Goal: Task Accomplishment & Management: Manage account settings

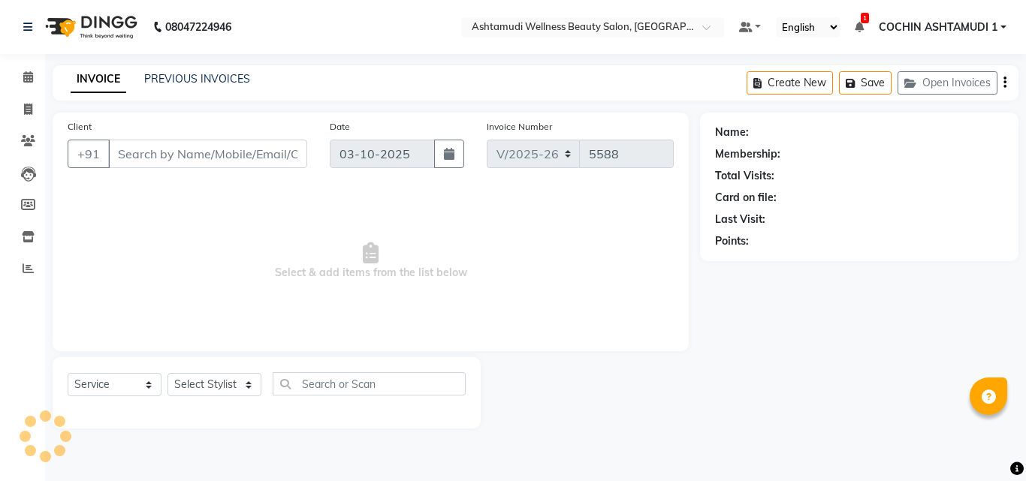
select select "4632"
select select "service"
type input "8078736831"
type input "12-07-2025"
select select "34115"
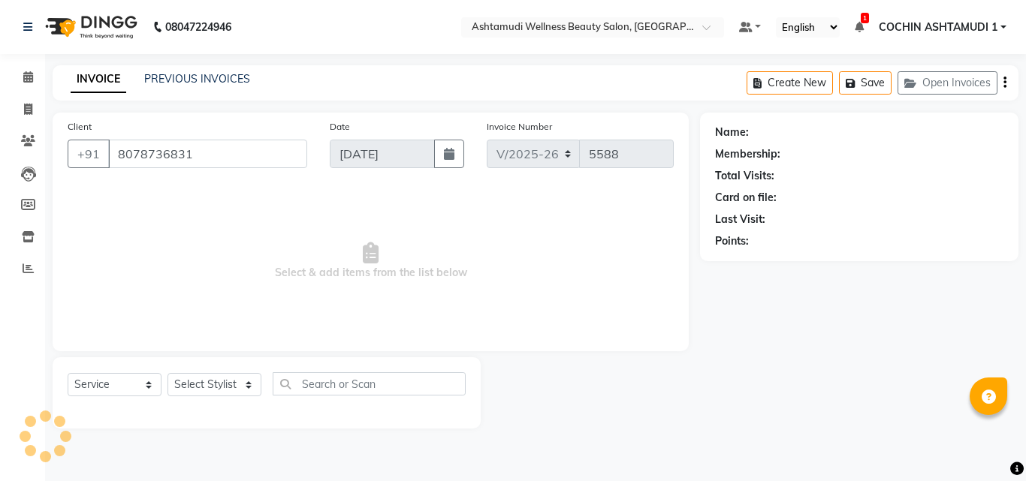
select select "2: Object"
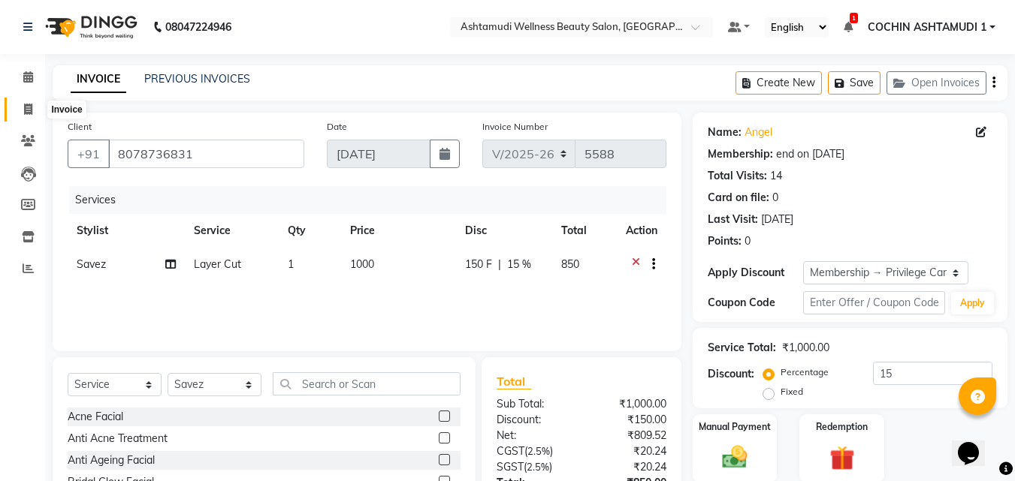
click at [27, 108] on icon at bounding box center [28, 109] width 8 height 11
select select "4632"
select select "service"
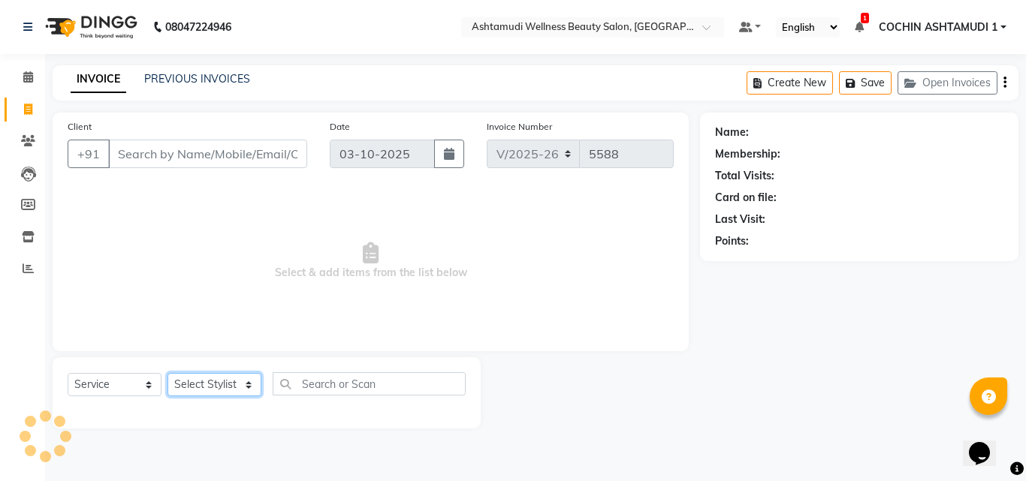
click at [196, 385] on select "Select Stylist [PERSON_NAME](URAJ) [PERSON_NAME] COCHIN ASHTAMUDI Danish Fousiy…" at bounding box center [215, 384] width 94 height 23
click at [136, 160] on input "Client" at bounding box center [207, 154] width 199 height 29
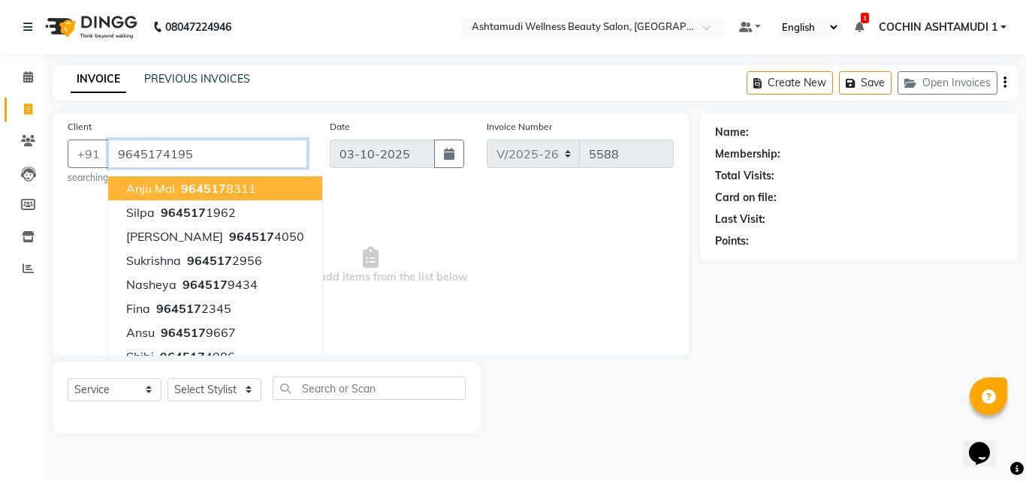
type input "9645174195"
select select "1: Object"
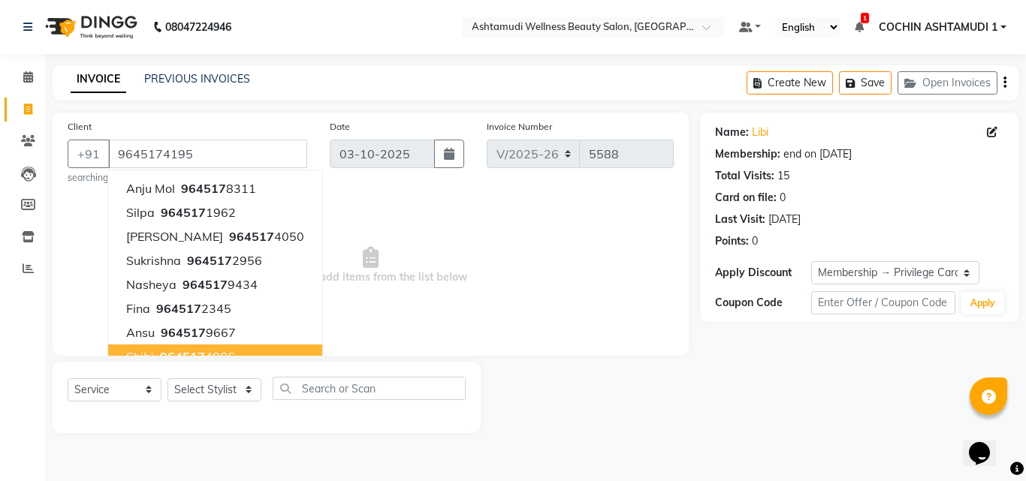
click at [385, 315] on span "Select & add items from the list below" at bounding box center [371, 266] width 606 height 150
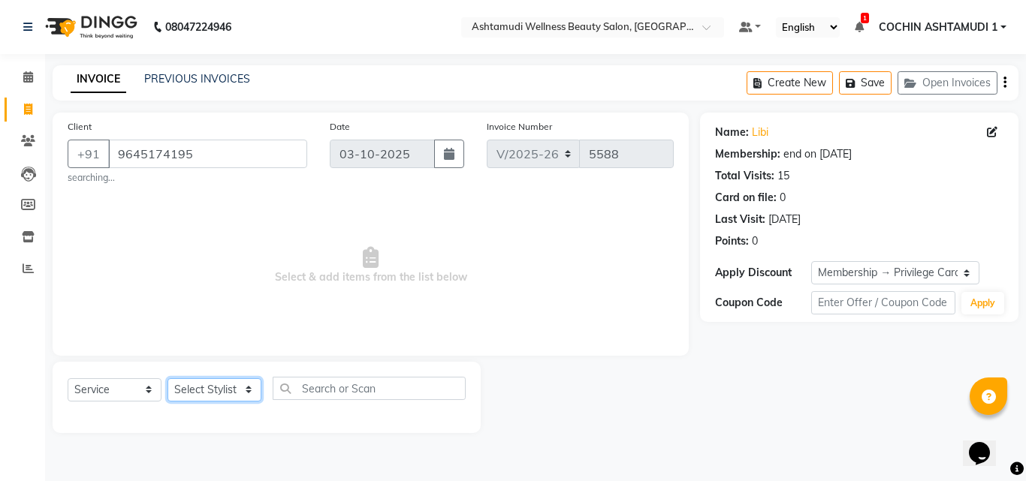
click at [210, 397] on select "Select Stylist [PERSON_NAME](URAJ) [PERSON_NAME] COCHIN ASHTAMUDI Danish Fousiy…" at bounding box center [215, 390] width 94 height 23
select select "44402"
click at [168, 379] on select "Select Stylist [PERSON_NAME](URAJ) [PERSON_NAME] COCHIN ASHTAMUDI Danish Fousiy…" at bounding box center [215, 390] width 94 height 23
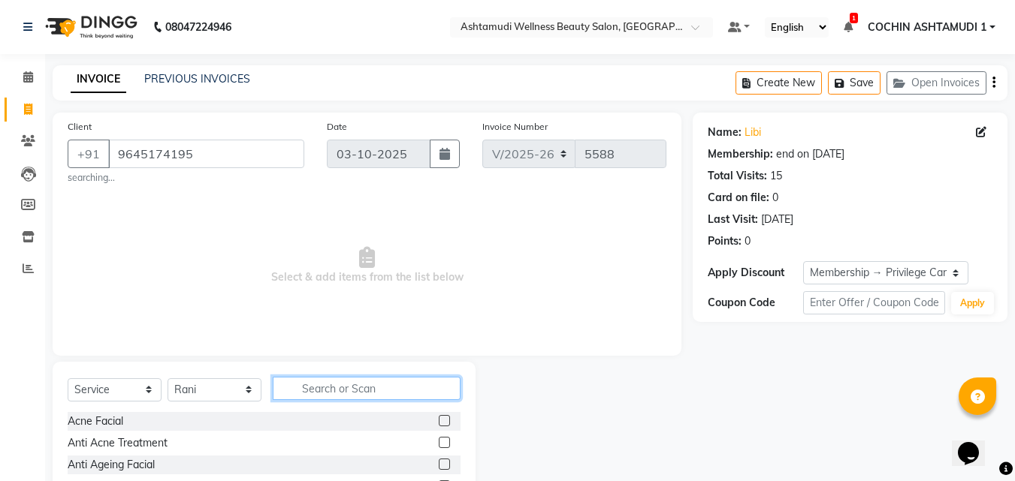
click at [314, 389] on input "text" at bounding box center [367, 388] width 188 height 23
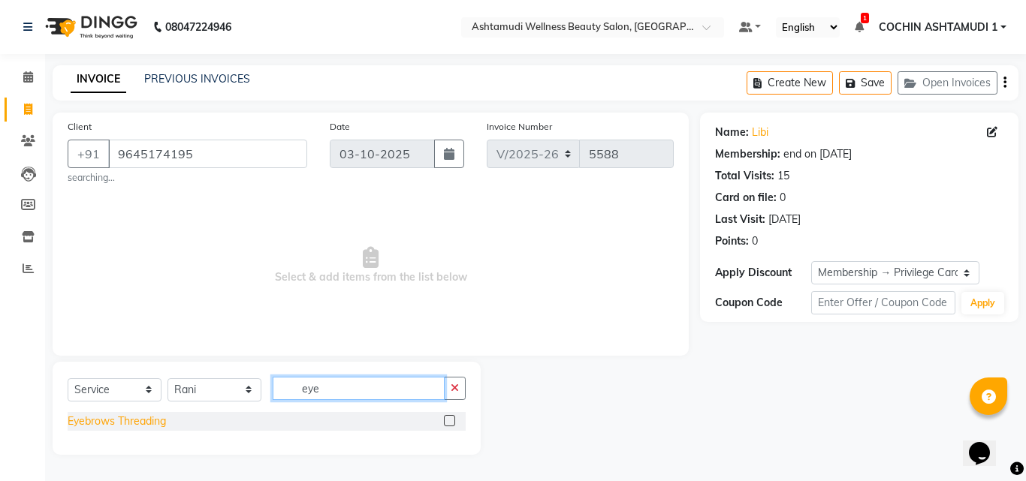
type input "eye"
click at [92, 421] on div "Eyebrows Threading" at bounding box center [117, 422] width 98 height 16
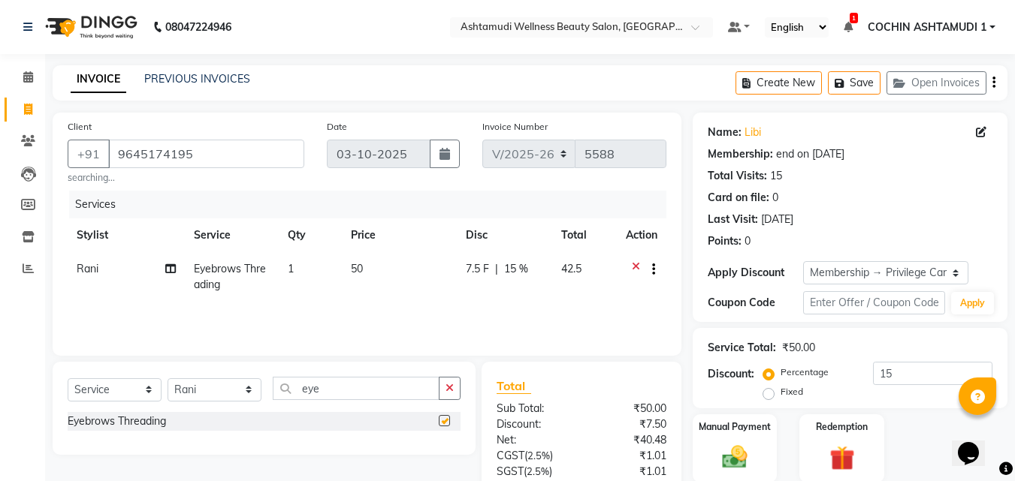
checkbox input "false"
click at [334, 400] on input "eye" at bounding box center [356, 388] width 167 height 23
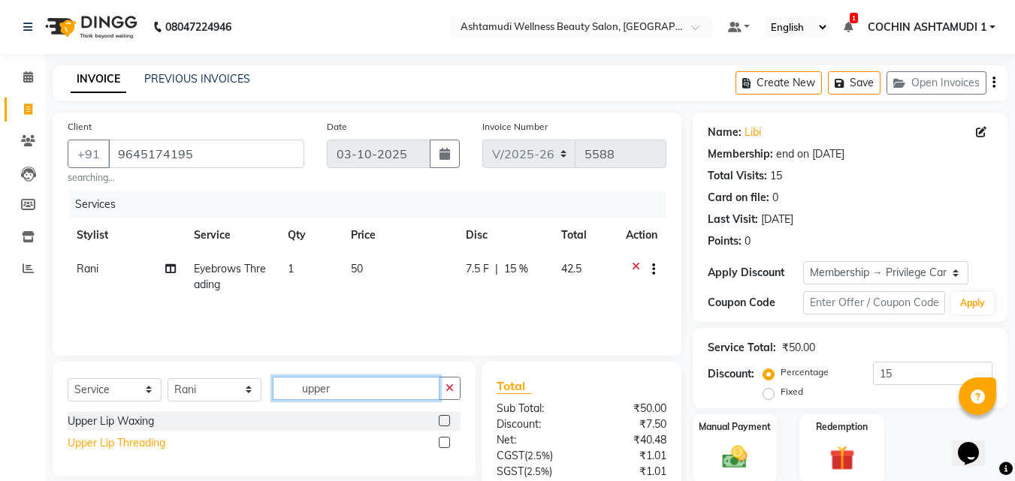
type input "upper"
click at [116, 442] on div "Upper Lip Threading" at bounding box center [117, 444] width 98 height 16
checkbox input "false"
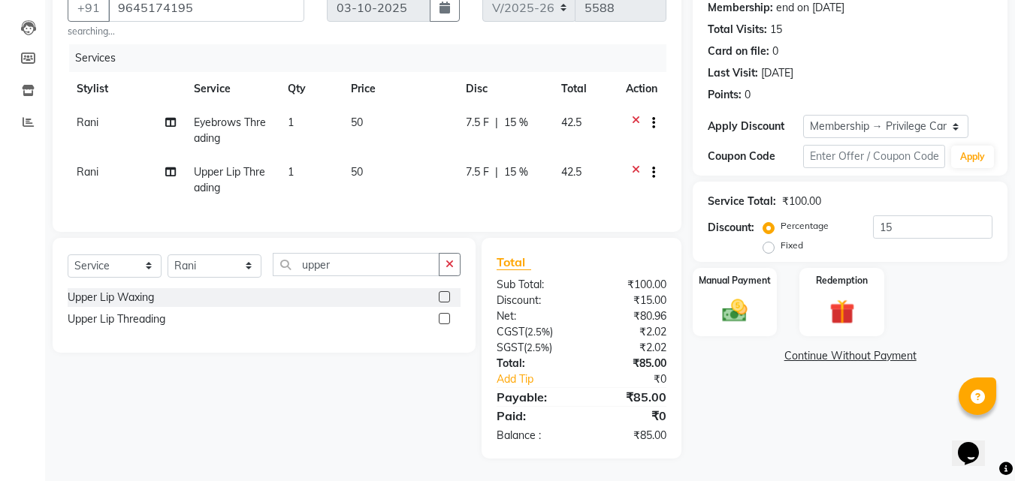
scroll to position [158, 0]
click at [207, 265] on select "Select Stylist [PERSON_NAME](URAJ) [PERSON_NAME] COCHIN ASHTAMUDI Danish Fousiy…" at bounding box center [215, 266] width 94 height 23
click at [382, 268] on input "upper" at bounding box center [356, 264] width 167 height 23
click at [207, 265] on select "Select Stylist [PERSON_NAME](URAJ) [PERSON_NAME] COCHIN ASHTAMUDI Danish Fousiy…" at bounding box center [215, 266] width 94 height 23
select select "88294"
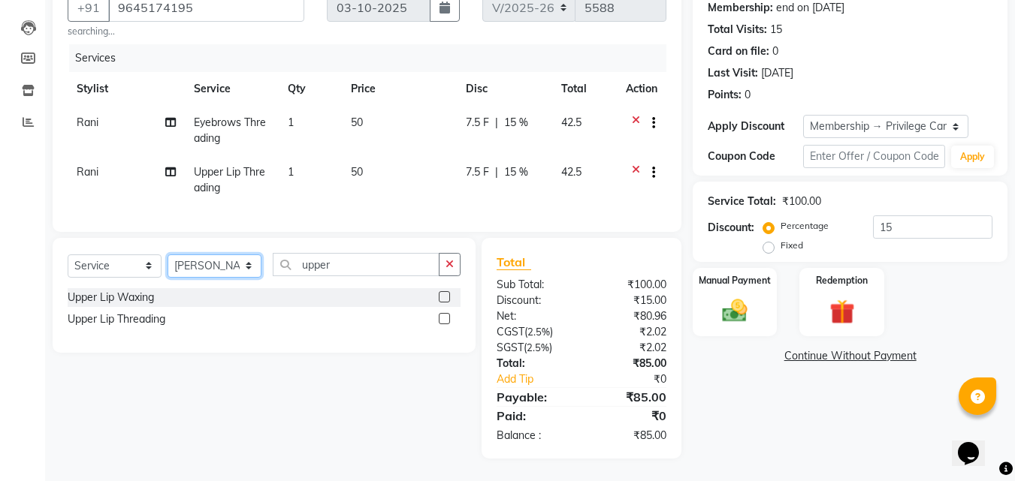
click at [168, 255] on select "Select Stylist [PERSON_NAME](URAJ) [PERSON_NAME] COCHIN ASHTAMUDI Danish Fousiy…" at bounding box center [215, 266] width 94 height 23
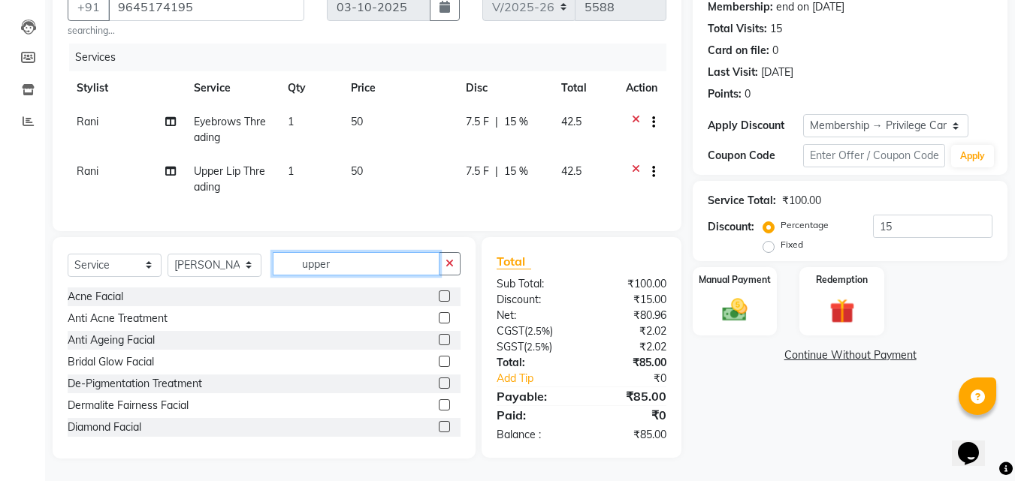
click at [361, 268] on input "upper" at bounding box center [356, 263] width 167 height 23
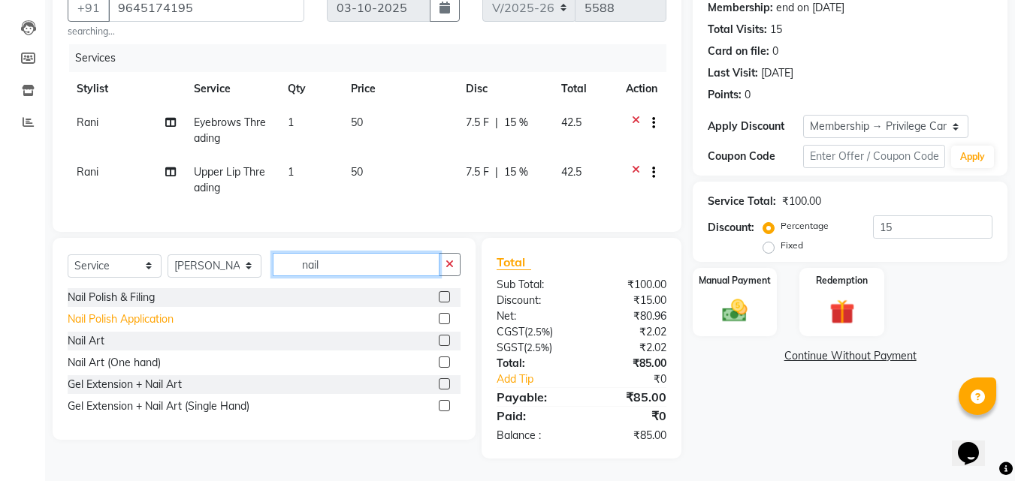
type input "nail"
click at [111, 318] on div "Nail Polish Application" at bounding box center [121, 320] width 106 height 16
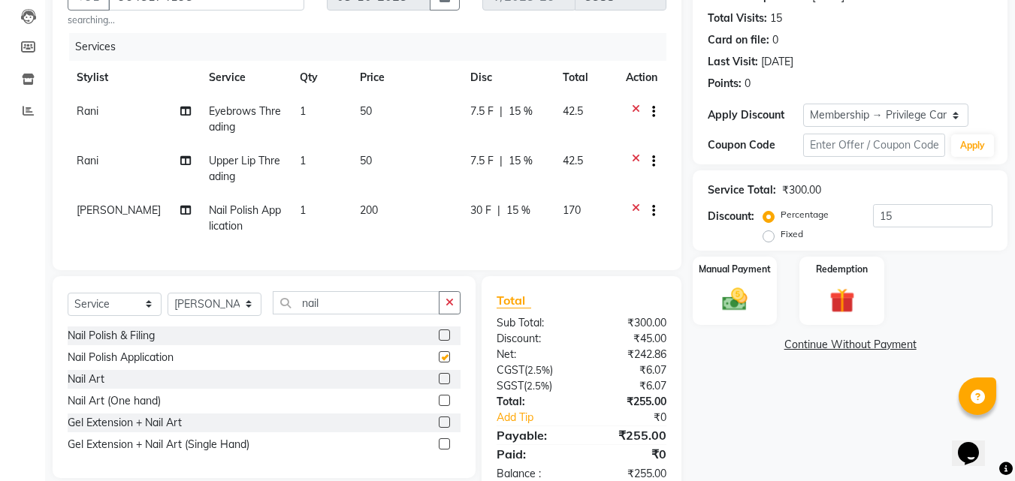
checkbox input "false"
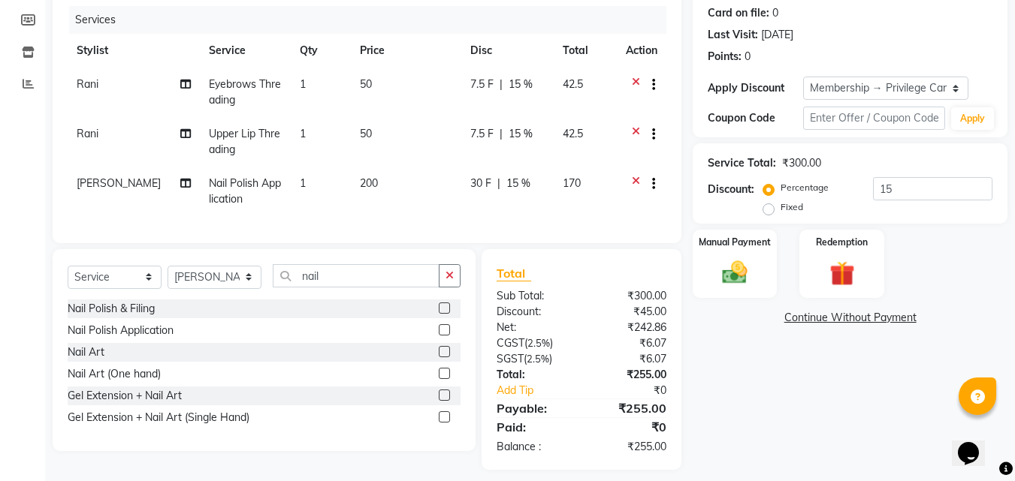
scroll to position [207, 0]
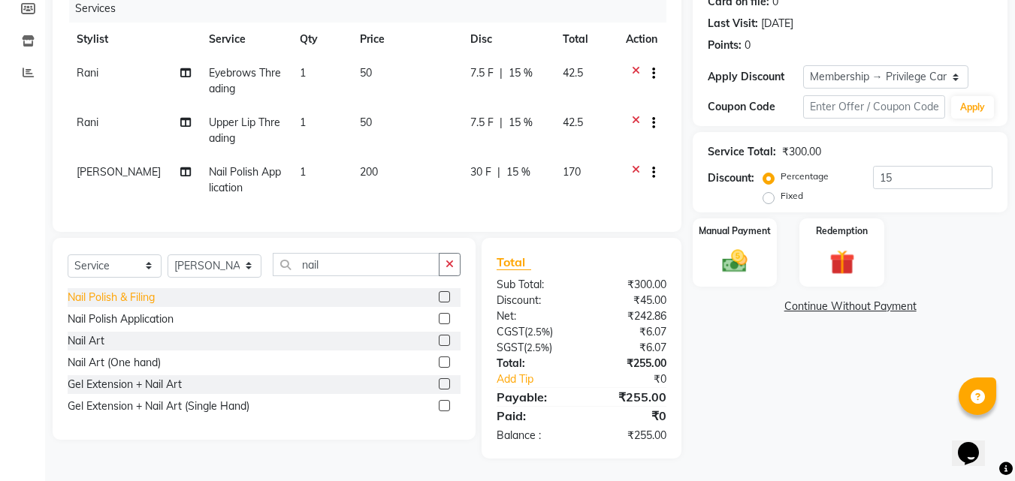
click at [131, 300] on div "Nail Polish & Filing" at bounding box center [111, 298] width 87 height 16
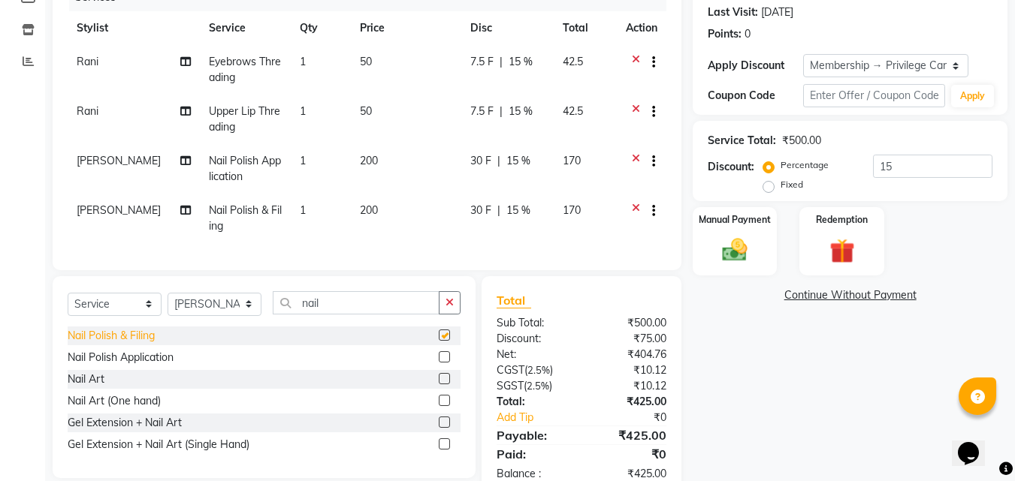
checkbox input "false"
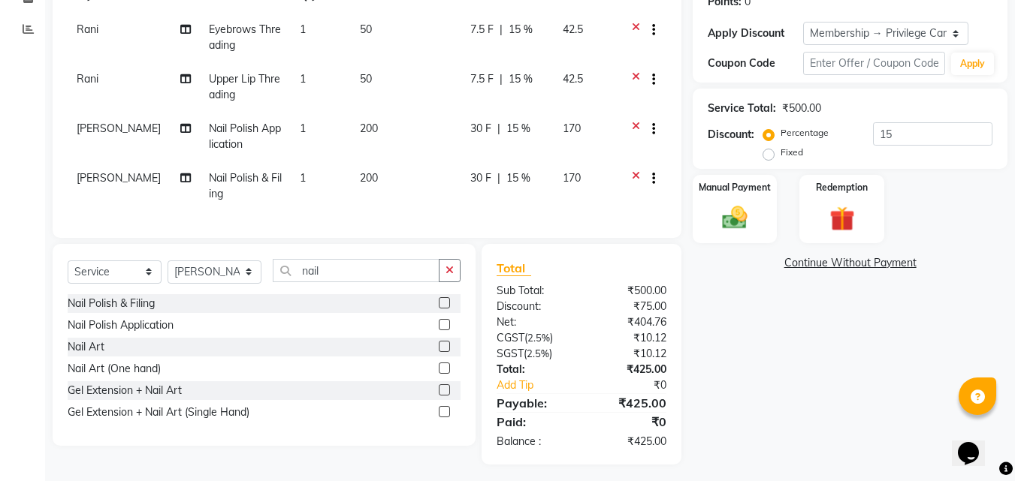
scroll to position [257, 0]
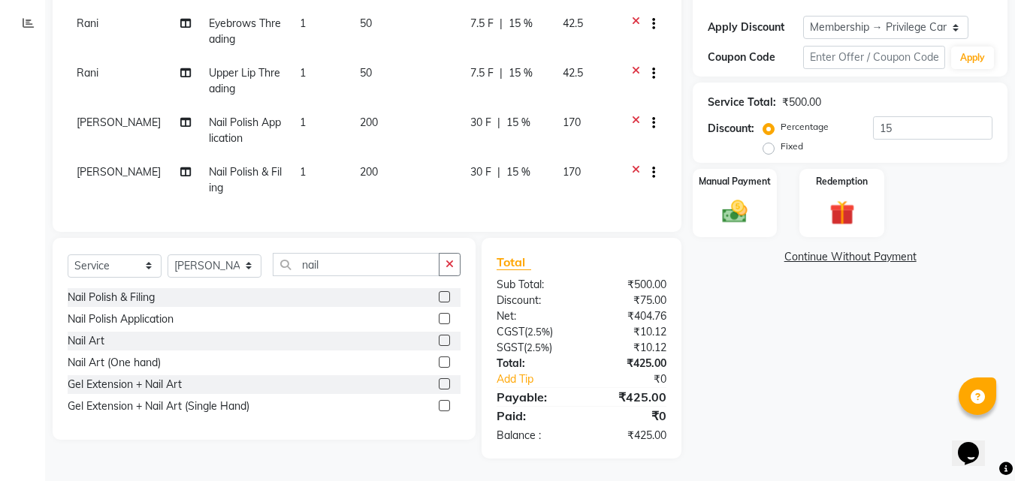
click at [635, 165] on icon at bounding box center [636, 174] width 8 height 19
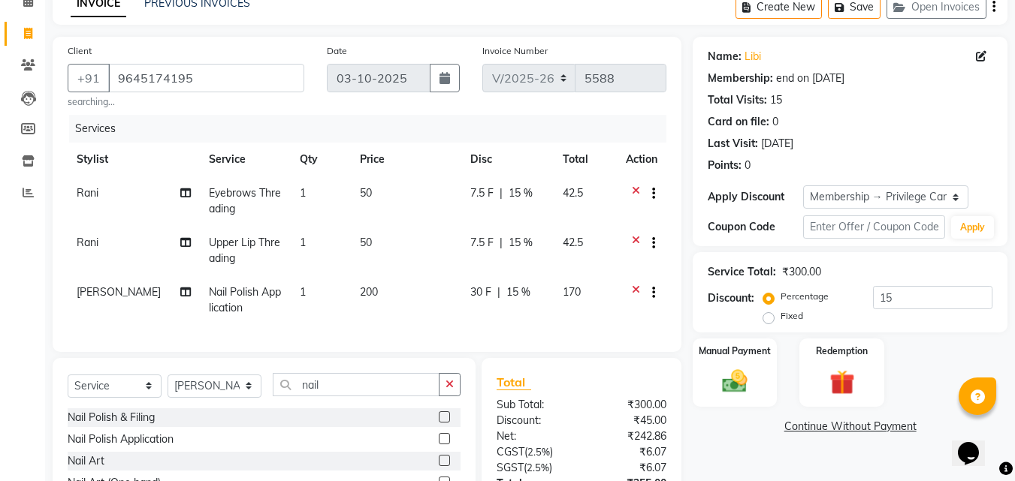
scroll to position [57, 0]
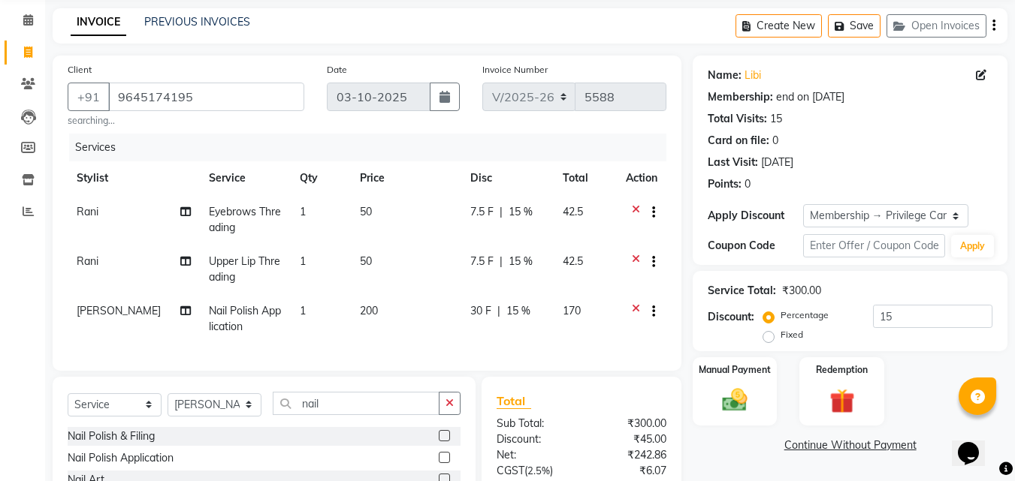
click at [637, 259] on icon at bounding box center [636, 263] width 8 height 19
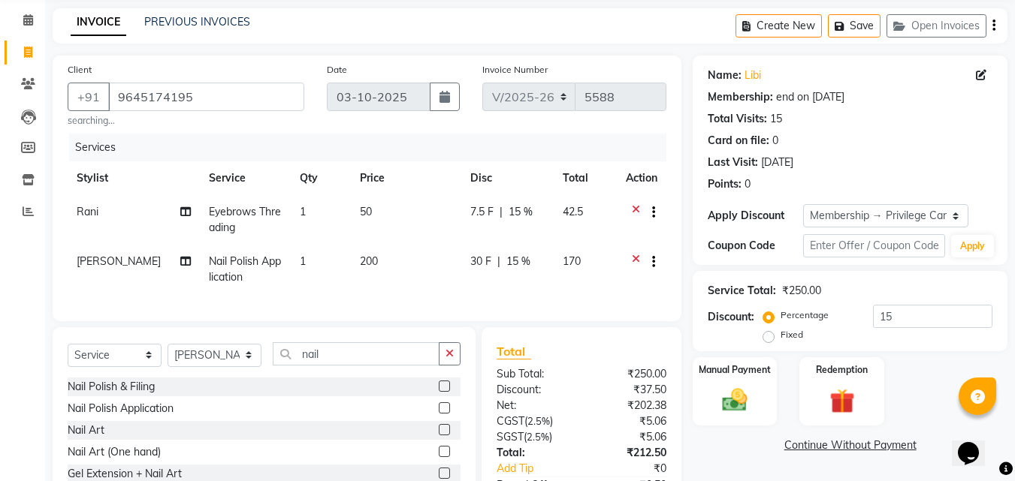
click at [632, 260] on icon at bounding box center [636, 263] width 8 height 19
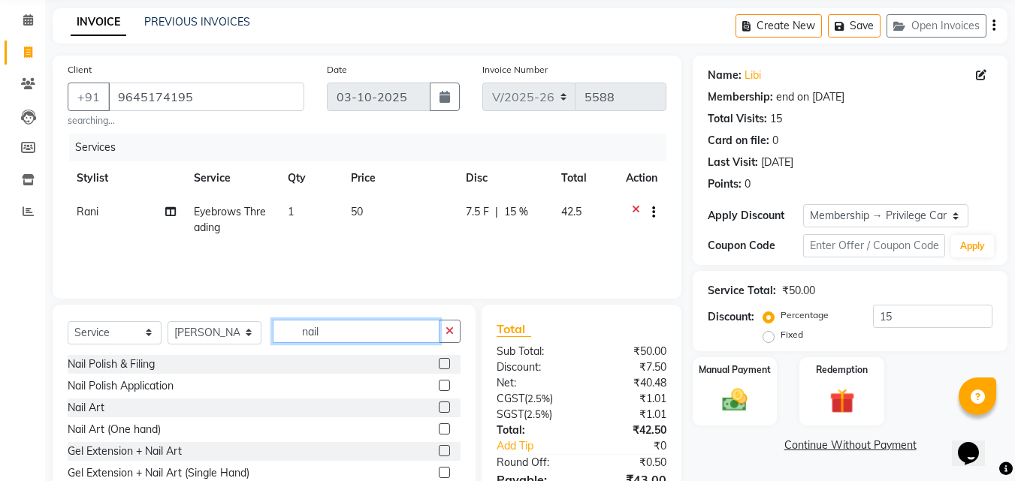
click at [359, 334] on input "nail" at bounding box center [356, 331] width 167 height 23
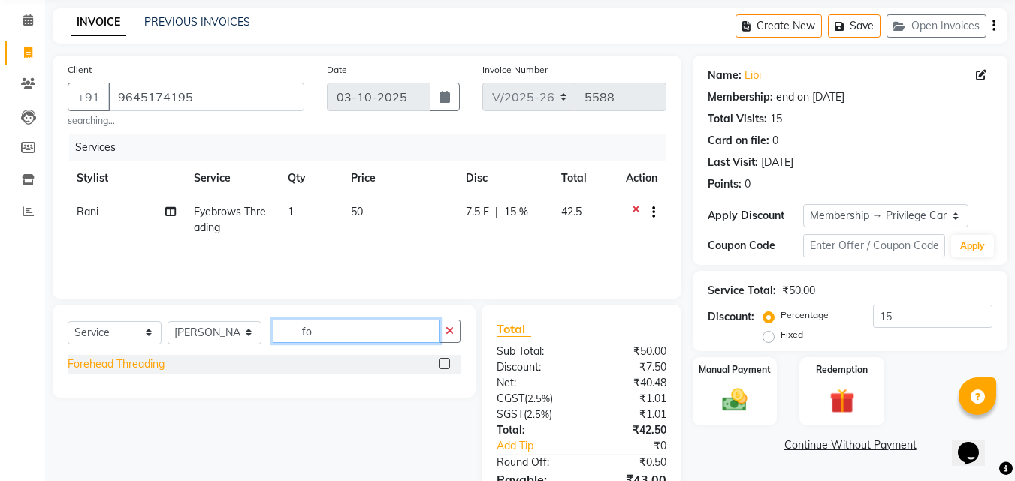
type input "fo"
click at [103, 364] on div "Forehead Threading" at bounding box center [116, 365] width 97 height 16
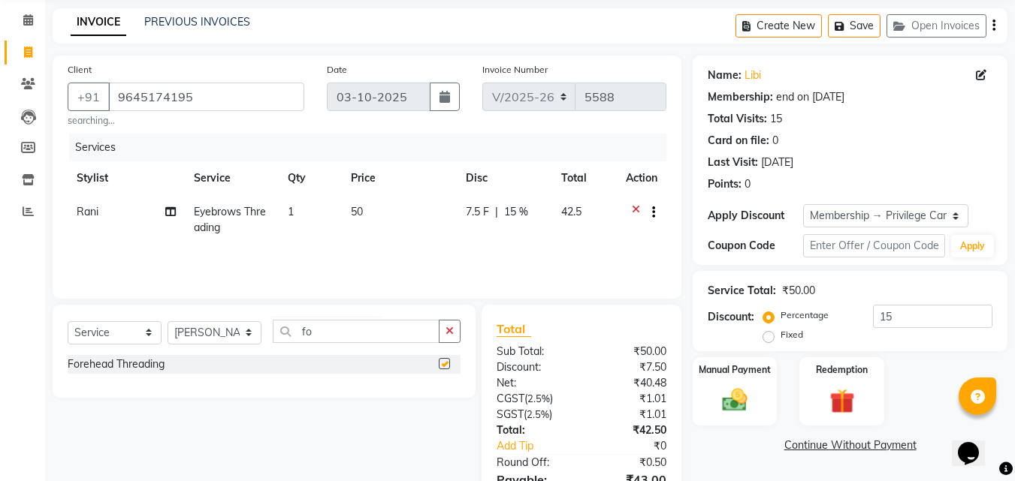
checkbox input "false"
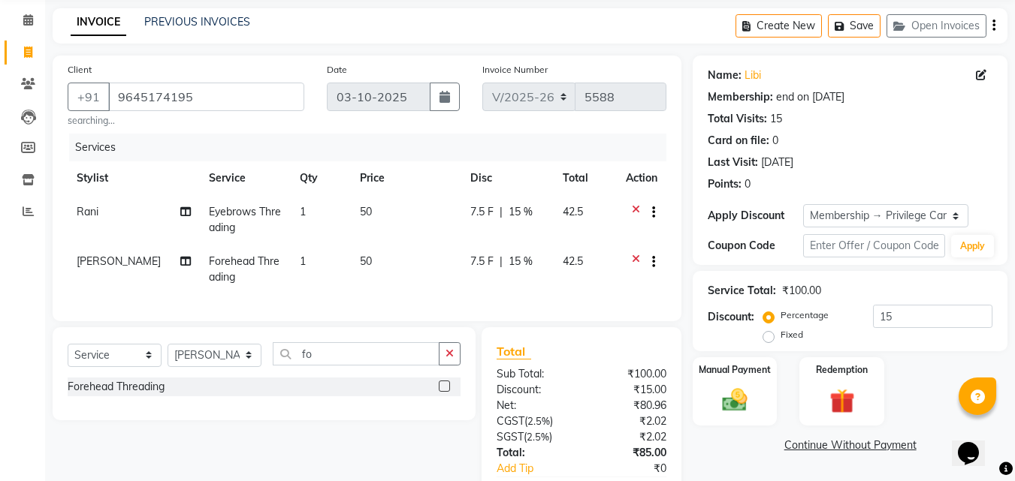
click at [635, 260] on icon at bounding box center [636, 263] width 8 height 19
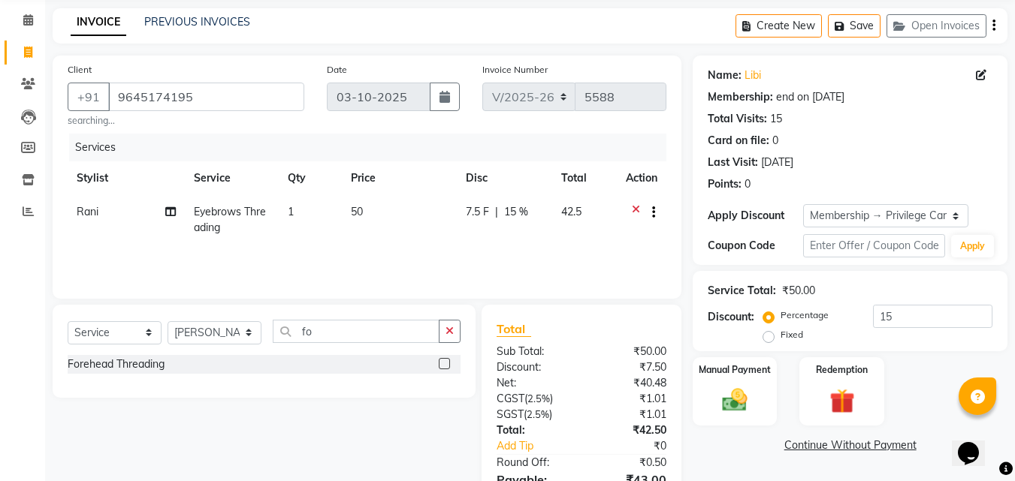
click at [632, 205] on icon at bounding box center [636, 213] width 8 height 19
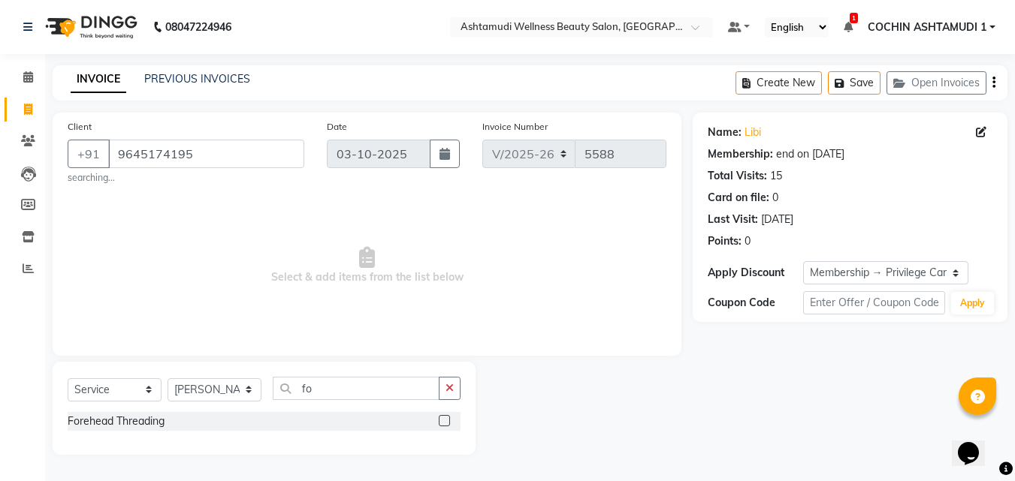
scroll to position [0, 0]
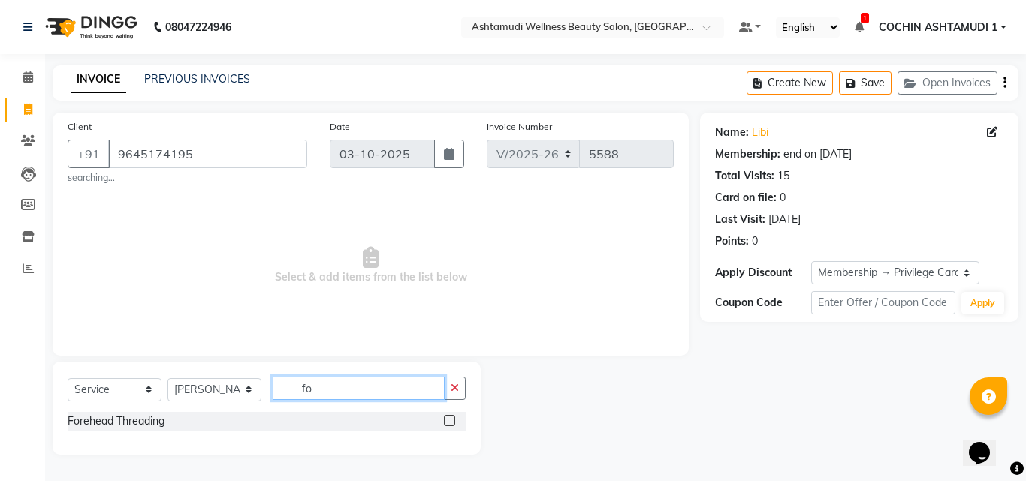
click at [337, 388] on input "fo" at bounding box center [359, 388] width 172 height 23
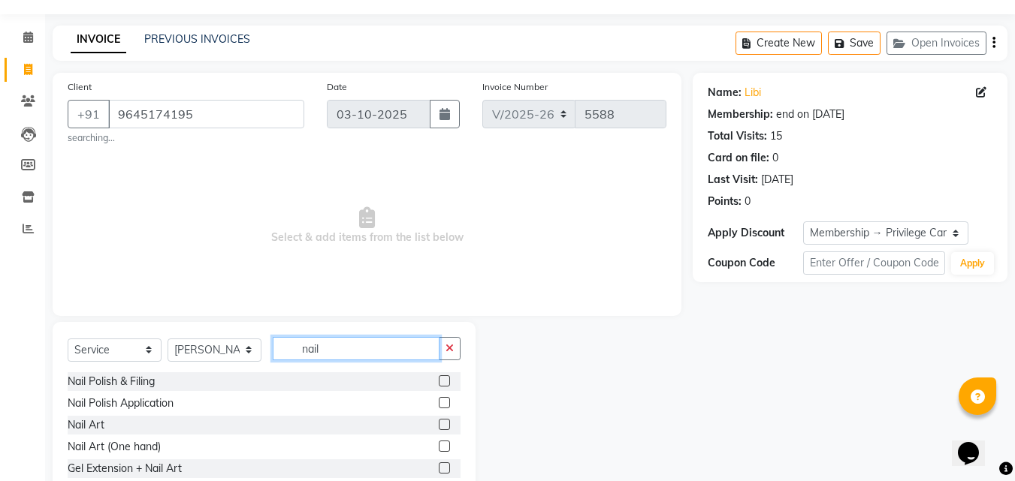
scroll to position [75, 0]
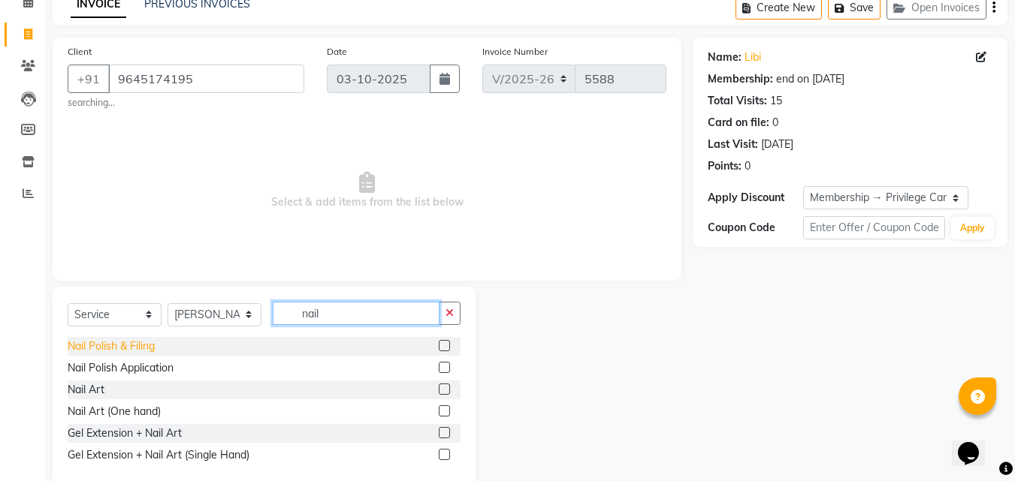
type input "nail"
click at [142, 345] on div "Nail Polish & Filing" at bounding box center [111, 347] width 87 height 16
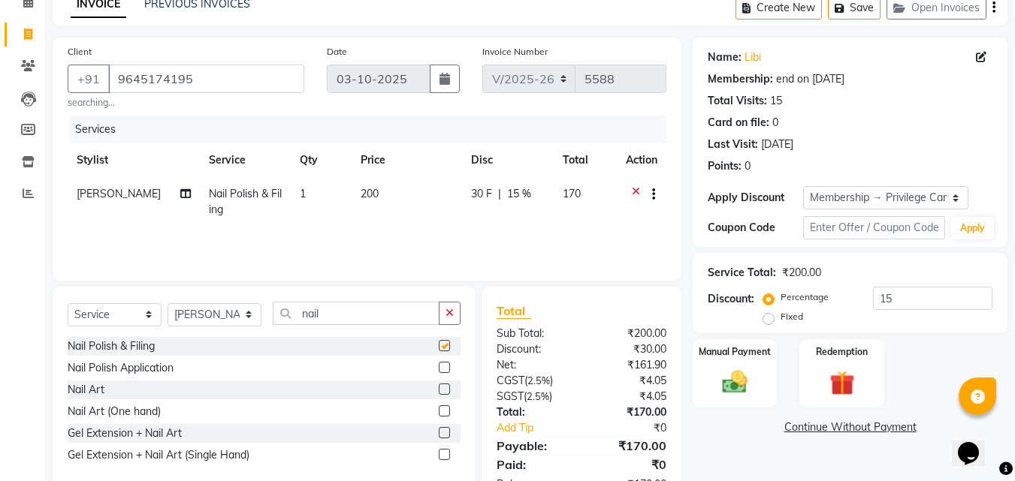
checkbox input "false"
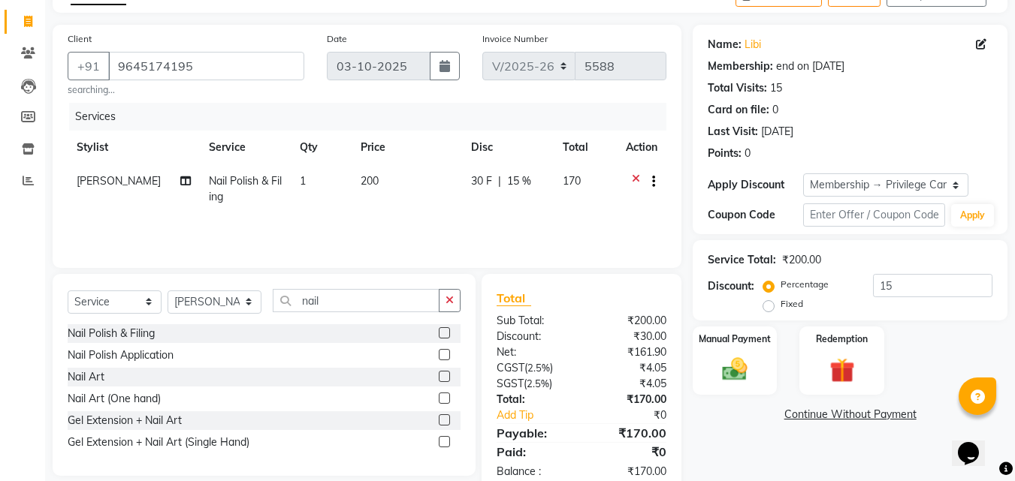
scroll to position [124, 0]
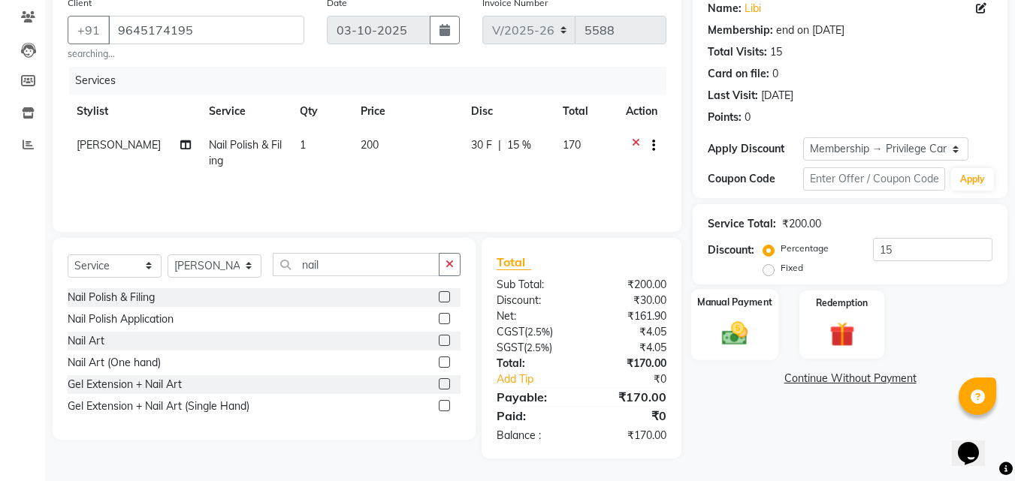
click at [734, 320] on img at bounding box center [735, 333] width 42 height 30
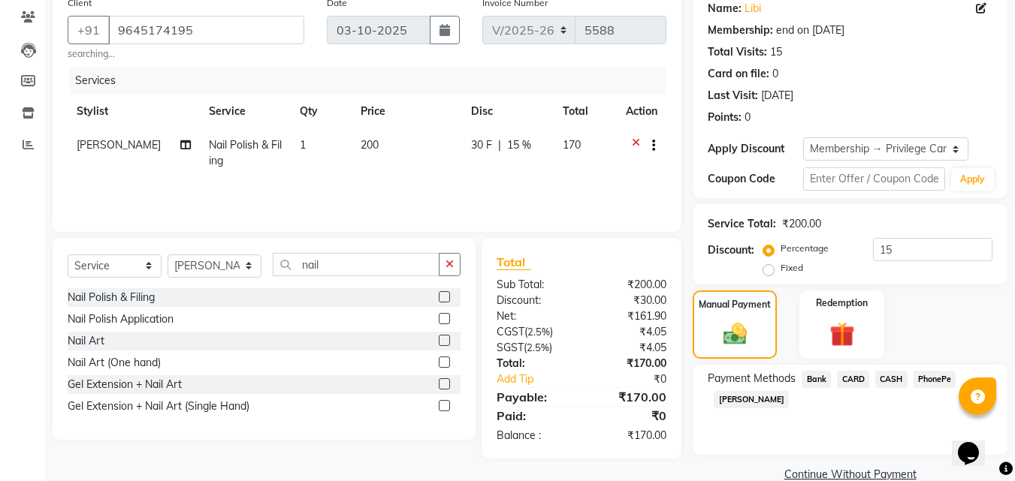
click at [943, 377] on span "PhonePe" at bounding box center [934, 379] width 43 height 17
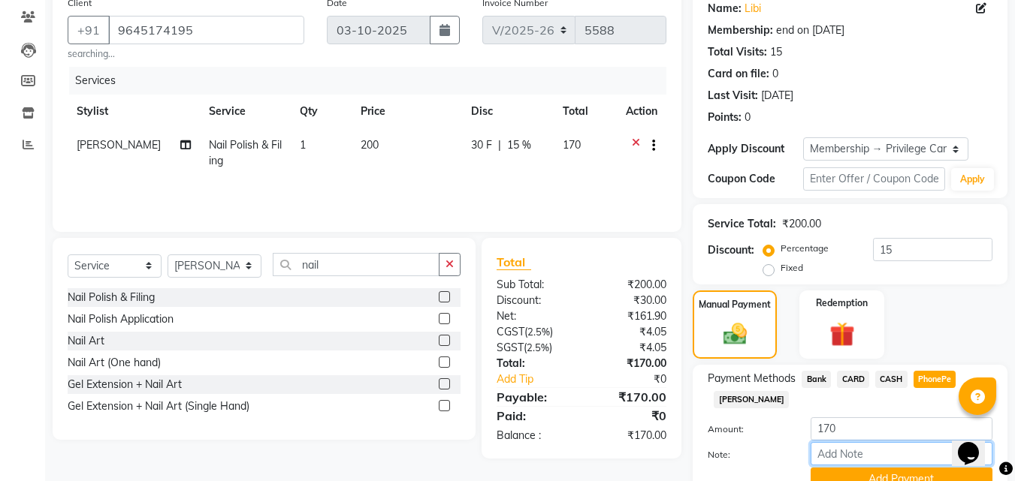
click at [874, 460] on input "Note:" at bounding box center [901, 453] width 182 height 23
type input "Aiswarya"
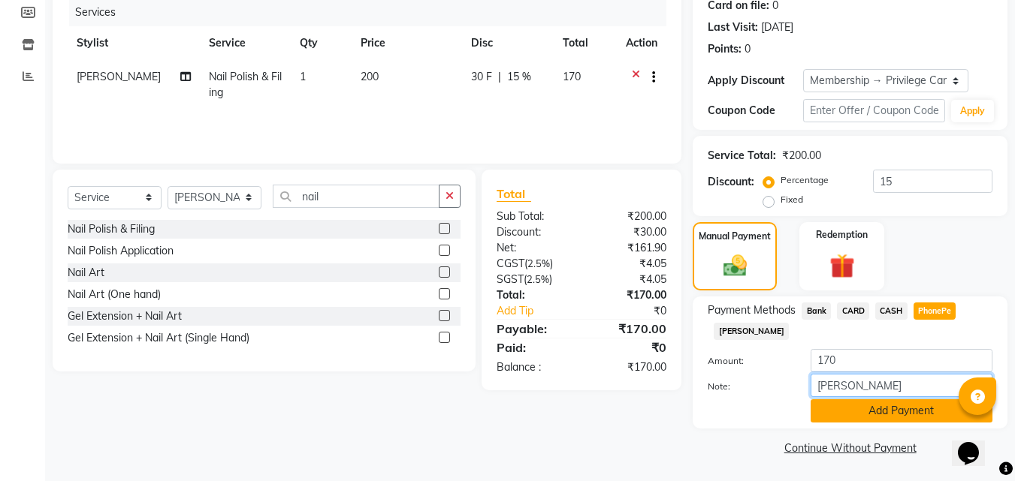
scroll to position [193, 0]
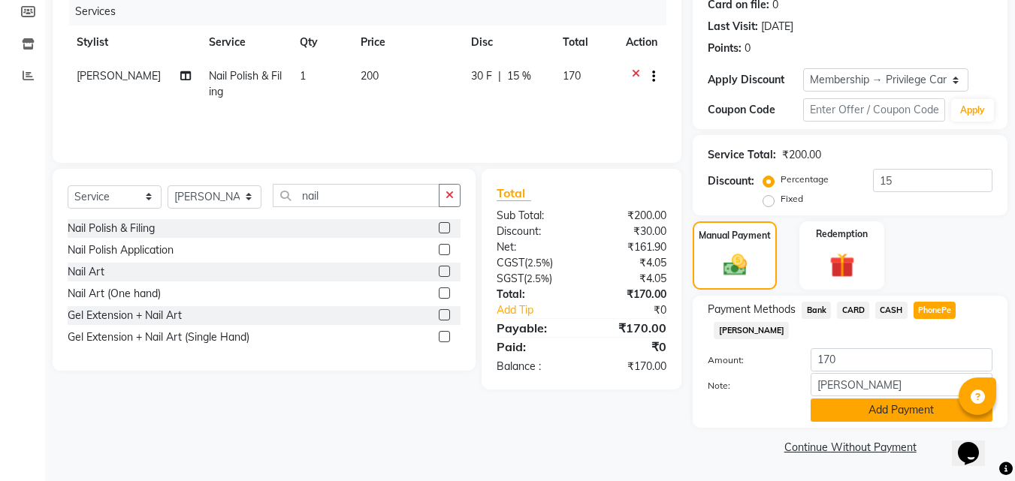
click at [903, 415] on button "Add Payment" at bounding box center [901, 410] width 182 height 23
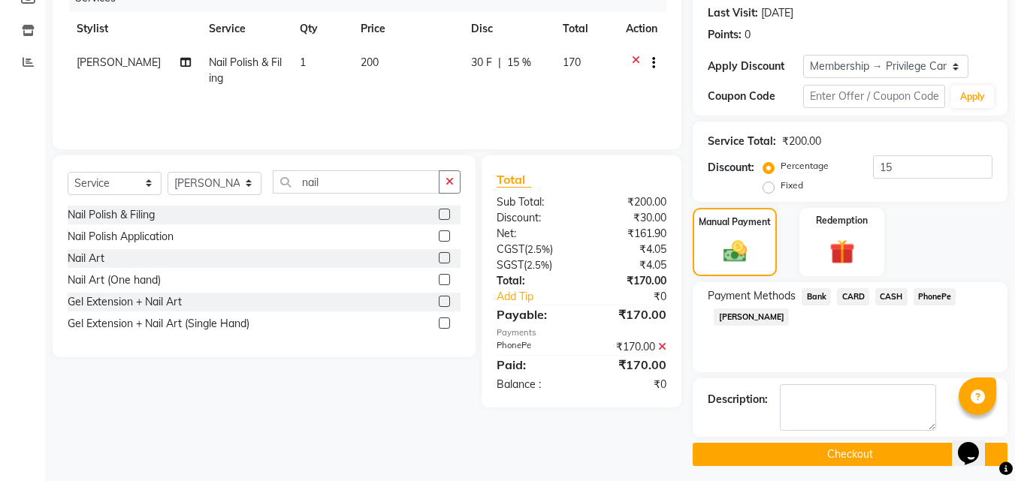
scroll to position [214, 0]
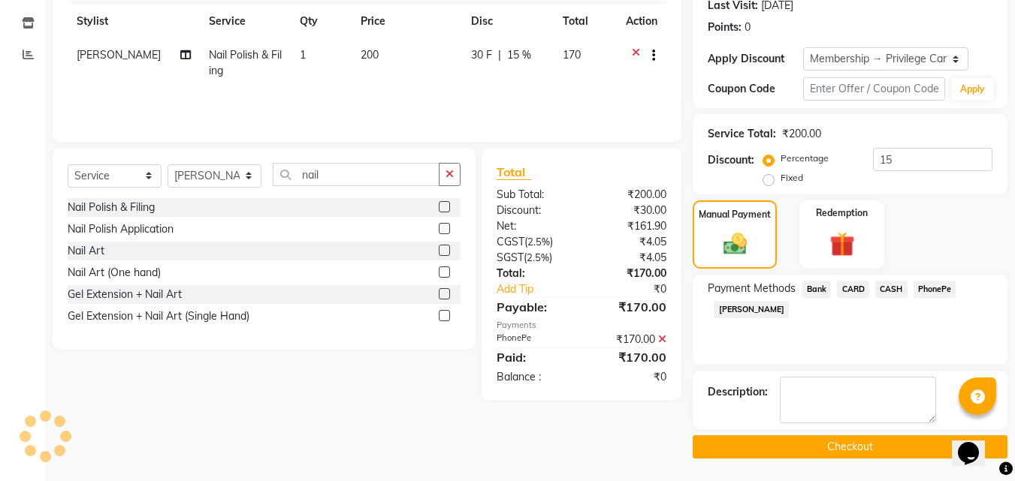
click at [856, 448] on button "Checkout" at bounding box center [850, 447] width 315 height 23
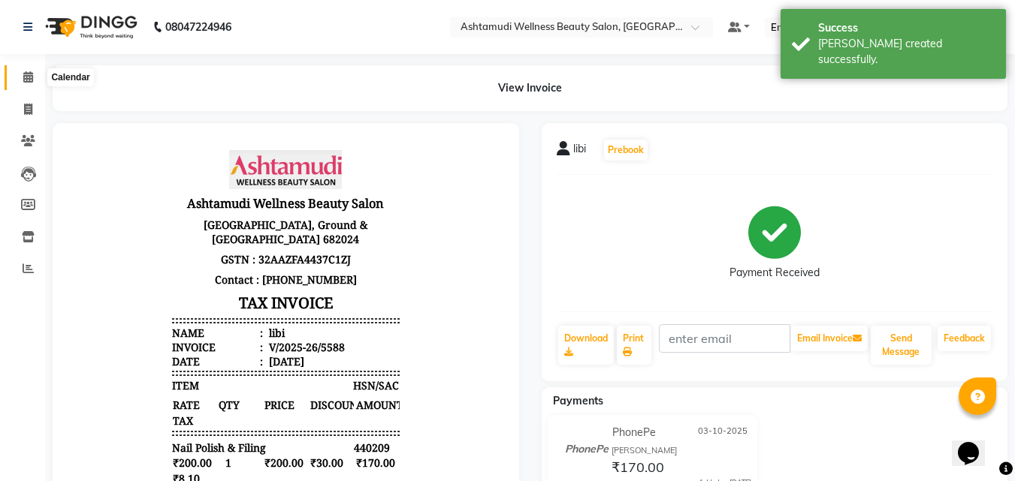
click at [32, 79] on icon at bounding box center [28, 76] width 10 height 11
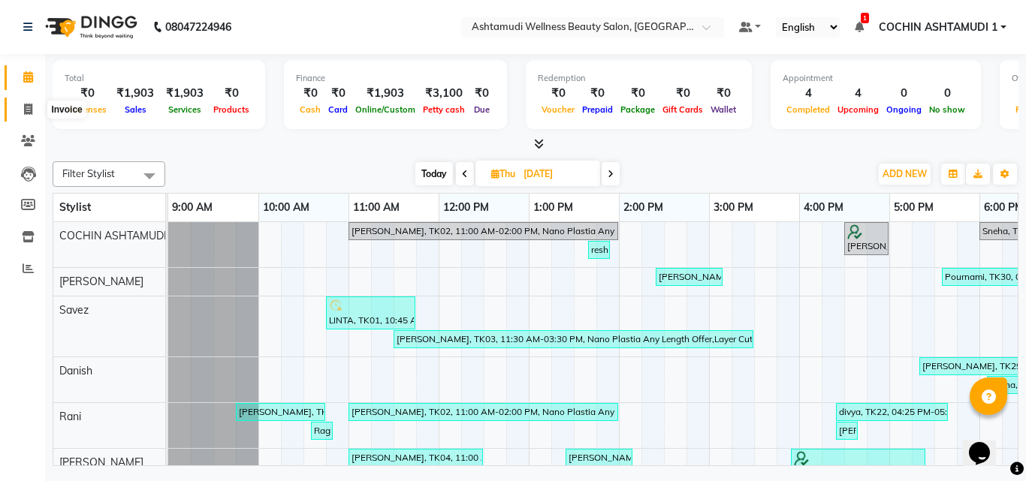
click at [26, 110] on icon at bounding box center [28, 109] width 8 height 11
select select "service"
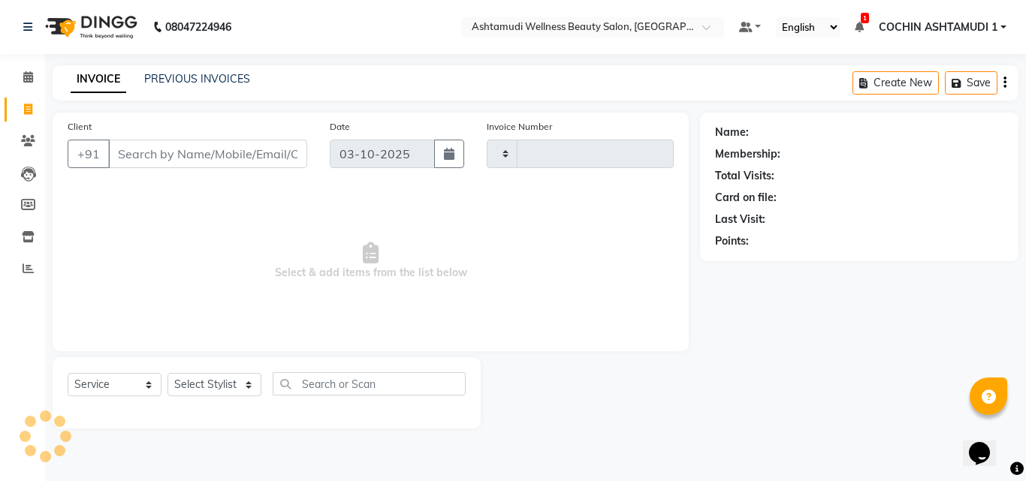
type input "5589"
select select "4632"
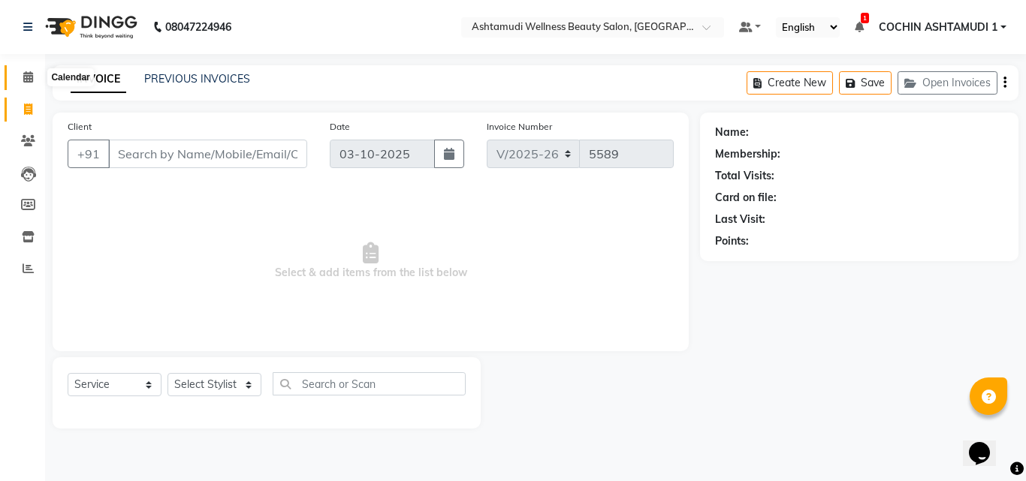
click at [28, 77] on icon at bounding box center [28, 76] width 10 height 11
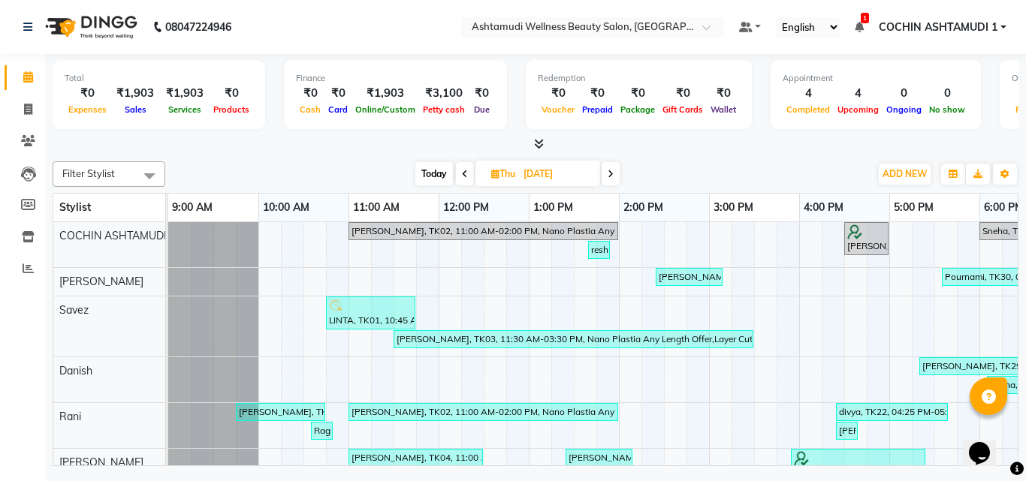
drag, startPoint x: 417, startPoint y: 167, endPoint x: 420, endPoint y: 180, distance: 13.1
click at [420, 180] on span "Today" at bounding box center [434, 173] width 38 height 23
type input "03-10-2025"
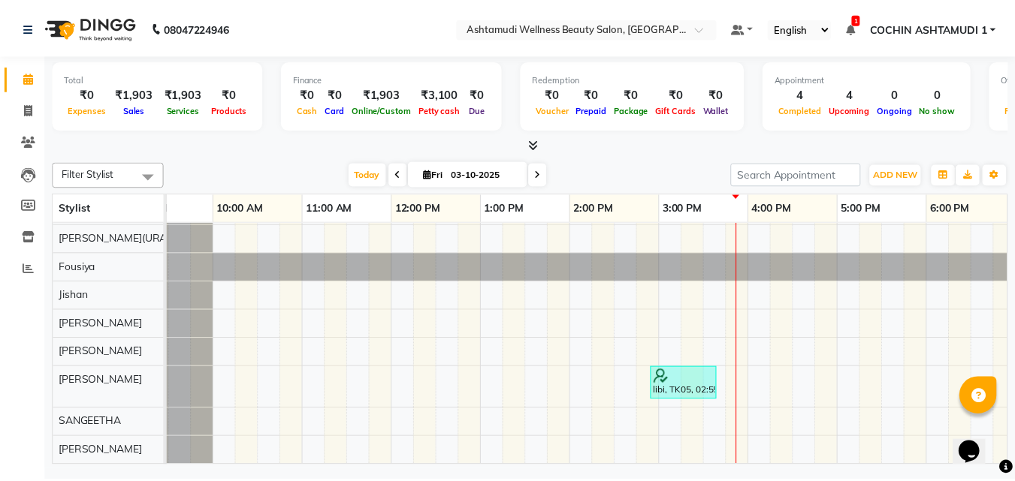
scroll to position [264, 0]
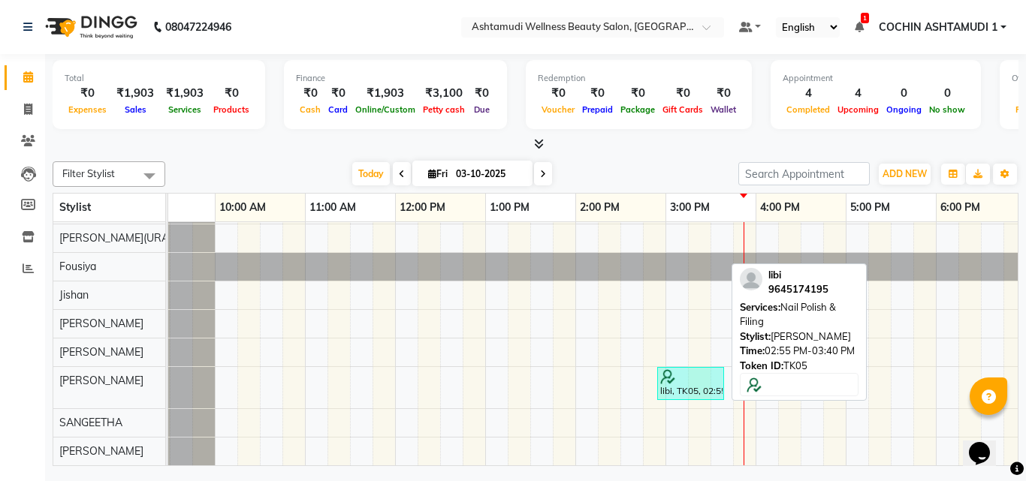
click at [673, 374] on div "libi, TK05, 02:55 PM-03:40 PM, Nail Polish & Filing" at bounding box center [691, 384] width 64 height 29
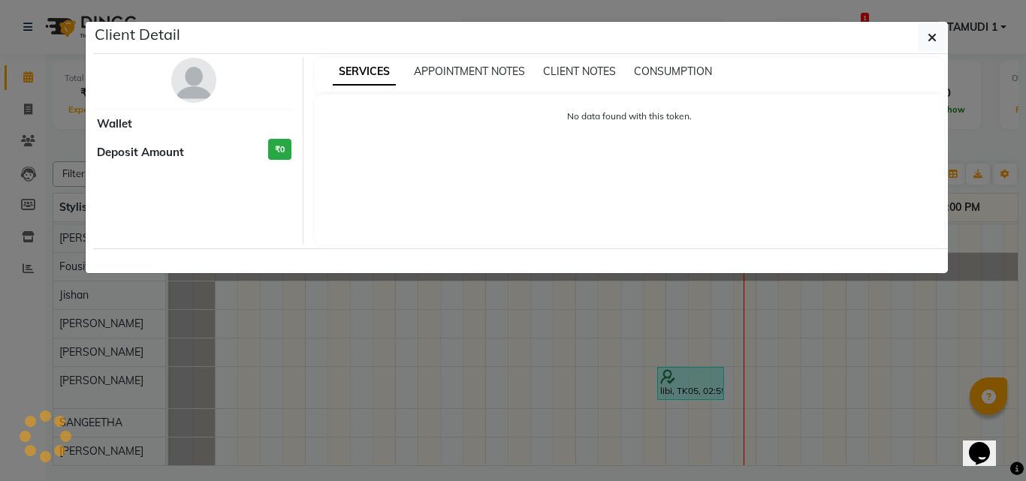
select select "3"
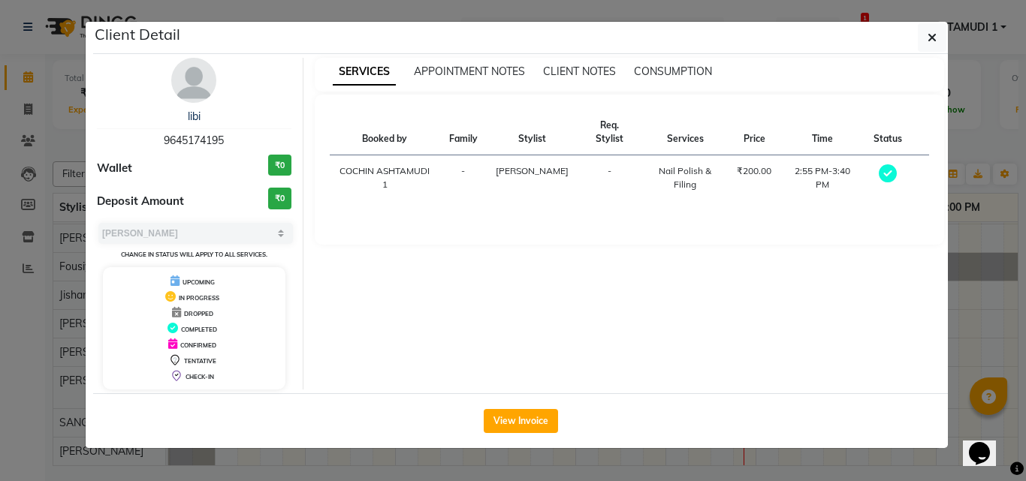
click at [157, 138] on div "libi 9645174195" at bounding box center [194, 129] width 195 height 40
click at [173, 139] on span "9645174195" at bounding box center [194, 141] width 60 height 14
copy span "9645174195"
click at [933, 39] on icon "button" at bounding box center [932, 38] width 9 height 12
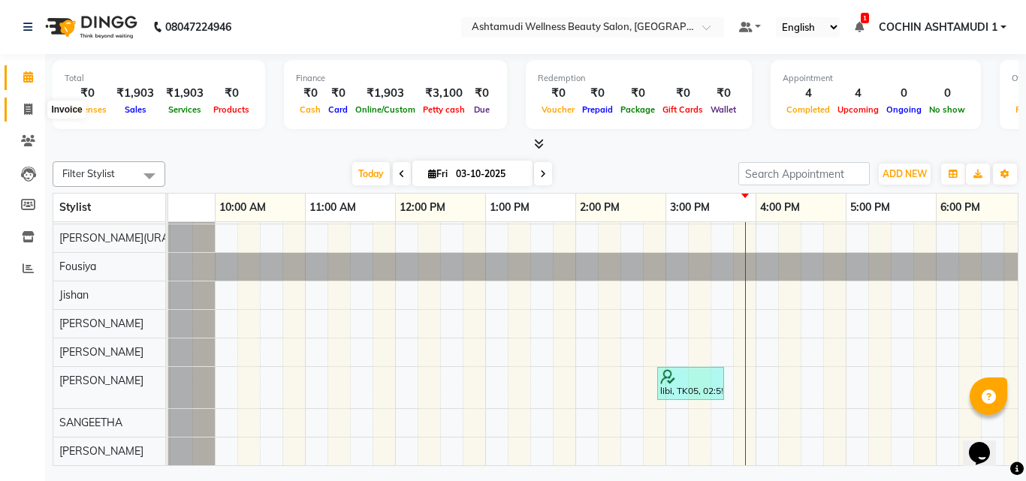
click at [25, 110] on icon at bounding box center [28, 109] width 8 height 11
select select "service"
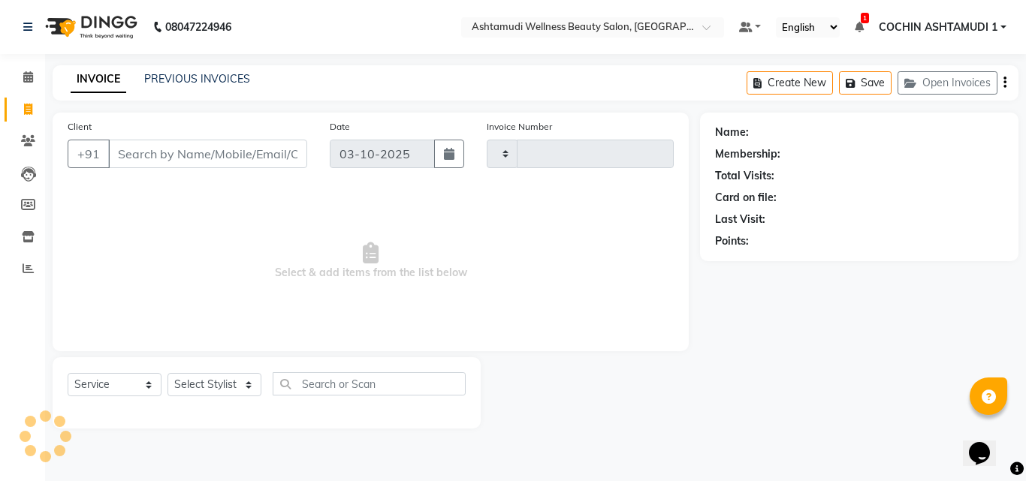
type input "5589"
select select "4632"
type input "9645174195"
select select "1: Object"
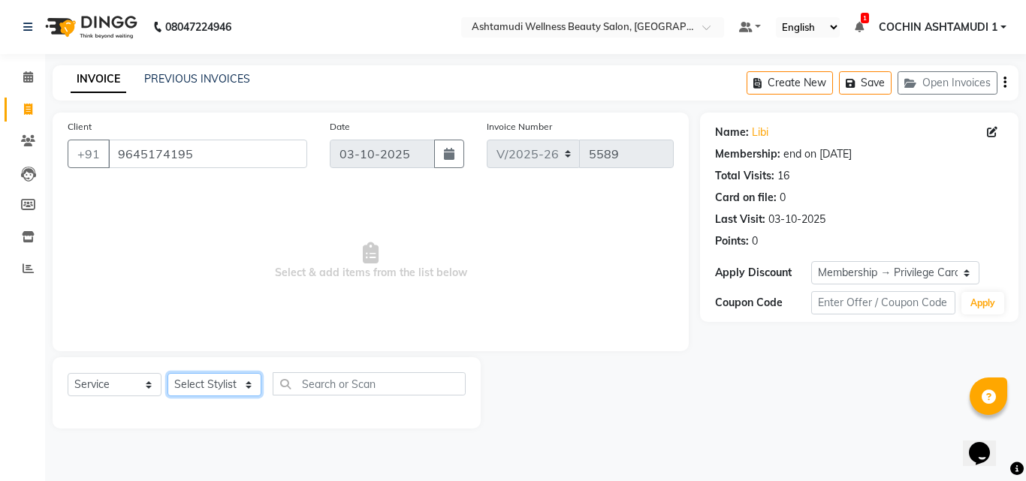
click at [199, 381] on select "Select Stylist Aiswarya B Ankith(URAJ) BINU MANGAR COCHIN ASHTAMUDI Danish Fous…" at bounding box center [215, 384] width 94 height 23
click at [210, 385] on select "Select Stylist Aiswarya B Ankith(URAJ) BINU MANGAR COCHIN ASHTAMUDI Danish Fous…" at bounding box center [215, 384] width 94 height 23
select select "88228"
click at [168, 373] on select "Select Stylist Aiswarya B Ankith(URAJ) BINU MANGAR COCHIN ASHTAMUDI Danish Fous…" at bounding box center [215, 384] width 94 height 23
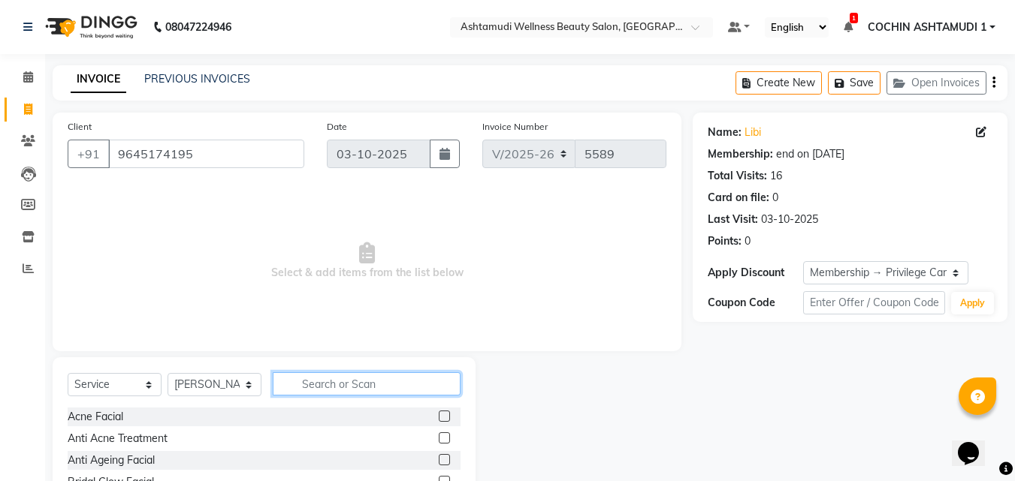
click at [307, 385] on input "text" at bounding box center [367, 384] width 188 height 23
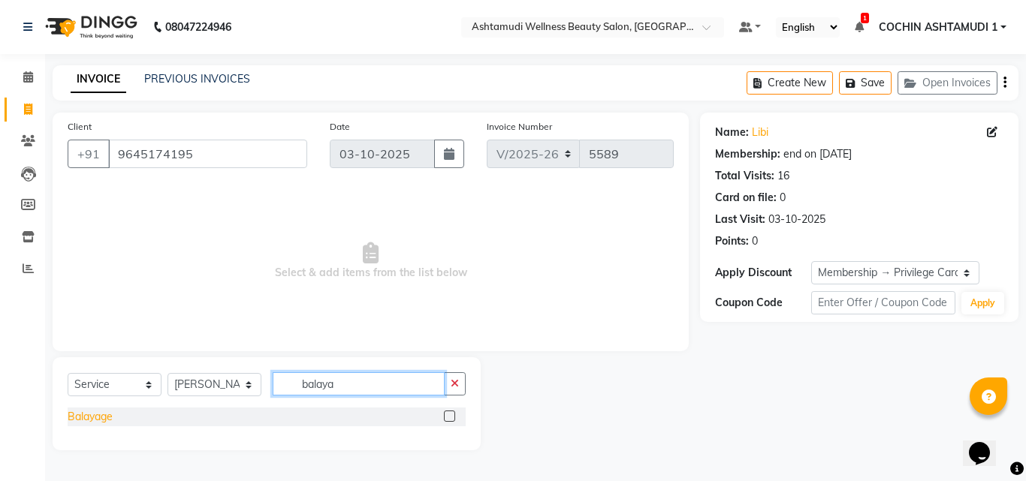
type input "balaya"
click at [93, 415] on div "Balayage" at bounding box center [90, 417] width 45 height 16
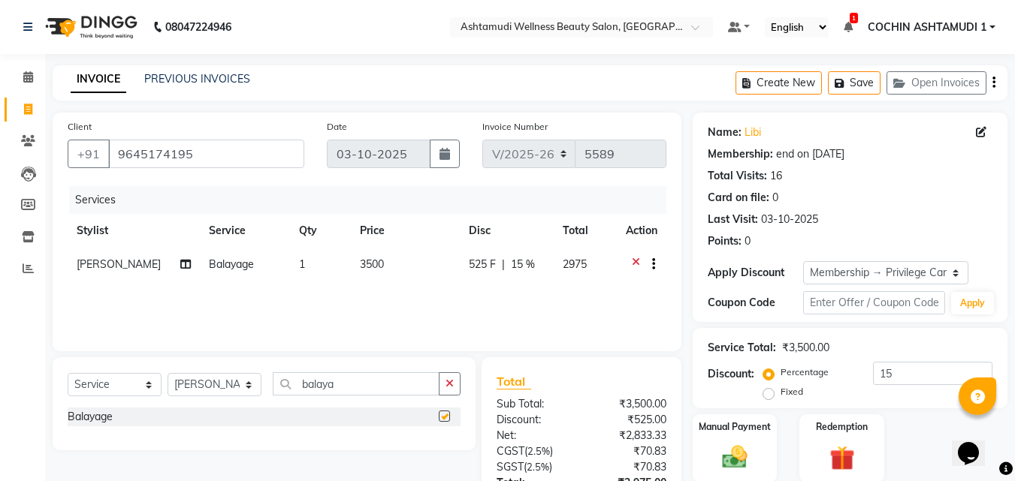
checkbox input "false"
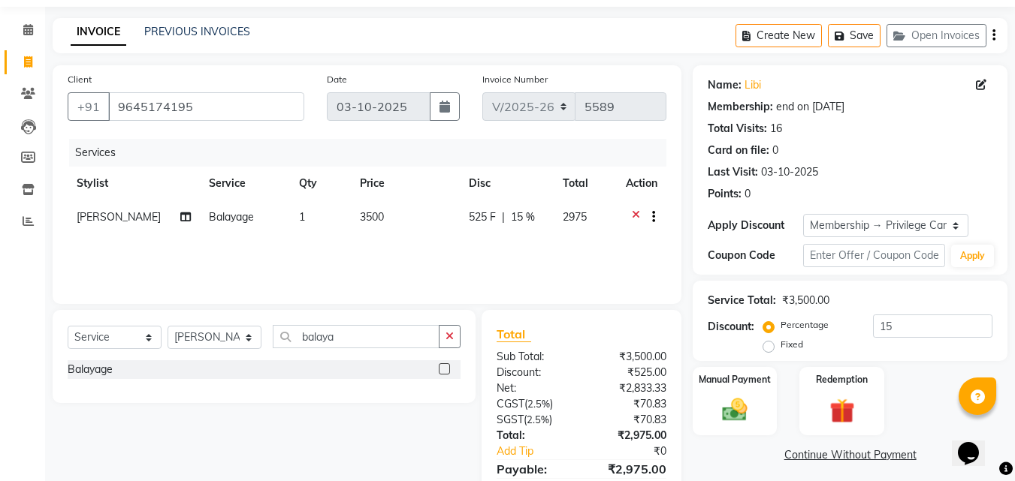
scroll to position [119, 0]
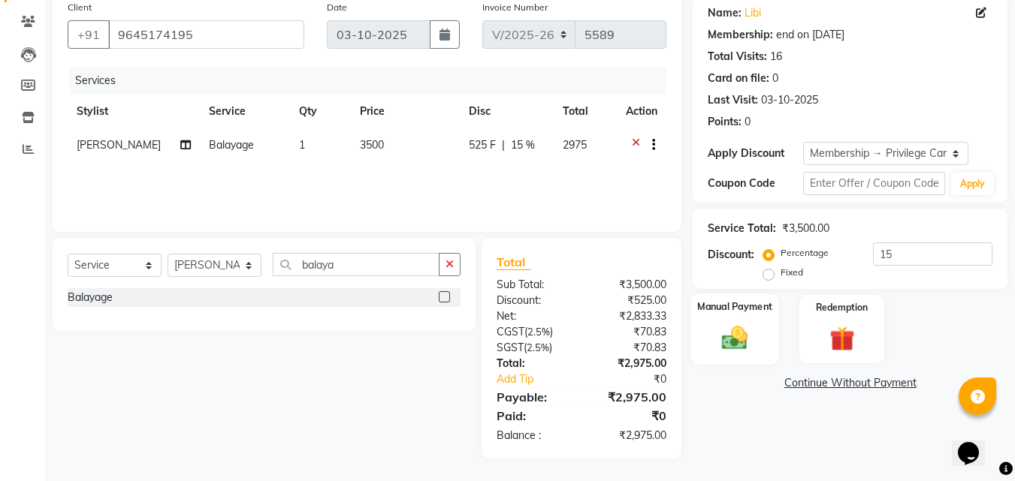
click at [741, 324] on img at bounding box center [735, 338] width 42 height 30
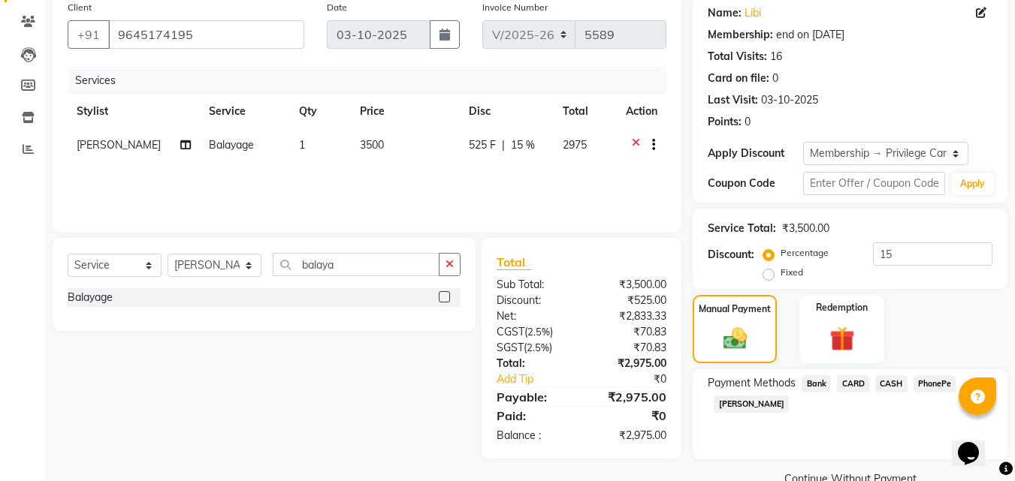
click at [937, 384] on span "PhonePe" at bounding box center [934, 384] width 43 height 17
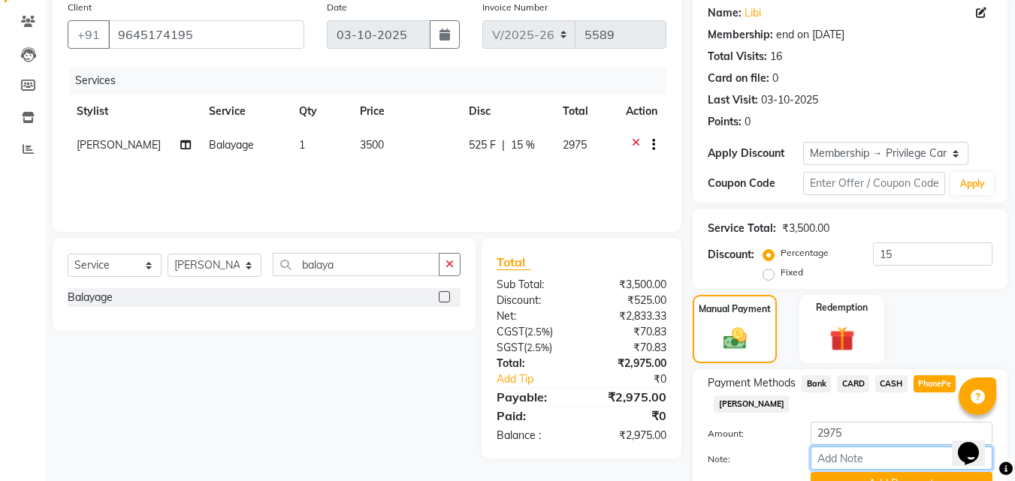
click at [871, 455] on input "Note:" at bounding box center [901, 458] width 182 height 23
type input "Aiswarya"
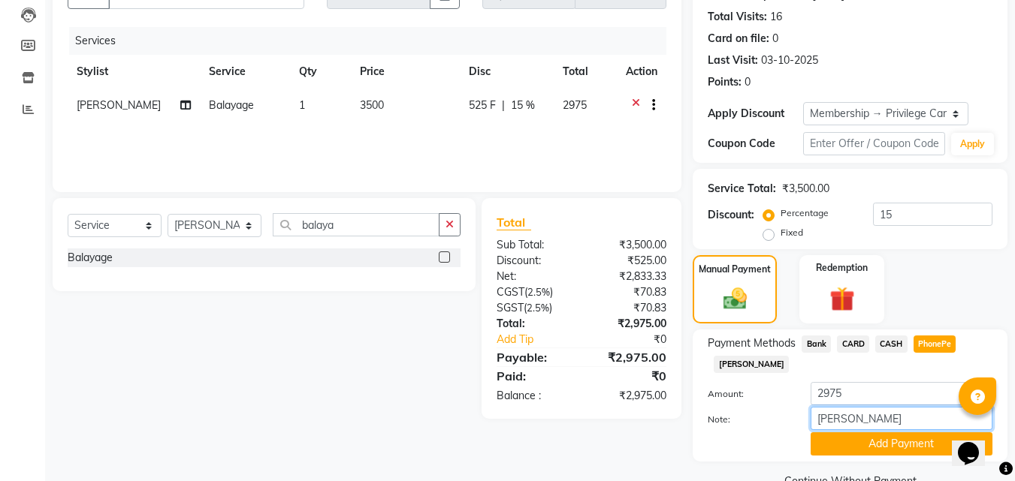
scroll to position [193, 0]
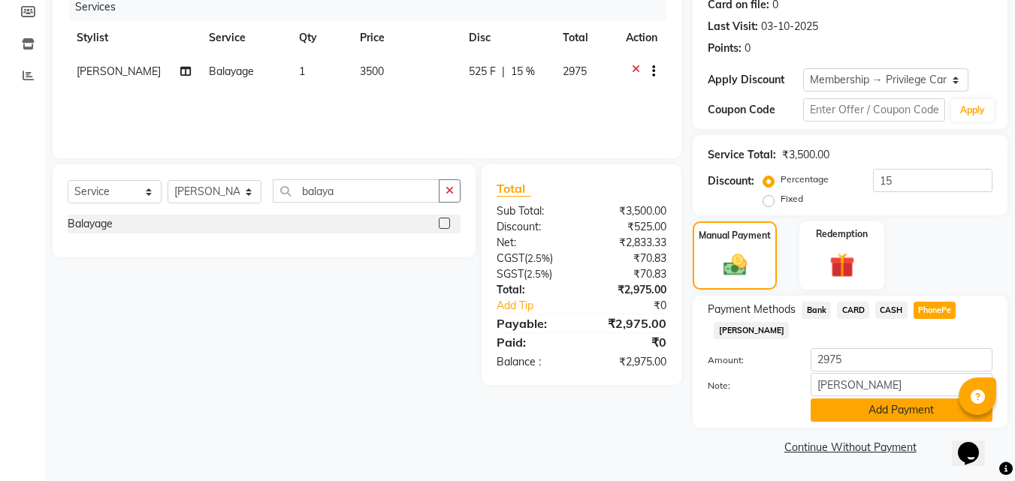
click at [880, 421] on button "Add Payment" at bounding box center [901, 410] width 182 height 23
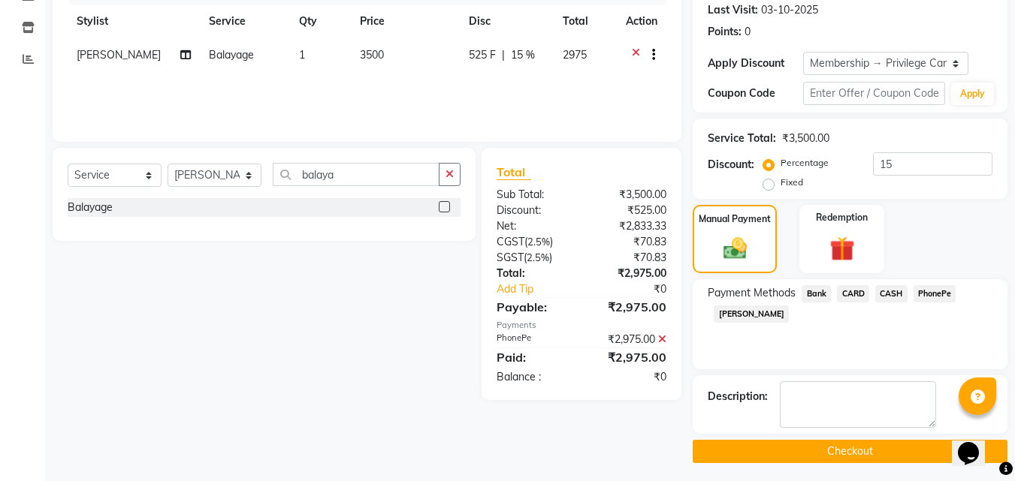
scroll to position [214, 0]
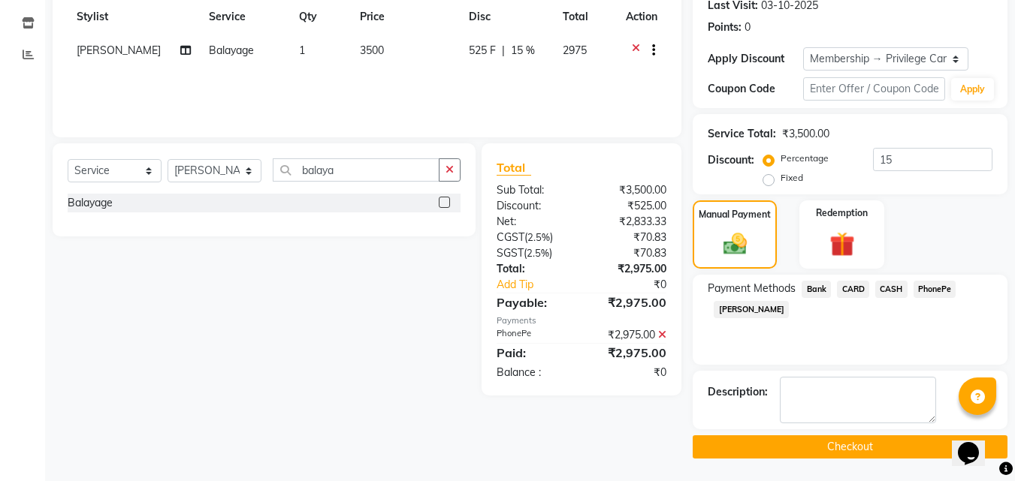
click at [853, 443] on button "Checkout" at bounding box center [850, 447] width 315 height 23
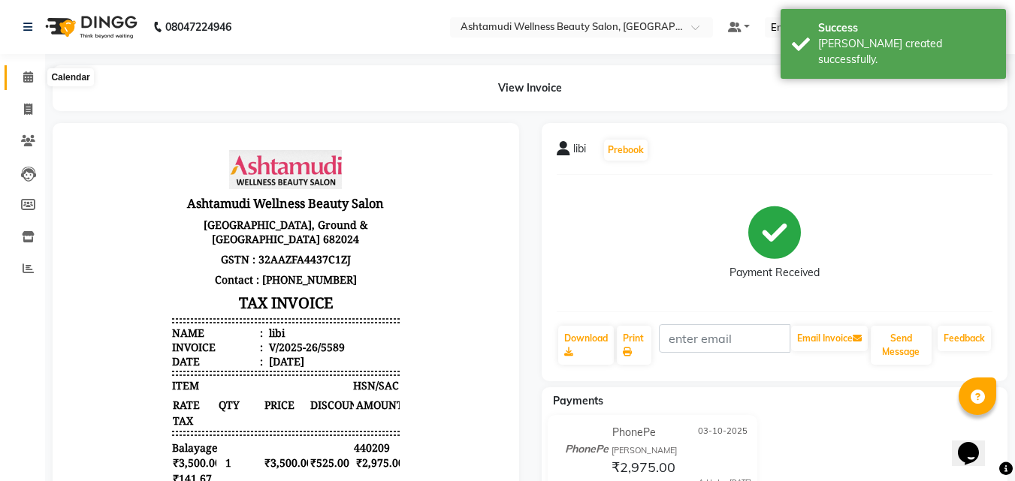
click at [21, 79] on span at bounding box center [28, 77] width 26 height 17
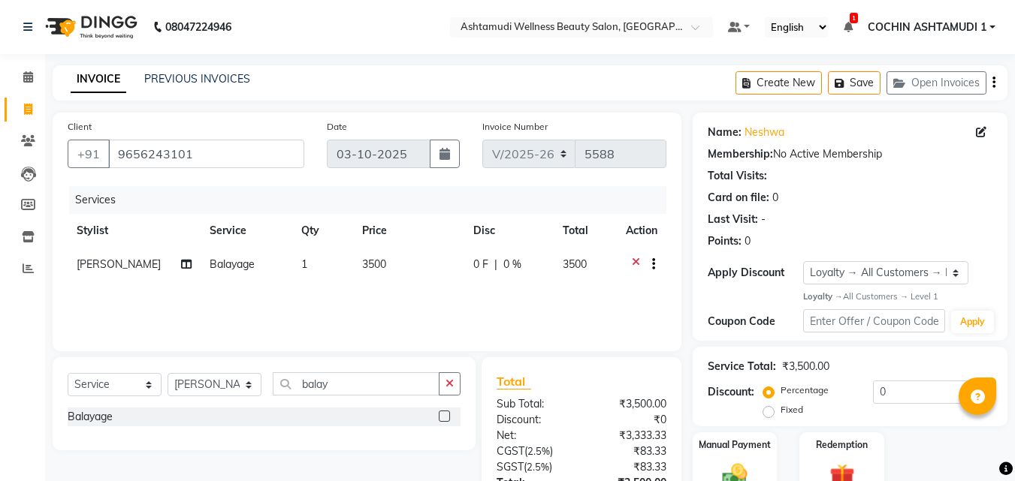
select select "4632"
select select "service"
select select "88228"
select select "1: Object"
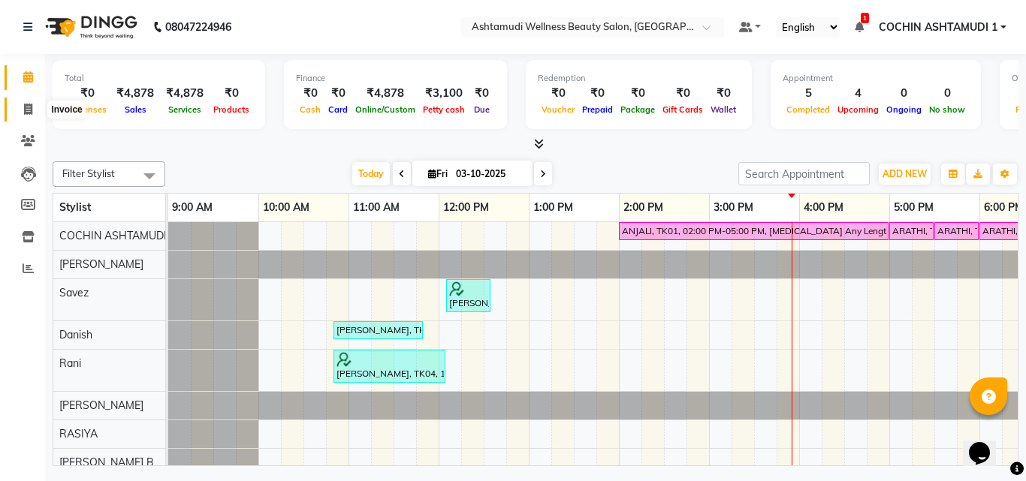
click at [24, 111] on icon at bounding box center [28, 109] width 8 height 11
select select "service"
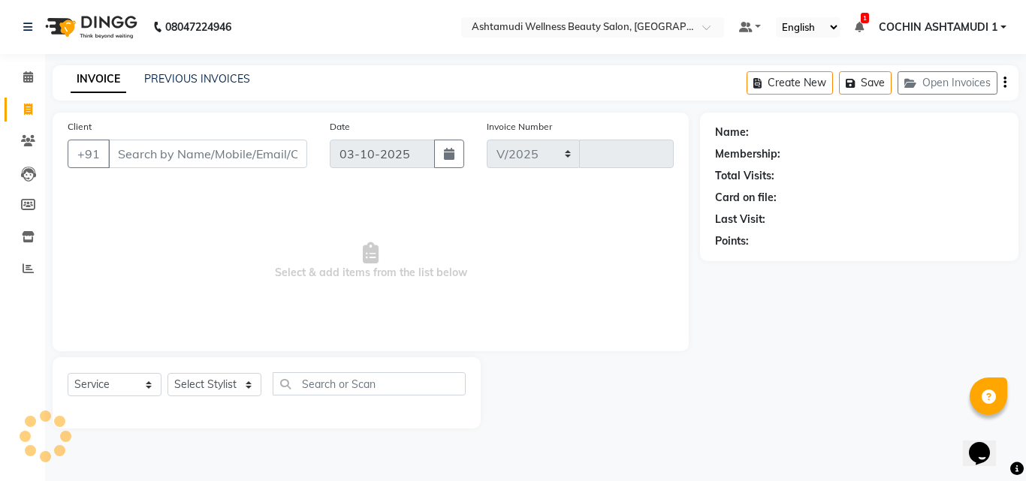
select select "4632"
type input "5590"
click at [217, 383] on select "Select Stylist [PERSON_NAME](URAJ) [PERSON_NAME] COCHIN ASHTAMUDI Danish Fousiy…" at bounding box center [215, 384] width 94 height 23
select select "88283"
click at [168, 373] on select "Select Stylist [PERSON_NAME](URAJ) [PERSON_NAME] COCHIN ASHTAMUDI Danish Fousiy…" at bounding box center [215, 384] width 94 height 23
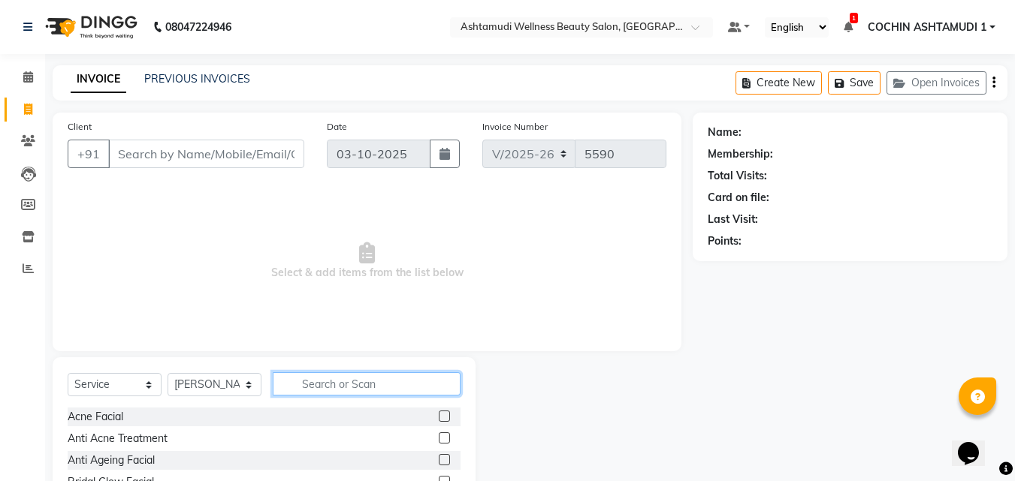
click at [311, 382] on input "text" at bounding box center [367, 384] width 188 height 23
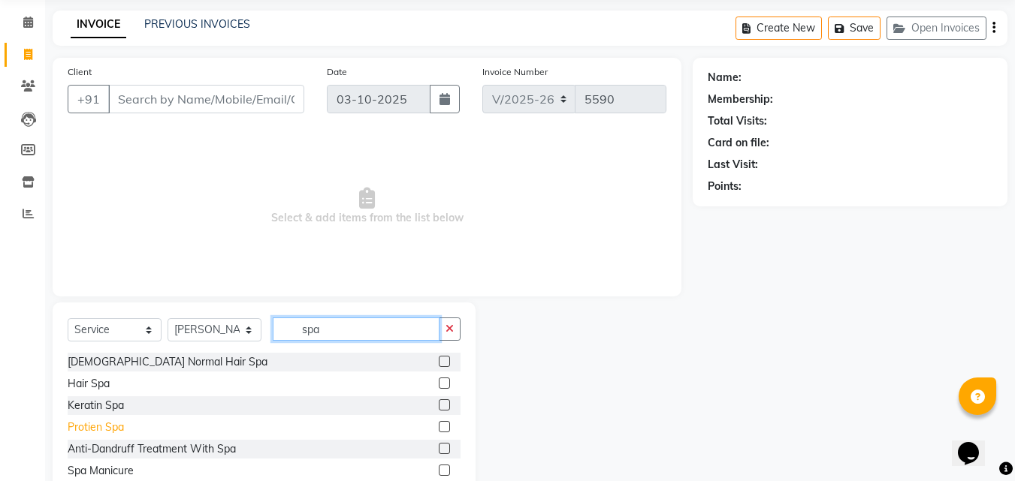
scroll to position [120, 0]
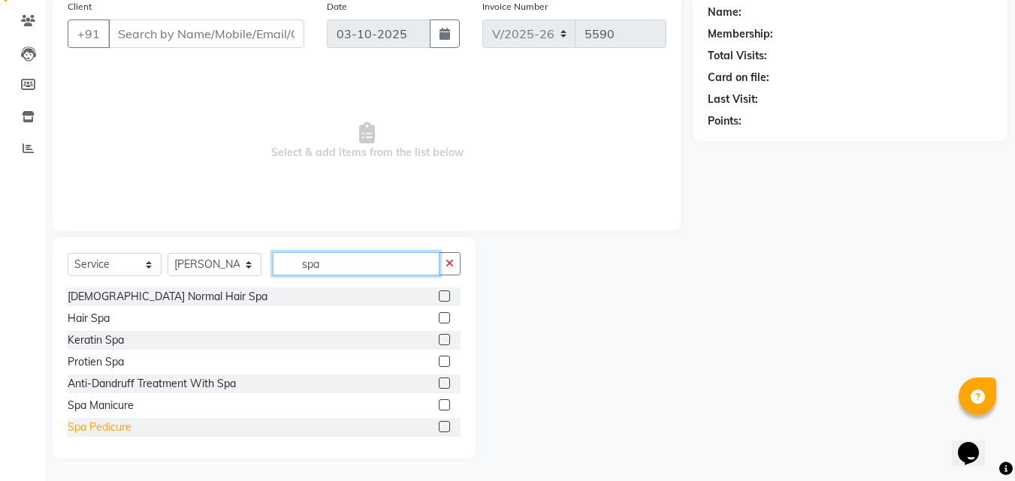
type input "spa"
click at [106, 424] on div "Spa Pedicure" at bounding box center [100, 428] width 64 height 16
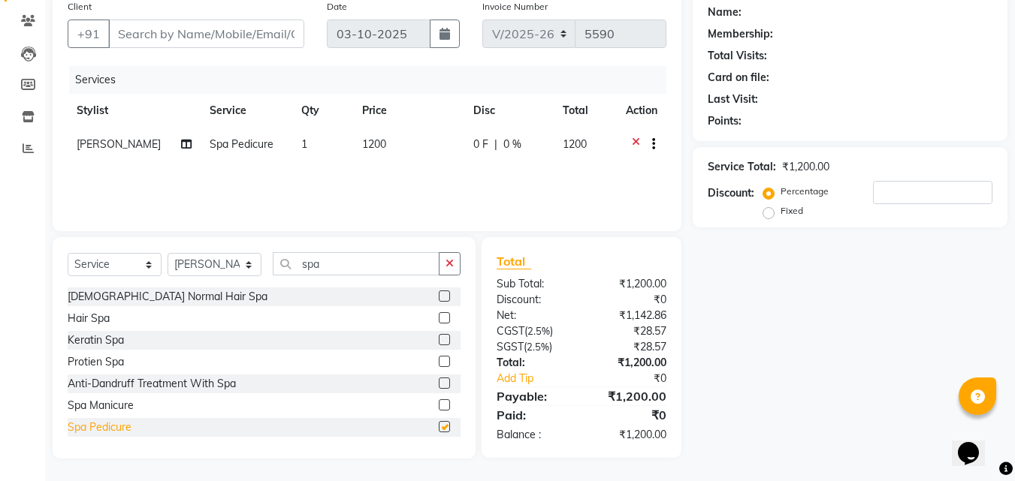
checkbox input "false"
click at [206, 34] on input "Client" at bounding box center [206, 34] width 196 height 29
type input "7"
type input "0"
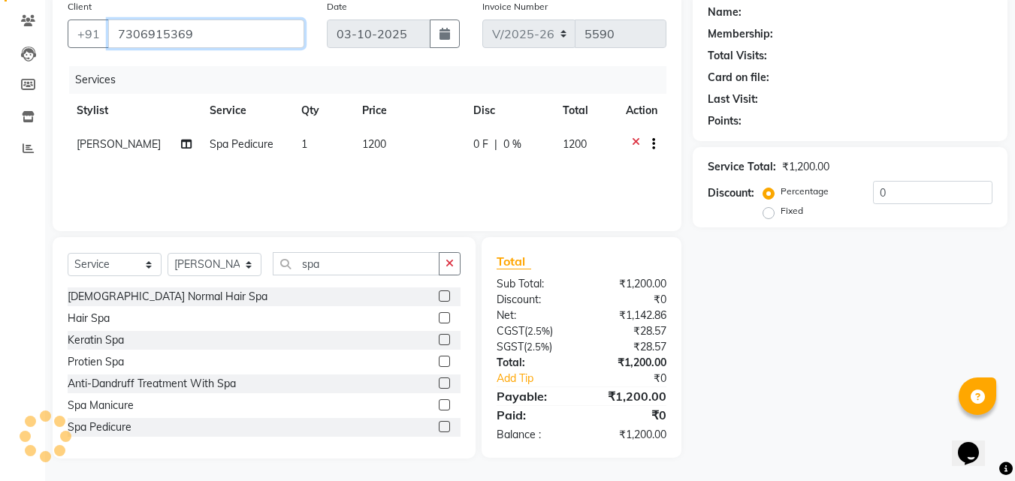
type input "7306915369"
select select "1: Object"
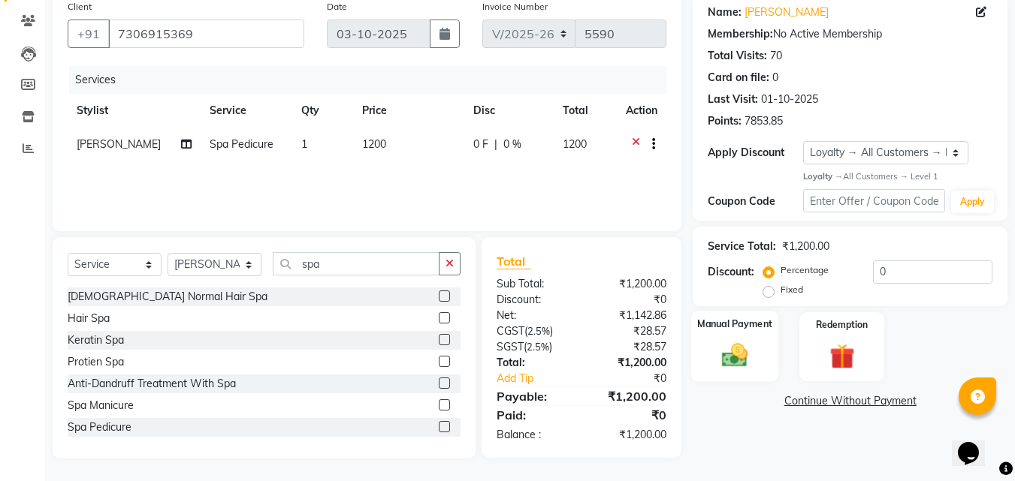
click at [750, 342] on img at bounding box center [735, 356] width 42 height 30
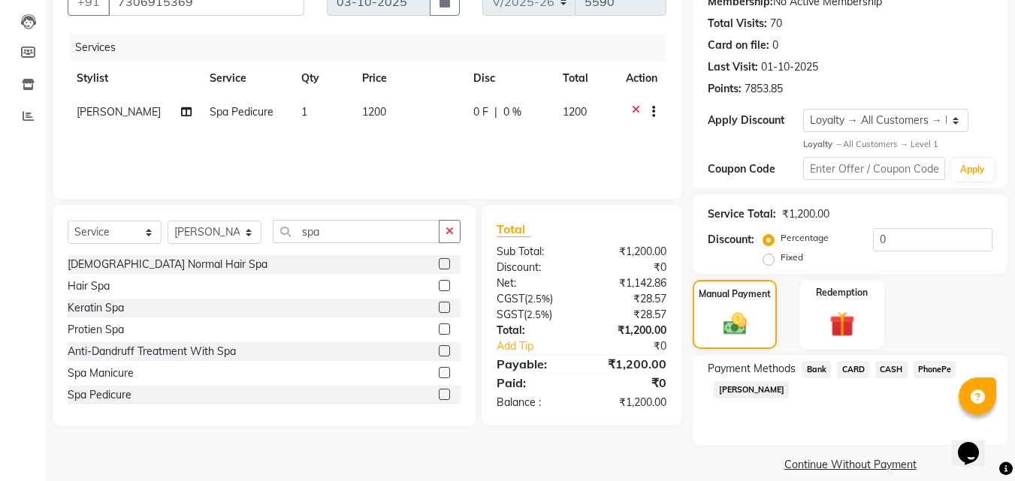
scroll to position [170, 0]
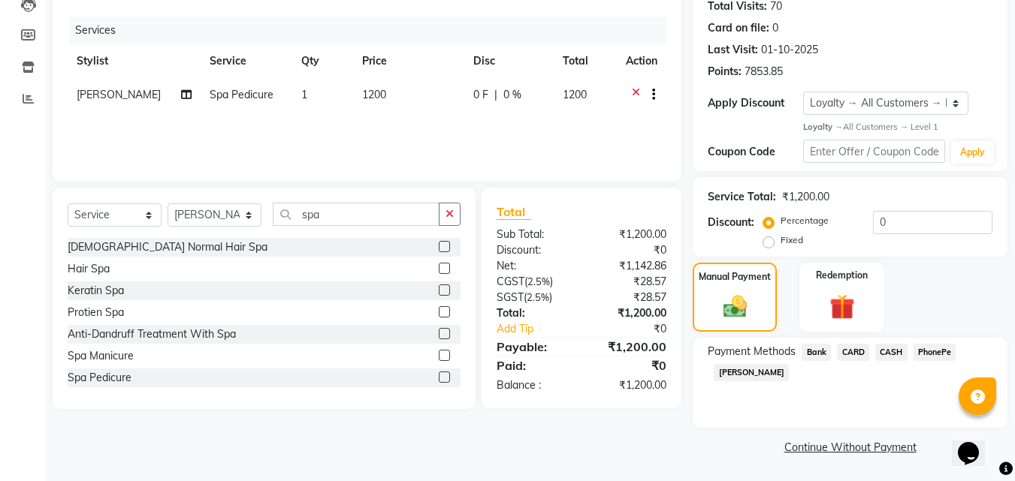
click at [925, 358] on span "PhonePe" at bounding box center [934, 352] width 43 height 17
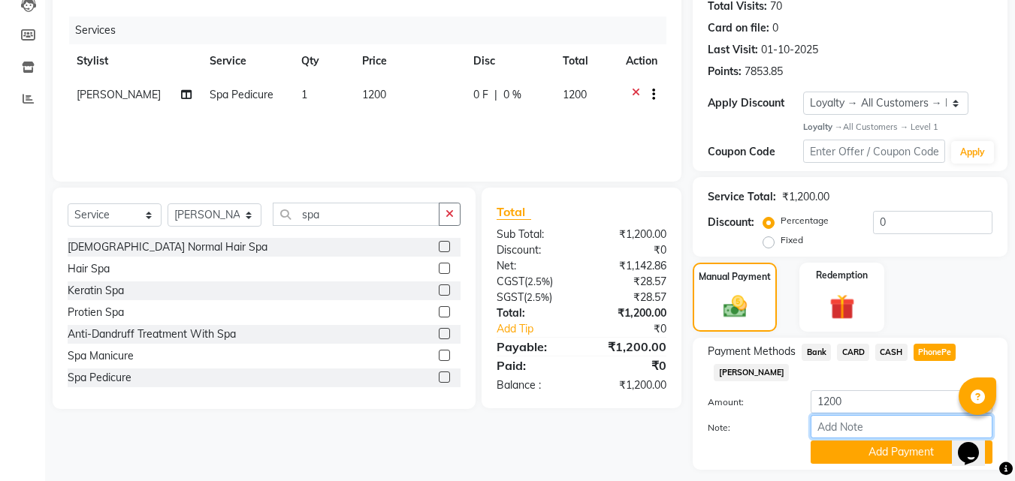
click at [853, 433] on input "Note:" at bounding box center [901, 426] width 182 height 23
type input "Aiswarya"
click at [901, 456] on button "Add Payment" at bounding box center [901, 452] width 182 height 23
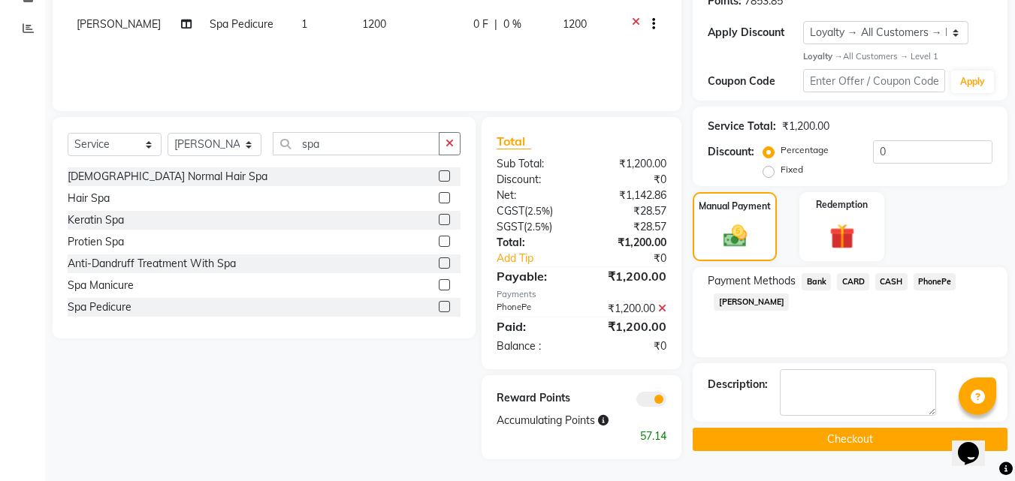
scroll to position [241, 0]
click at [858, 435] on button "Checkout" at bounding box center [850, 438] width 315 height 23
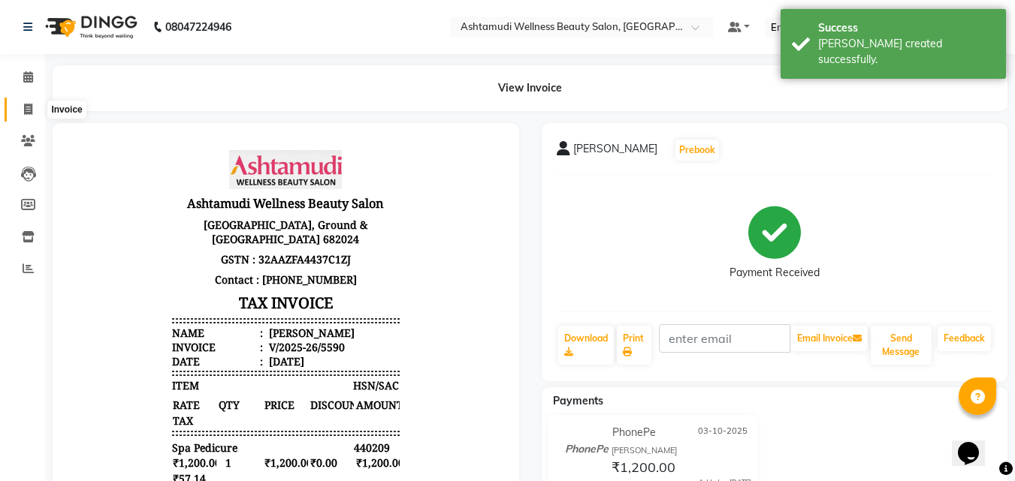
click at [26, 111] on icon at bounding box center [28, 109] width 8 height 11
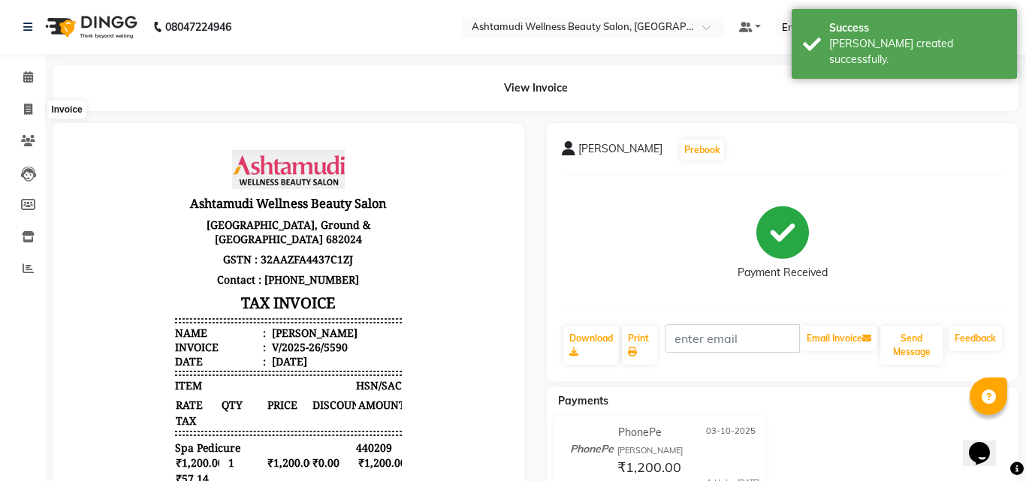
select select "service"
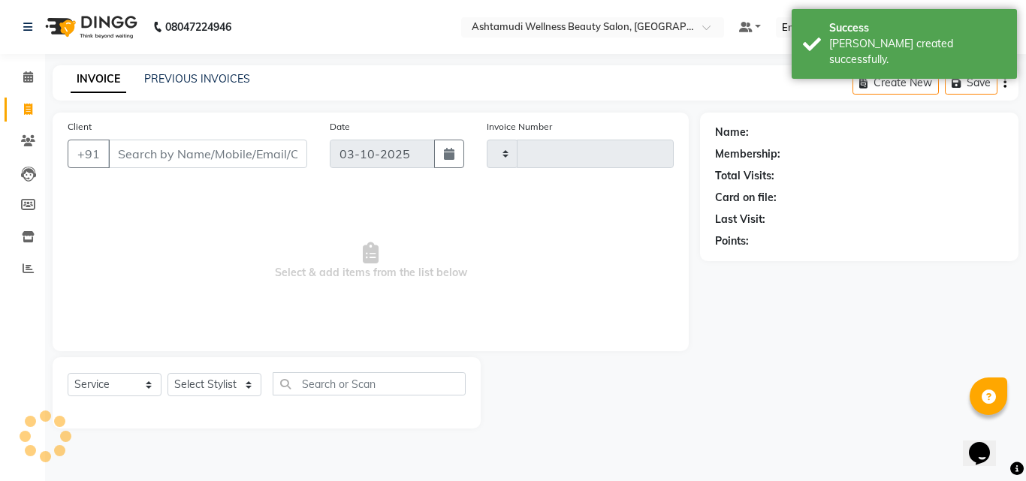
type input "5591"
select select "4632"
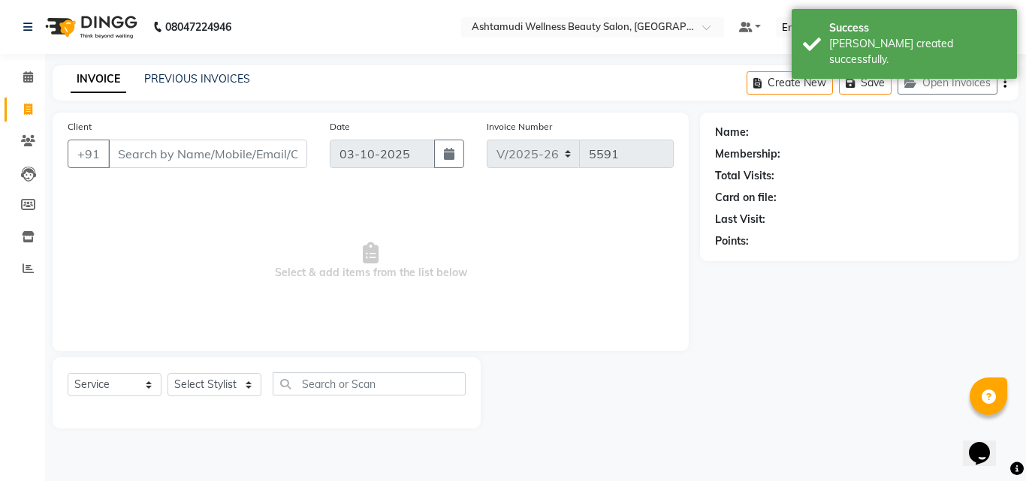
click at [153, 156] on input "Client" at bounding box center [207, 154] width 199 height 29
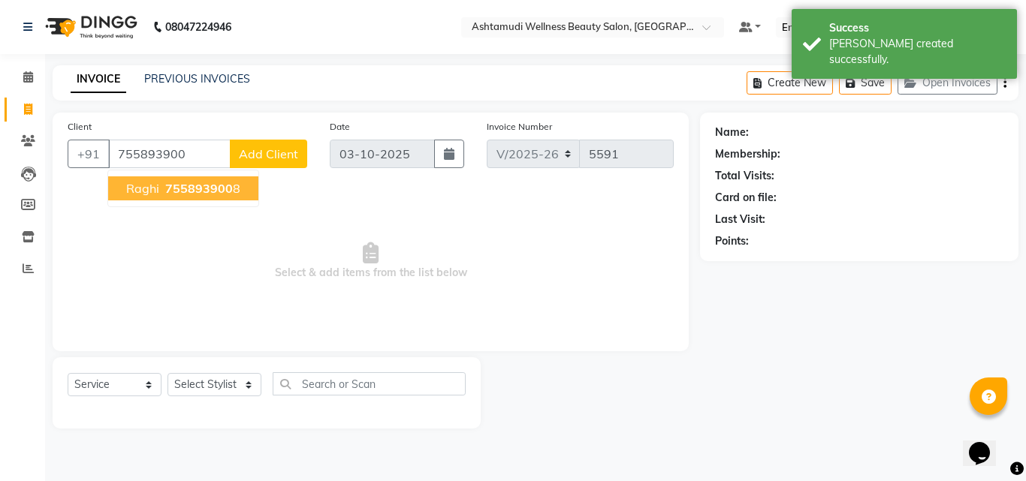
click at [222, 186] on span "755893900" at bounding box center [199, 188] width 68 height 15
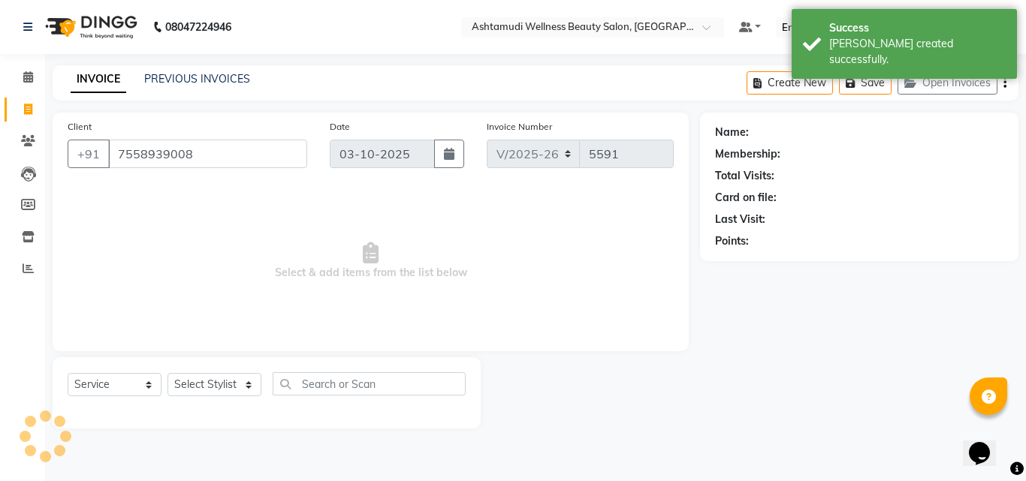
type input "7558939008"
select select "1: Object"
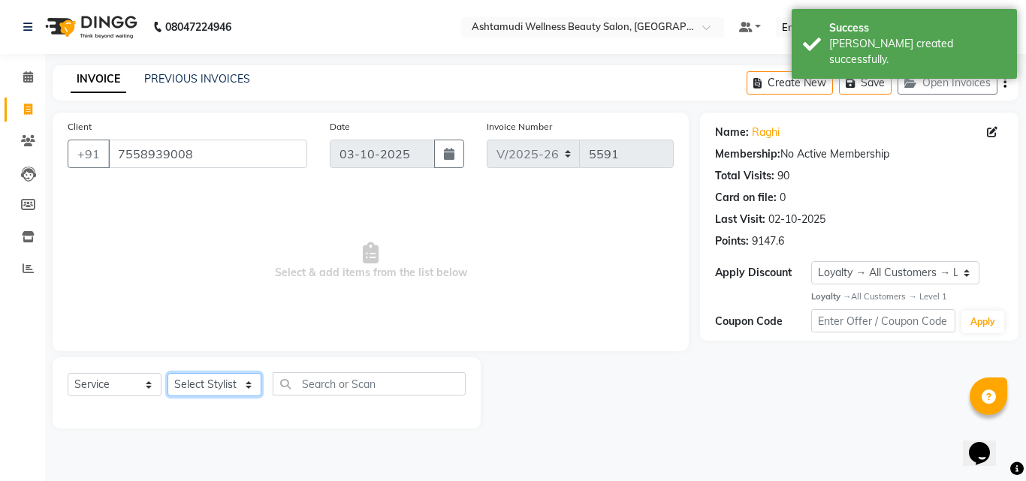
click at [226, 380] on select "Select Stylist Aiswarya B Ankith(URAJ) BINU MANGAR COCHIN ASHTAMUDI Danish Fous…" at bounding box center [215, 384] width 94 height 23
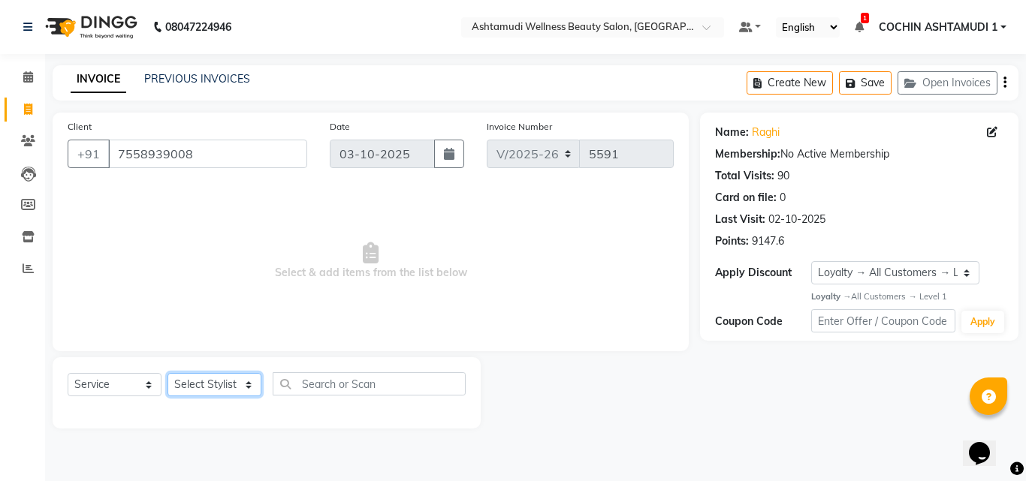
select select "45926"
click at [168, 373] on select "Select Stylist Aiswarya B Ankith(URAJ) BINU MANGAR COCHIN ASHTAMUDI Danish Fous…" at bounding box center [215, 384] width 94 height 23
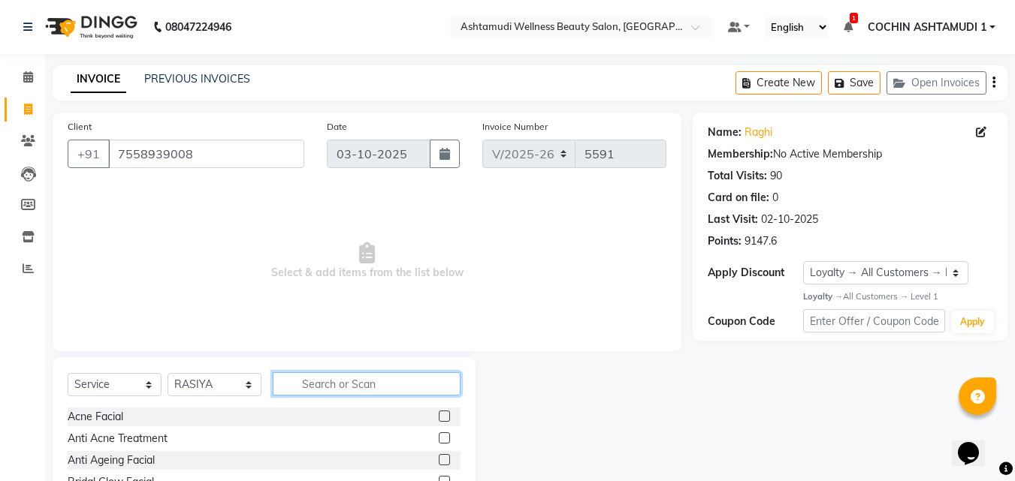
click at [325, 384] on input "text" at bounding box center [367, 384] width 188 height 23
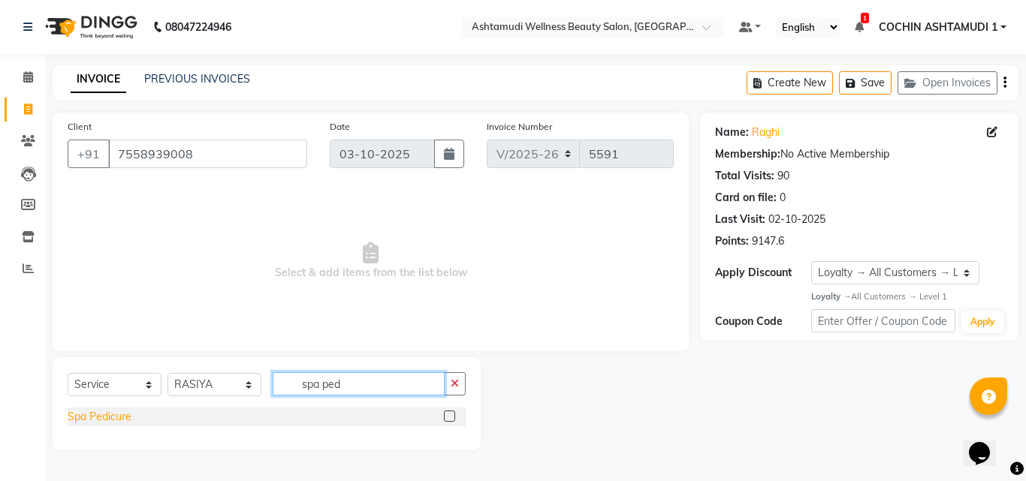
type input "spa ped"
click at [113, 410] on div "Spa Pedicure" at bounding box center [100, 417] width 64 height 16
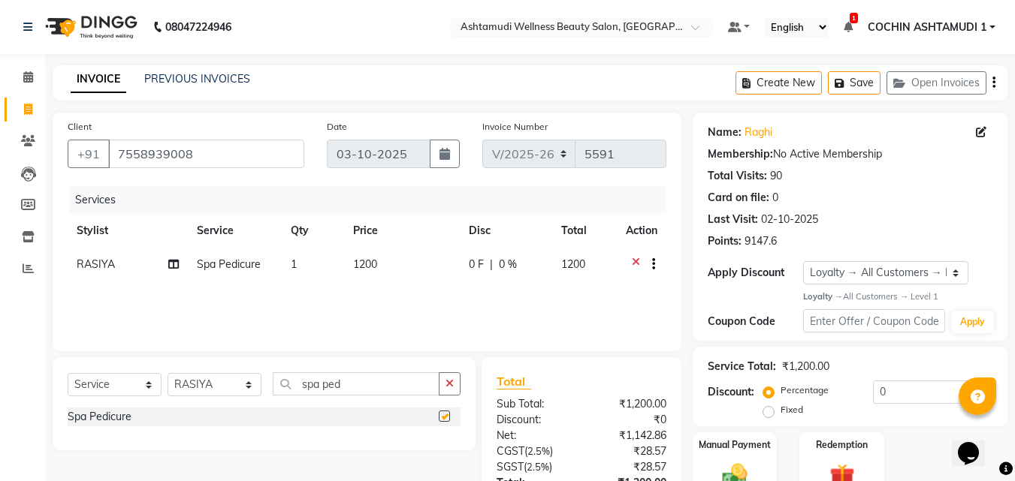
checkbox input "false"
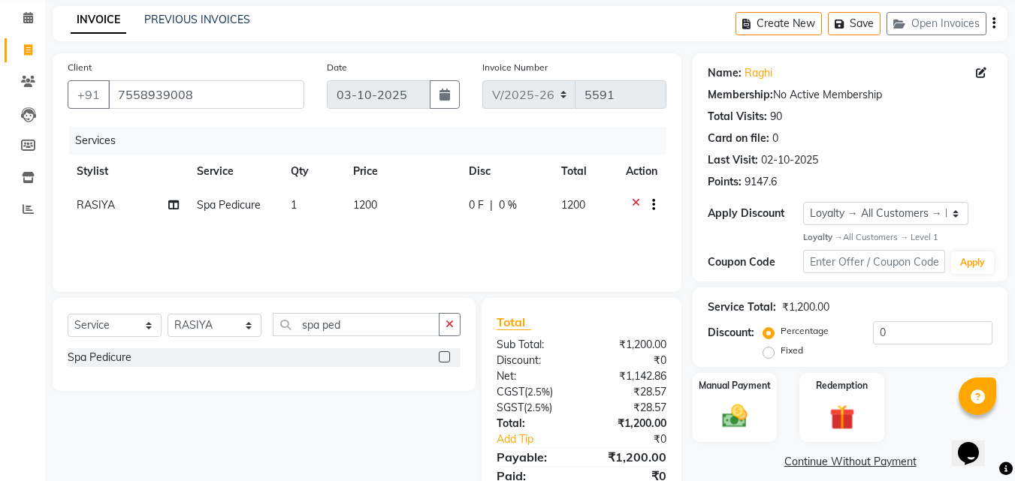
scroll to position [119, 0]
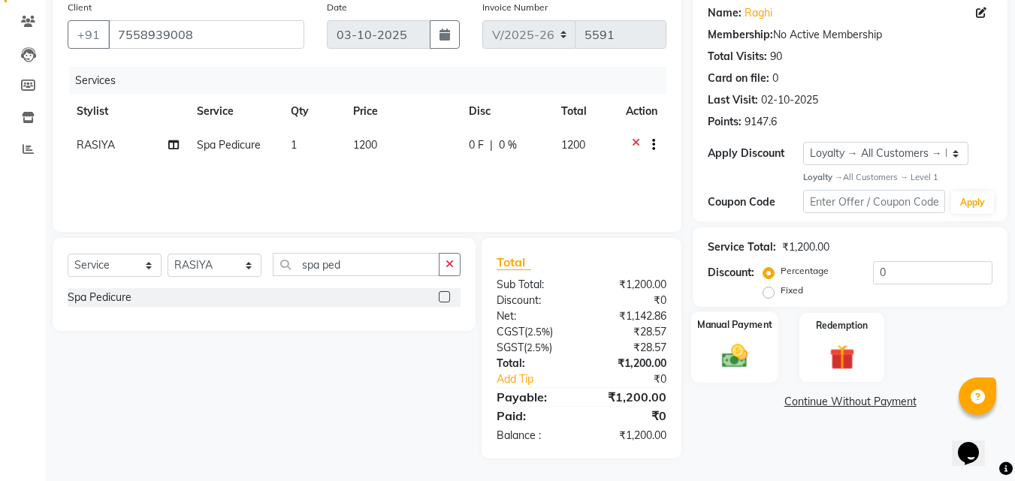
click at [755, 353] on img at bounding box center [735, 357] width 42 height 30
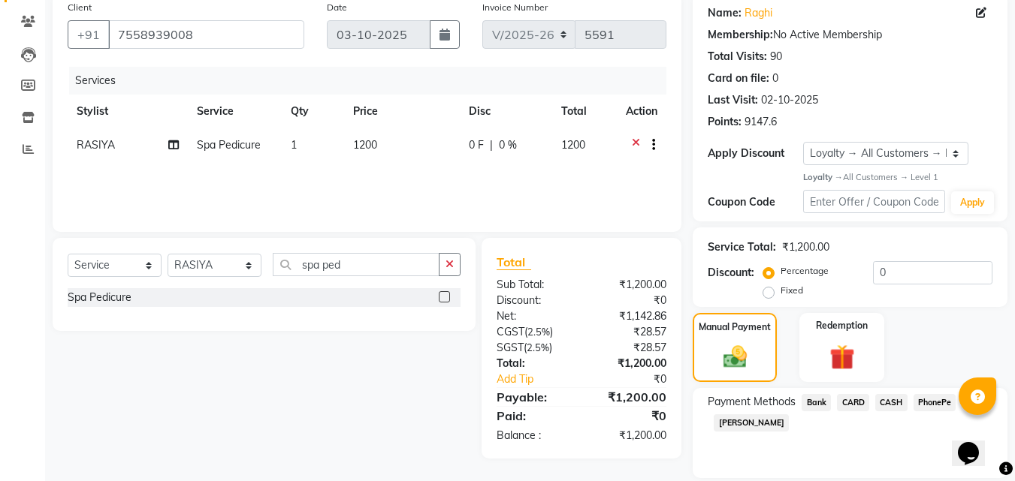
click at [884, 398] on span "CASH" at bounding box center [891, 402] width 32 height 17
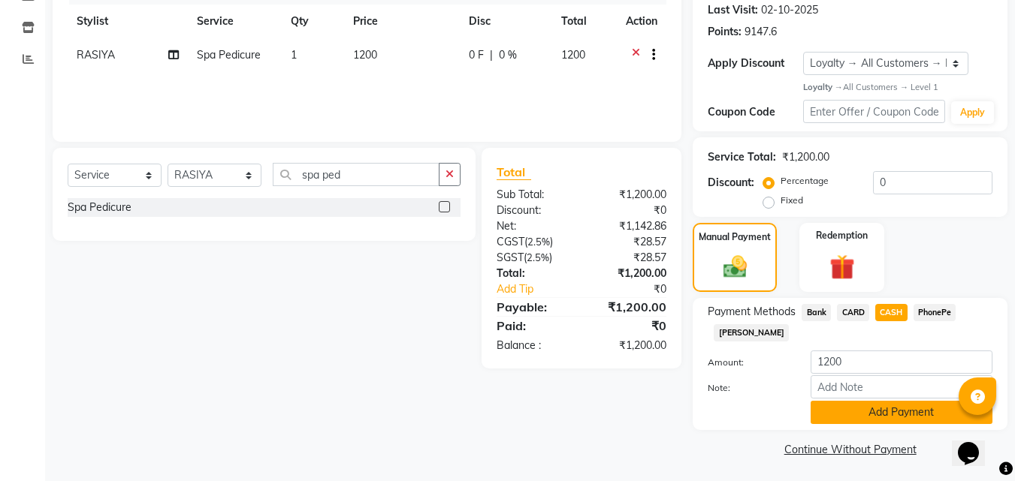
scroll to position [212, 0]
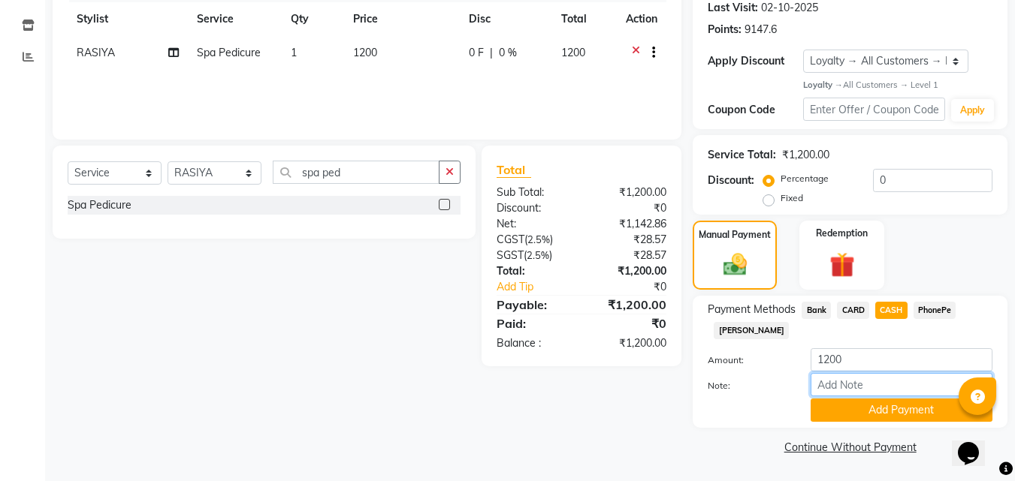
click at [855, 386] on input "Note:" at bounding box center [901, 384] width 182 height 23
type input "[PERSON_NAME]"
click at [894, 410] on button "Add Payment" at bounding box center [901, 410] width 182 height 23
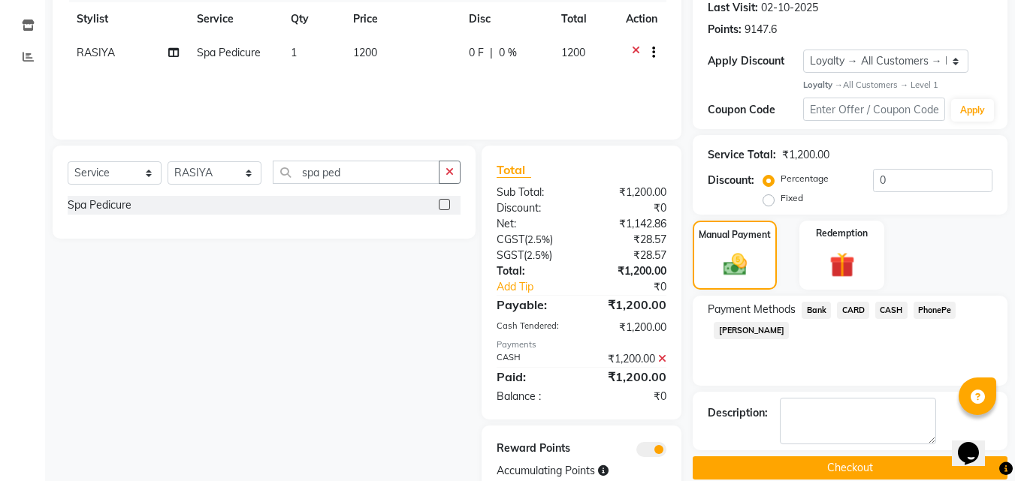
scroll to position [263, 0]
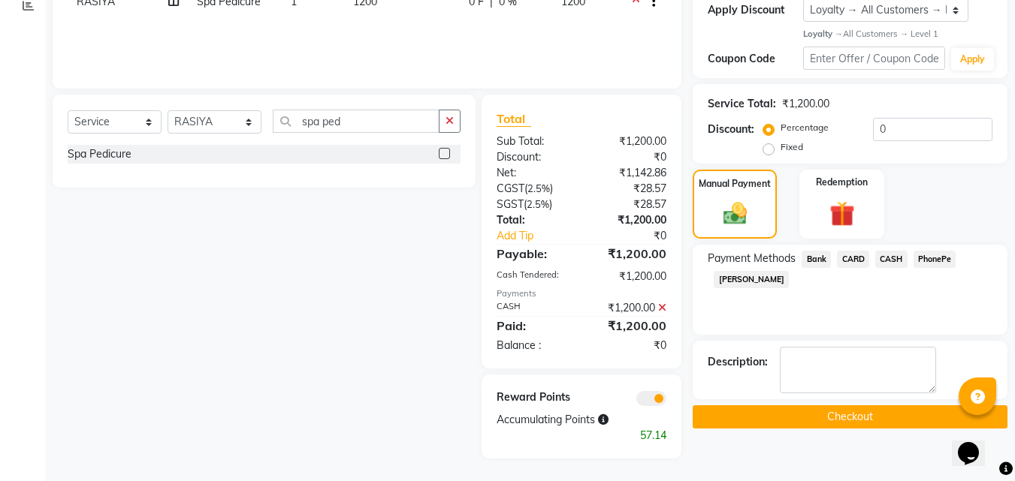
click at [883, 415] on button "Checkout" at bounding box center [850, 417] width 315 height 23
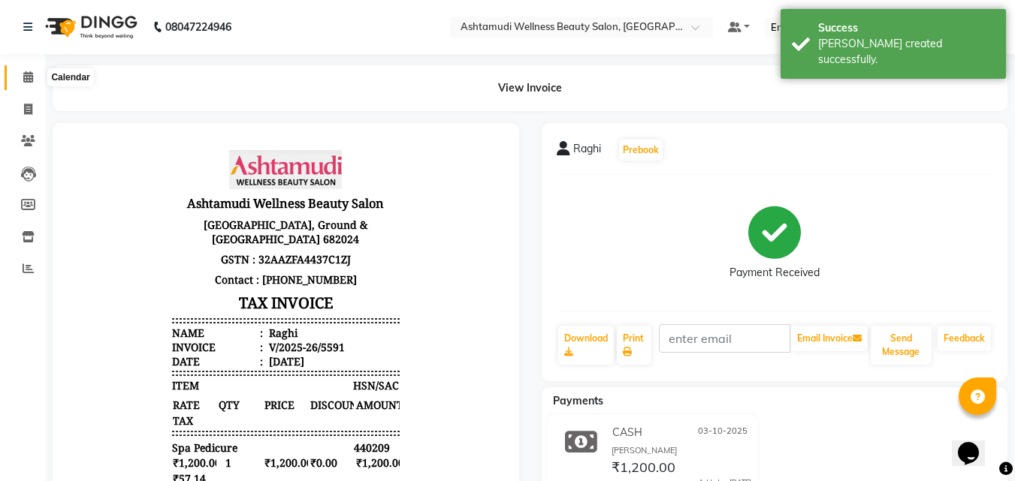
click at [29, 75] on icon at bounding box center [28, 76] width 10 height 11
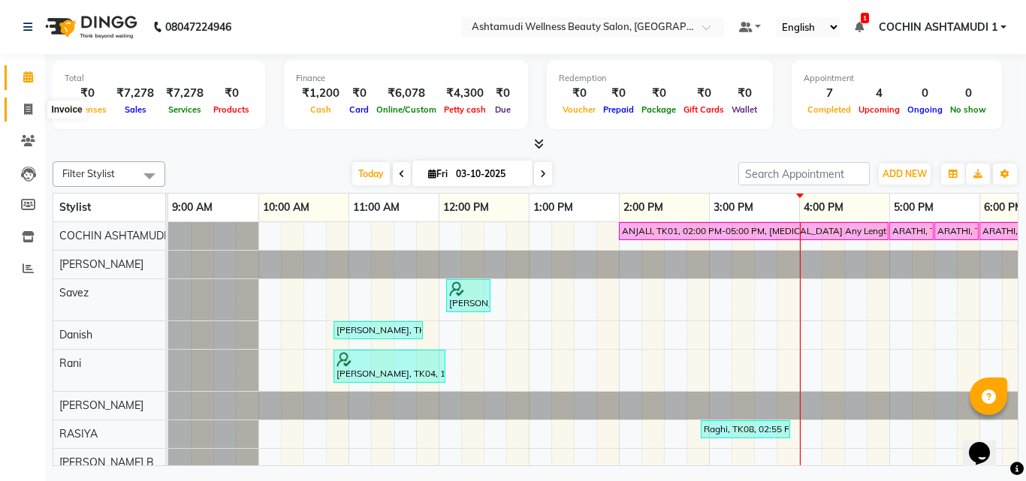
click at [27, 108] on icon at bounding box center [28, 109] width 8 height 11
select select "service"
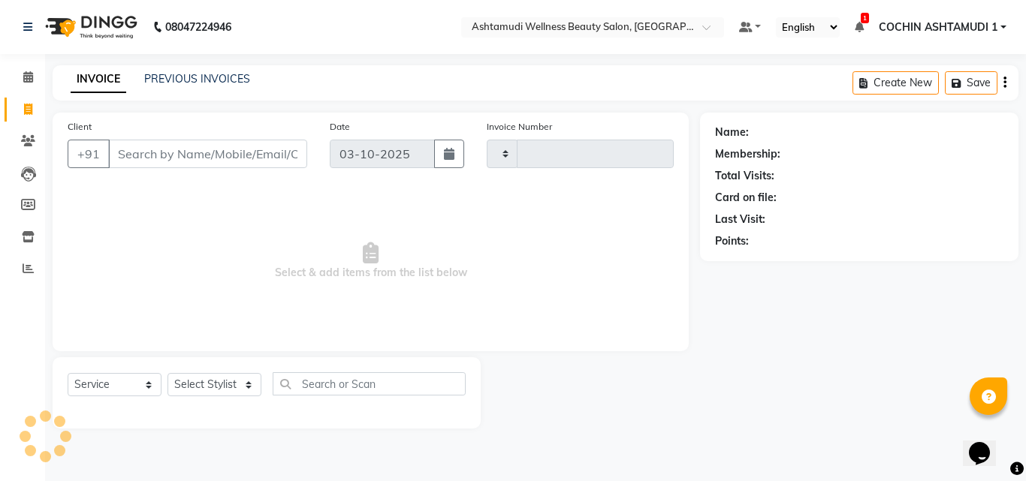
type input "5592"
select select "4632"
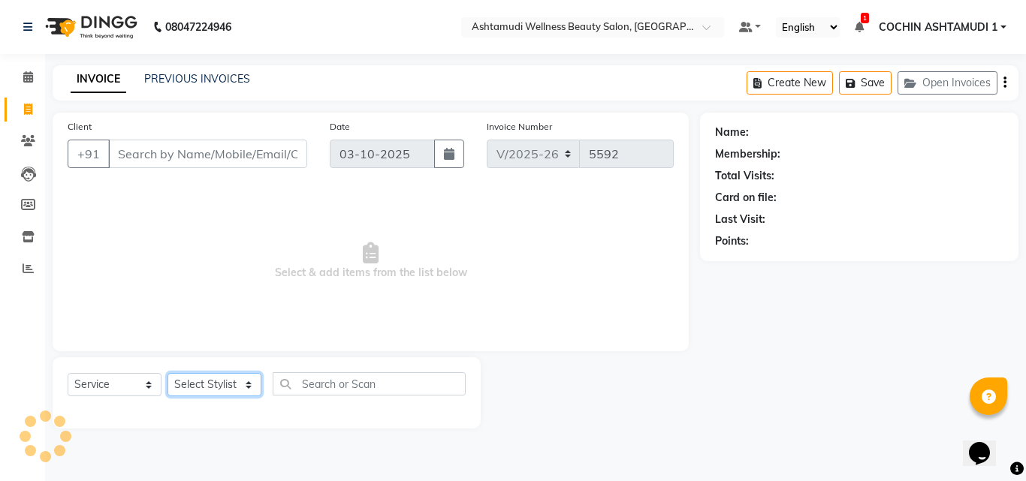
click at [205, 388] on select "Select Stylist [PERSON_NAME](URAJ) [PERSON_NAME] COCHIN ASHTAMUDI Danish Fousiy…" at bounding box center [215, 384] width 94 height 23
click at [168, 373] on select "Select Stylist [PERSON_NAME](URAJ) [PERSON_NAME] COCHIN ASHTAMUDI Danish Fousiy…" at bounding box center [215, 384] width 94 height 23
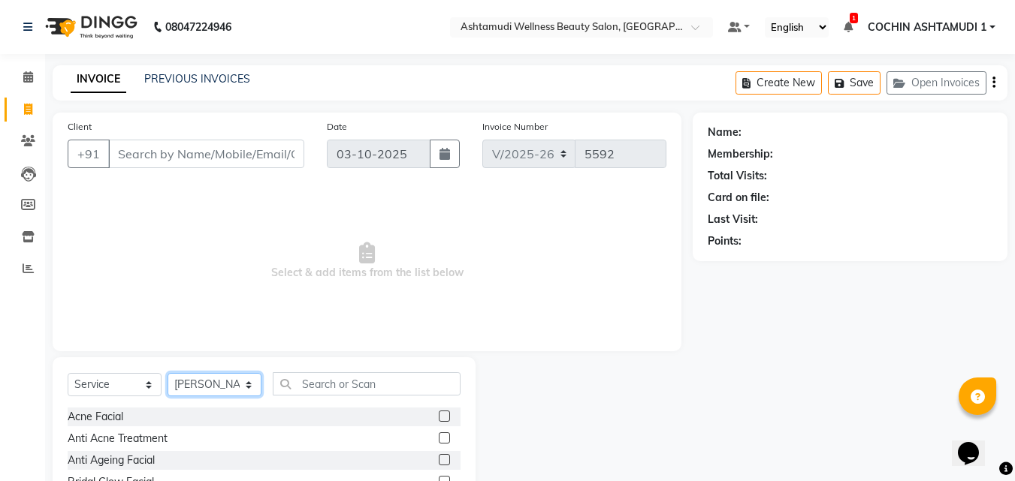
click at [218, 377] on select "Select Stylist [PERSON_NAME](URAJ) [PERSON_NAME] COCHIN ASHTAMUDI Danish Fousiy…" at bounding box center [215, 384] width 94 height 23
select select "88294"
click at [168, 373] on select "Select Stylist [PERSON_NAME](URAJ) [PERSON_NAME] COCHIN ASHTAMUDI Danish Fousiy…" at bounding box center [215, 384] width 94 height 23
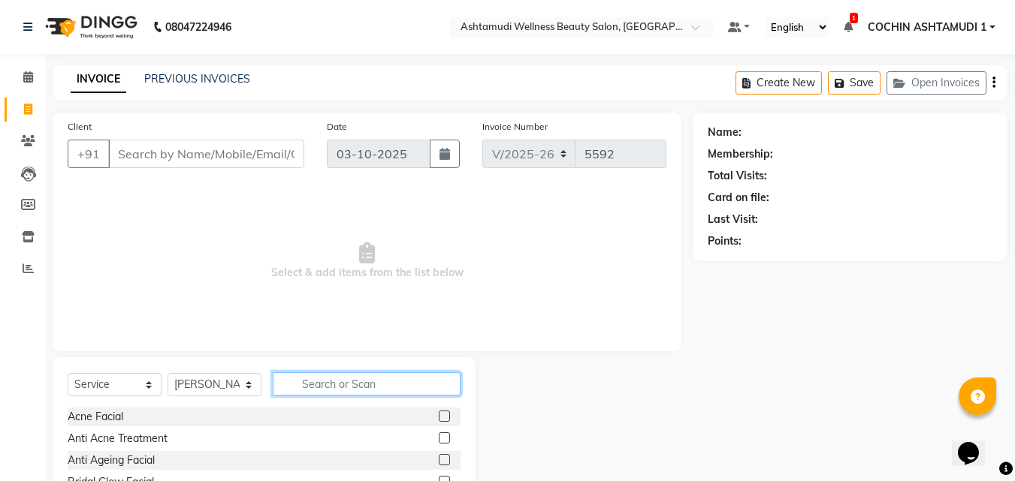
click at [340, 392] on input "text" at bounding box center [367, 384] width 188 height 23
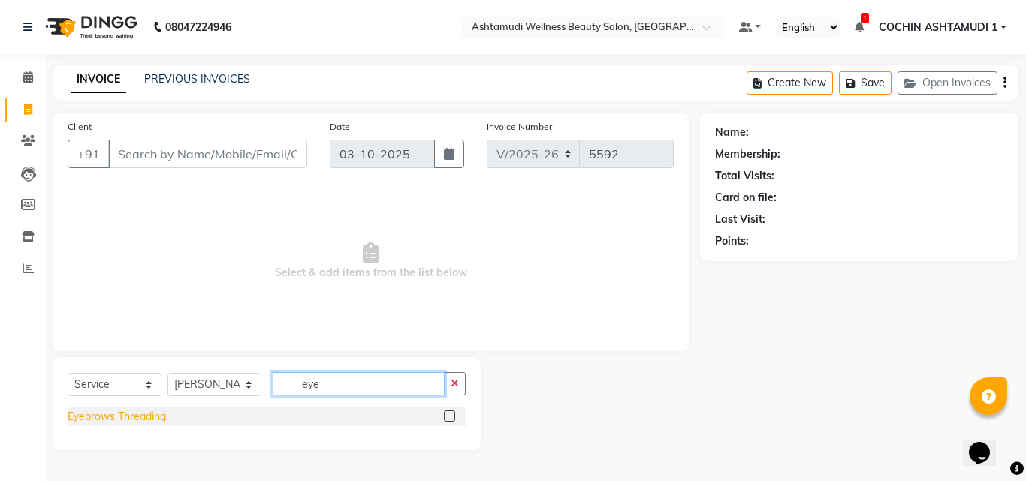
type input "eye"
click at [121, 418] on div "Eyebrows Threading" at bounding box center [117, 417] width 98 height 16
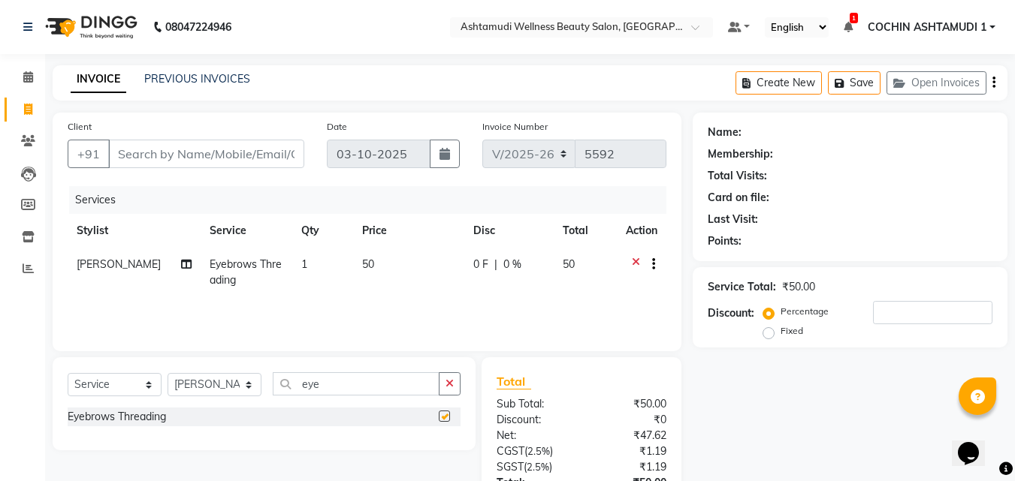
checkbox input "false"
click at [192, 160] on input "Client" at bounding box center [206, 154] width 196 height 29
type input "8"
type input "0"
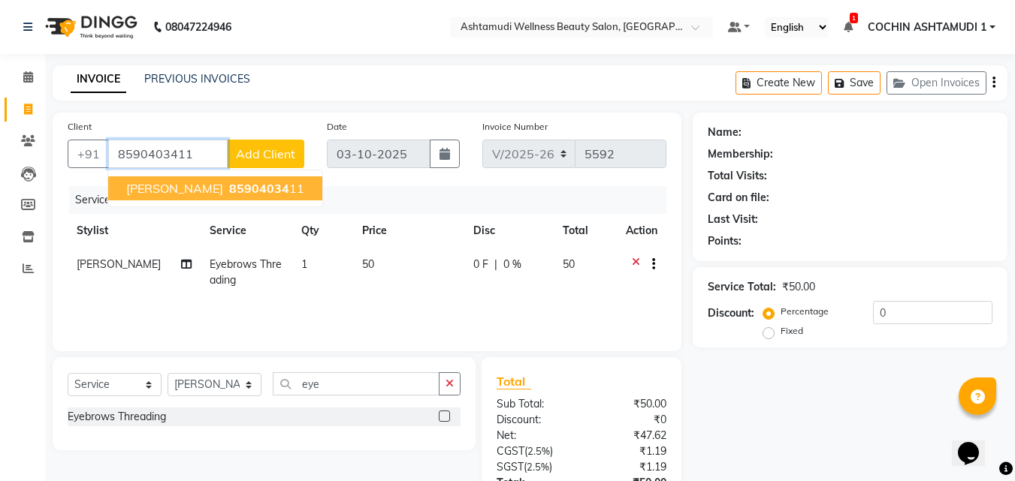
type input "8590403411"
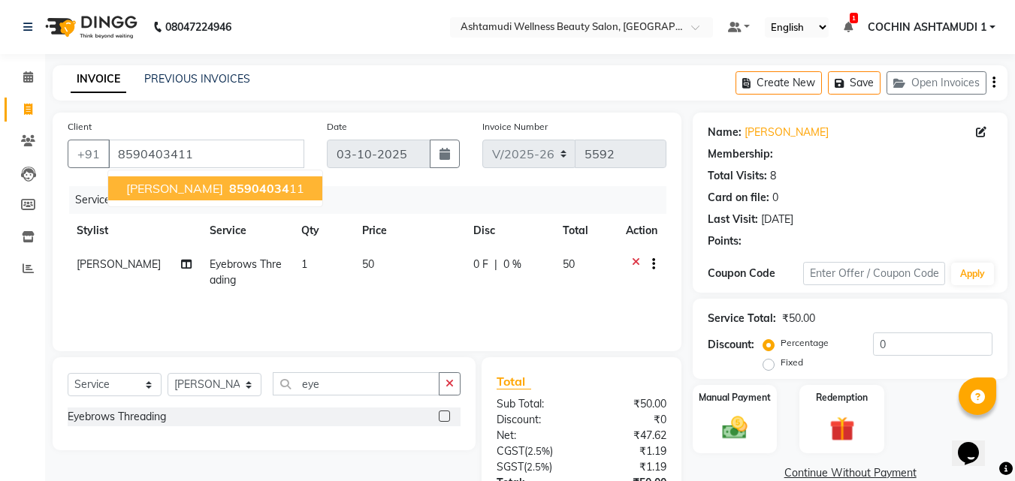
select select "1: Object"
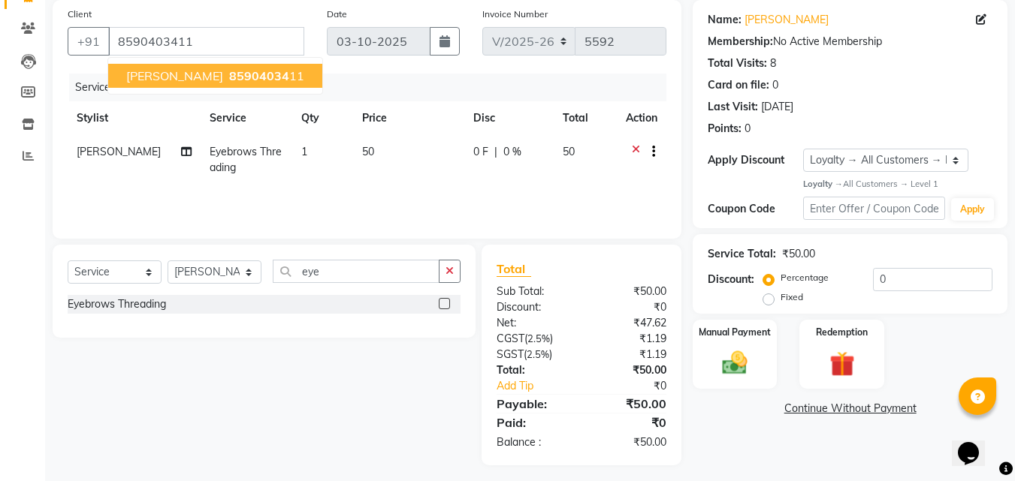
scroll to position [119, 0]
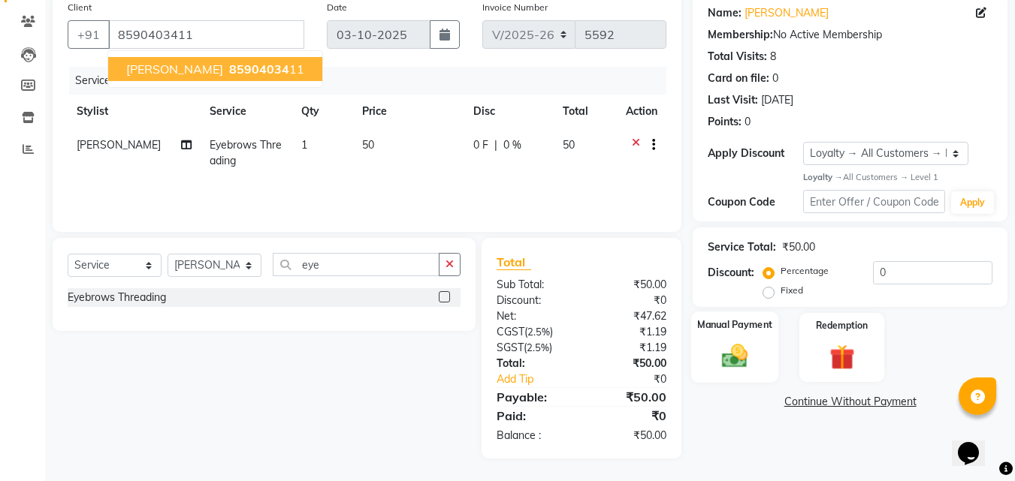
click at [745, 343] on img at bounding box center [735, 357] width 42 height 30
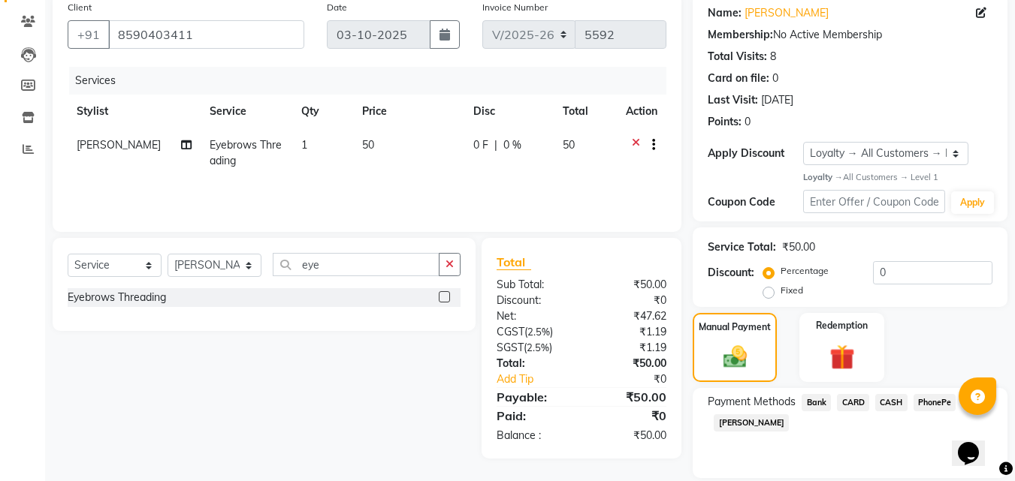
click at [936, 406] on span "PhonePe" at bounding box center [934, 402] width 43 height 17
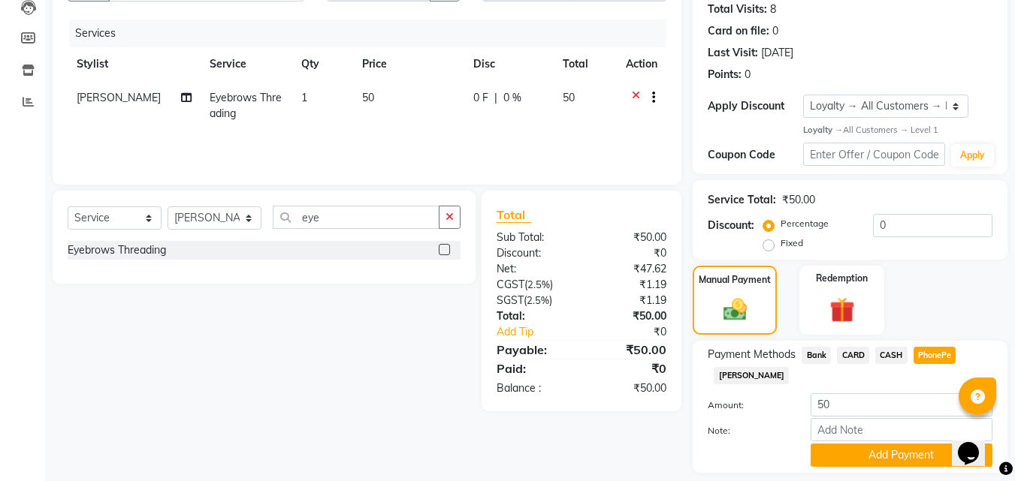
scroll to position [212, 0]
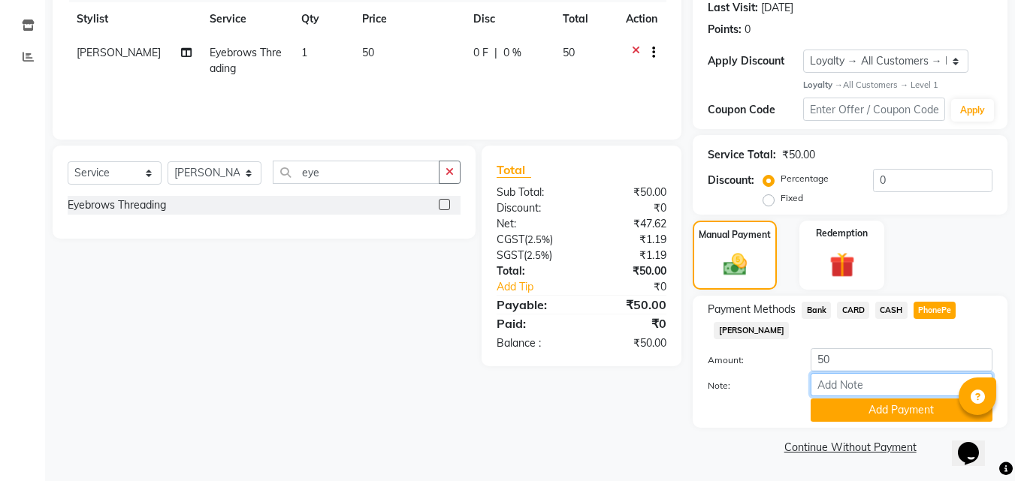
click at [862, 388] on input "Note:" at bounding box center [901, 384] width 182 height 23
type input "[PERSON_NAME]"
click at [868, 411] on button "Add Payment" at bounding box center [901, 410] width 182 height 23
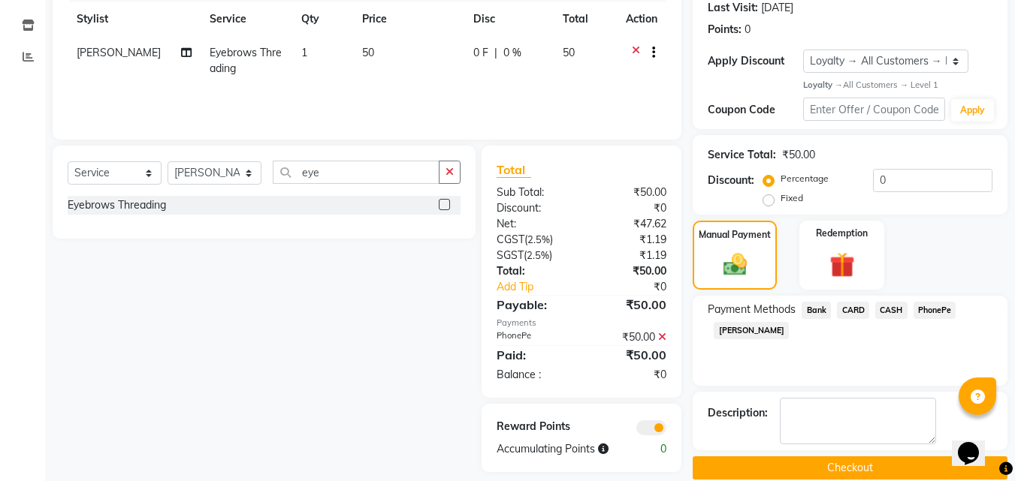
scroll to position [233, 0]
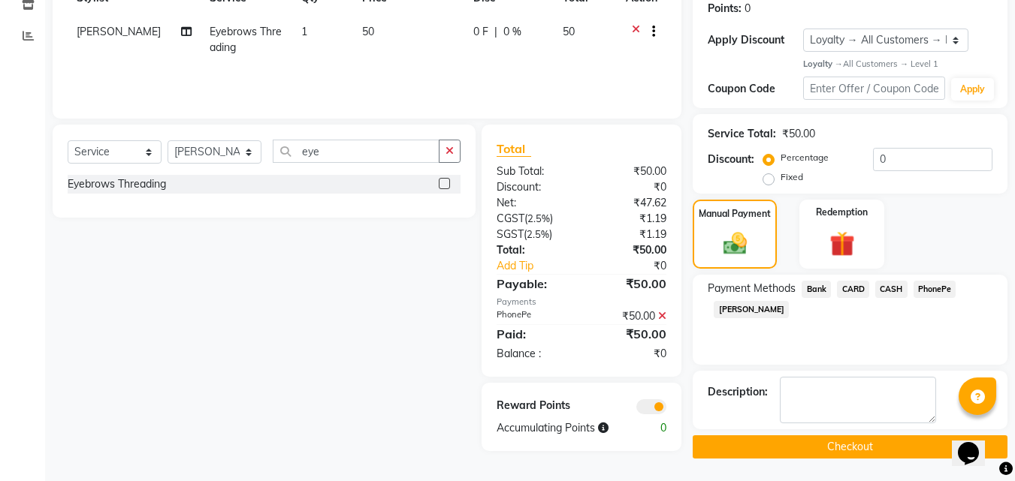
click at [850, 454] on button "Checkout" at bounding box center [850, 447] width 315 height 23
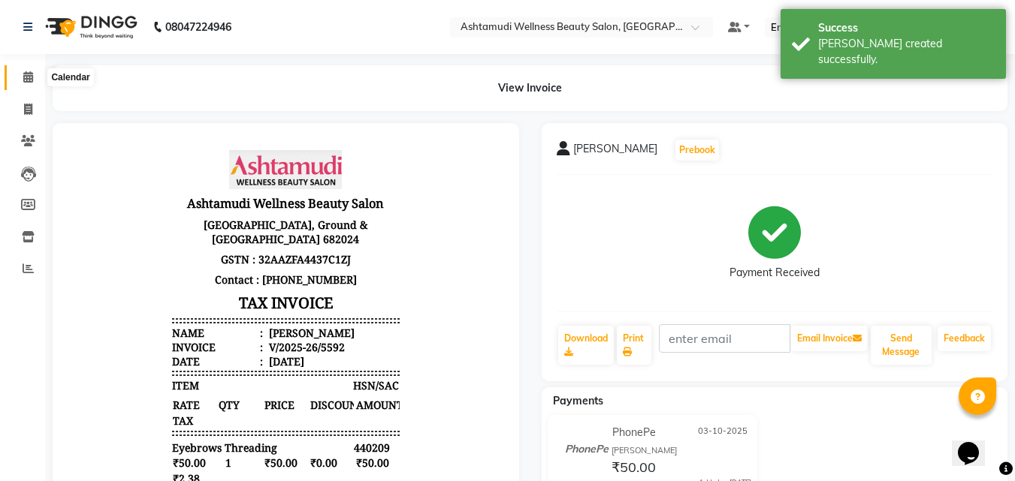
click at [32, 78] on icon at bounding box center [28, 76] width 10 height 11
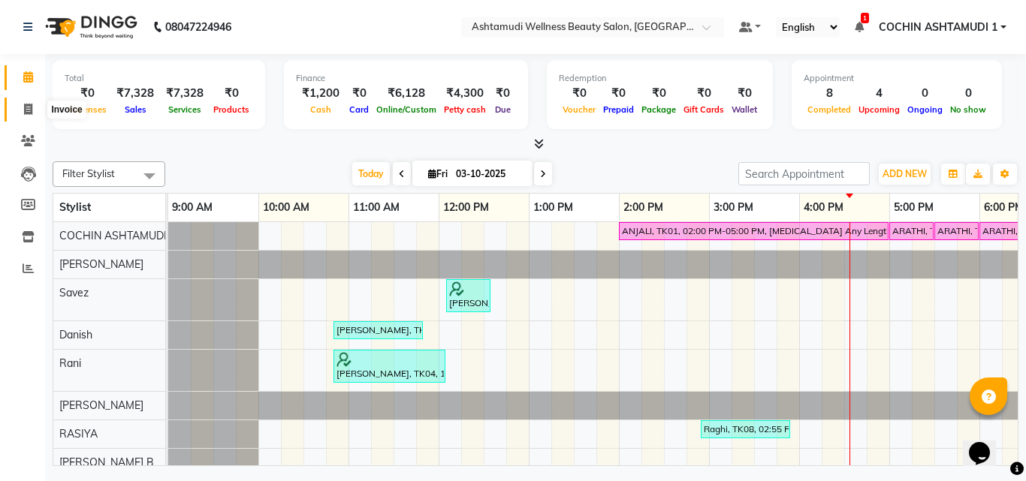
click at [32, 108] on icon at bounding box center [28, 109] width 8 height 11
select select "service"
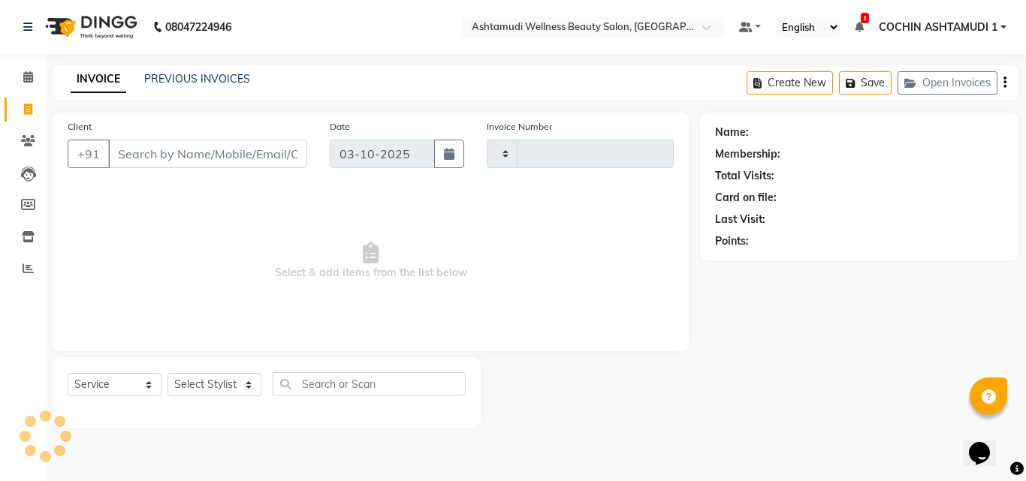
type input "5593"
select select "4632"
click at [215, 385] on select "Select Stylist" at bounding box center [215, 384] width 94 height 23
select select "88466"
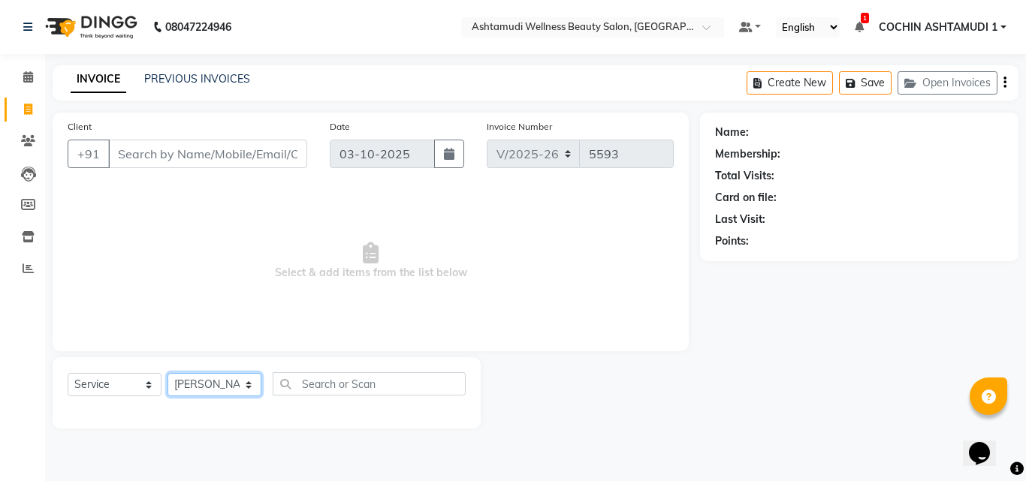
click at [168, 373] on select "Select Stylist [PERSON_NAME](URAJ) [PERSON_NAME] COCHIN ASHTAMUDI Danish Fousiy…" at bounding box center [215, 384] width 94 height 23
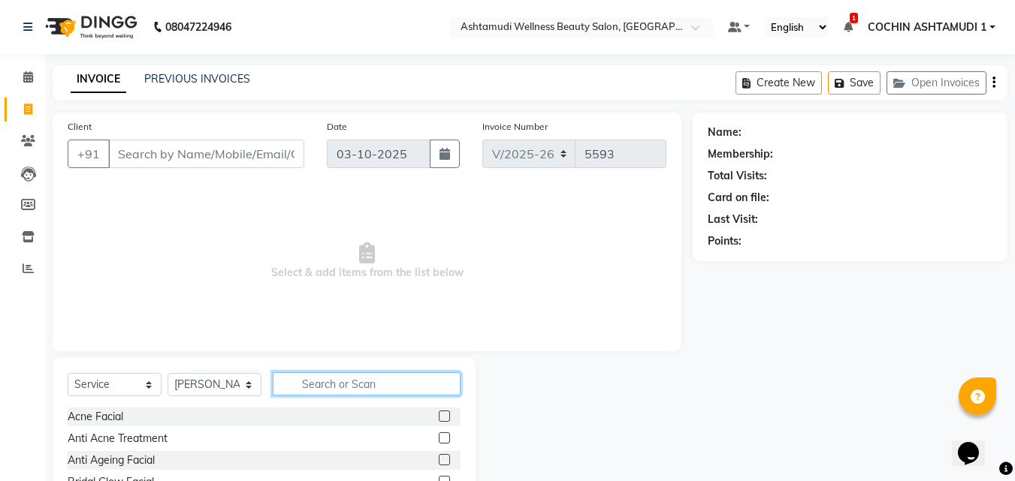
click at [320, 390] on input "text" at bounding box center [367, 384] width 188 height 23
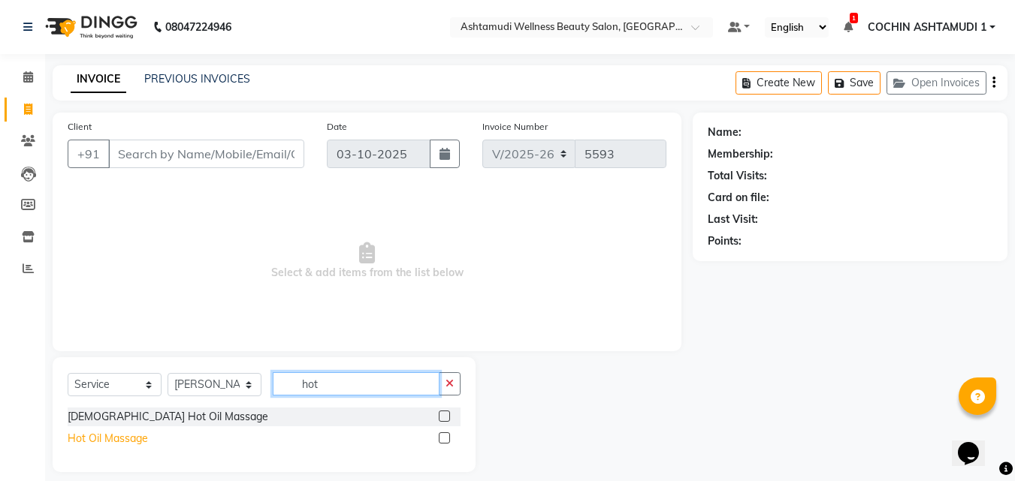
type input "hot"
click at [116, 439] on div "Hot Oil Massage" at bounding box center [108, 439] width 80 height 16
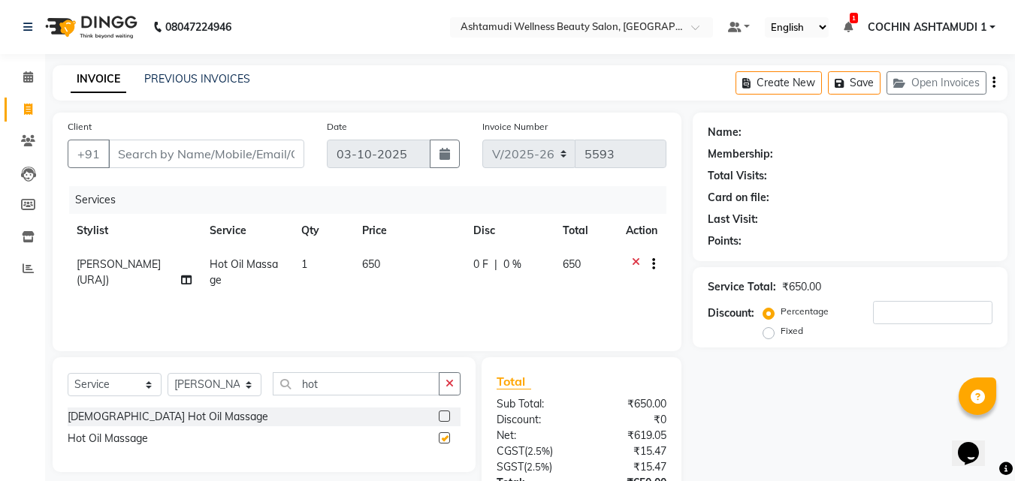
checkbox input "false"
click at [134, 421] on div "[DEMOGRAPHIC_DATA] Hot Oil Massage" at bounding box center [168, 417] width 201 height 16
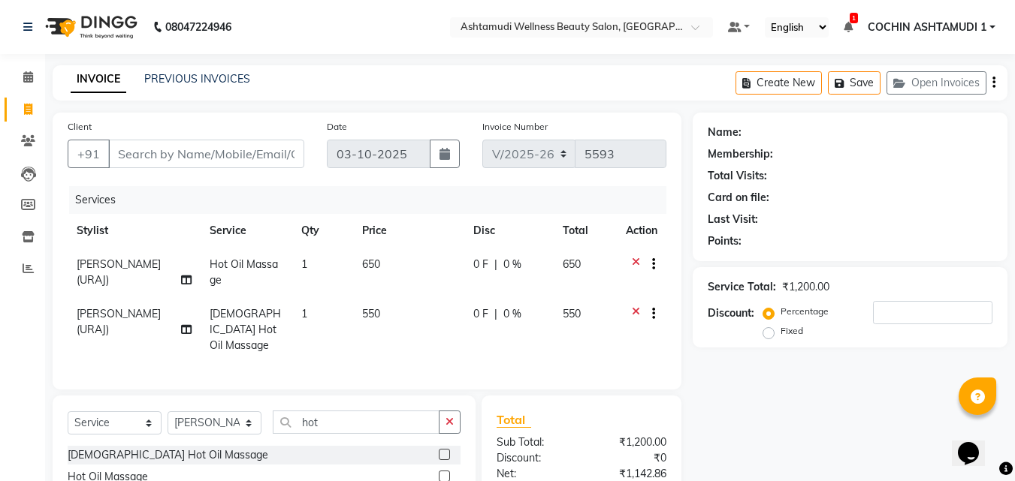
click at [632, 312] on icon at bounding box center [636, 315] width 8 height 19
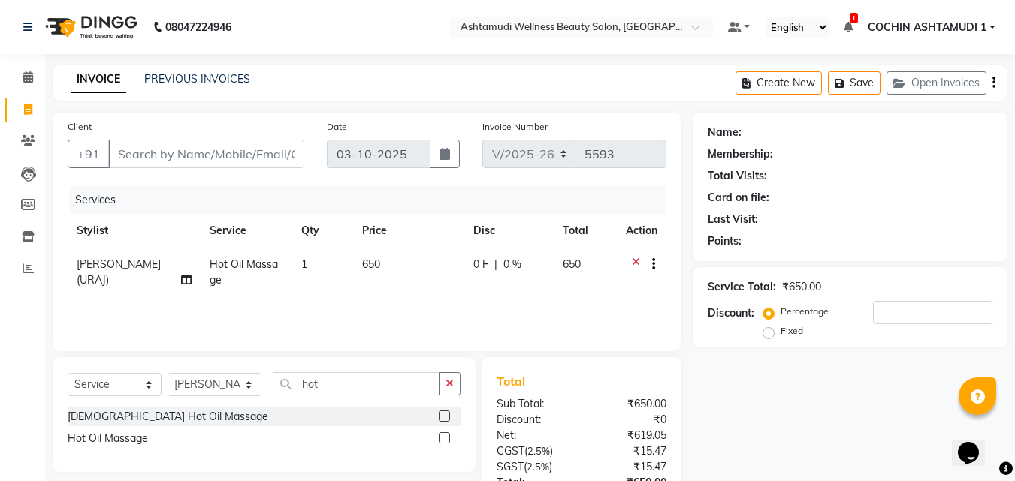
click at [635, 261] on icon at bounding box center [636, 266] width 8 height 19
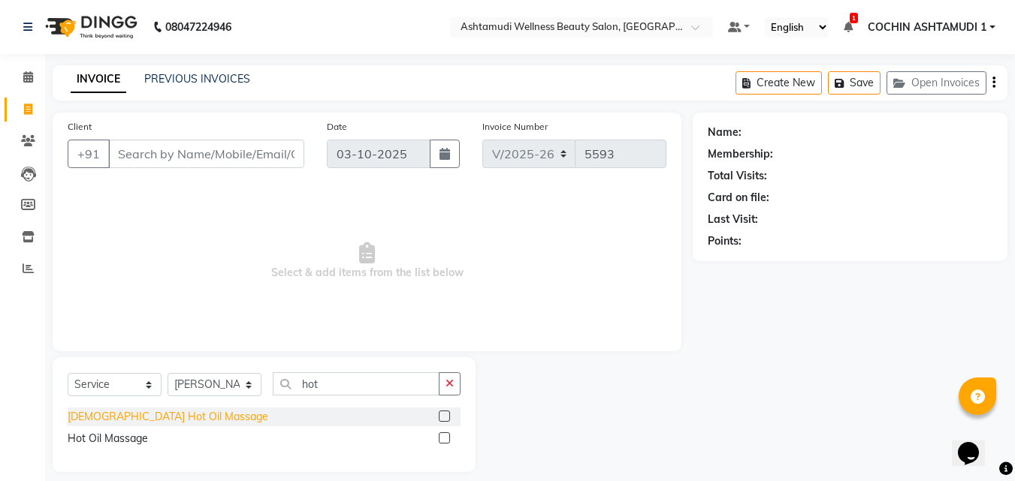
click at [101, 416] on div "[DEMOGRAPHIC_DATA] Hot Oil Massage" at bounding box center [168, 417] width 201 height 16
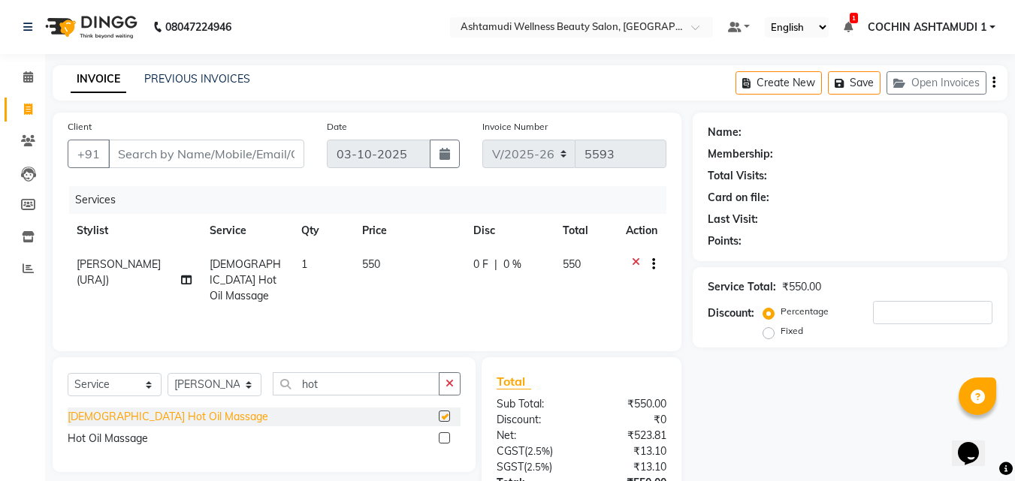
checkbox input "false"
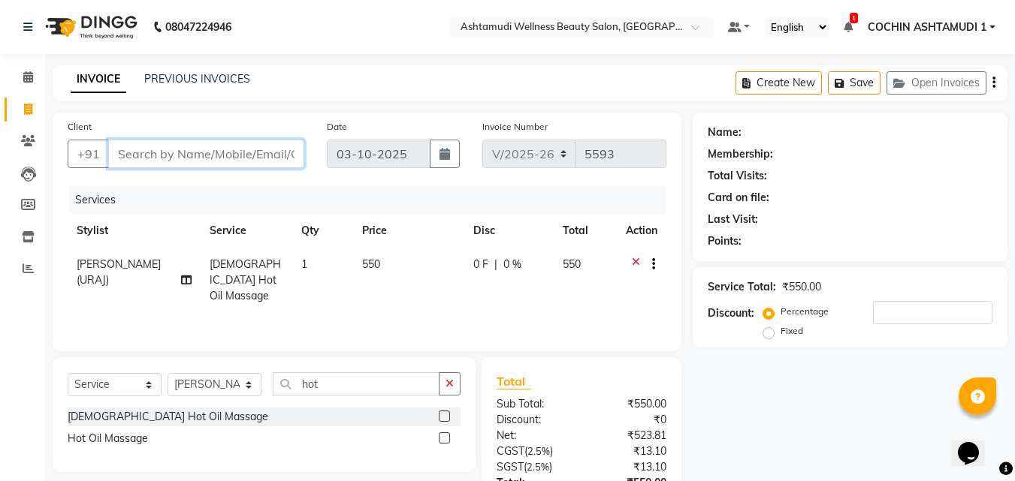
click at [131, 152] on input "Client" at bounding box center [206, 154] width 196 height 29
type input "7"
type input "0"
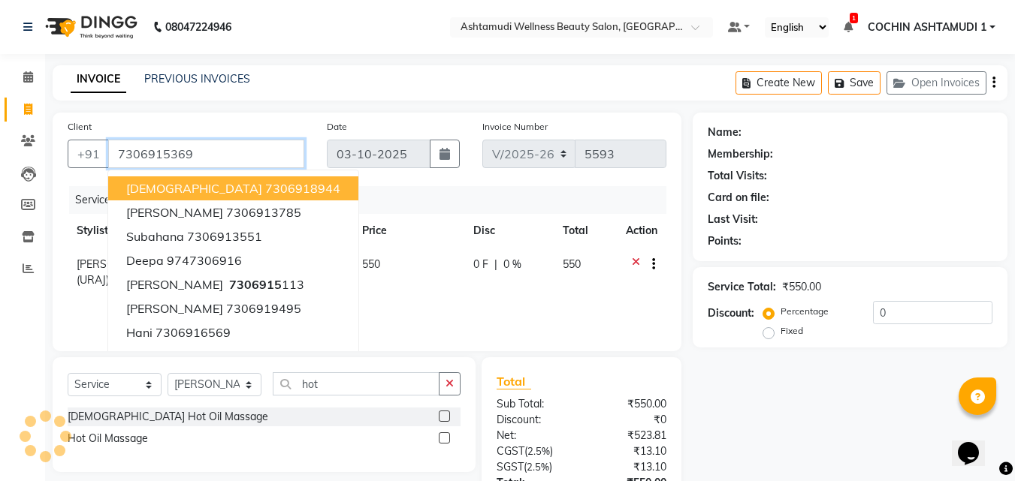
type input "7306915369"
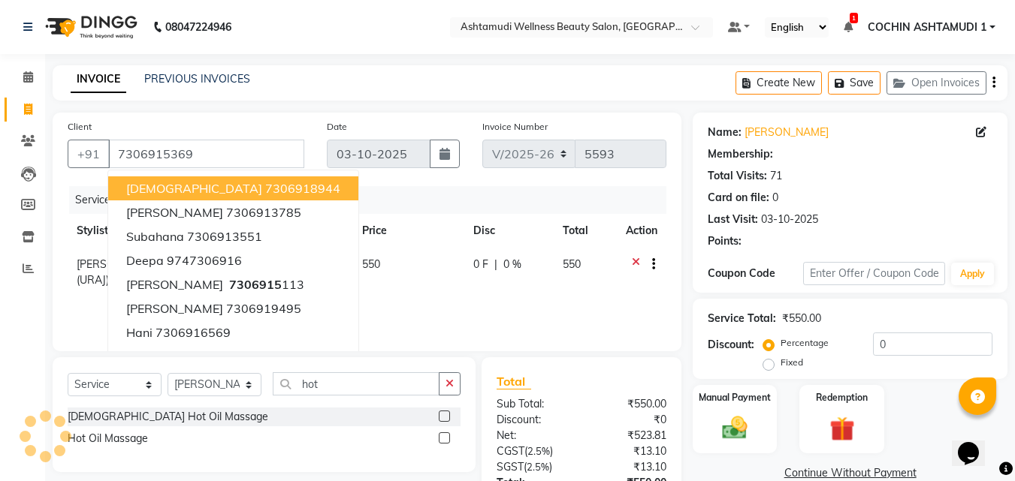
select select "1: Object"
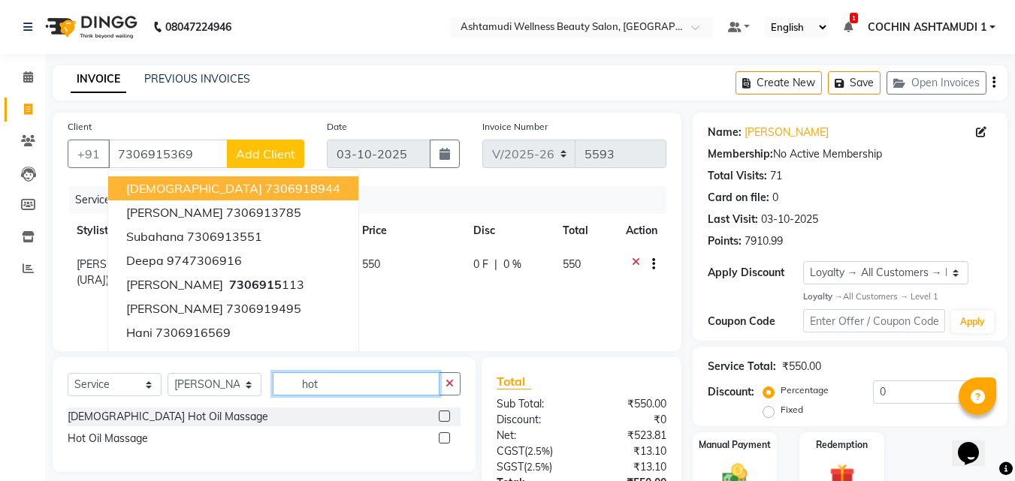
click at [392, 388] on input "hot" at bounding box center [356, 384] width 167 height 23
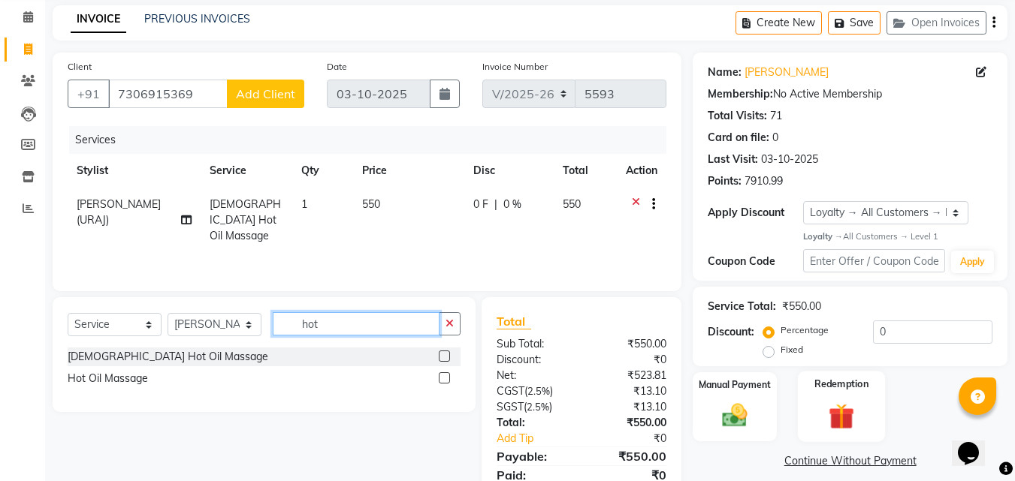
scroll to position [119, 0]
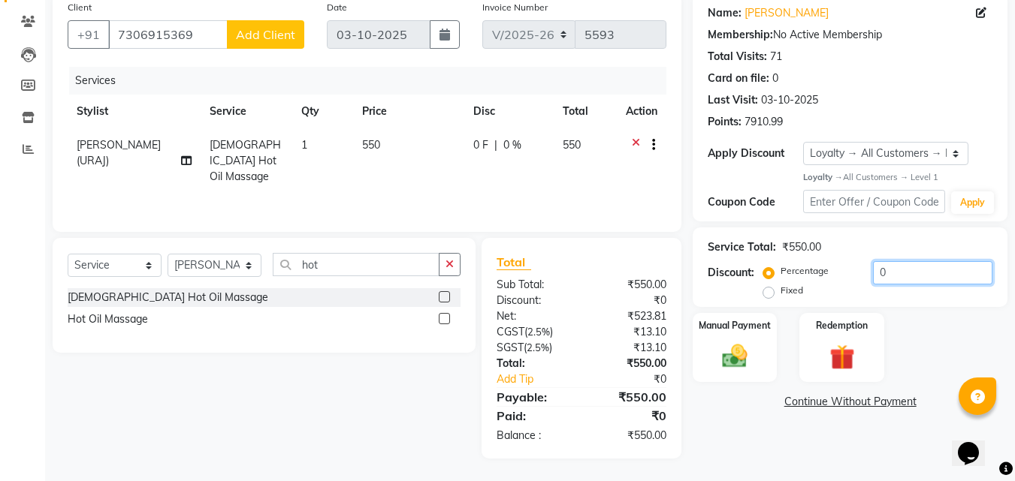
click at [896, 273] on input "0" at bounding box center [932, 272] width 119 height 23
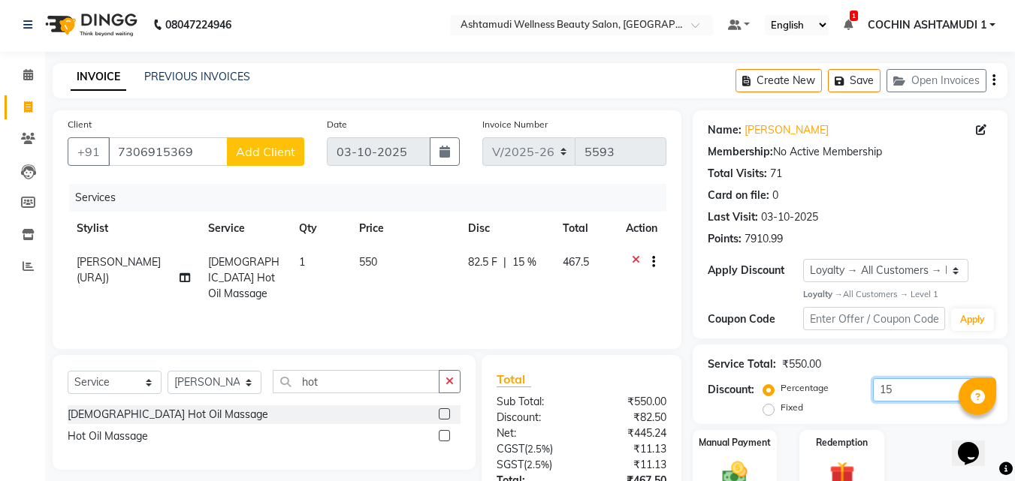
scroll to position [0, 0]
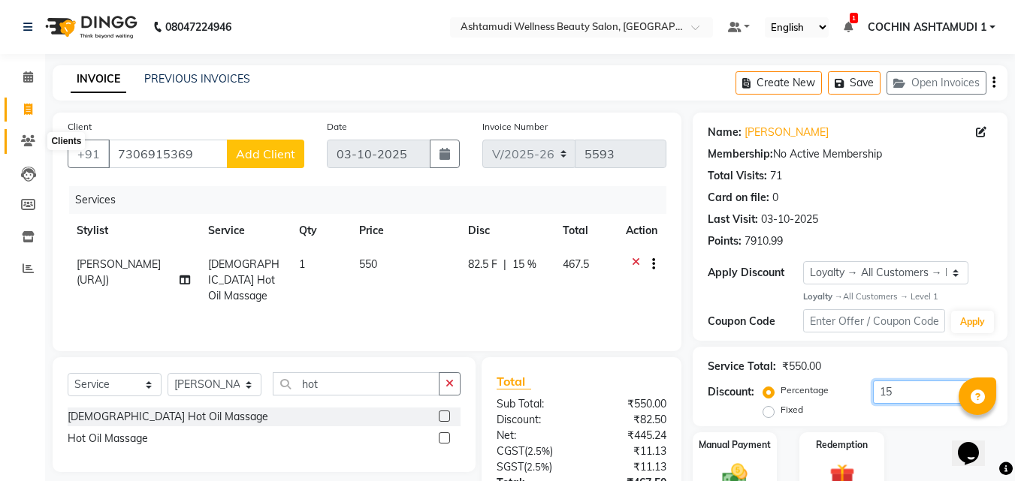
type input "15"
click at [26, 142] on icon at bounding box center [28, 140] width 14 height 11
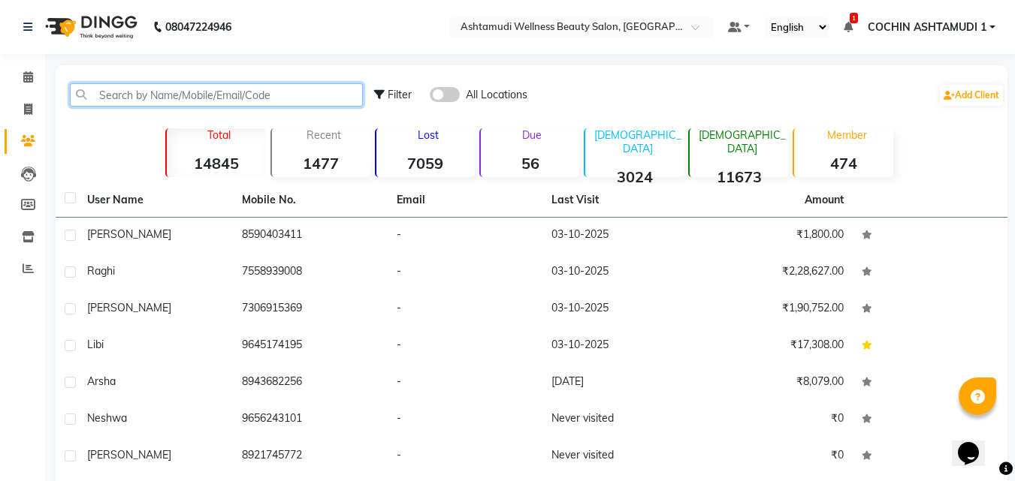
click at [134, 94] on input "text" at bounding box center [216, 94] width 293 height 23
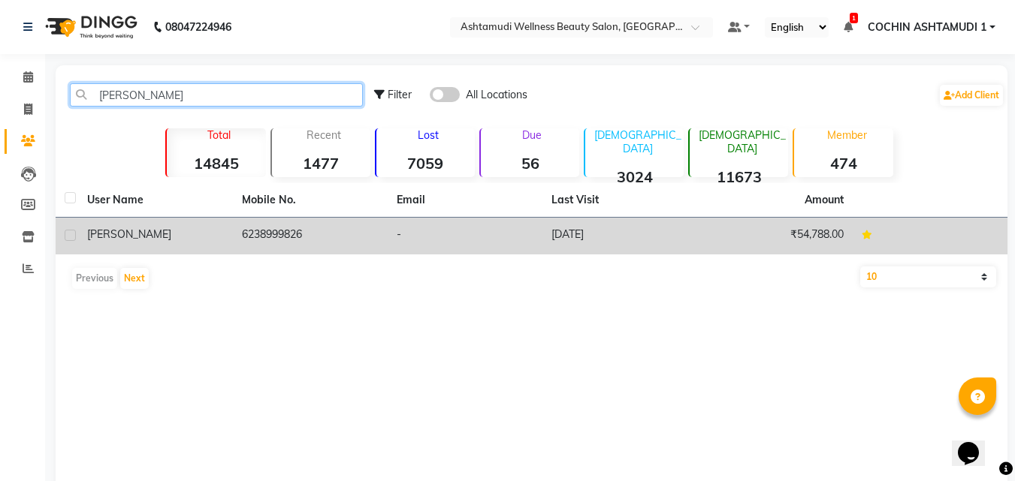
type input "shelja"
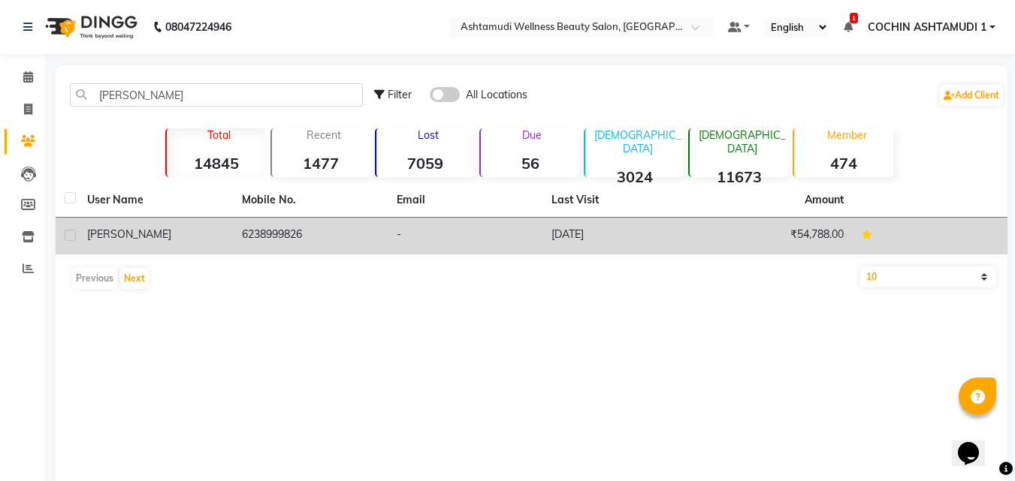
click at [101, 234] on span "Shelja" at bounding box center [129, 235] width 84 height 14
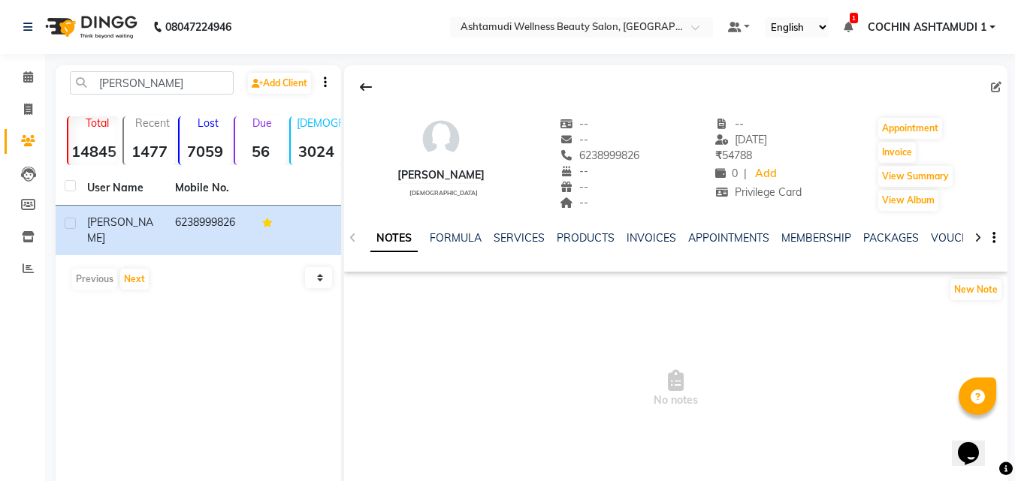
copy span "6238999826"
drag, startPoint x: 553, startPoint y: 161, endPoint x: 617, endPoint y: 157, distance: 64.7
click at [617, 157] on div "Shelja female -- -- 6238999826 -- -- -- -- 27-09-2025 ₹ 54788 0 | Add Privilege…" at bounding box center [675, 156] width 663 height 111
click at [26, 110] on icon at bounding box center [28, 109] width 8 height 11
select select "4632"
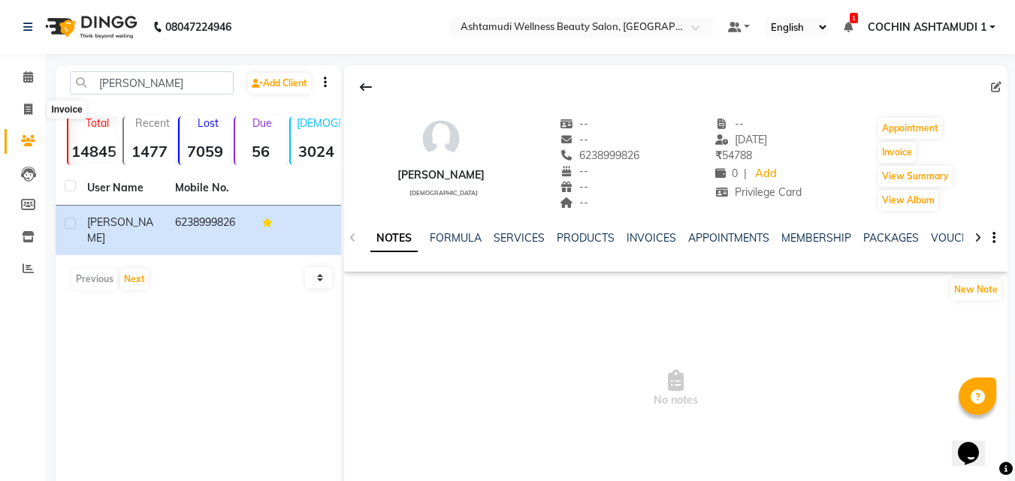
select select "service"
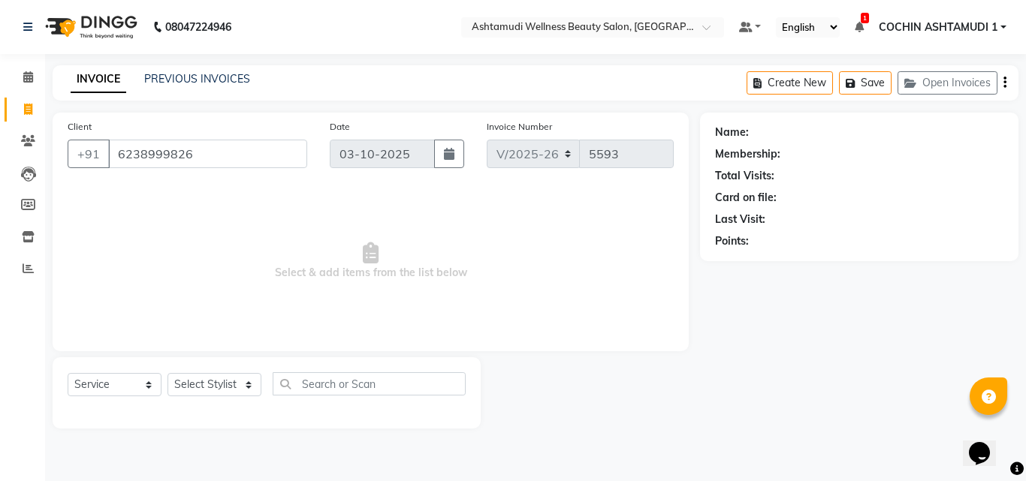
type input "6238999826"
select select "2: Object"
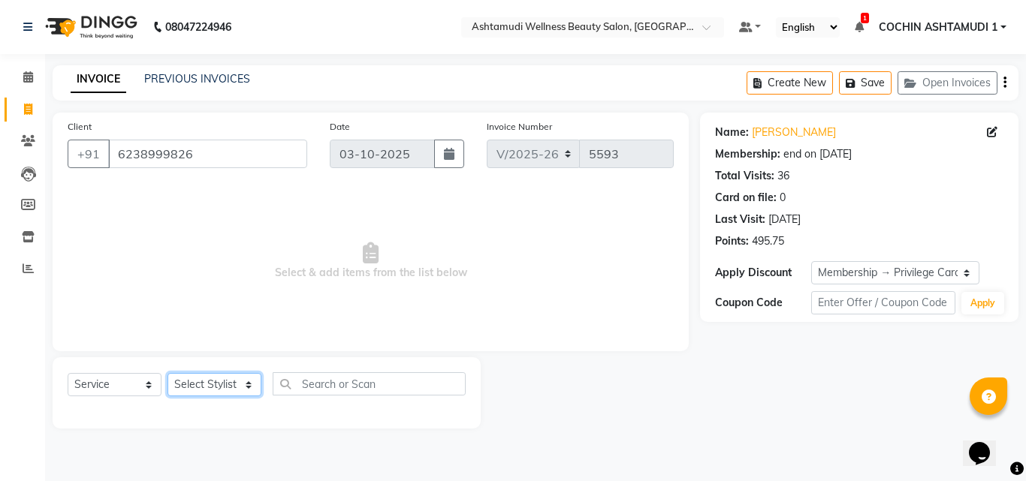
click at [205, 392] on select "Select Stylist [PERSON_NAME](URAJ) [PERSON_NAME] COCHIN ASHTAMUDI Danish Fousiy…" at bounding box center [215, 384] width 94 height 23
select select "88466"
click at [168, 373] on select "Select Stylist [PERSON_NAME](URAJ) [PERSON_NAME] COCHIN ASHTAMUDI Danish Fousiy…" at bounding box center [215, 384] width 94 height 23
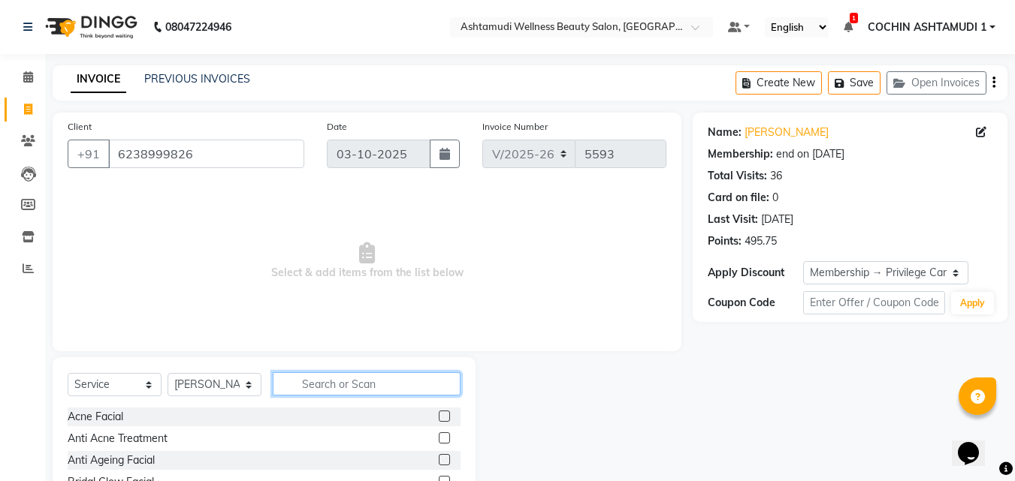
click at [310, 382] on input "text" at bounding box center [367, 384] width 188 height 23
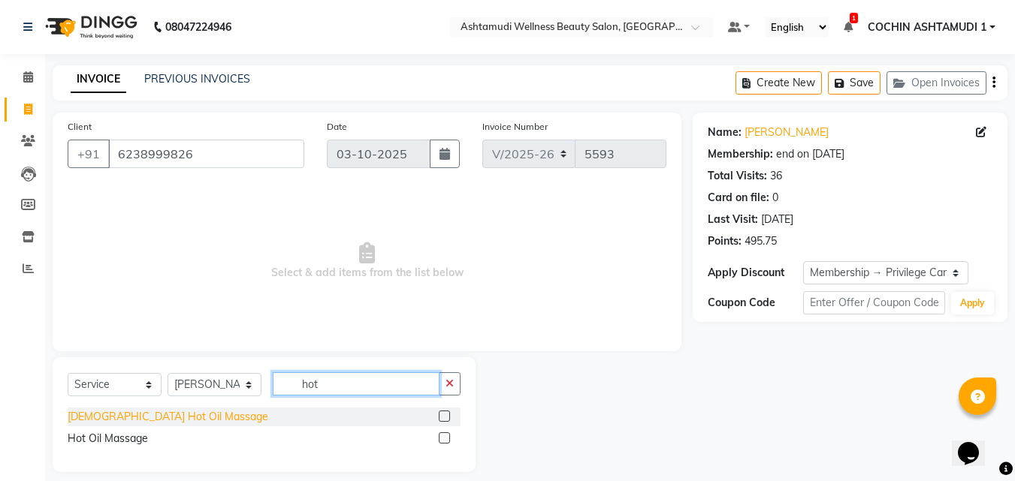
type input "hot"
click at [120, 424] on div "[DEMOGRAPHIC_DATA] Hot Oil Massage" at bounding box center [168, 417] width 201 height 16
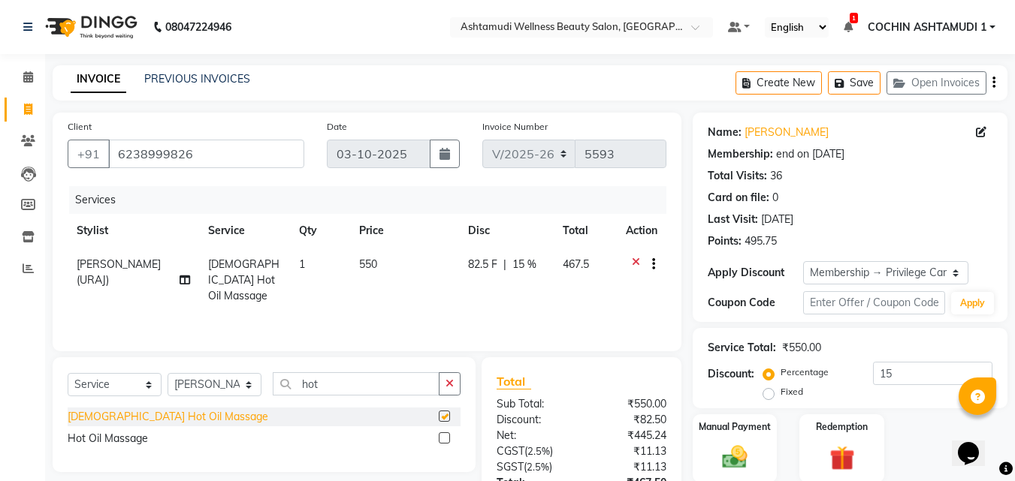
checkbox input "false"
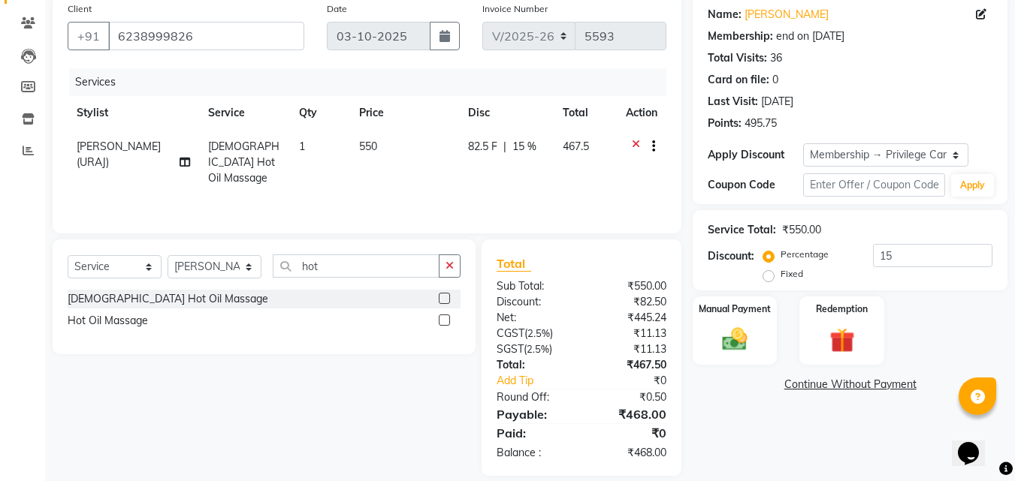
scroll to position [135, 0]
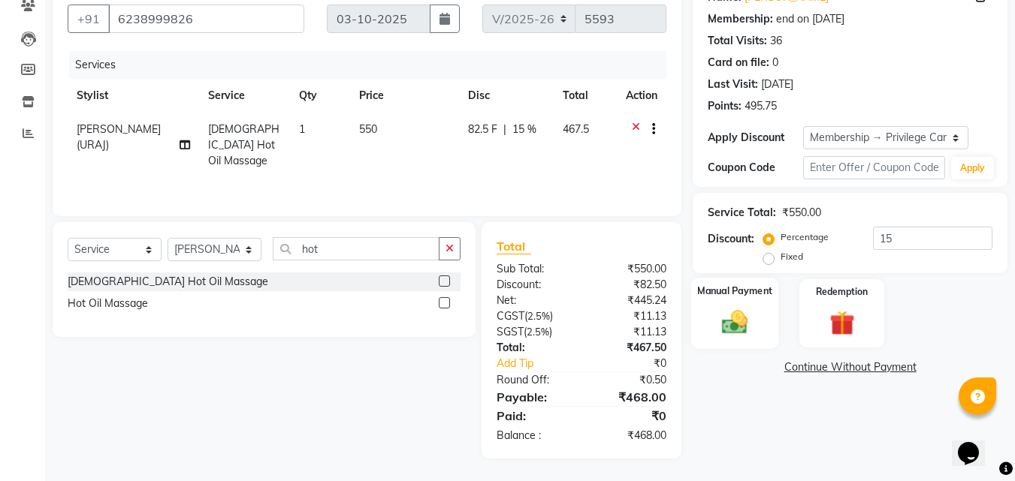
click at [725, 312] on img at bounding box center [735, 322] width 42 height 30
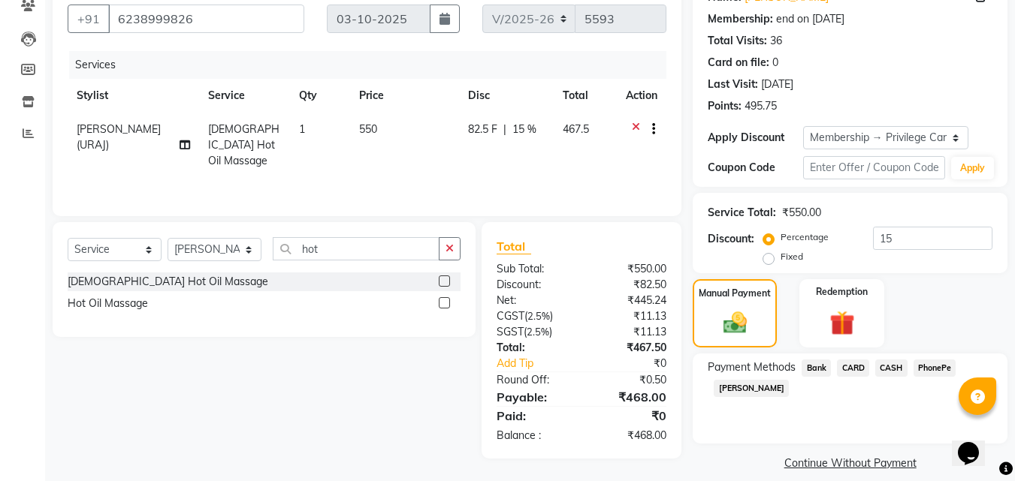
click at [891, 371] on span "CASH" at bounding box center [891, 368] width 32 height 17
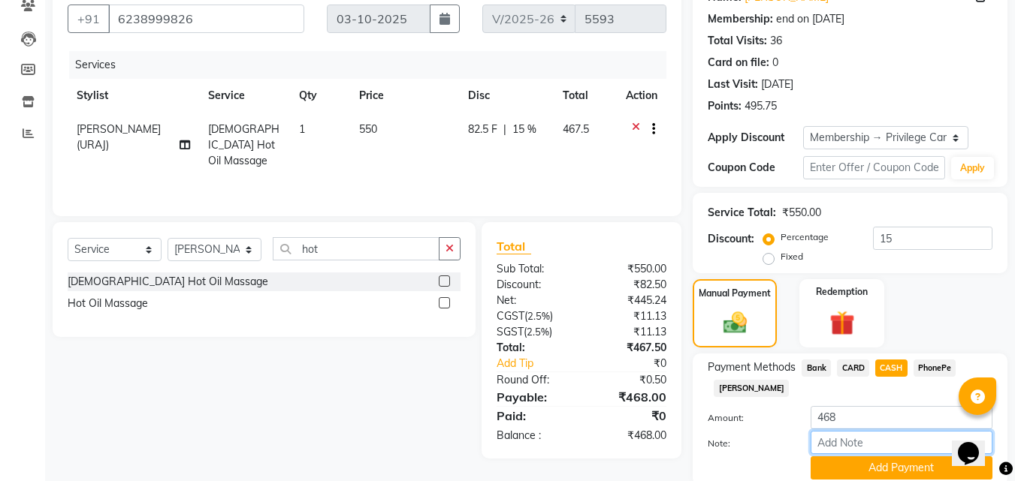
click at [842, 433] on input "Note:" at bounding box center [901, 442] width 182 height 23
type input "[PERSON_NAME]"
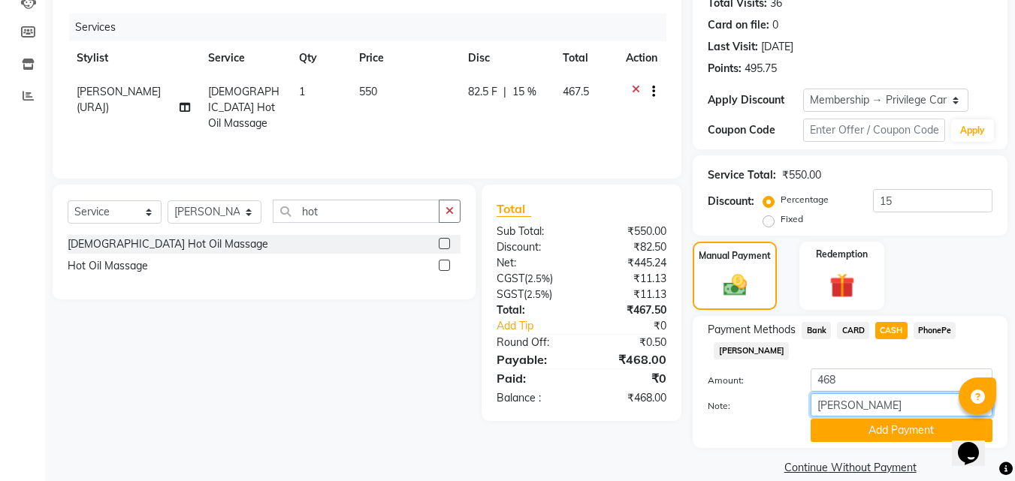
scroll to position [193, 0]
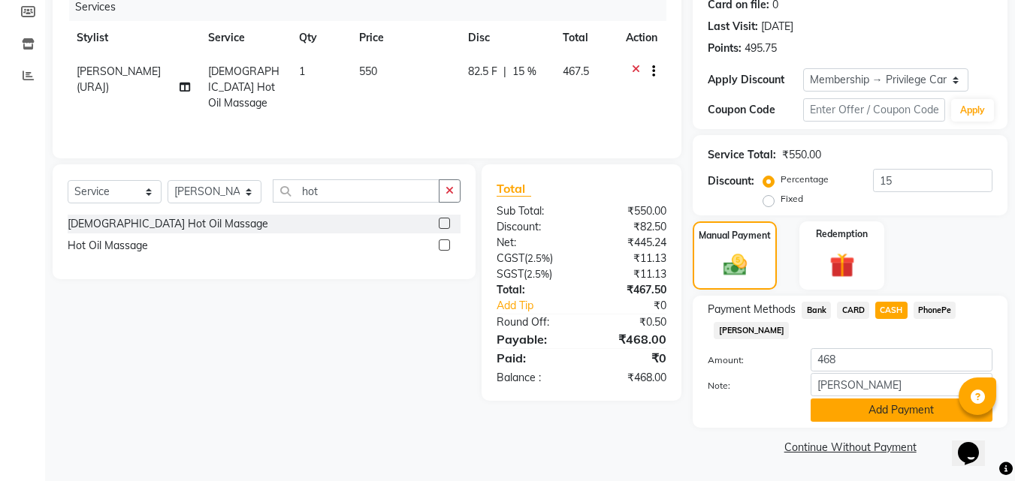
click at [881, 409] on button "Add Payment" at bounding box center [901, 410] width 182 height 23
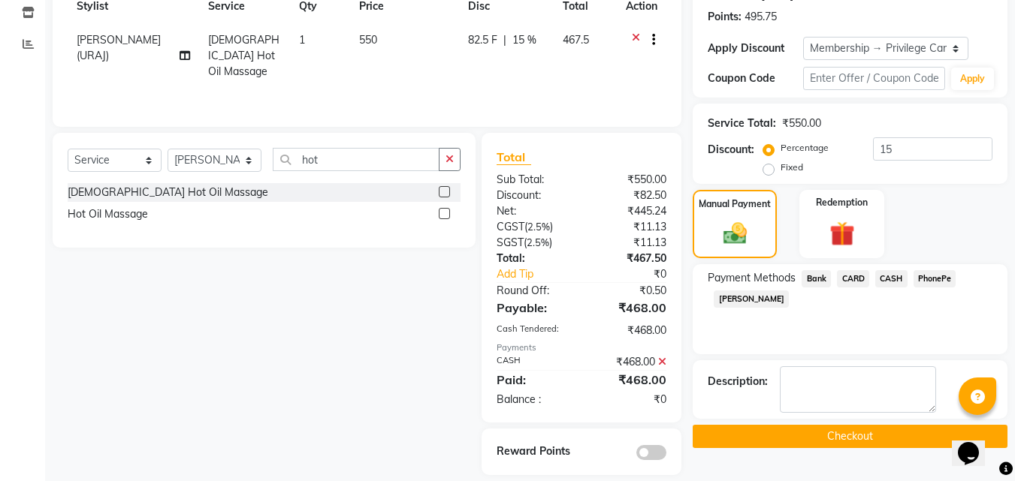
scroll to position [241, 0]
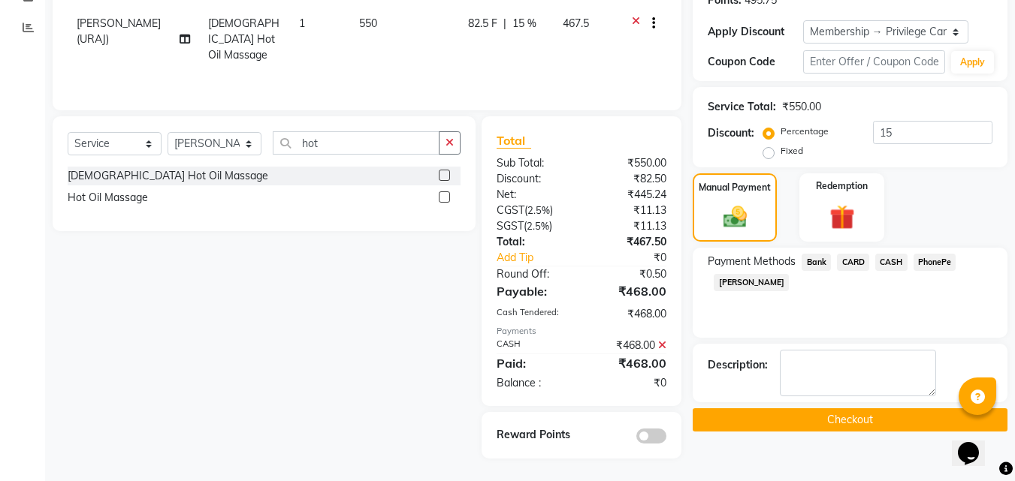
click at [850, 421] on button "Checkout" at bounding box center [850, 420] width 315 height 23
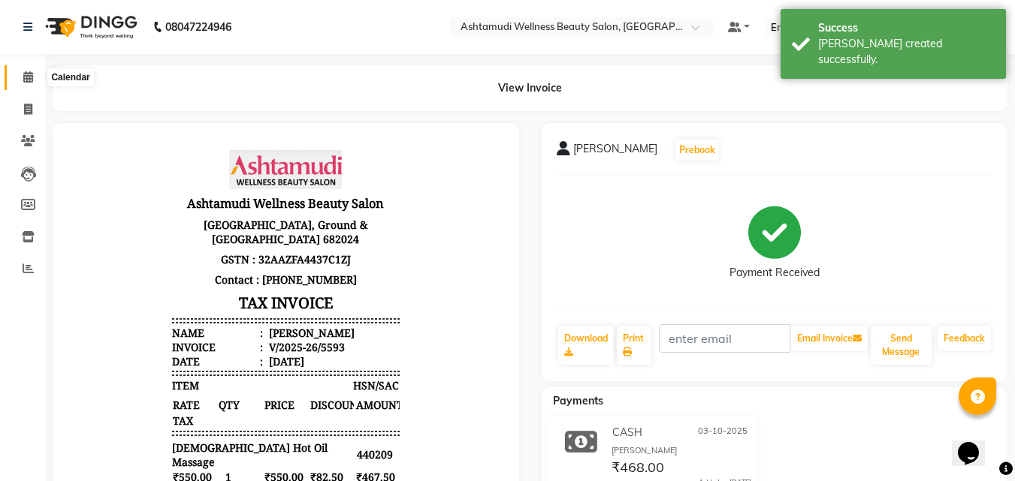
click at [28, 74] on icon at bounding box center [28, 76] width 10 height 11
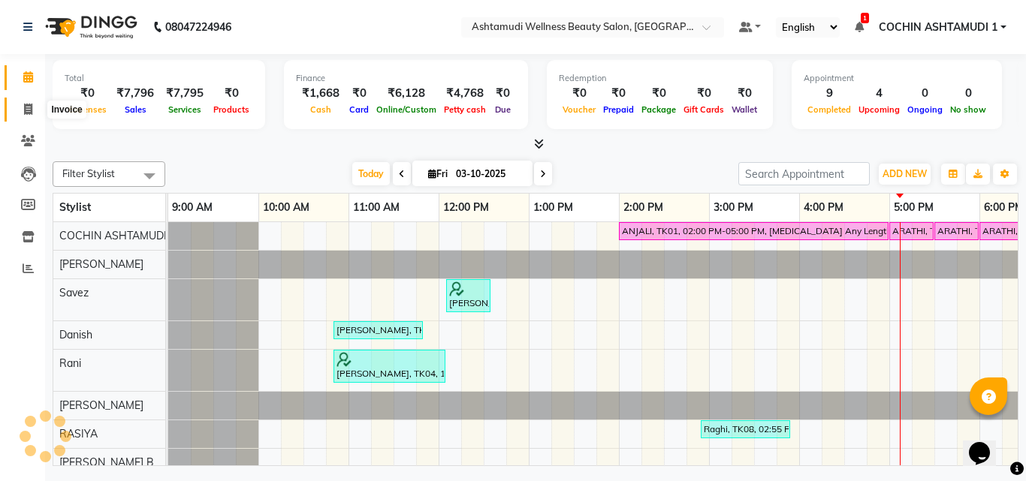
click at [29, 115] on span at bounding box center [28, 109] width 26 height 17
select select "4632"
select select "service"
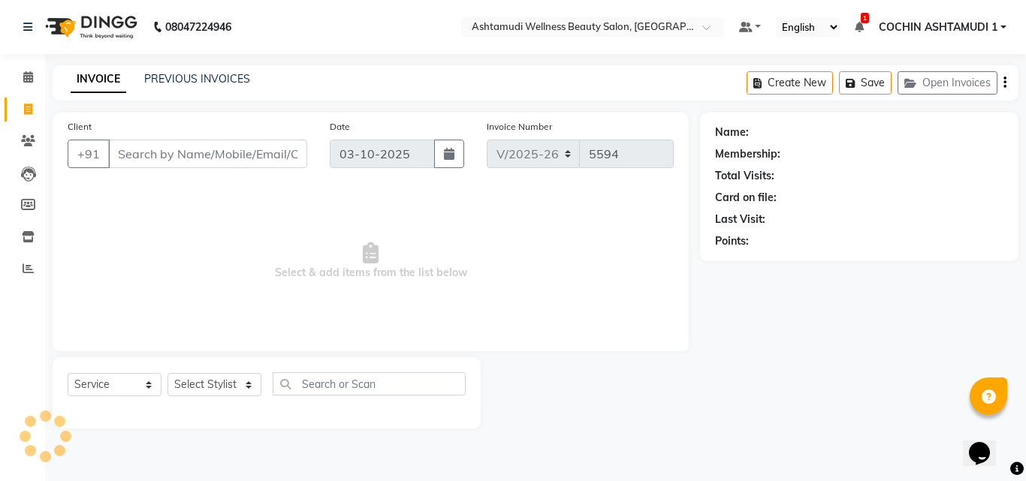
click at [125, 157] on input "Client" at bounding box center [207, 154] width 199 height 29
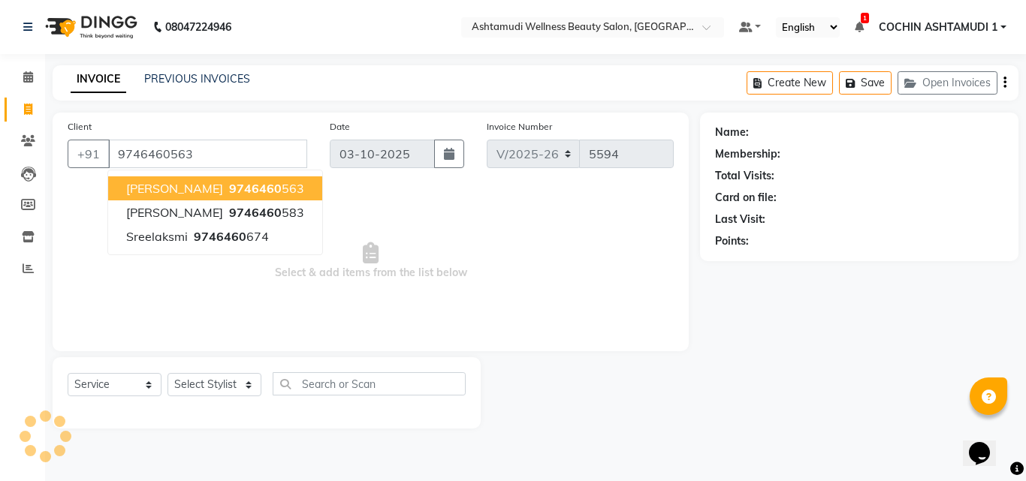
type input "9746460563"
select select "1: Object"
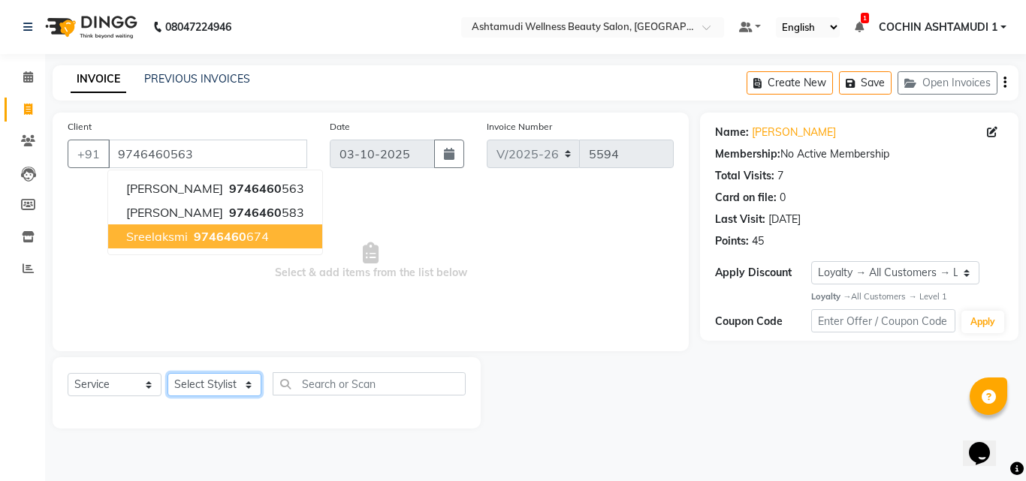
click at [179, 383] on select "Select Stylist [PERSON_NAME](URAJ) [PERSON_NAME] COCHIN ASHTAMUDI Danish Fousiy…" at bounding box center [215, 384] width 94 height 23
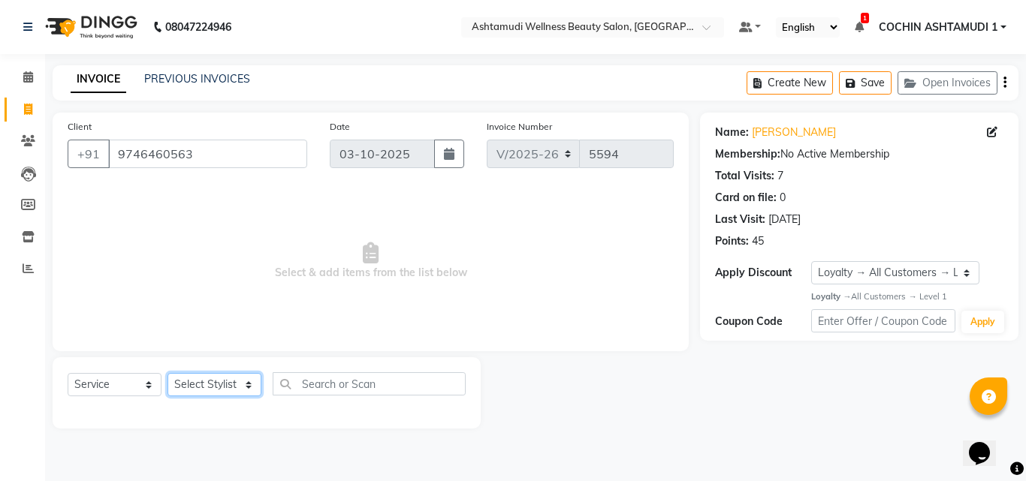
select select "91339"
click at [168, 373] on select "Select Stylist [PERSON_NAME](URAJ) [PERSON_NAME] COCHIN ASHTAMUDI Danish Fousiy…" at bounding box center [215, 384] width 94 height 23
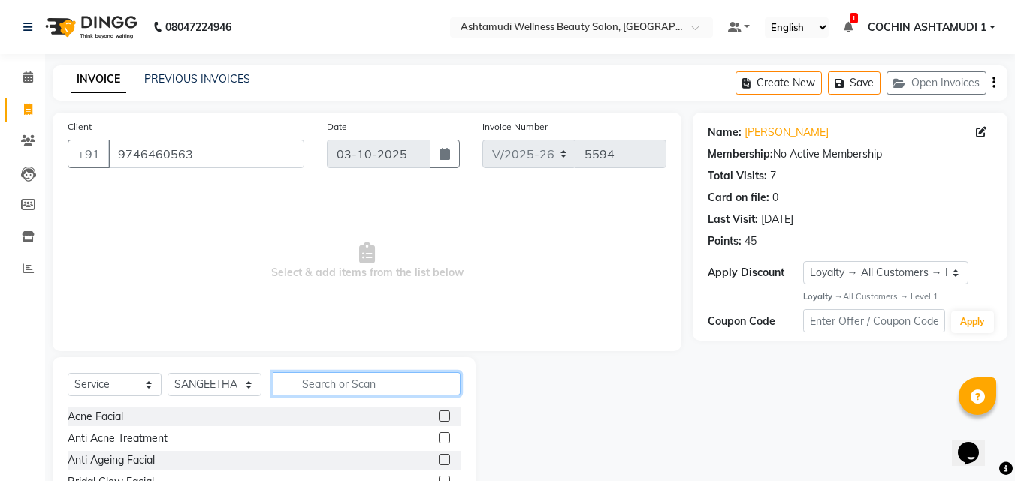
click at [324, 388] on input "text" at bounding box center [367, 384] width 188 height 23
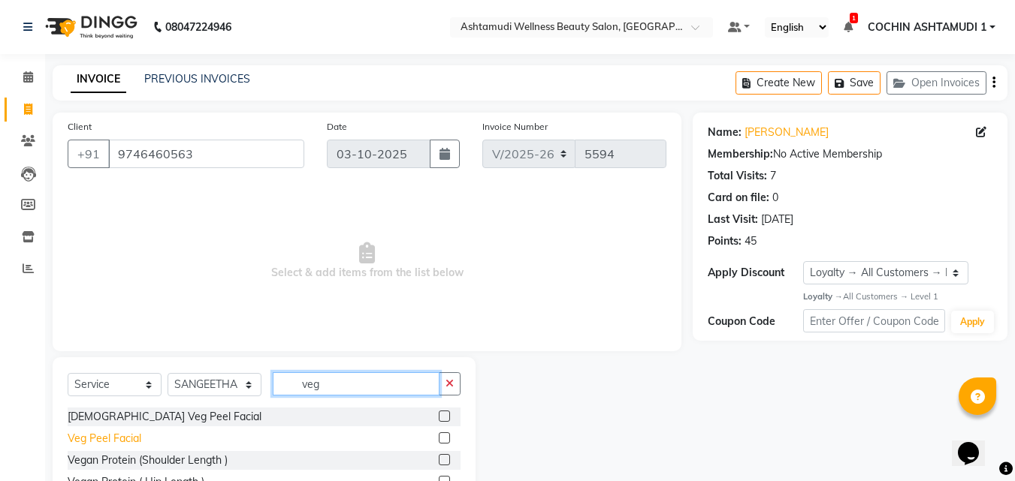
type input "veg"
click at [111, 446] on div "Veg Peel Facial" at bounding box center [105, 439] width 74 height 16
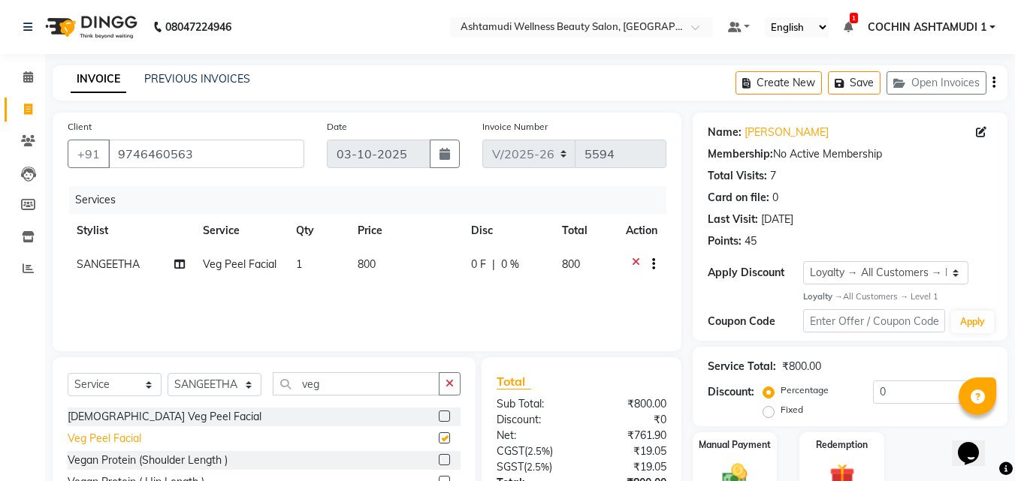
checkbox input "false"
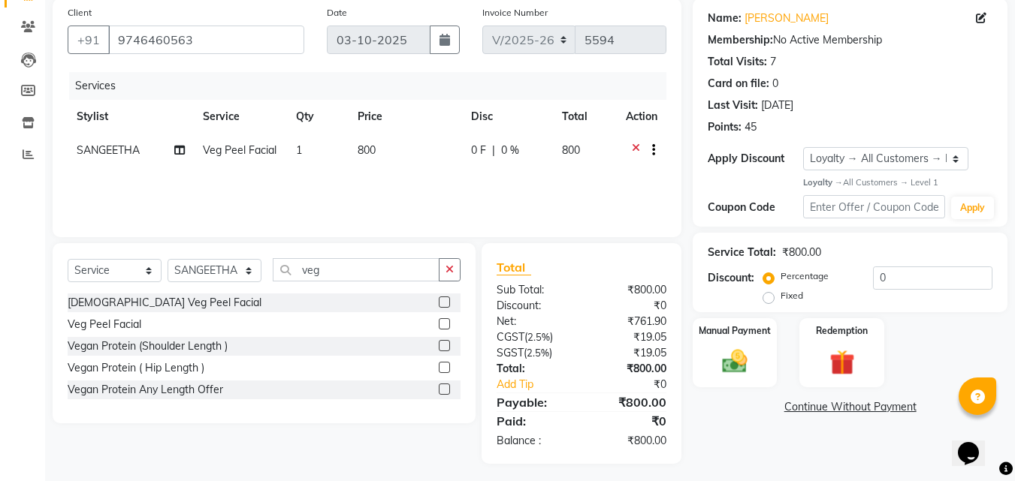
scroll to position [119, 0]
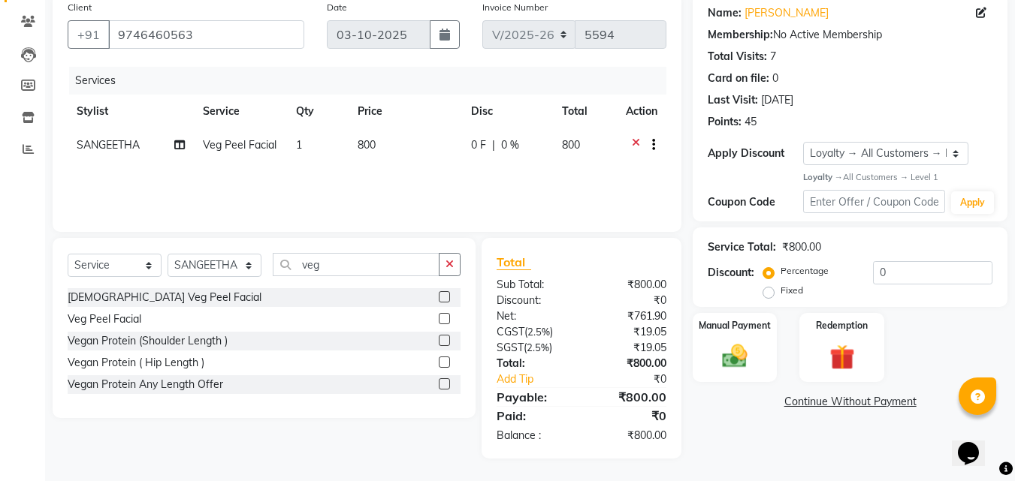
click at [342, 277] on div "Select Service Product Membership Package Voucher Prepaid Gift Card Select Styl…" at bounding box center [264, 270] width 393 height 35
click at [348, 264] on input "veg" at bounding box center [356, 264] width 167 height 23
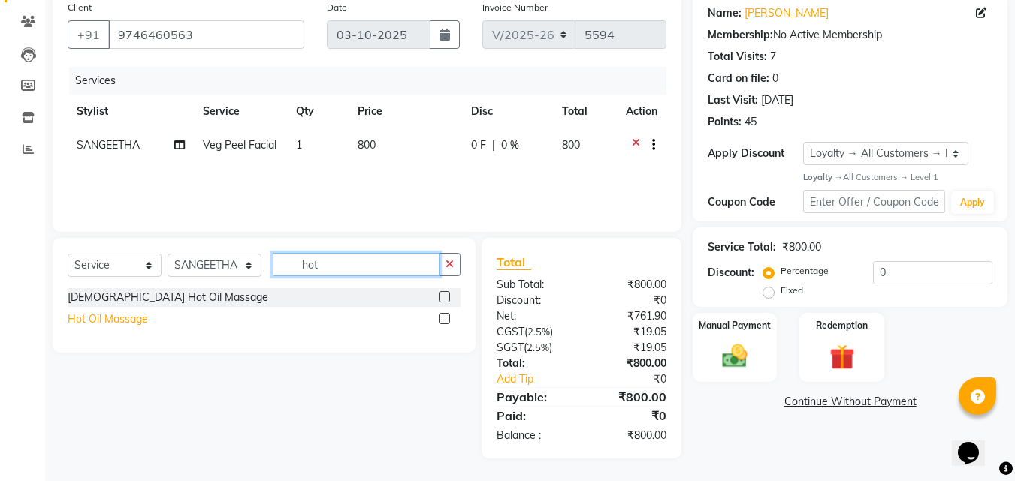
type input "hot"
click at [116, 315] on div "Hot Oil Massage" at bounding box center [108, 320] width 80 height 16
checkbox input "false"
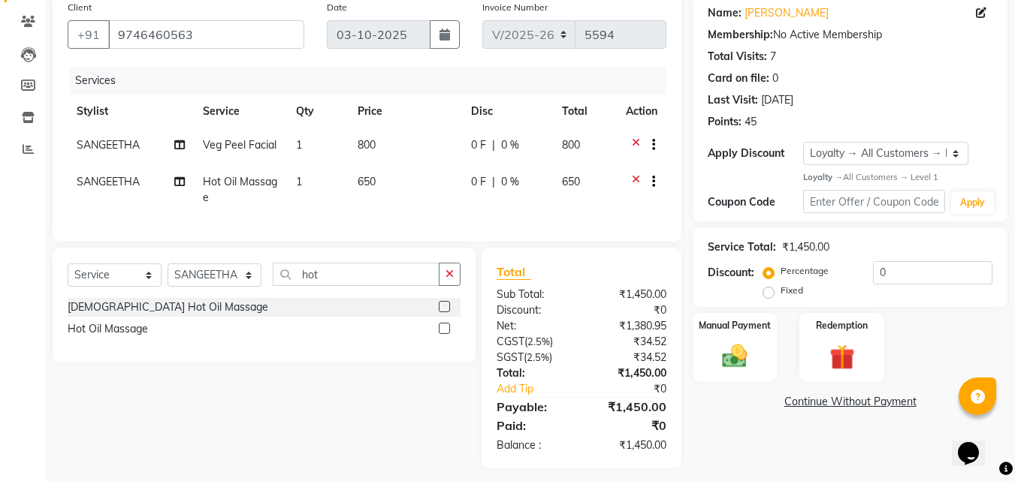
scroll to position [140, 0]
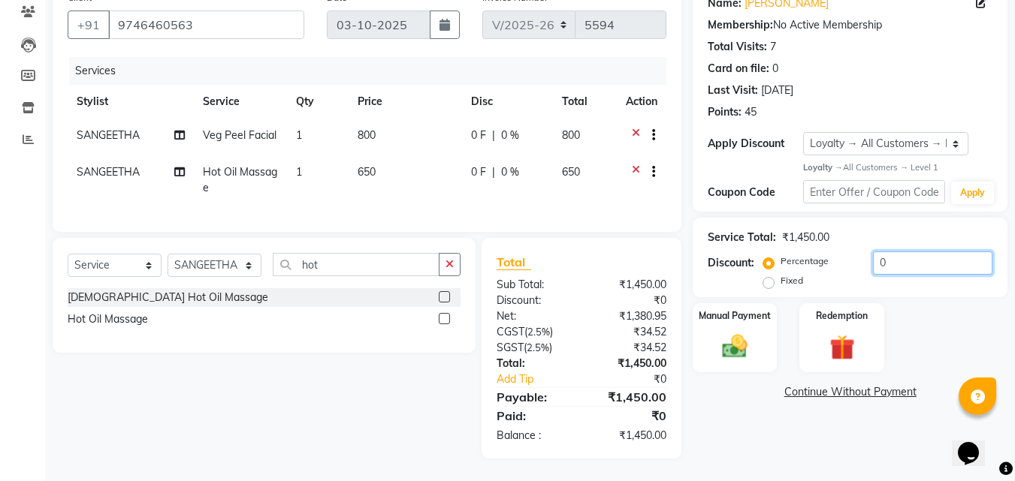
click at [893, 252] on input "0" at bounding box center [932, 263] width 119 height 23
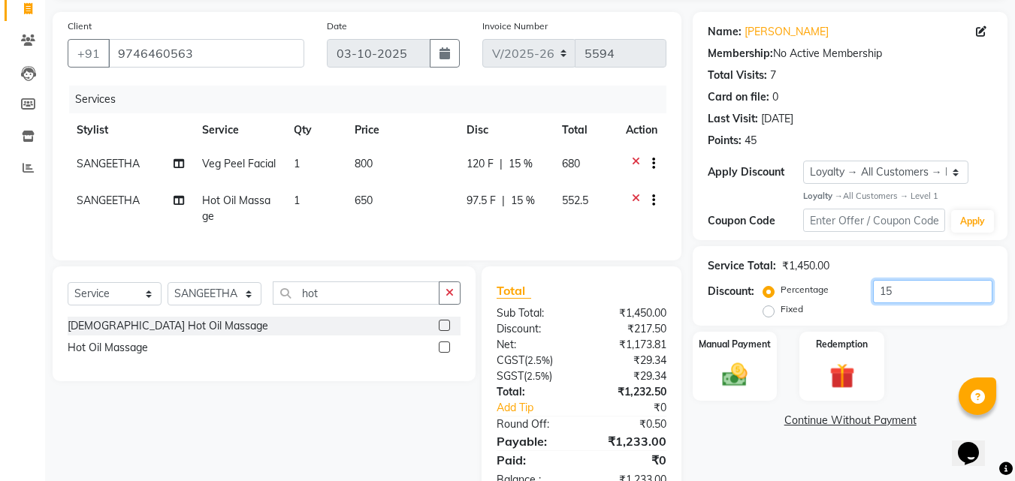
scroll to position [0, 0]
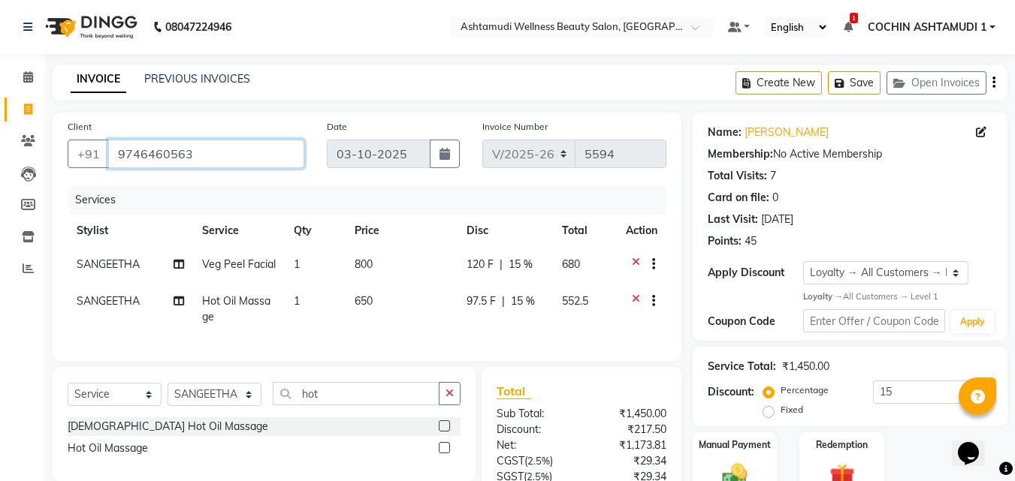
click at [206, 158] on input "9746460563" at bounding box center [206, 154] width 196 height 29
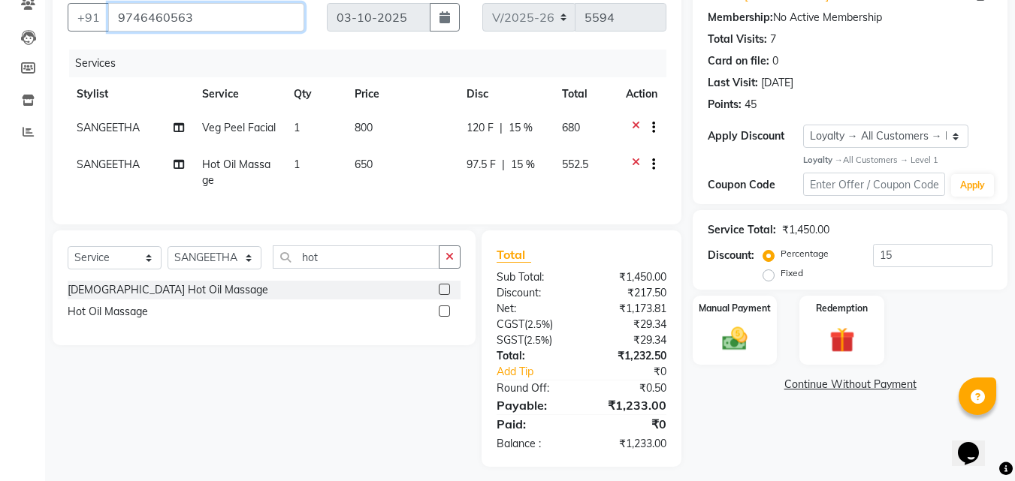
scroll to position [169, 0]
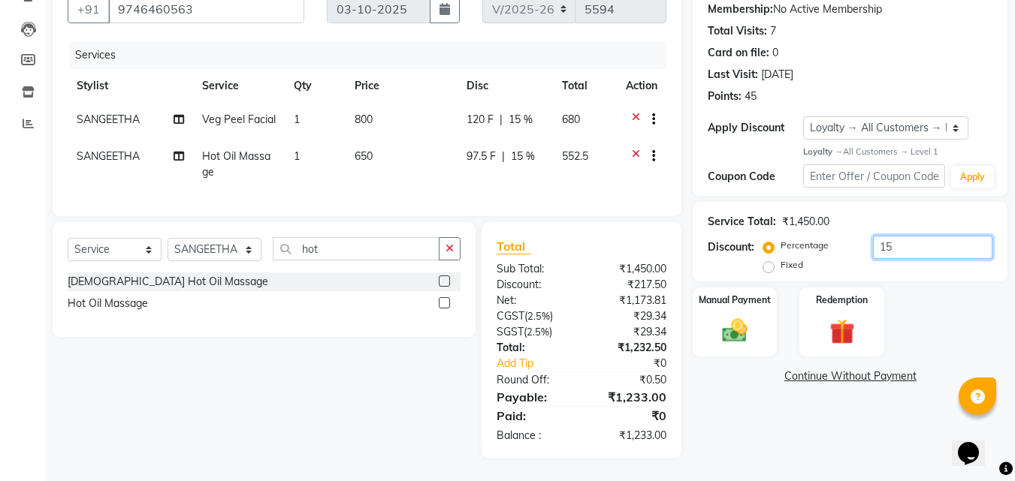
click at [898, 236] on input "15" at bounding box center [932, 247] width 119 height 23
type input "1"
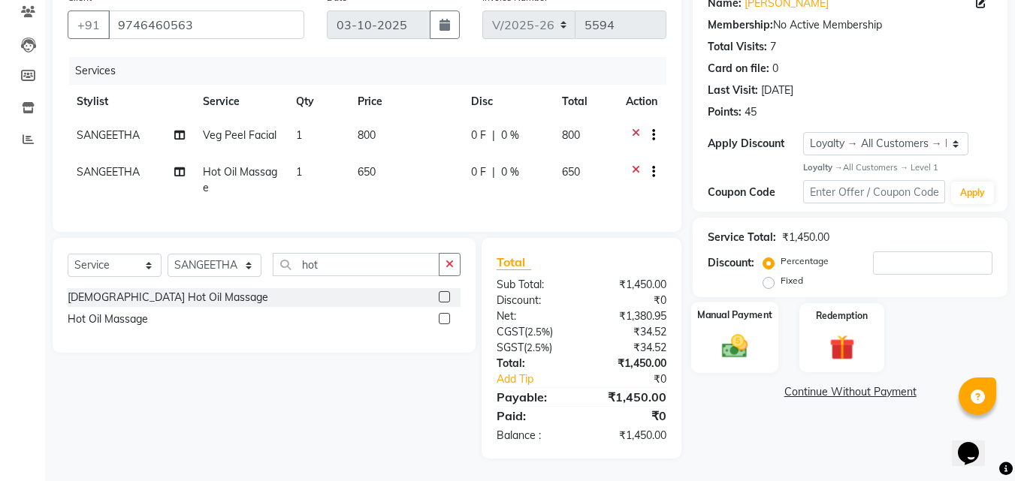
click at [747, 332] on img at bounding box center [735, 347] width 42 height 30
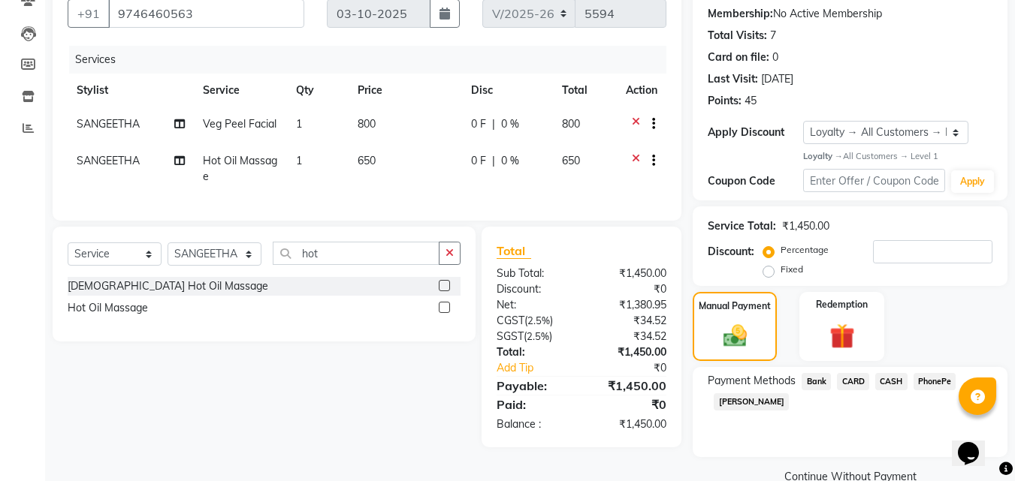
click at [923, 382] on span "PhonePe" at bounding box center [934, 381] width 43 height 17
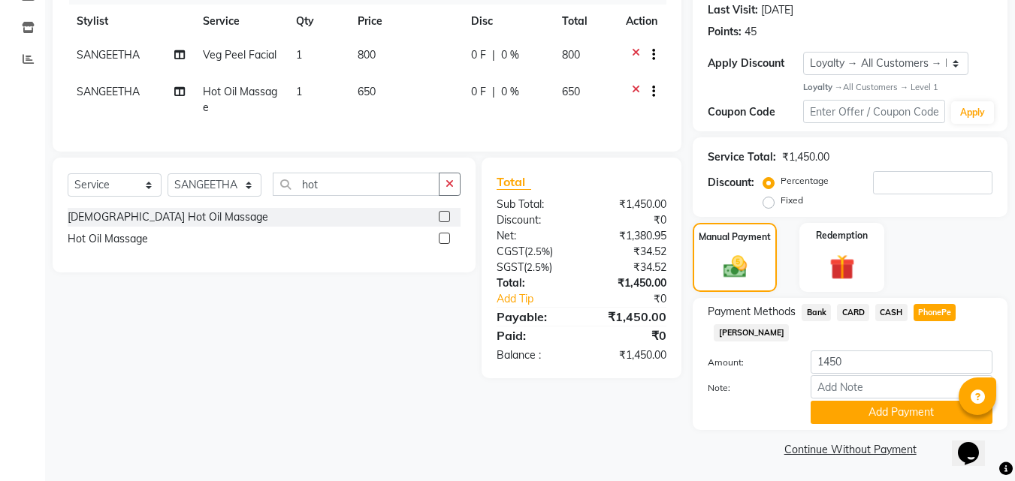
scroll to position [212, 0]
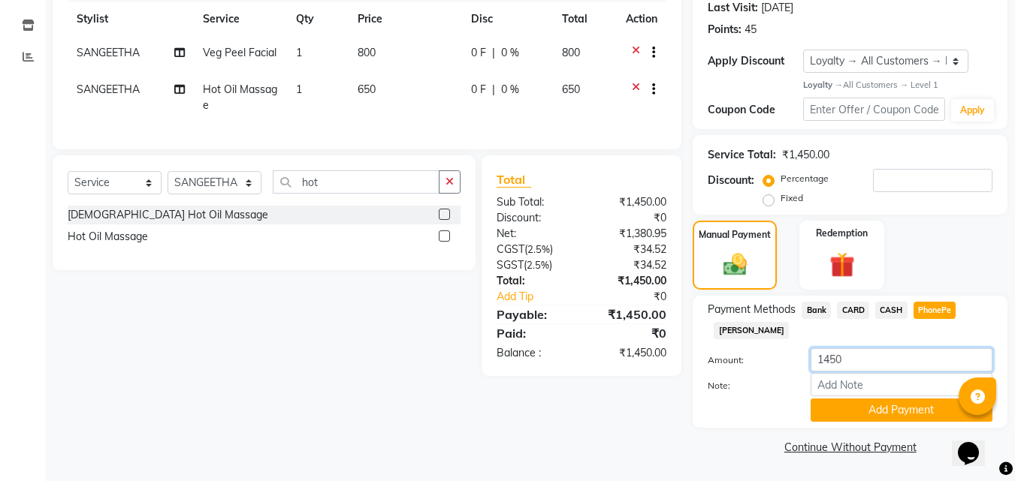
click at [853, 354] on input "1450" at bounding box center [901, 360] width 182 height 23
type input "1"
type input "230"
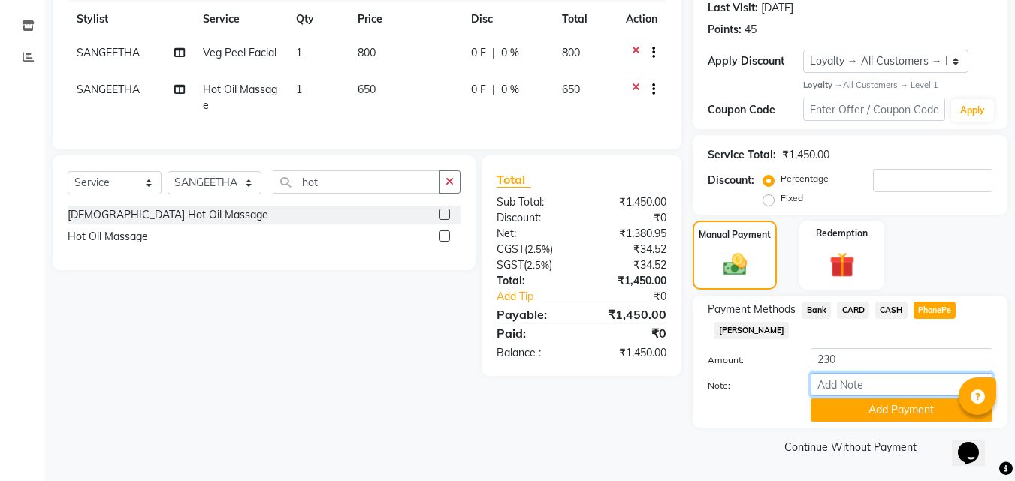
click at [844, 381] on input "Note:" at bounding box center [901, 384] width 182 height 23
type input "[PERSON_NAME]"
click at [893, 406] on button "Add Payment" at bounding box center [901, 410] width 182 height 23
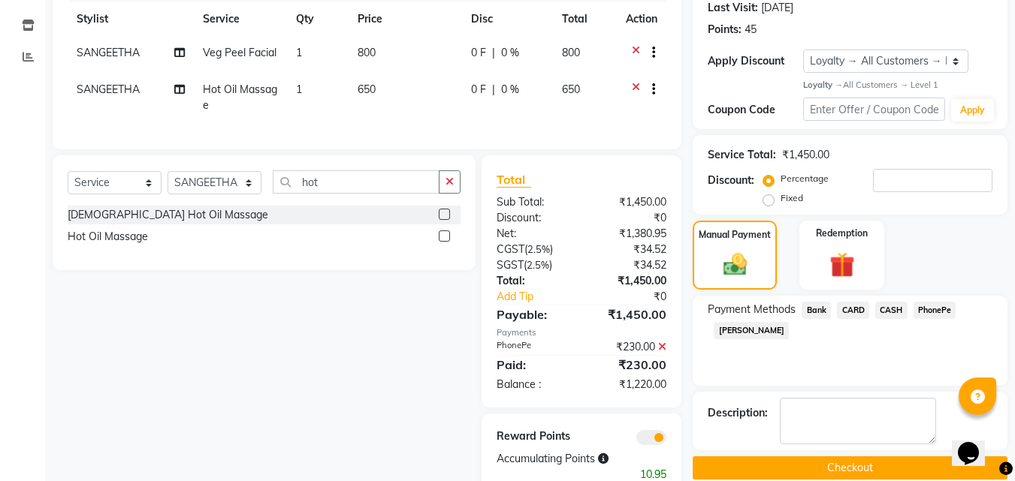
click at [892, 306] on span "CASH" at bounding box center [891, 310] width 32 height 17
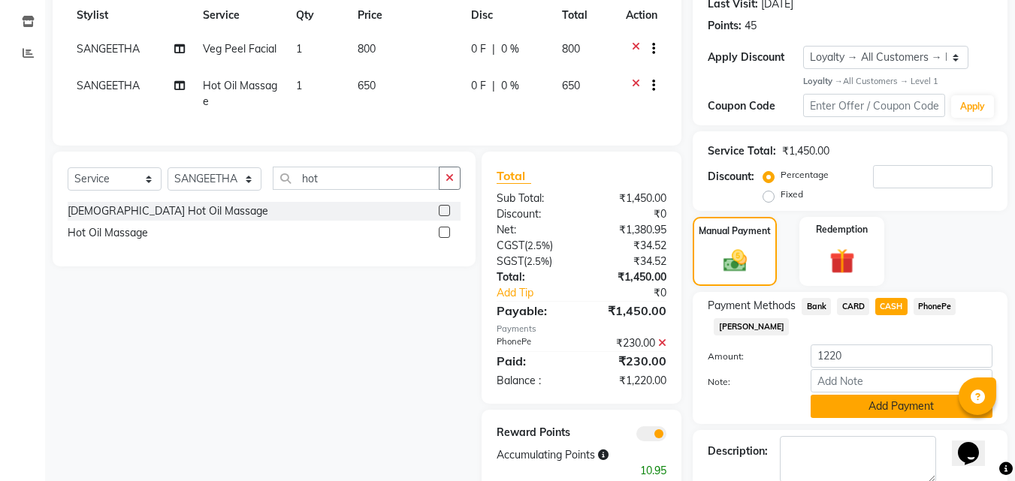
scroll to position [275, 0]
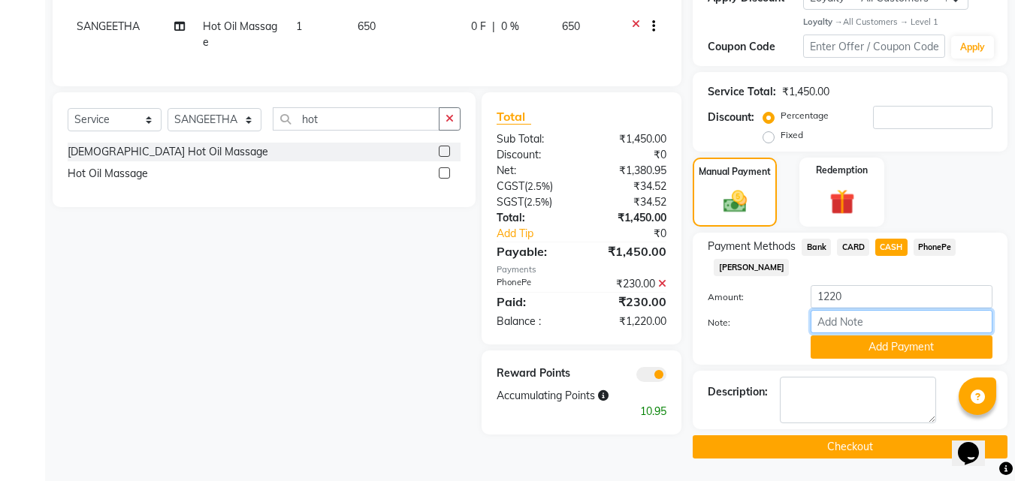
click at [835, 321] on input "Note:" at bounding box center [901, 321] width 182 height 23
type input "[PERSON_NAME]"
click at [883, 358] on button "Add Payment" at bounding box center [901, 347] width 182 height 23
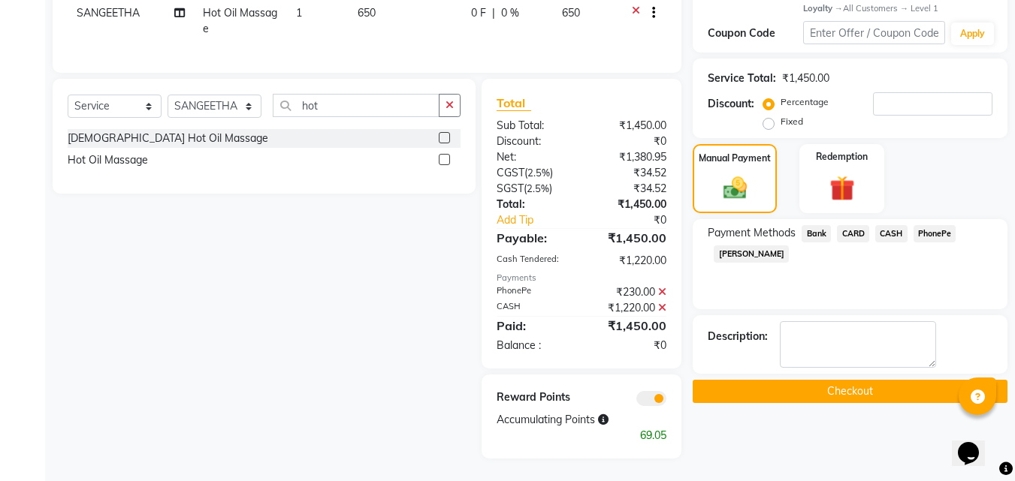
scroll to position [300, 0]
click at [817, 384] on button "Checkout" at bounding box center [850, 391] width 315 height 23
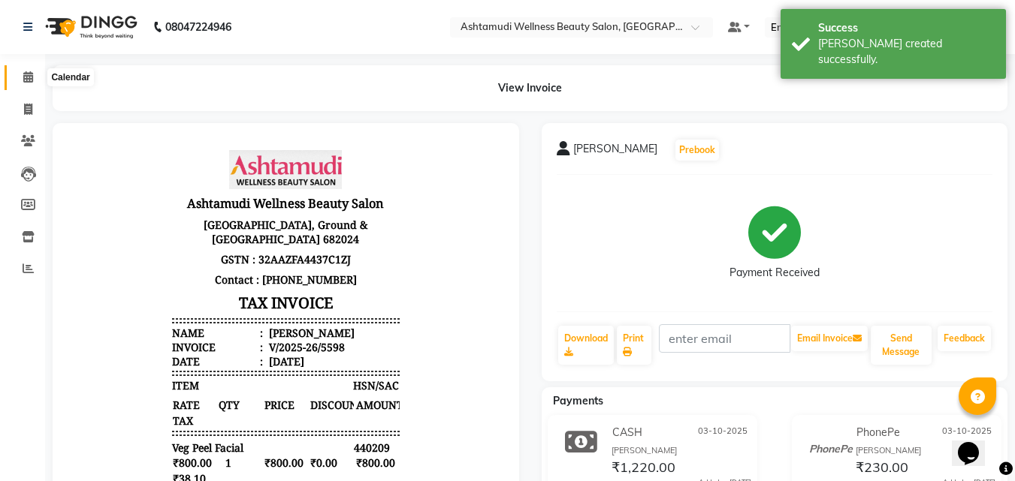
click at [20, 75] on span at bounding box center [28, 77] width 26 height 17
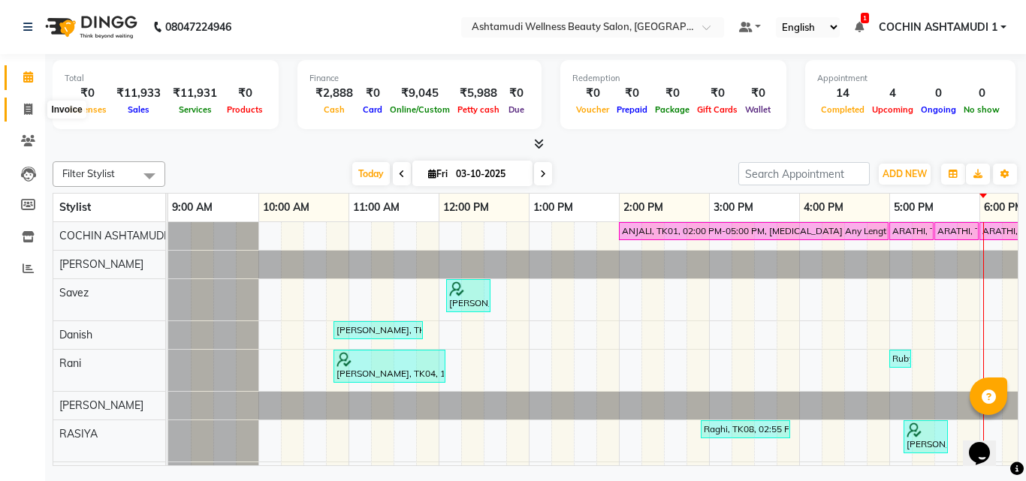
click at [28, 112] on icon at bounding box center [28, 109] width 8 height 11
select select "service"
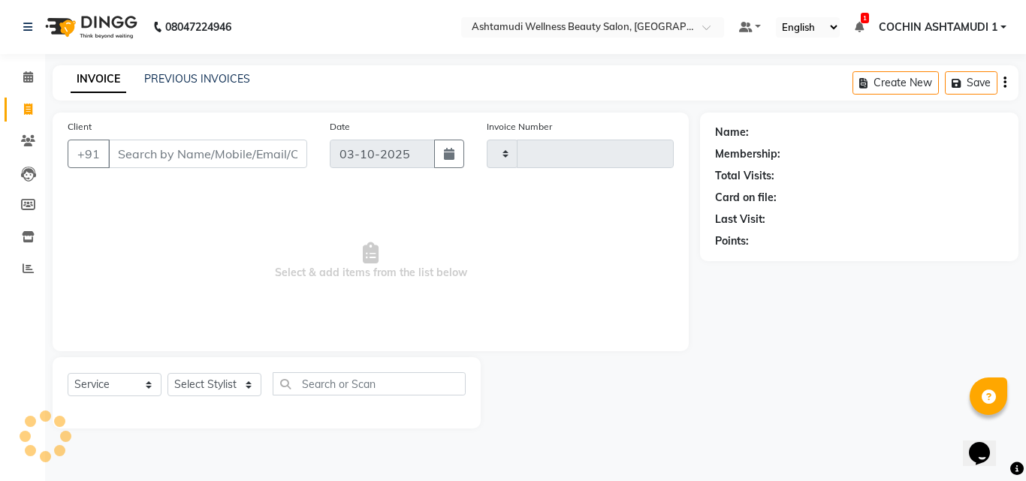
type input "5599"
select select "4632"
click at [179, 146] on input "Client" at bounding box center [207, 154] width 199 height 29
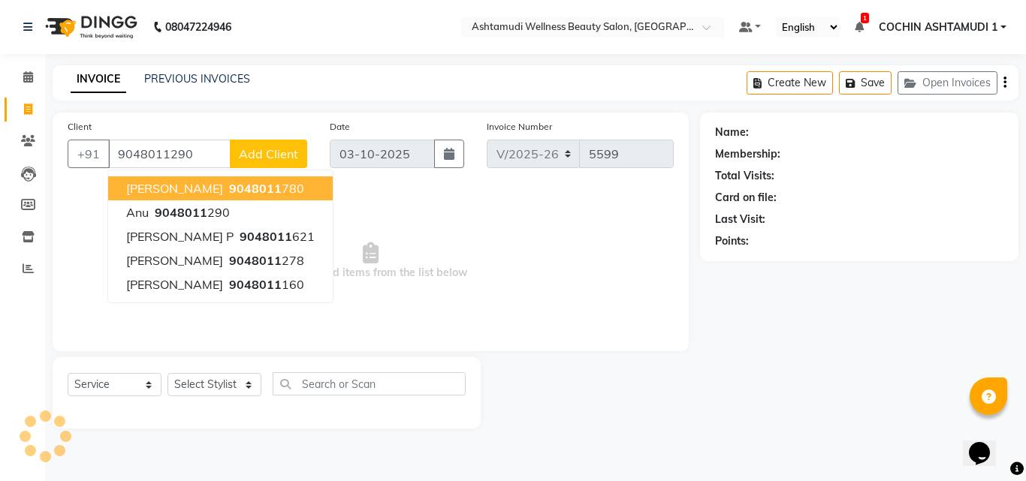
type input "9048011290"
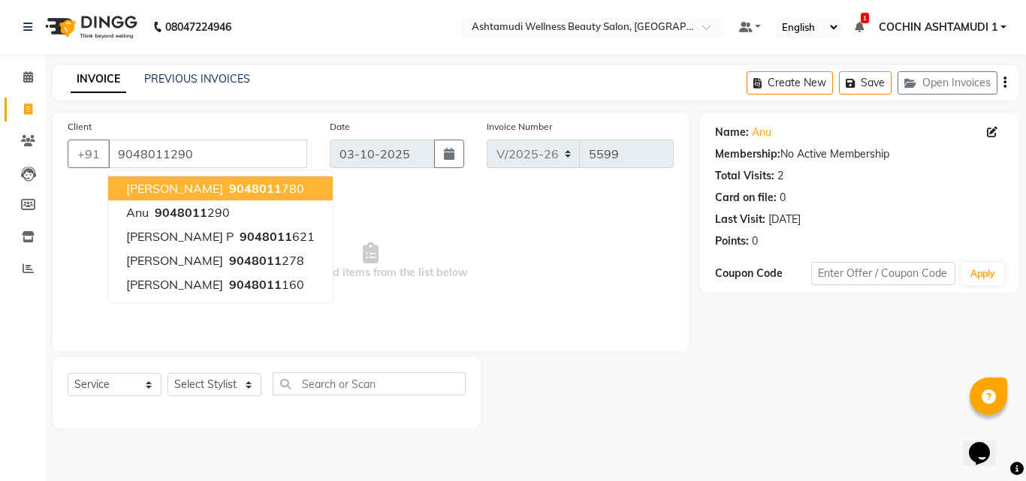
click at [415, 225] on span "Select & add items from the list below" at bounding box center [371, 261] width 606 height 150
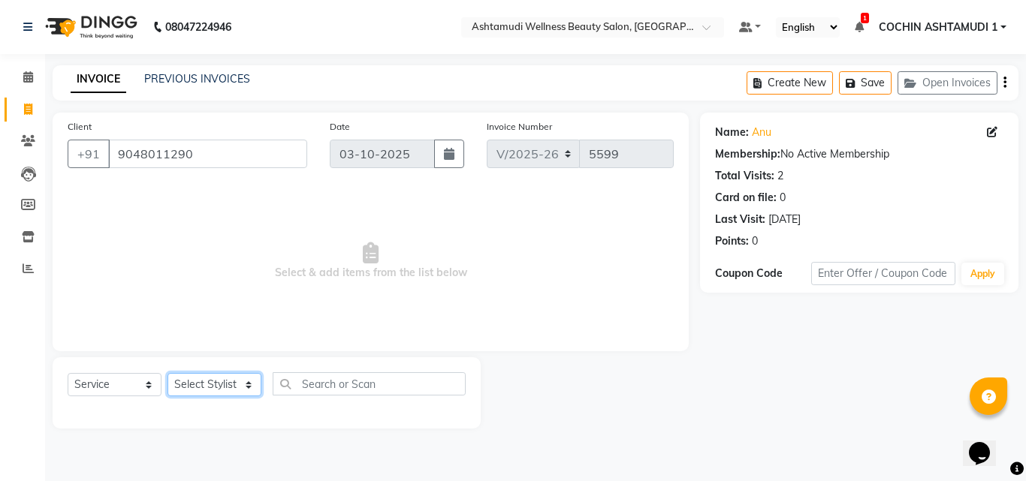
click at [192, 383] on select "Select Stylist [PERSON_NAME](URAJ) [PERSON_NAME] COCHIN ASHTAMUDI Danish Fousiy…" at bounding box center [215, 384] width 94 height 23
select select "61969"
click at [168, 373] on select "Select Stylist [PERSON_NAME](URAJ) [PERSON_NAME] COCHIN ASHTAMUDI Danish Fousiy…" at bounding box center [215, 384] width 94 height 23
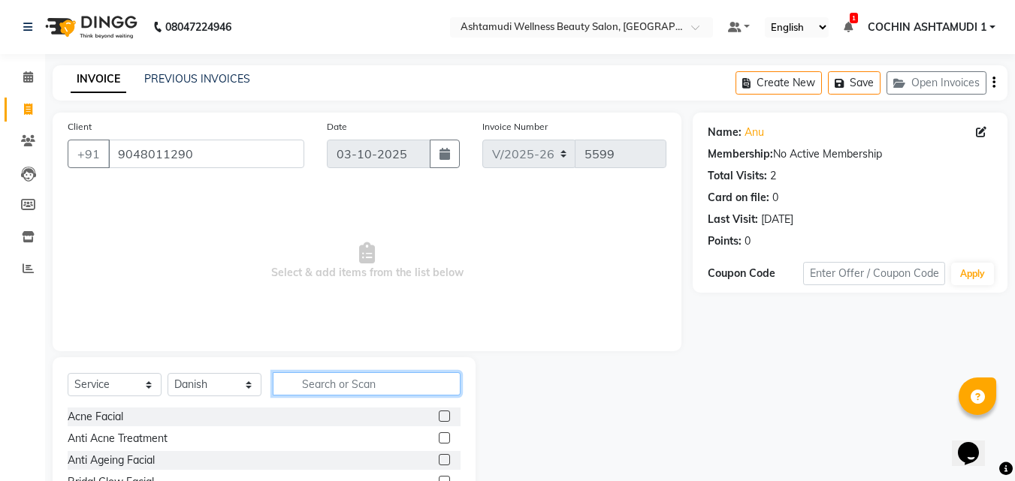
click at [356, 383] on input "text" at bounding box center [367, 384] width 188 height 23
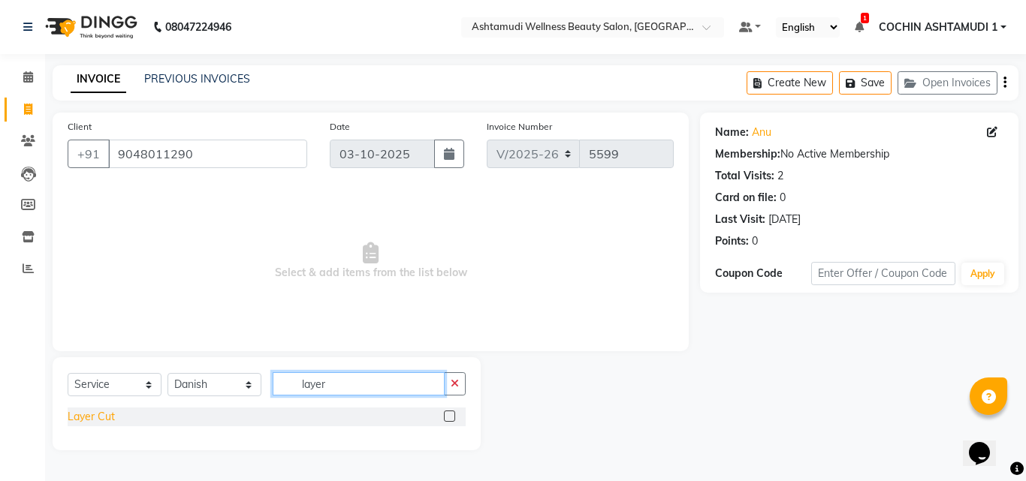
type input "layer"
click at [98, 409] on div "Layer Cut" at bounding box center [91, 417] width 47 height 16
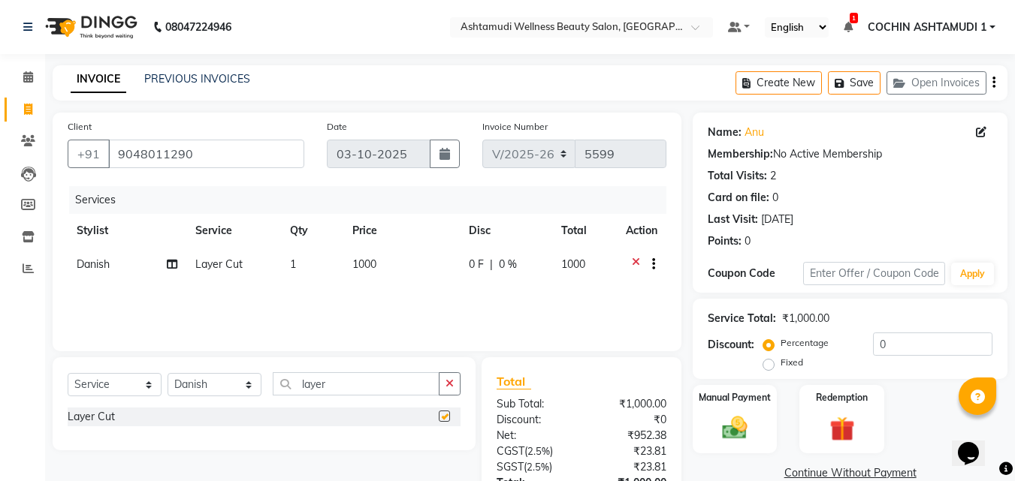
checkbox input "false"
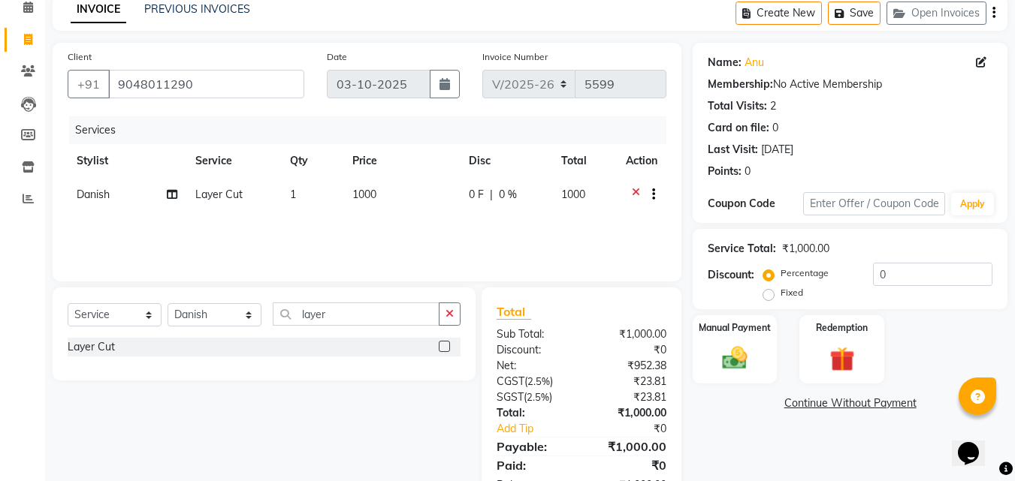
scroll to position [119, 0]
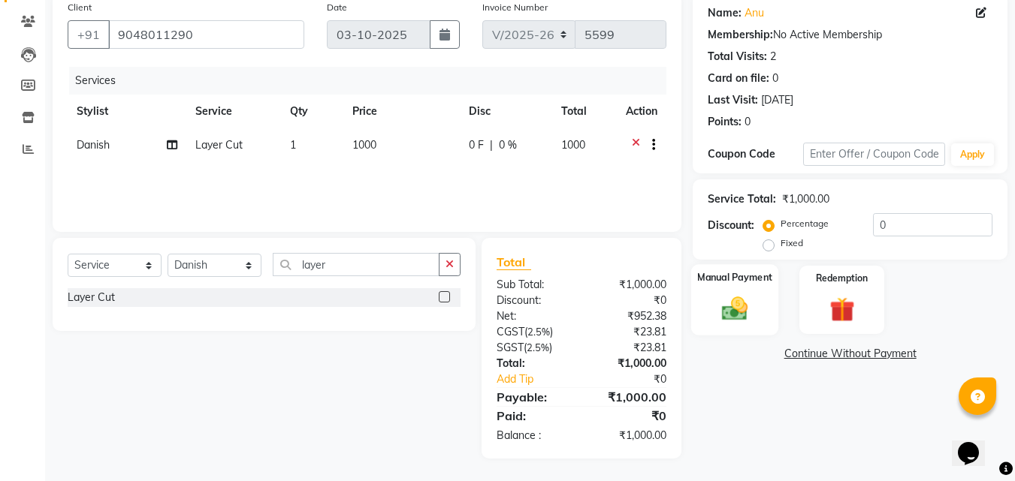
click at [744, 315] on img at bounding box center [735, 309] width 42 height 30
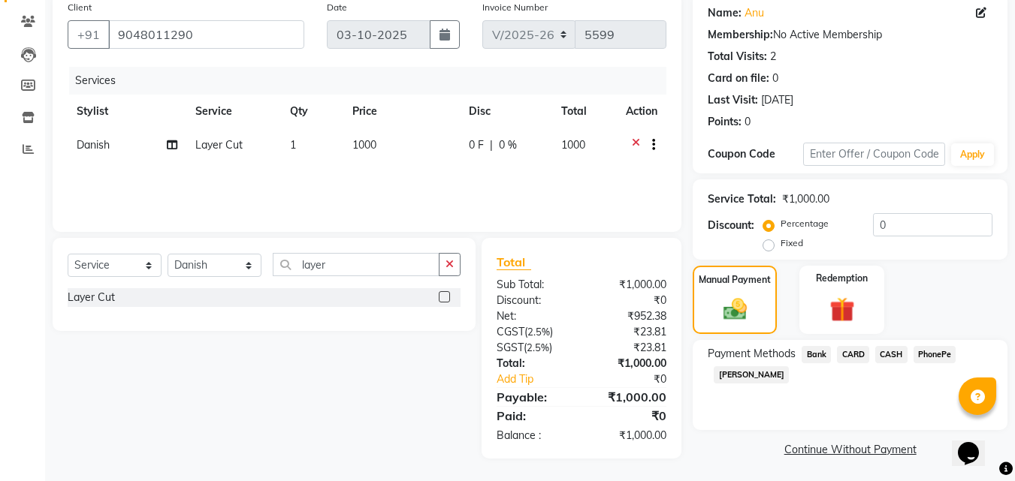
click at [928, 348] on span "PhonePe" at bounding box center [934, 354] width 43 height 17
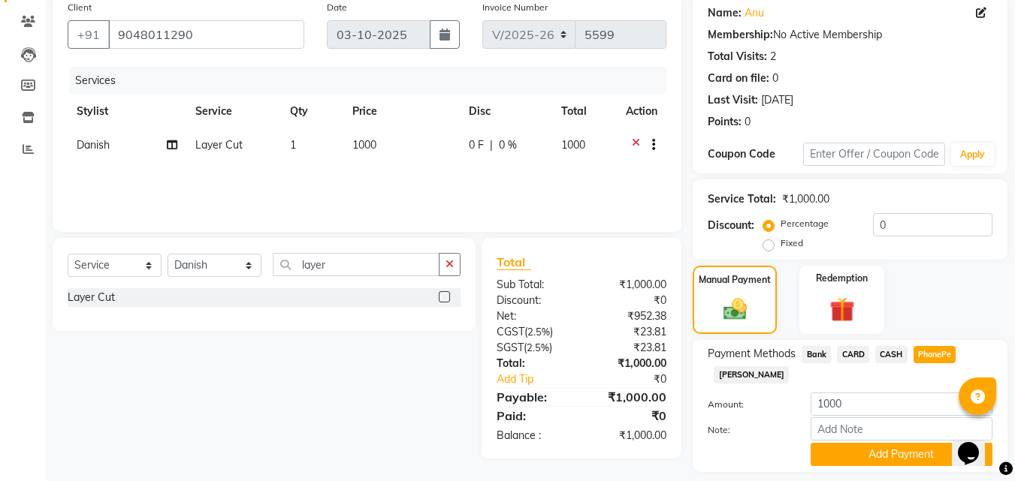
click at [857, 356] on span "CARD" at bounding box center [853, 354] width 32 height 17
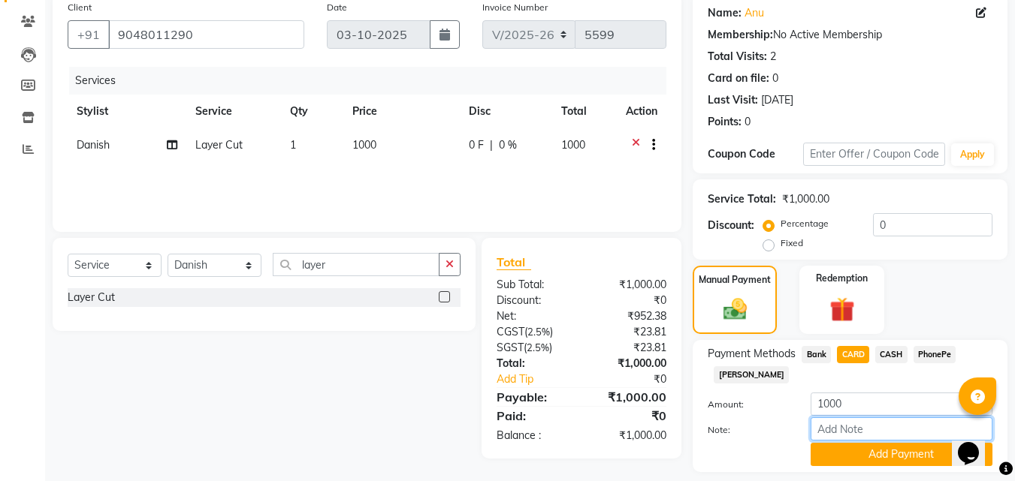
click at [851, 430] on input "Note:" at bounding box center [901, 429] width 182 height 23
type input "[PERSON_NAME]"
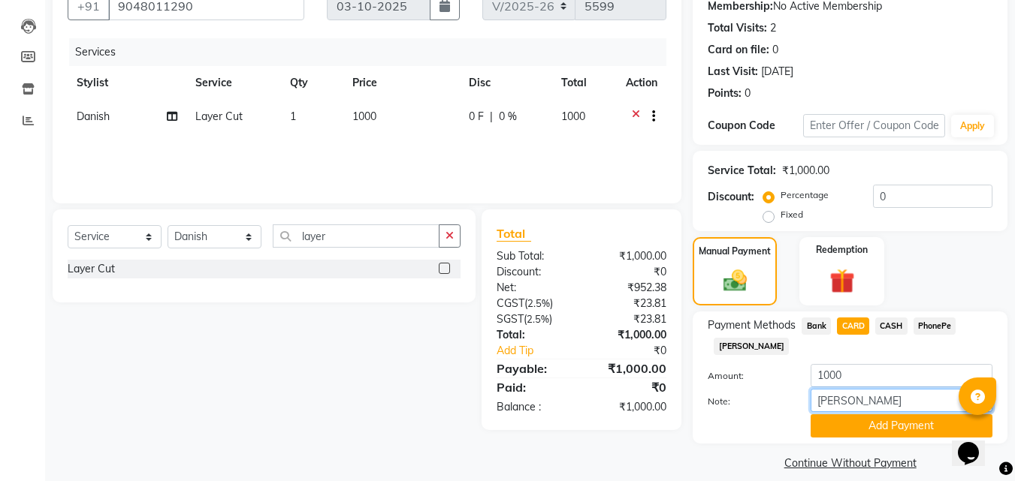
scroll to position [164, 0]
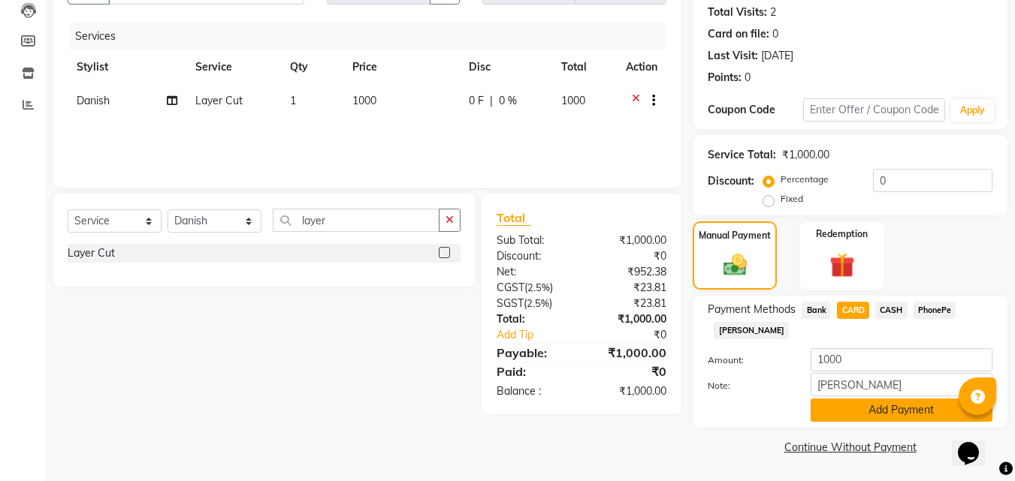
click at [880, 412] on button "Add Payment" at bounding box center [901, 410] width 182 height 23
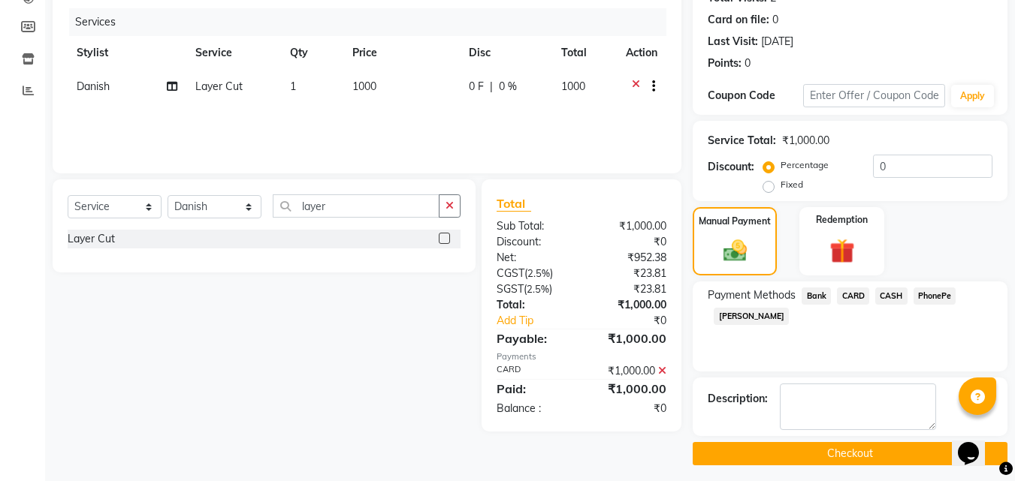
scroll to position [185, 0]
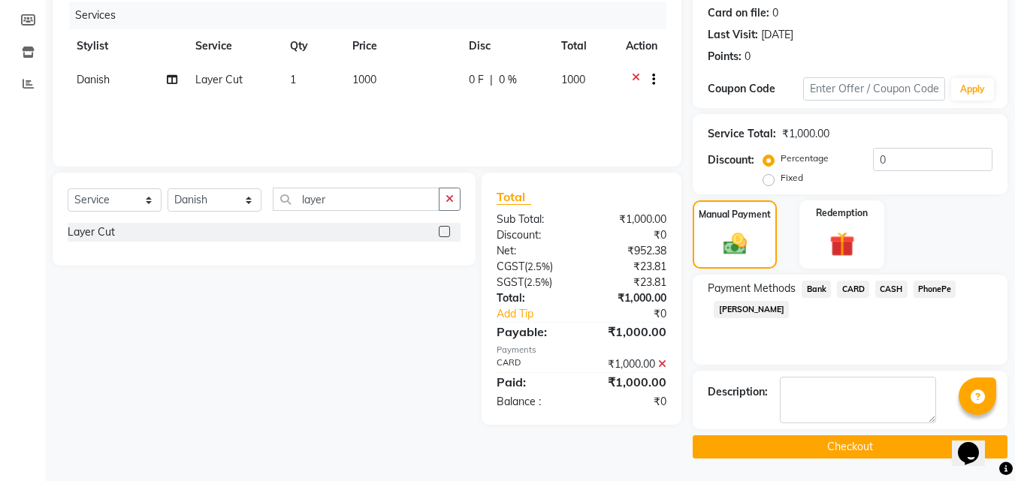
click at [823, 452] on button "Checkout" at bounding box center [850, 447] width 315 height 23
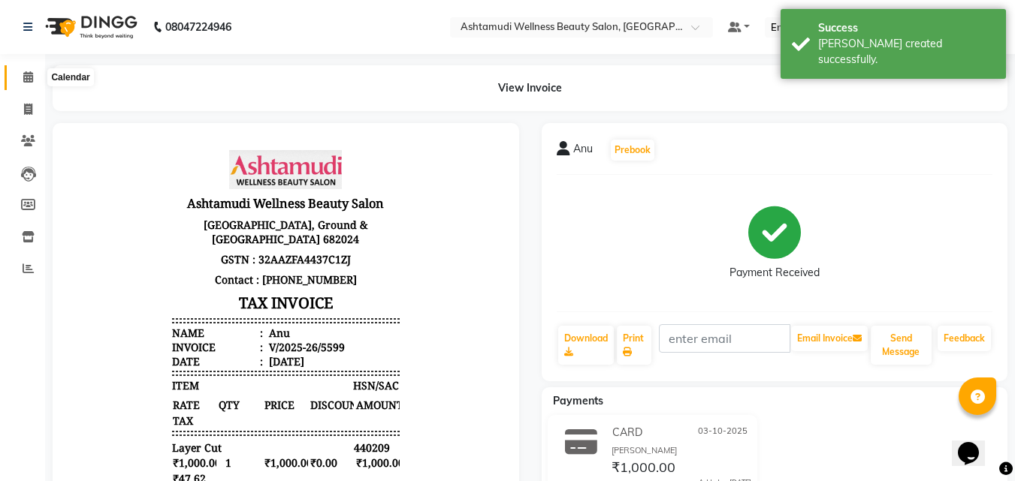
click at [29, 70] on span at bounding box center [28, 77] width 26 height 17
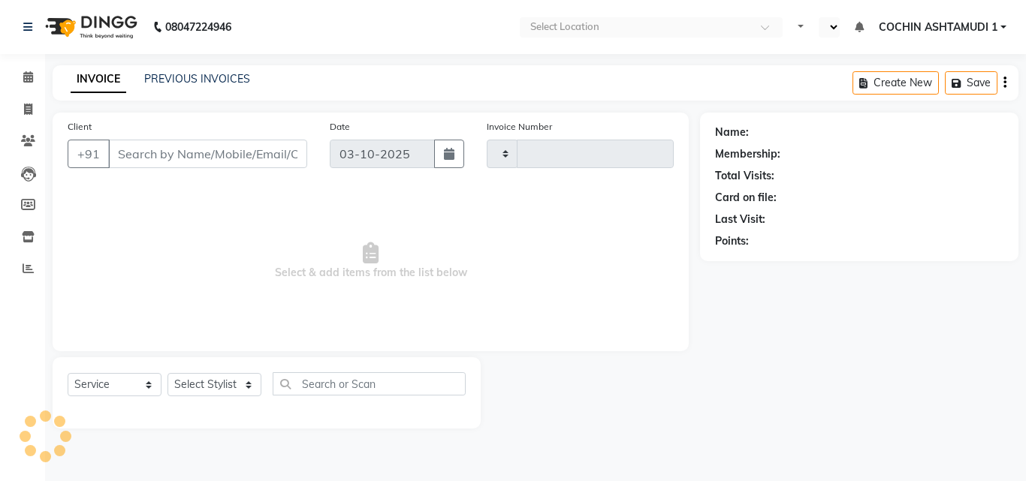
select select "service"
type input "5594"
select select "en"
select select "4632"
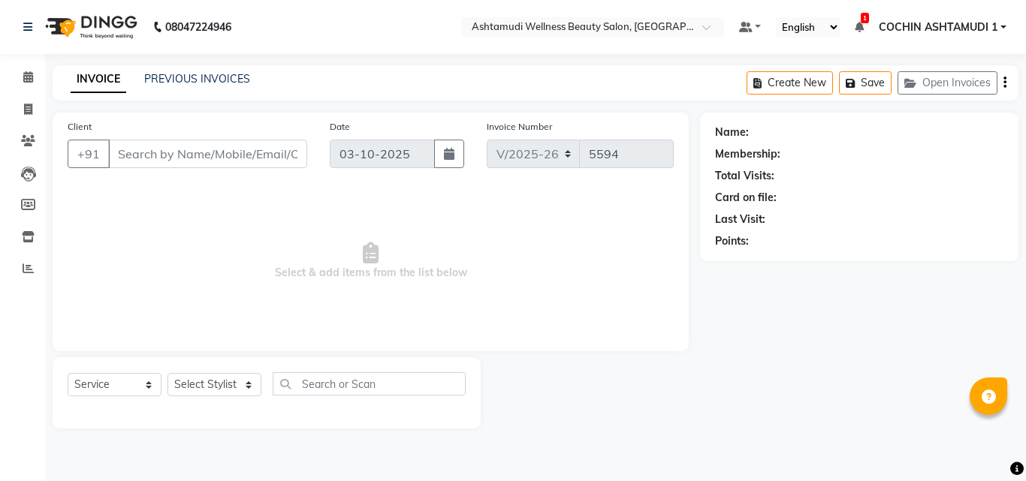
type input "8078736831"
type input "[DATE]"
select select "34115"
select select "2: Object"
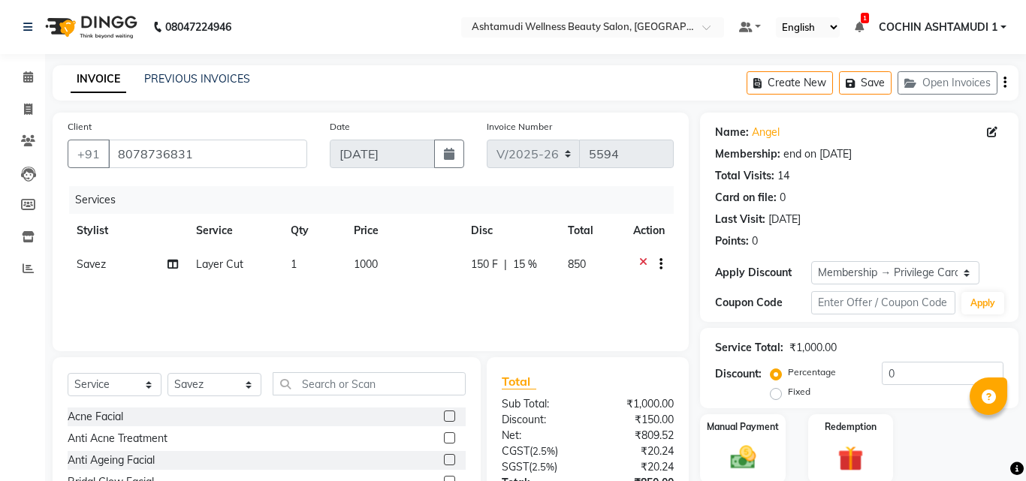
type input "15"
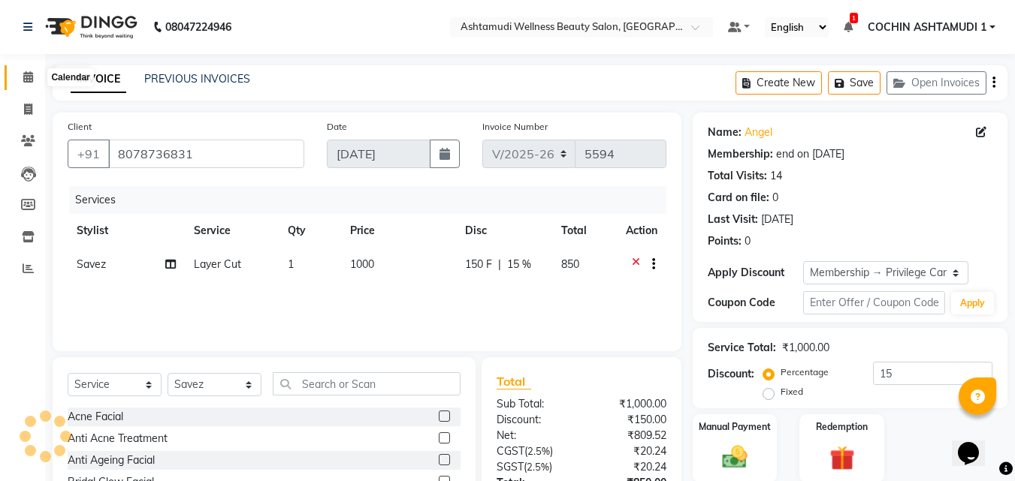
click at [27, 79] on icon at bounding box center [28, 76] width 10 height 11
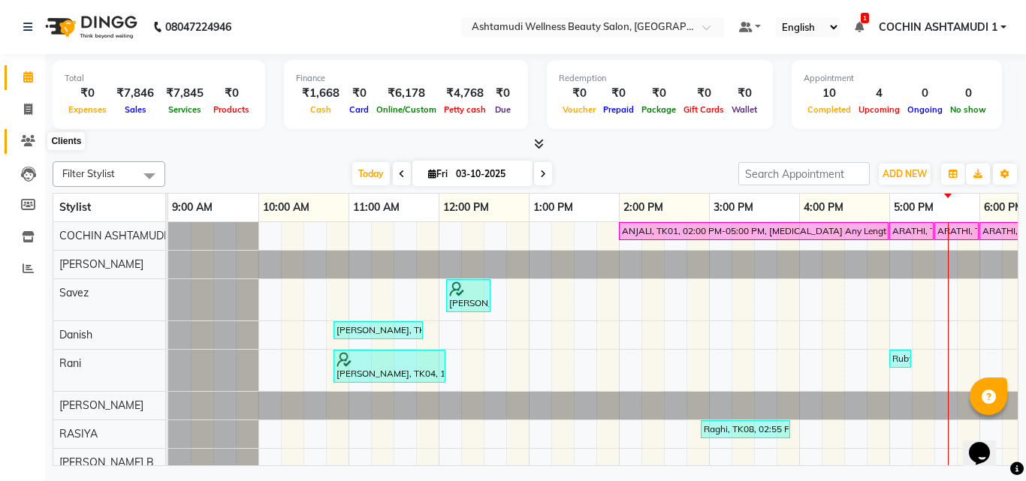
click at [31, 139] on icon at bounding box center [28, 140] width 14 height 11
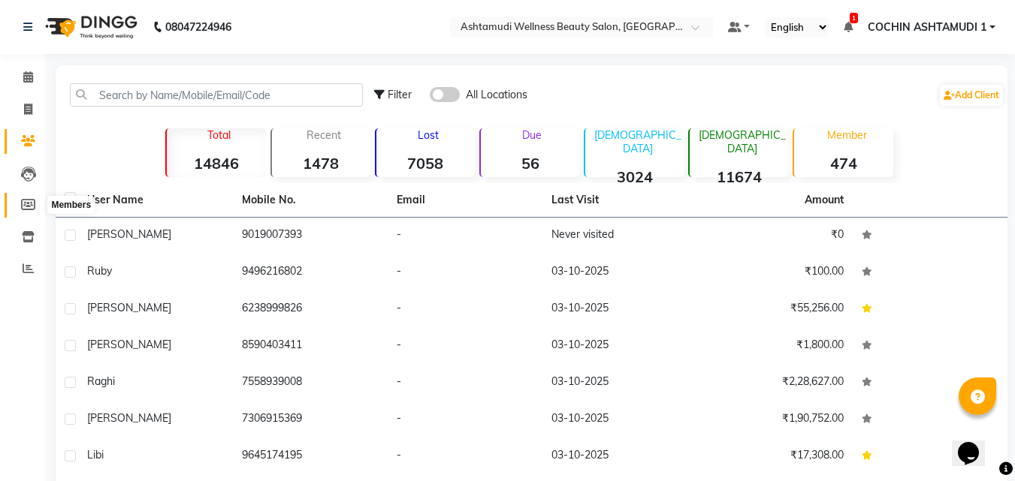
click at [20, 199] on span at bounding box center [28, 205] width 26 height 17
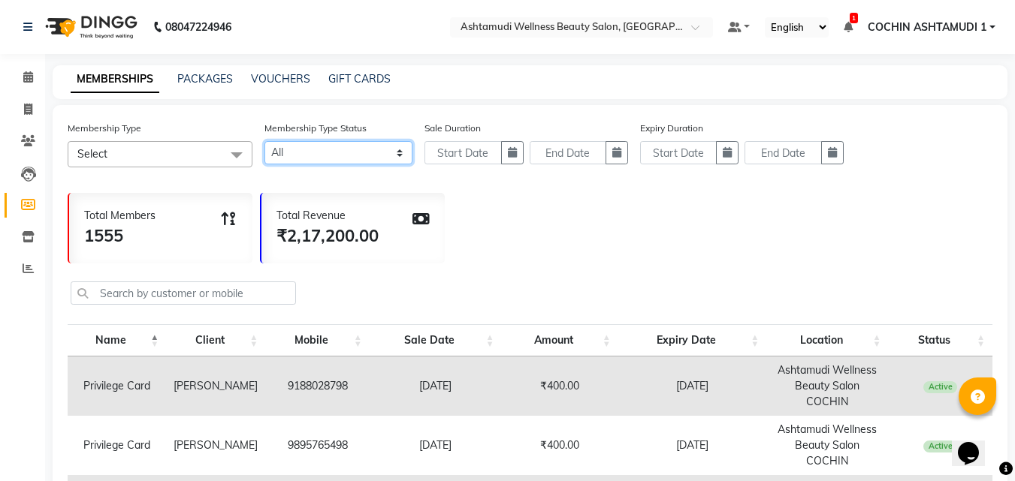
click at [301, 149] on select "Active Expired All" at bounding box center [338, 152] width 148 height 23
select select "true"
click at [264, 141] on select "Active Expired All" at bounding box center [338, 152] width 148 height 23
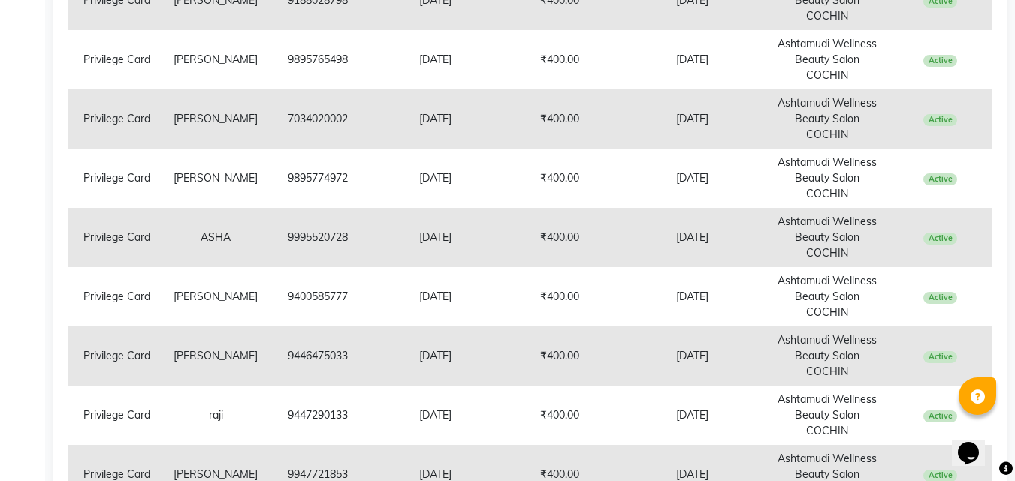
scroll to position [569, 0]
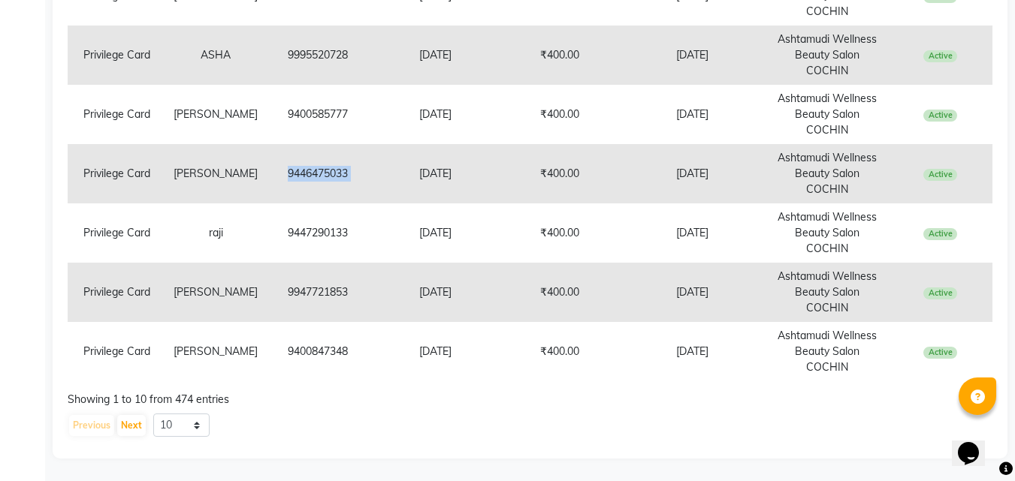
drag, startPoint x: 277, startPoint y: 171, endPoint x: 378, endPoint y: 181, distance: 101.2
click at [378, 181] on tr "Privilege Card Anita 9446475033 14-09-2025 ₹400.00 16-03-2027 Ashtamudi Wellnes…" at bounding box center [530, 173] width 925 height 59
copy td "9446475033"
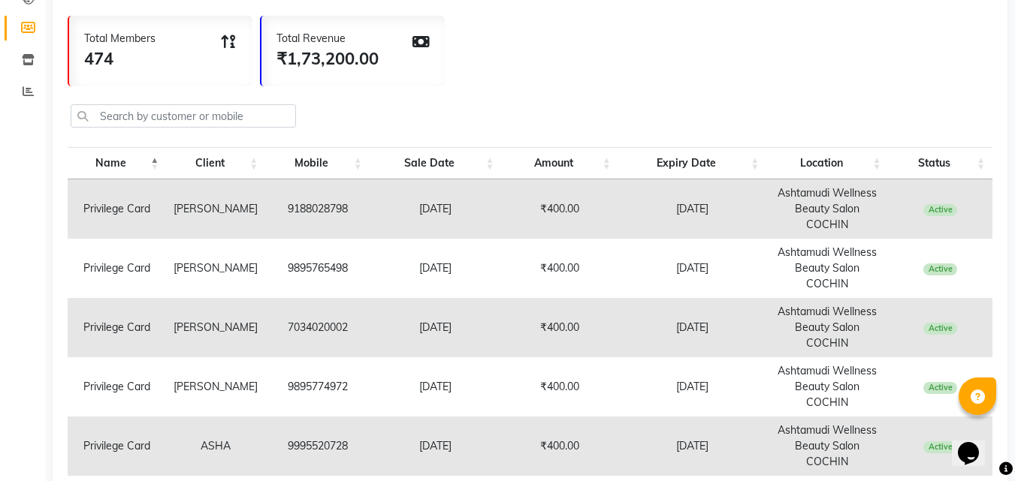
scroll to position [0, 0]
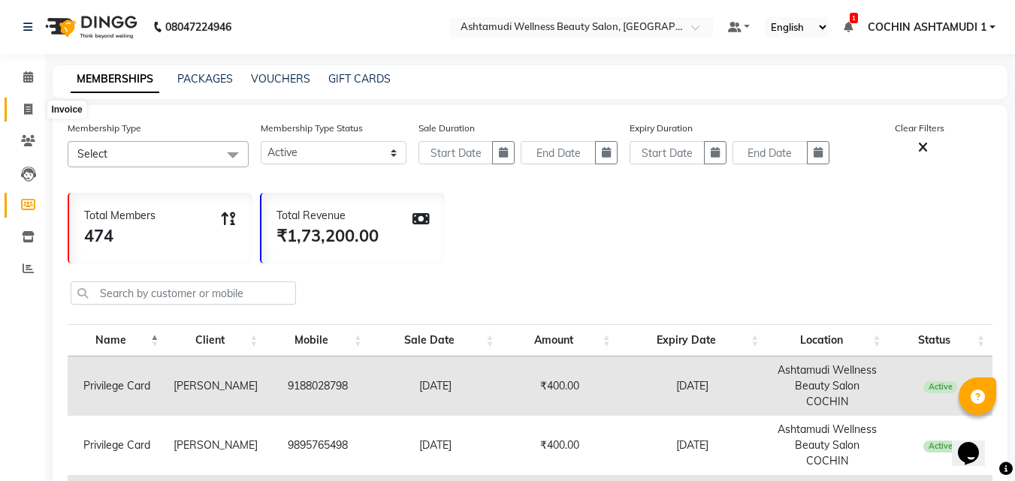
click at [24, 104] on icon at bounding box center [28, 109] width 8 height 11
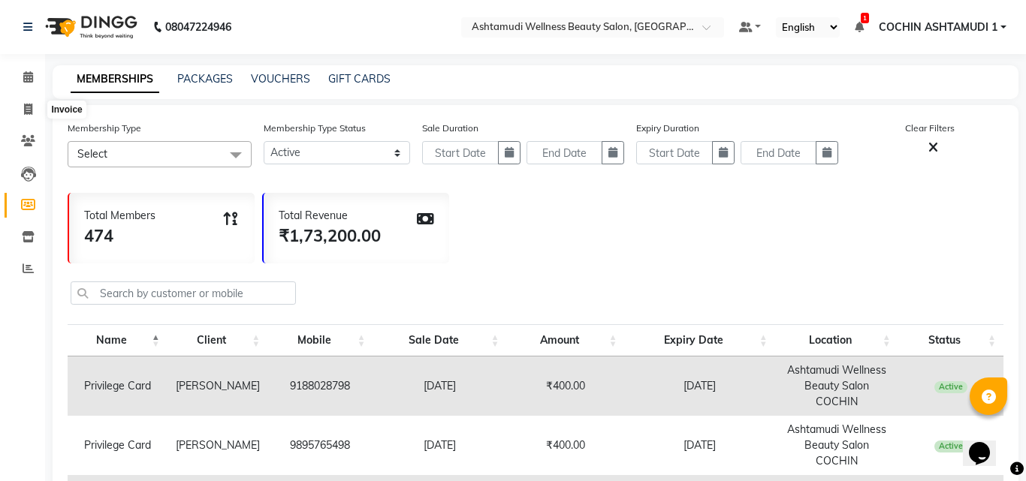
select select "service"
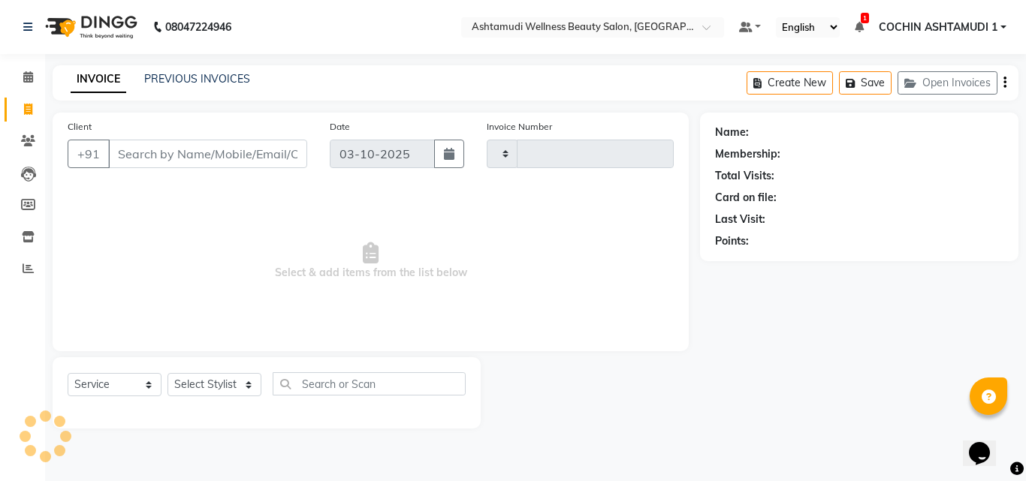
type input "5595"
select select "4632"
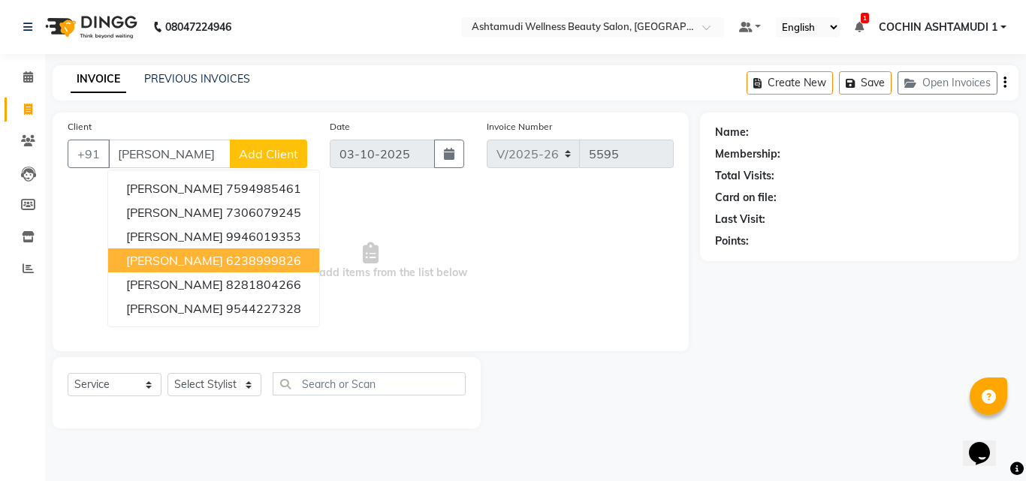
click at [226, 259] on ngb-highlight "6238999826" at bounding box center [263, 260] width 75 height 15
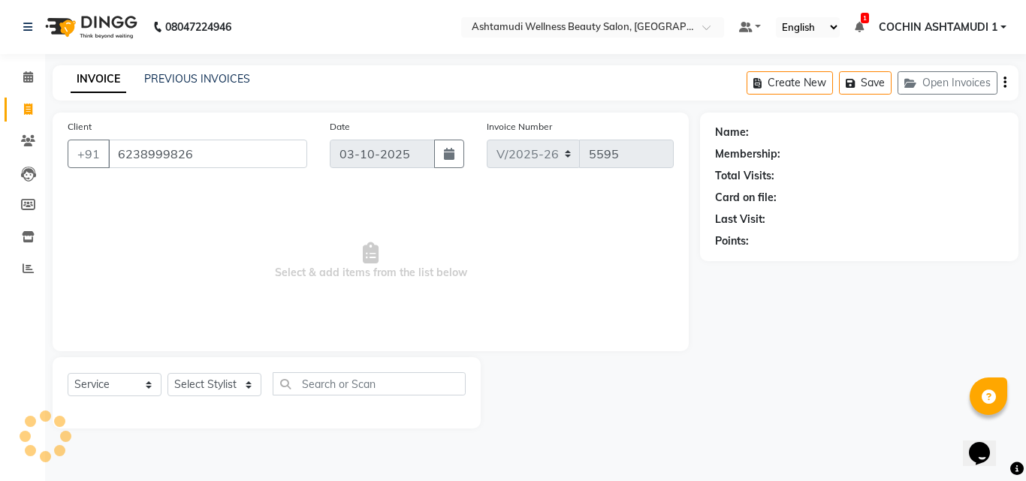
type input "6238999826"
select select "2: Object"
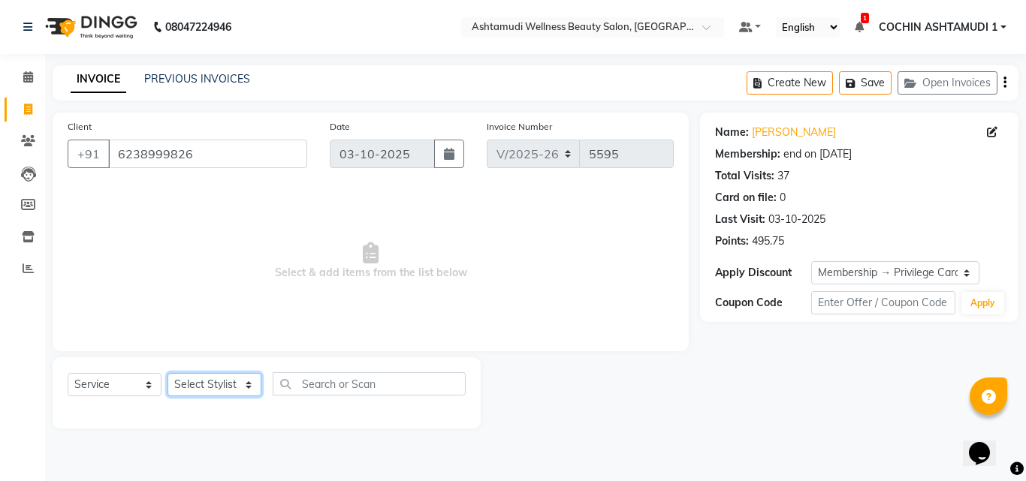
click at [216, 385] on select "Select Stylist [PERSON_NAME](URAJ) [PERSON_NAME] COCHIN ASHTAMUDI Danish Fousiy…" at bounding box center [215, 384] width 94 height 23
select select "45926"
click at [168, 373] on select "Select Stylist [PERSON_NAME](URAJ) [PERSON_NAME] COCHIN ASHTAMUDI Danish Fousiy…" at bounding box center [215, 384] width 94 height 23
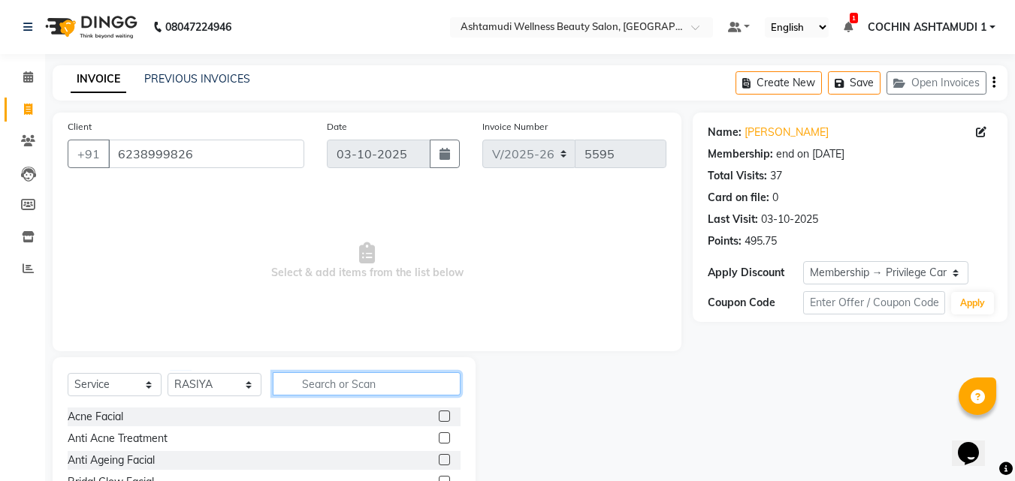
click at [330, 381] on input "text" at bounding box center [367, 384] width 188 height 23
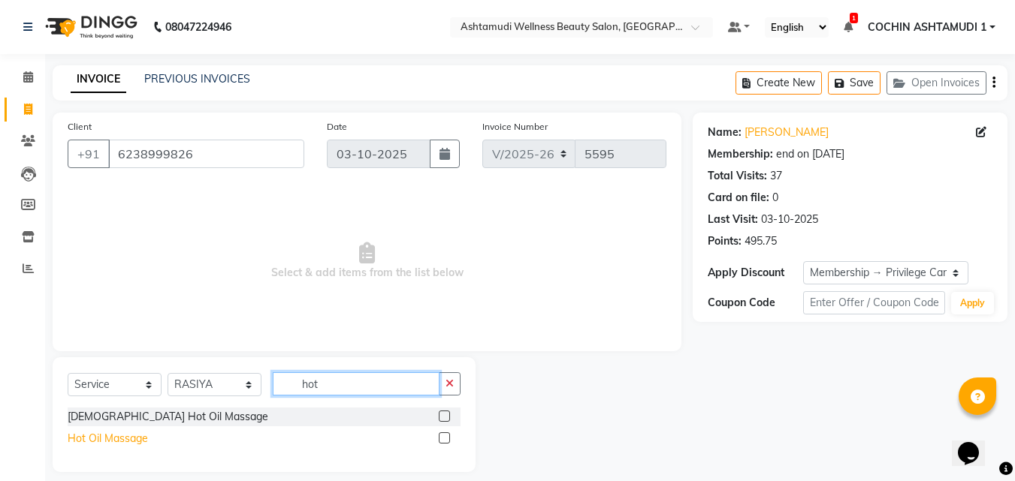
type input "hot"
click at [116, 440] on div "Hot Oil Massage" at bounding box center [108, 439] width 80 height 16
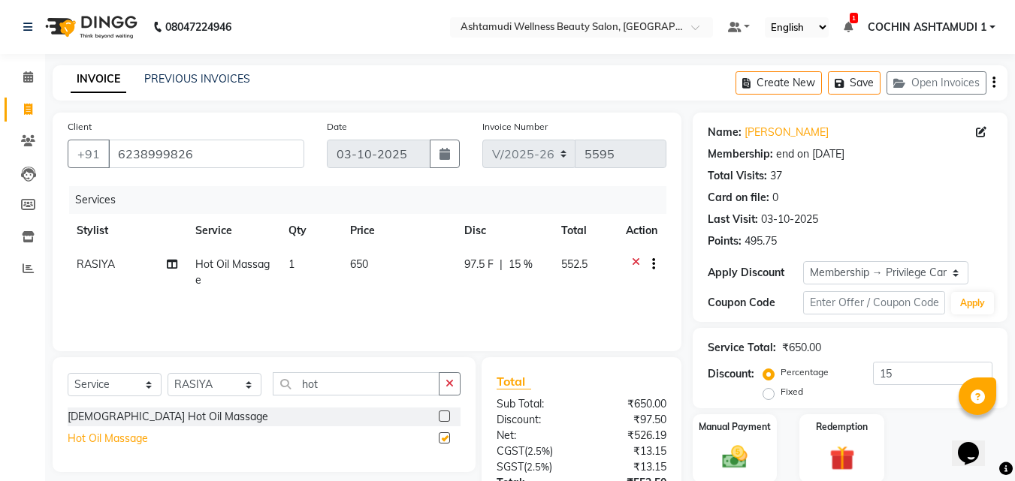
checkbox input "false"
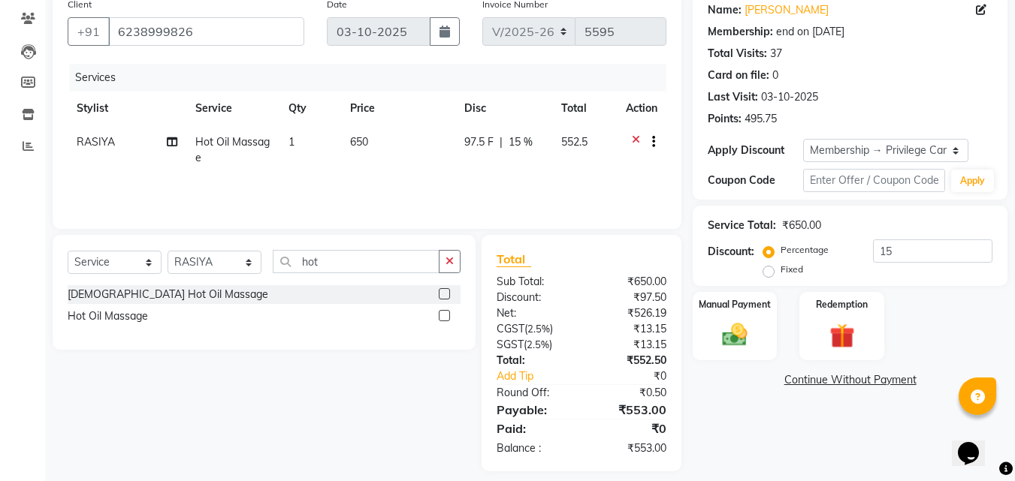
scroll to position [135, 0]
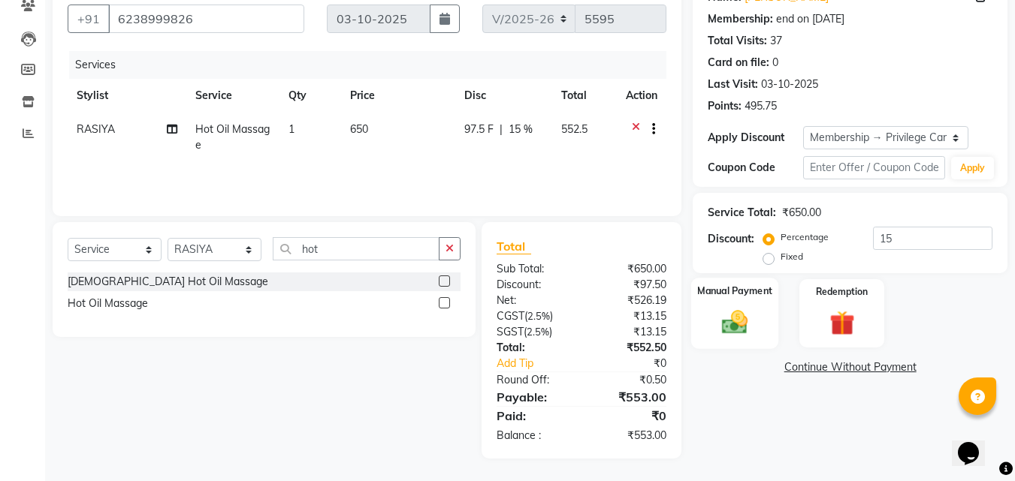
click at [745, 332] on img at bounding box center [735, 322] width 42 height 30
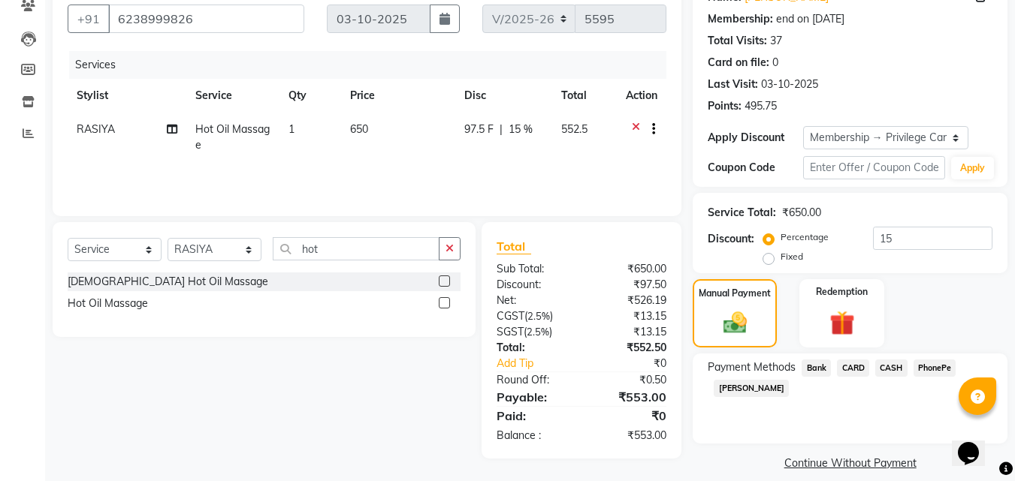
click at [926, 370] on span "PhonePe" at bounding box center [934, 368] width 43 height 17
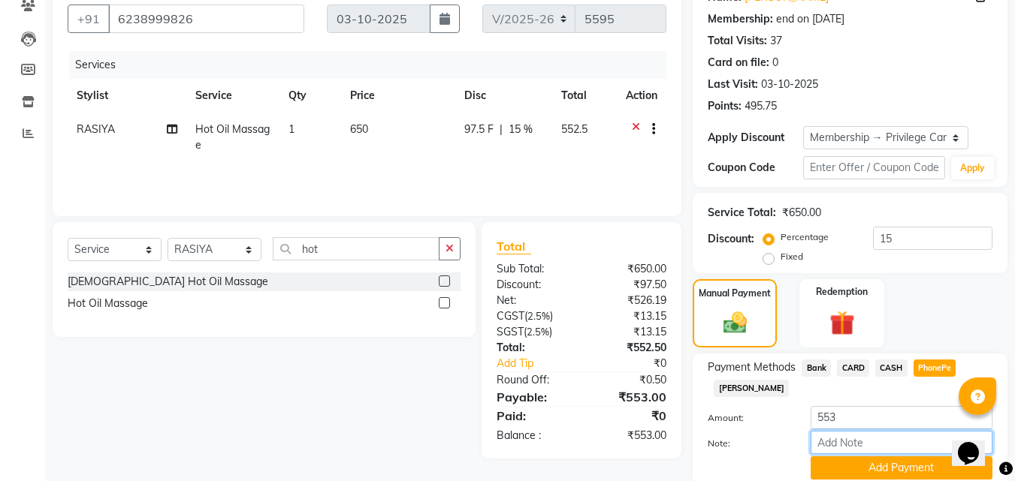
click at [863, 444] on input "Note:" at bounding box center [901, 442] width 182 height 23
type input "[PERSON_NAME]"
click at [894, 466] on button "Add Payment" at bounding box center [901, 468] width 182 height 23
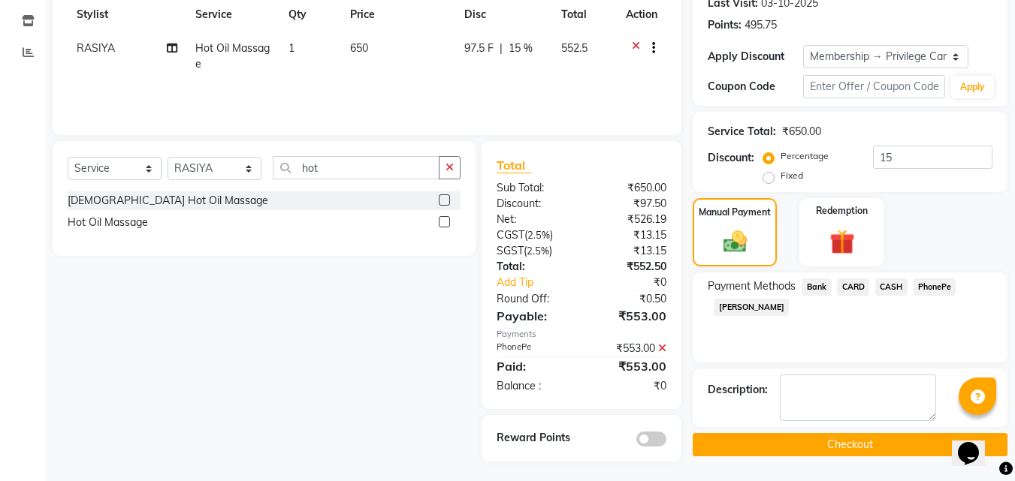
scroll to position [219, 0]
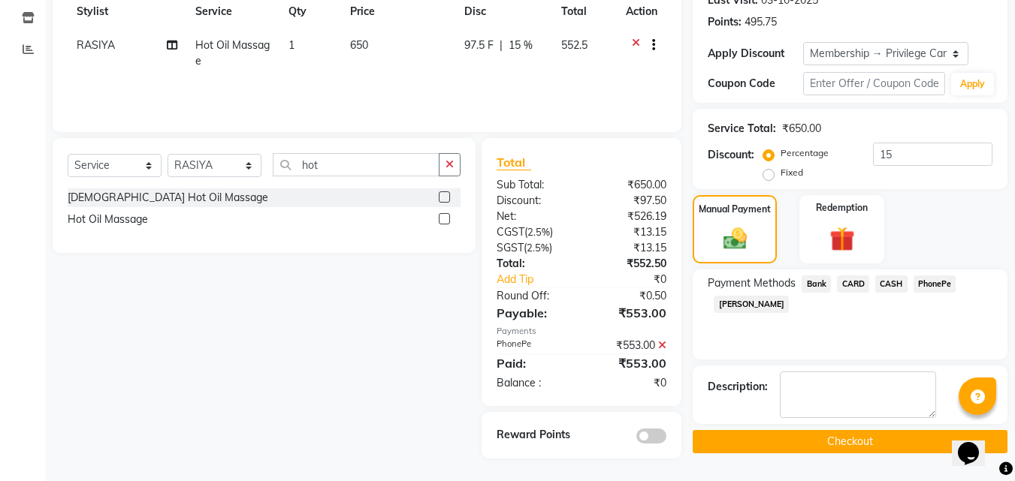
click at [868, 445] on button "Checkout" at bounding box center [850, 441] width 315 height 23
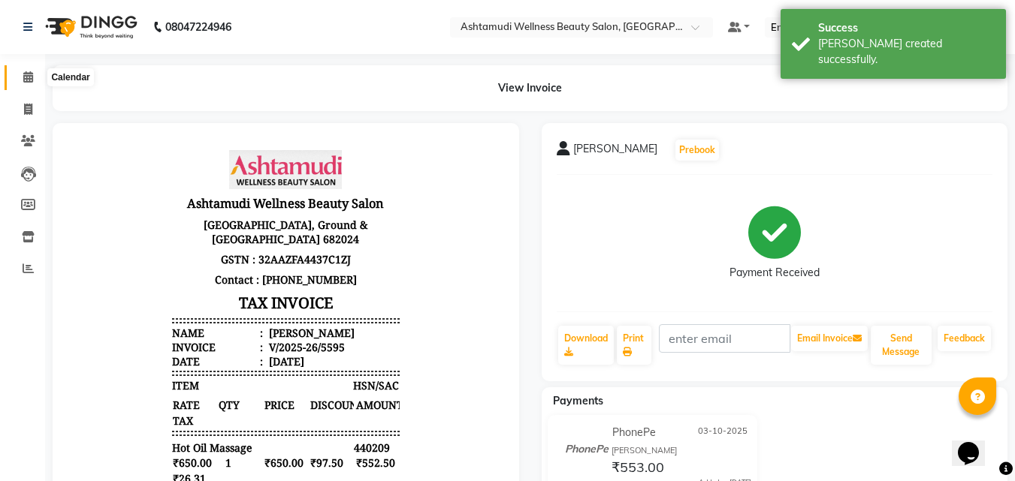
click at [33, 78] on icon at bounding box center [28, 76] width 10 height 11
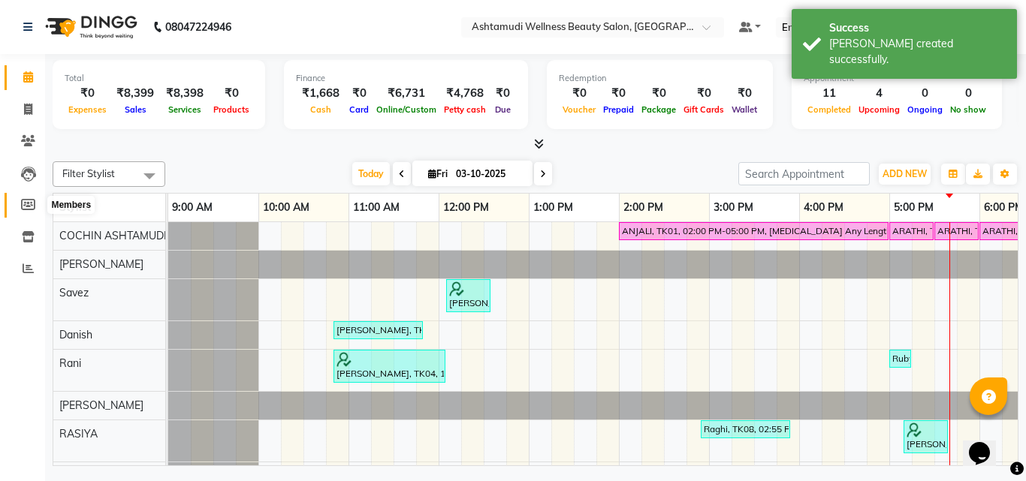
click at [28, 201] on icon at bounding box center [28, 204] width 14 height 11
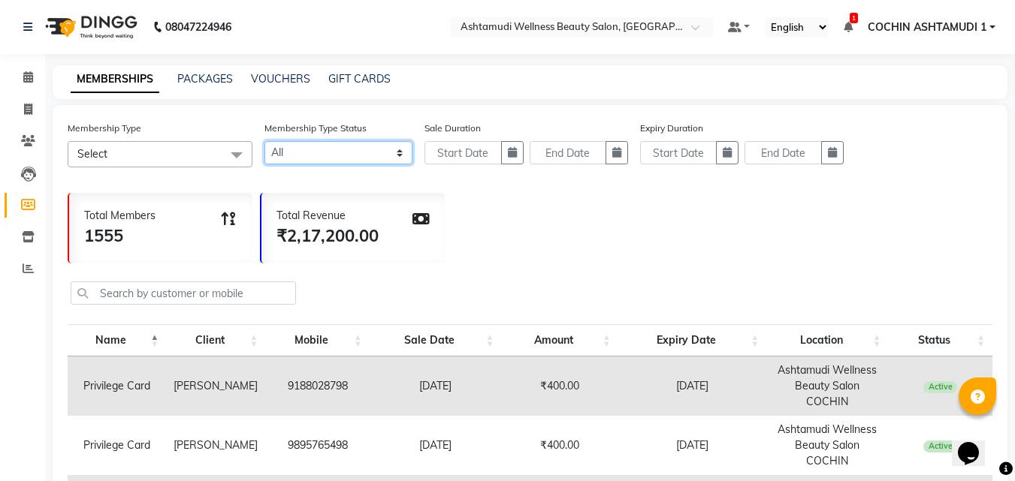
click at [388, 160] on select "Active Expired All" at bounding box center [338, 152] width 148 height 23
select select "true"
click at [264, 141] on select "Active Expired All" at bounding box center [338, 152] width 148 height 23
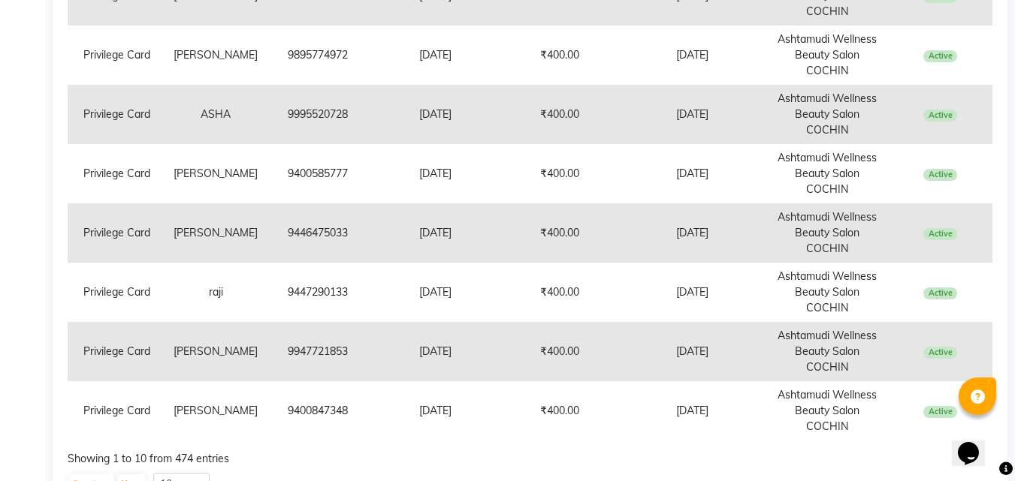
scroll to position [526, 0]
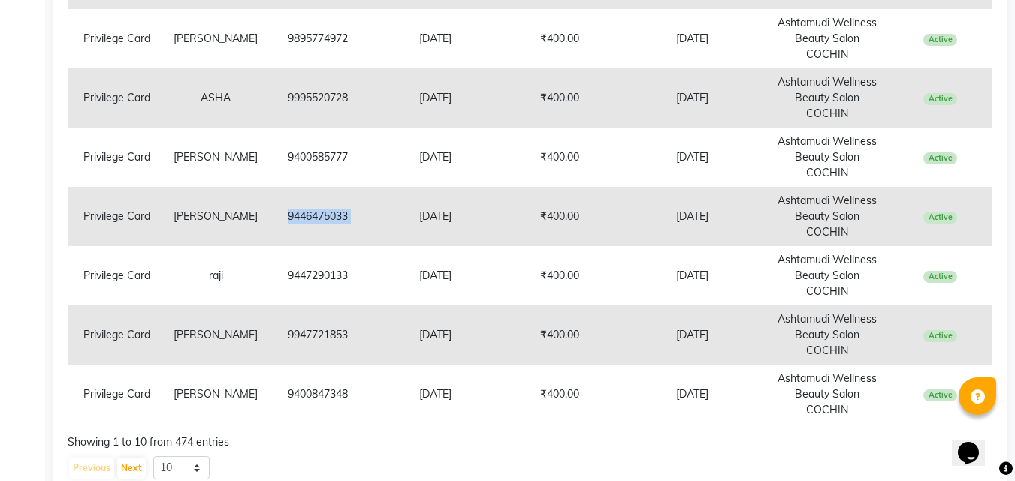
copy td "9446475033"
drag, startPoint x: 285, startPoint y: 219, endPoint x: 370, endPoint y: 222, distance: 84.9
click at [370, 222] on tr "Privilege Card Anita 9446475033 14-09-2025 ₹400.00 16-03-2027 Ashtamudi Wellnes…" at bounding box center [530, 216] width 925 height 59
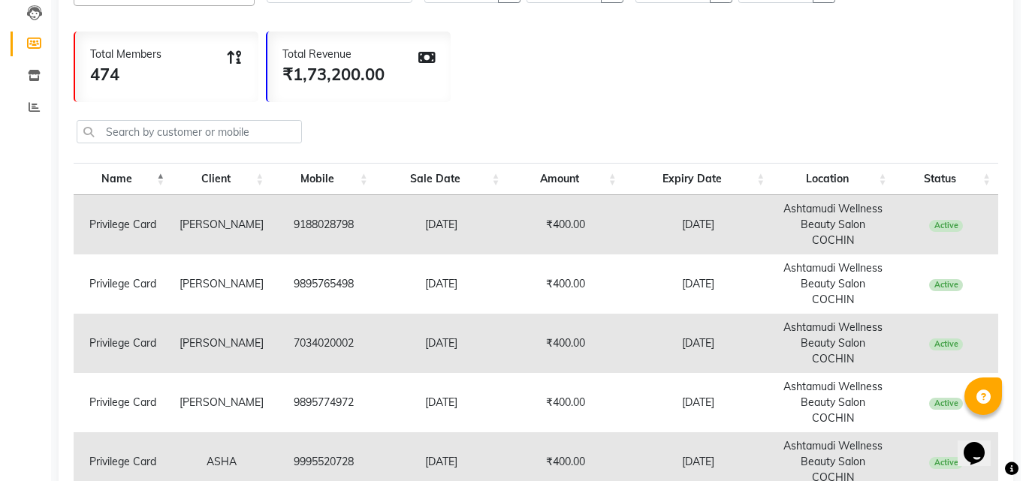
scroll to position [0, 0]
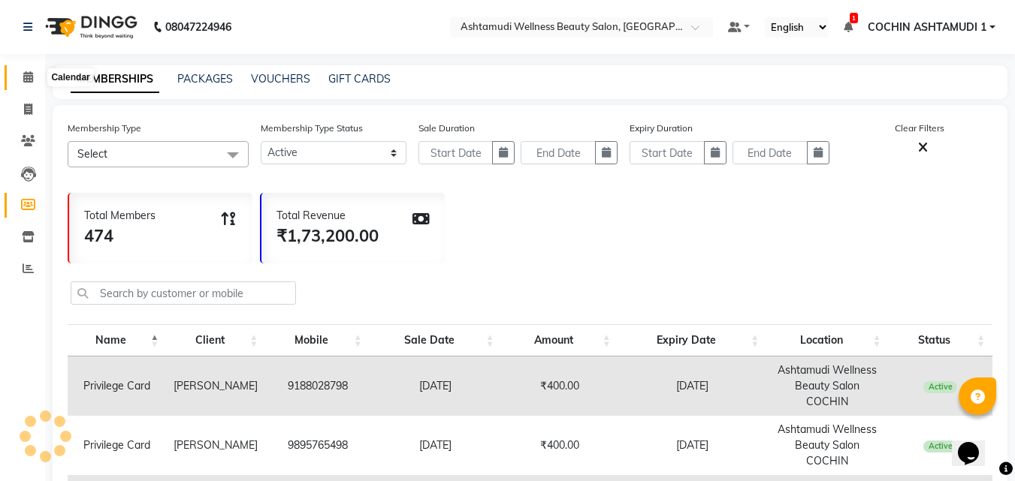
click at [27, 75] on icon at bounding box center [28, 76] width 10 height 11
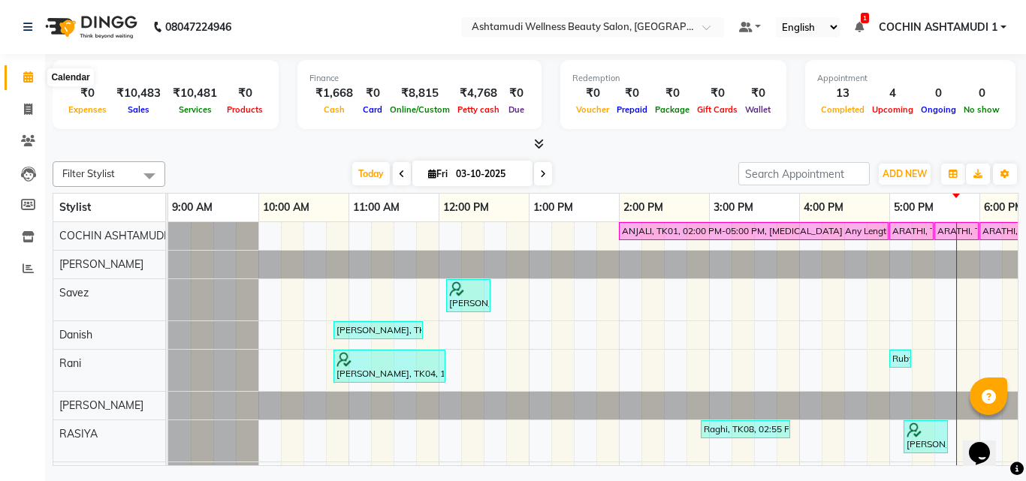
click at [31, 77] on icon at bounding box center [28, 76] width 10 height 11
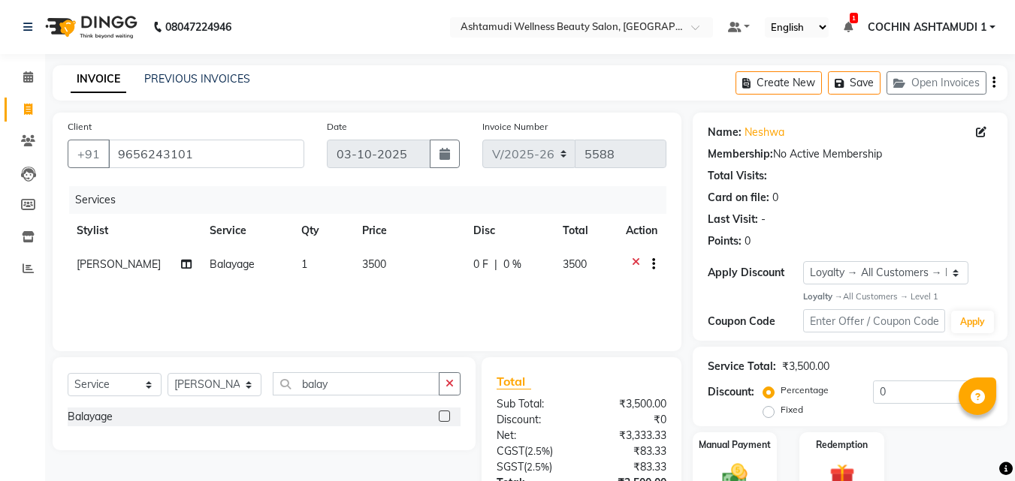
select select "4632"
select select "service"
select select "88228"
select select "1: Object"
click at [32, 82] on icon at bounding box center [28, 76] width 10 height 11
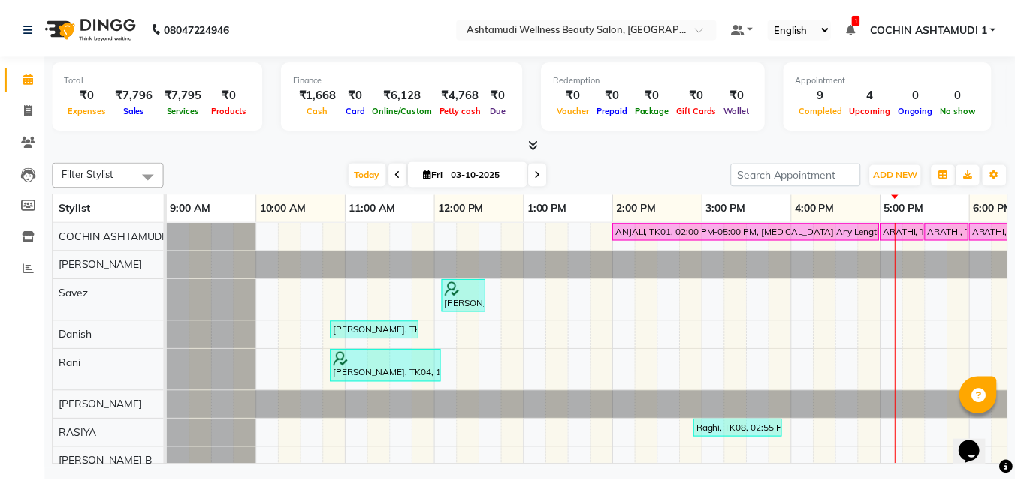
scroll to position [291, 0]
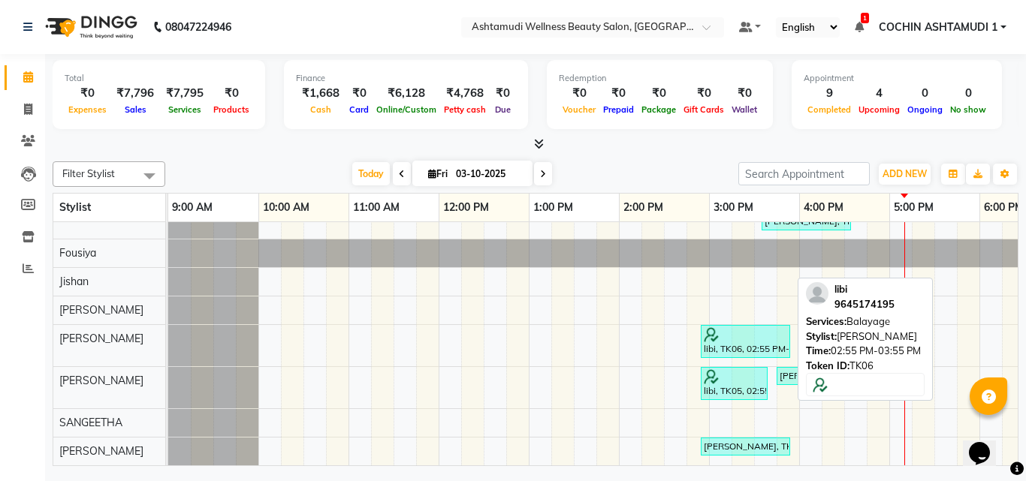
click at [749, 336] on div "libi, TK06, 02:55 PM-03:55 PM, [GEOGRAPHIC_DATA]" at bounding box center [745, 342] width 86 height 29
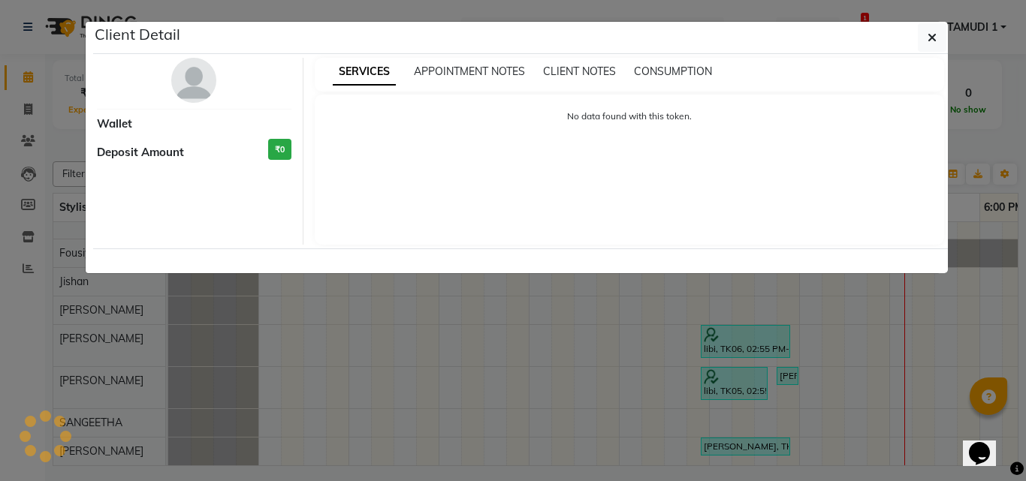
select select "3"
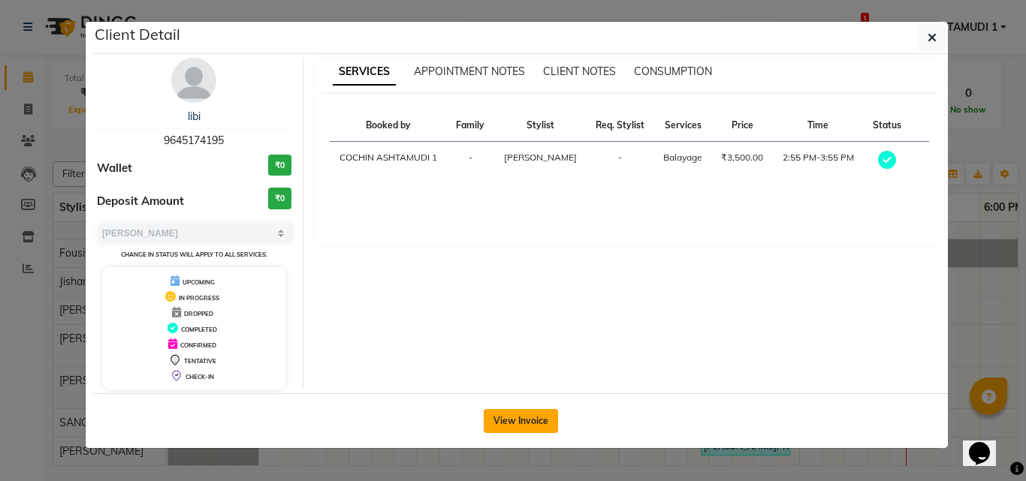
click at [526, 429] on button "View Invoice" at bounding box center [521, 421] width 74 height 24
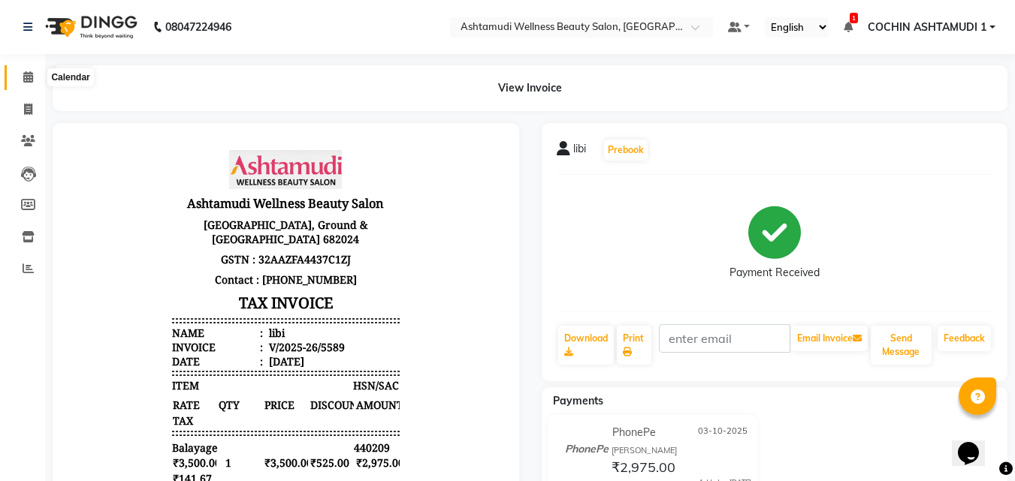
click at [35, 79] on span at bounding box center [28, 77] width 26 height 17
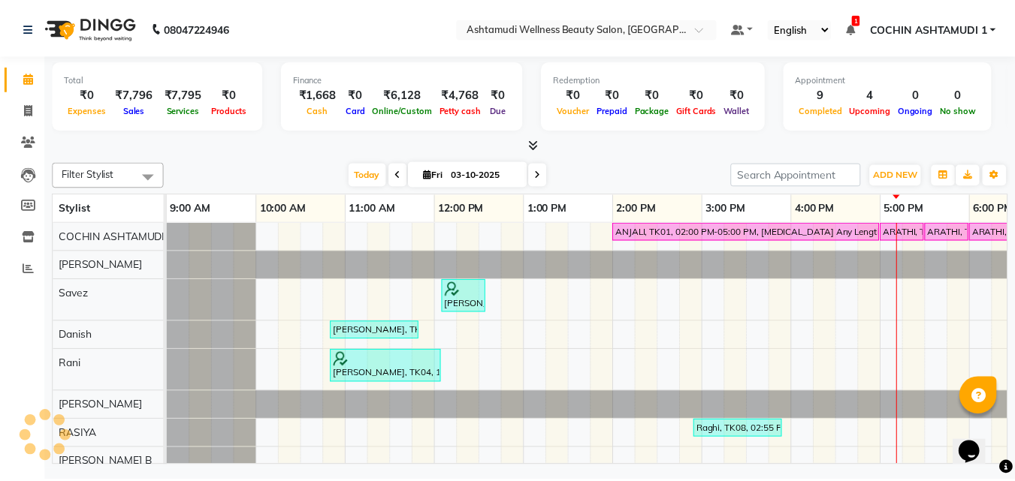
scroll to position [0, 232]
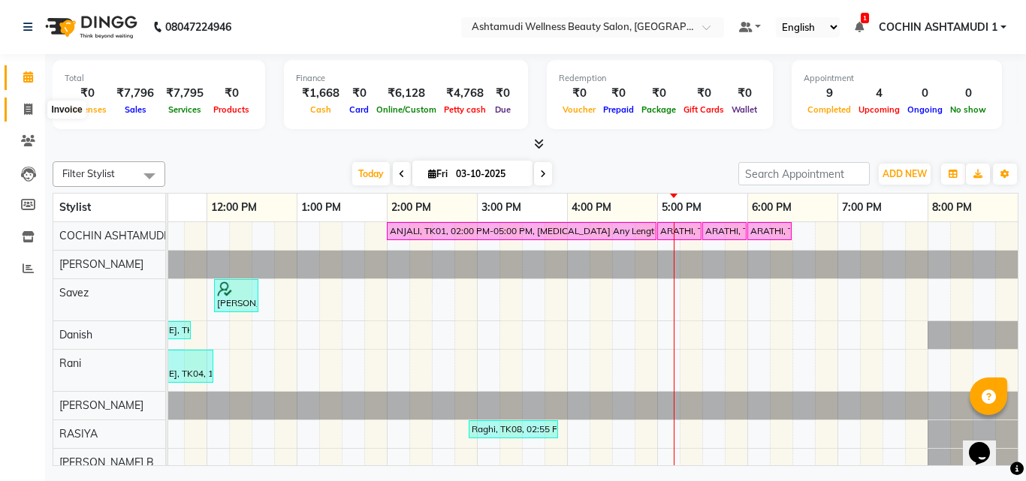
click at [31, 109] on icon at bounding box center [28, 109] width 8 height 11
select select "service"
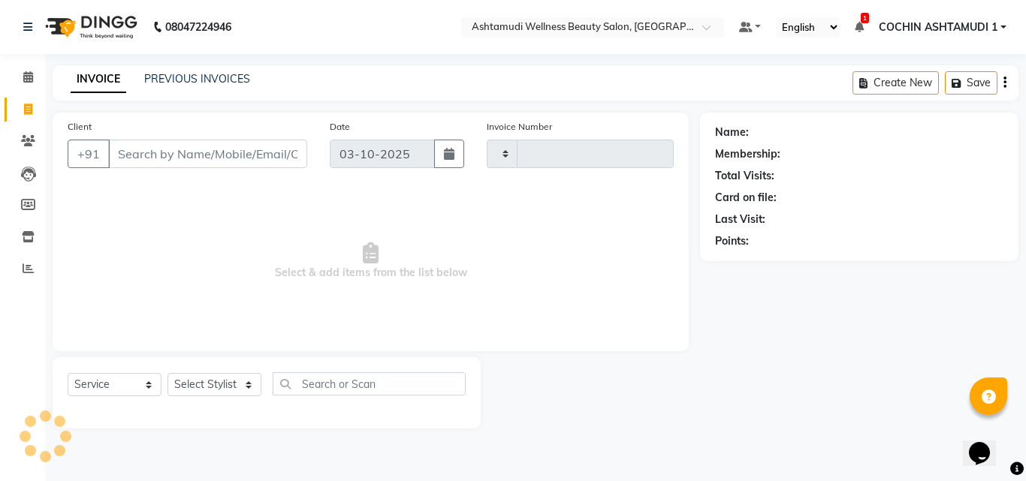
type input "5594"
select select "4632"
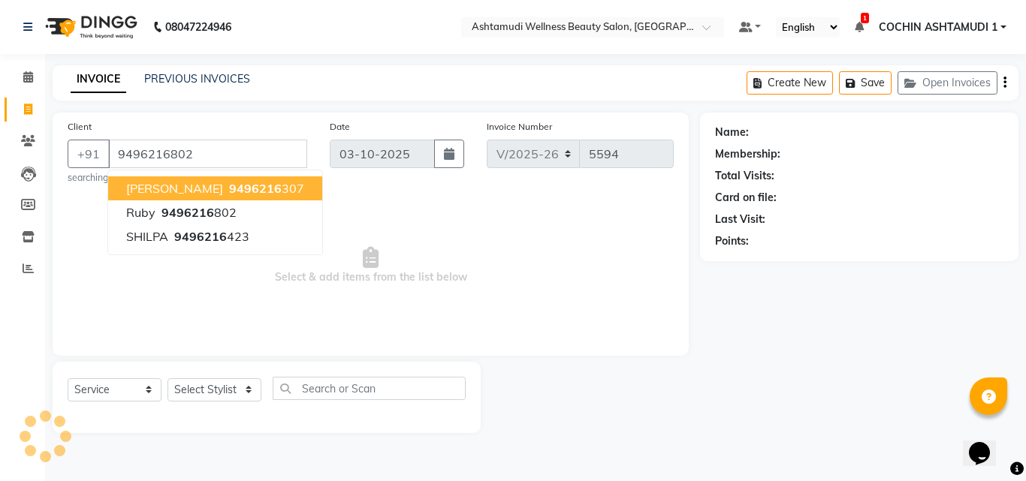
type input "9496216802"
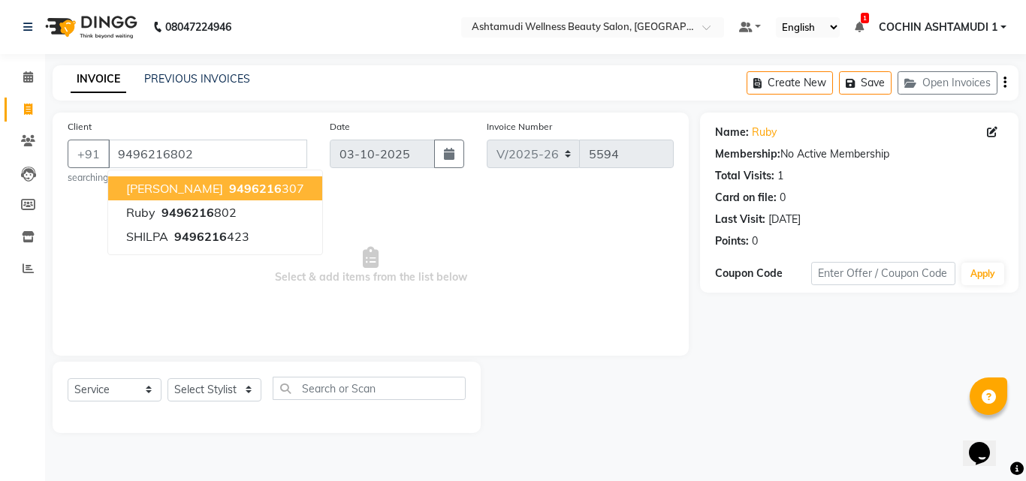
click at [387, 246] on span "Select & add items from the list below" at bounding box center [371, 266] width 606 height 150
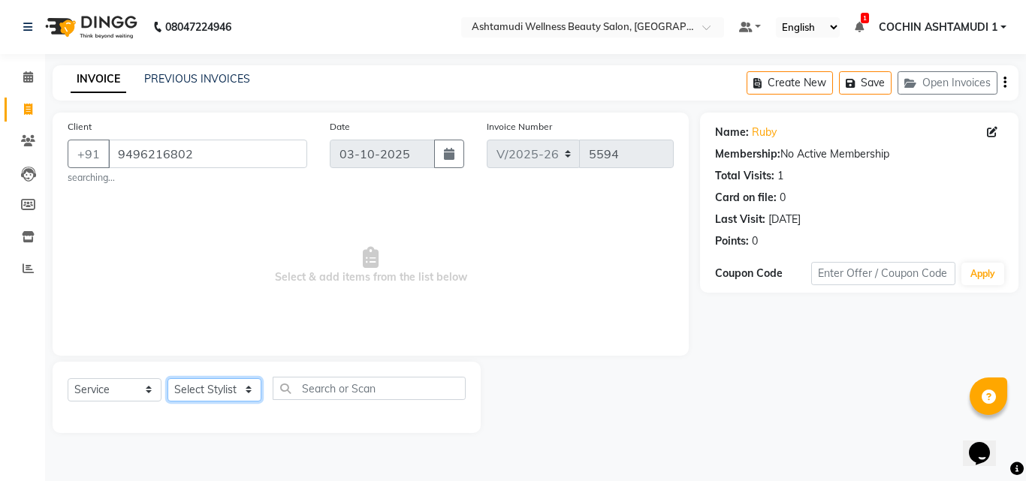
click at [227, 391] on select "Select Stylist [PERSON_NAME](URAJ) [PERSON_NAME] COCHIN ASHTAMUDI Danish Fousiy…" at bounding box center [215, 390] width 94 height 23
select select "44402"
click at [168, 379] on select "Select Stylist [PERSON_NAME](URAJ) [PERSON_NAME] COCHIN ASHTAMUDI Danish Fousiy…" at bounding box center [215, 390] width 94 height 23
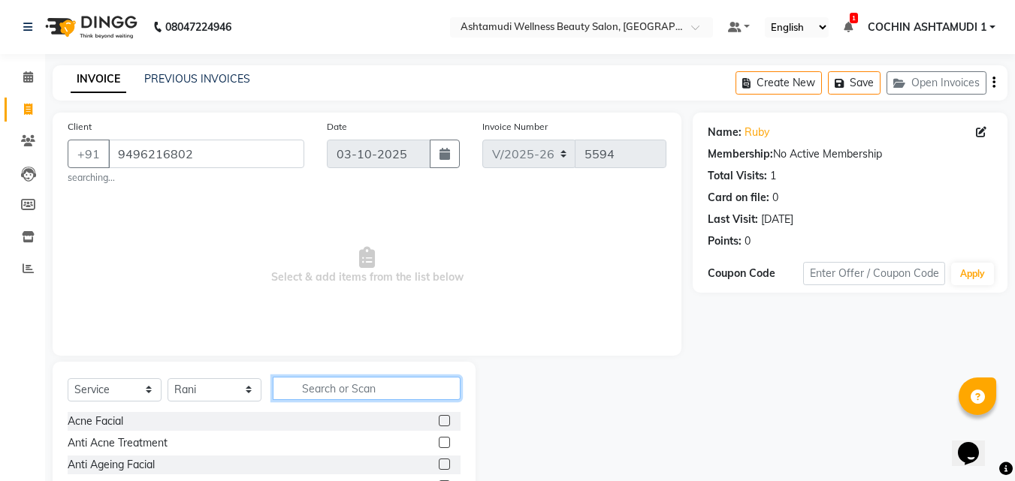
click at [349, 388] on input "text" at bounding box center [367, 388] width 188 height 23
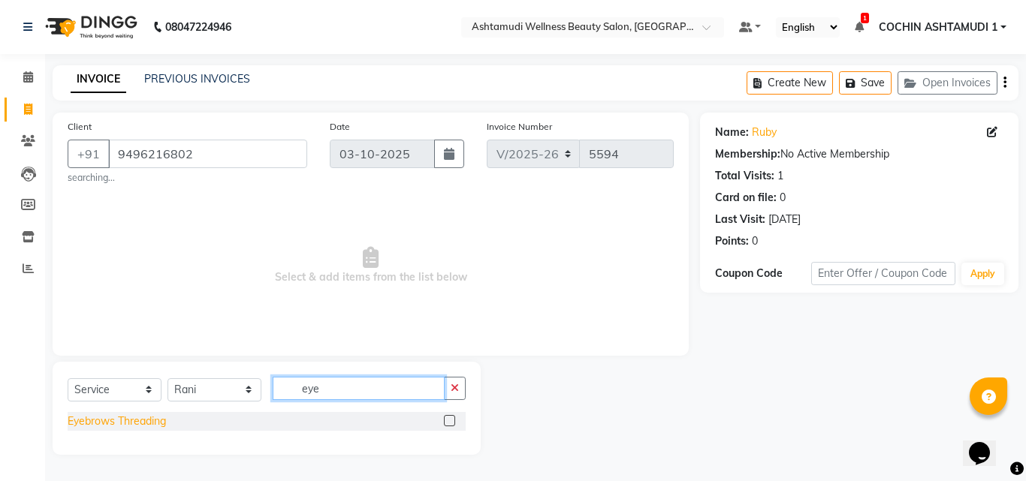
type input "eye"
click at [139, 420] on div "Eyebrows Threading" at bounding box center [117, 422] width 98 height 16
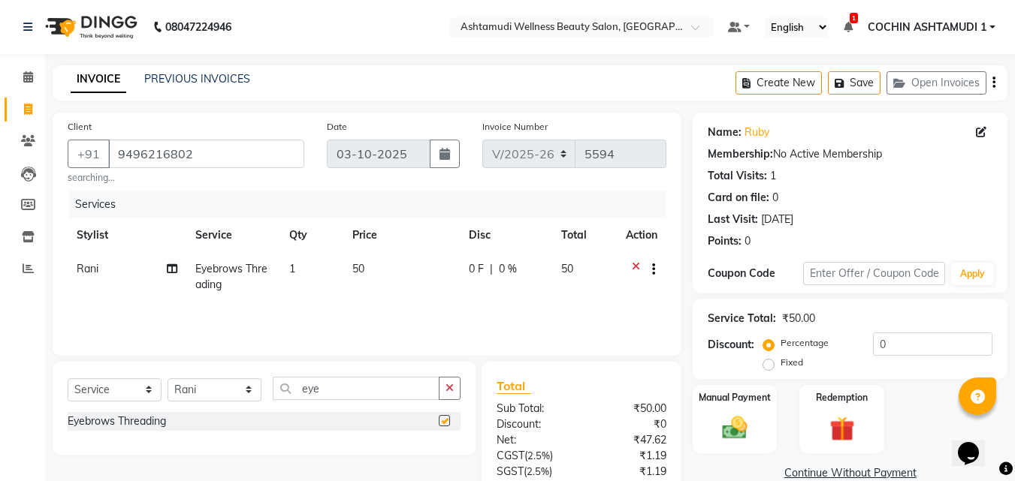
checkbox input "false"
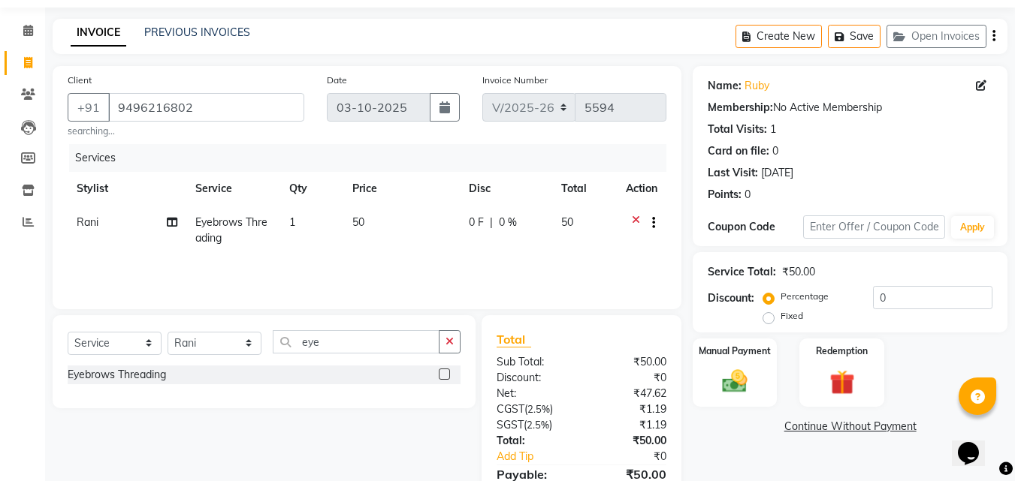
scroll to position [124, 0]
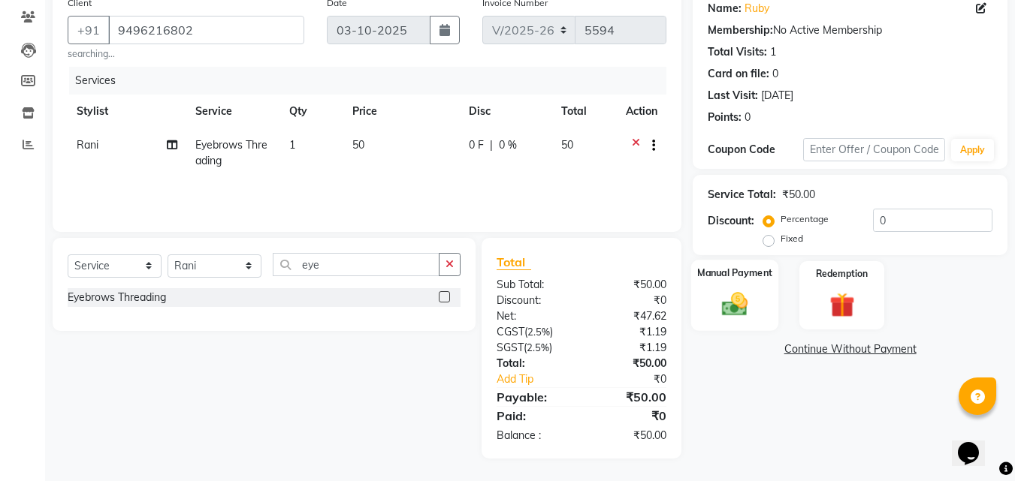
click at [735, 302] on img at bounding box center [735, 304] width 42 height 30
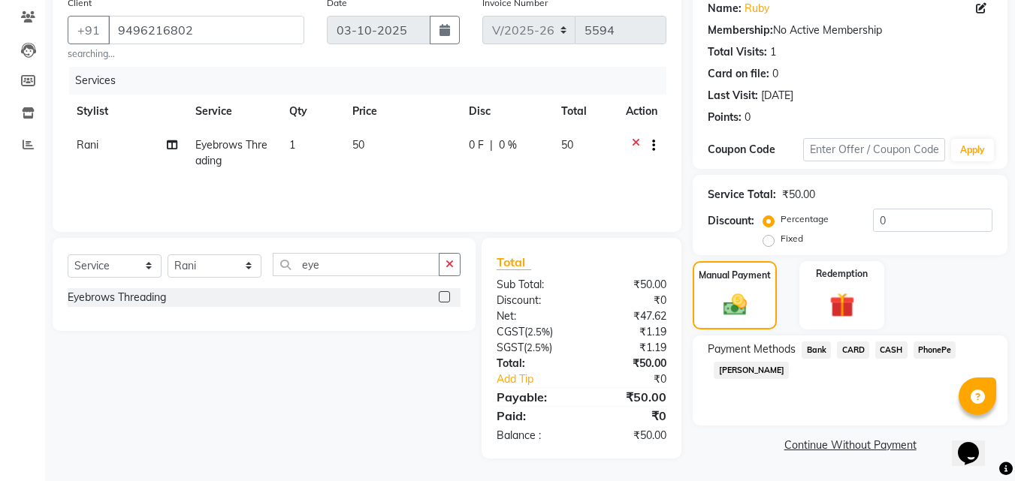
click at [929, 354] on span "PhonePe" at bounding box center [934, 350] width 43 height 17
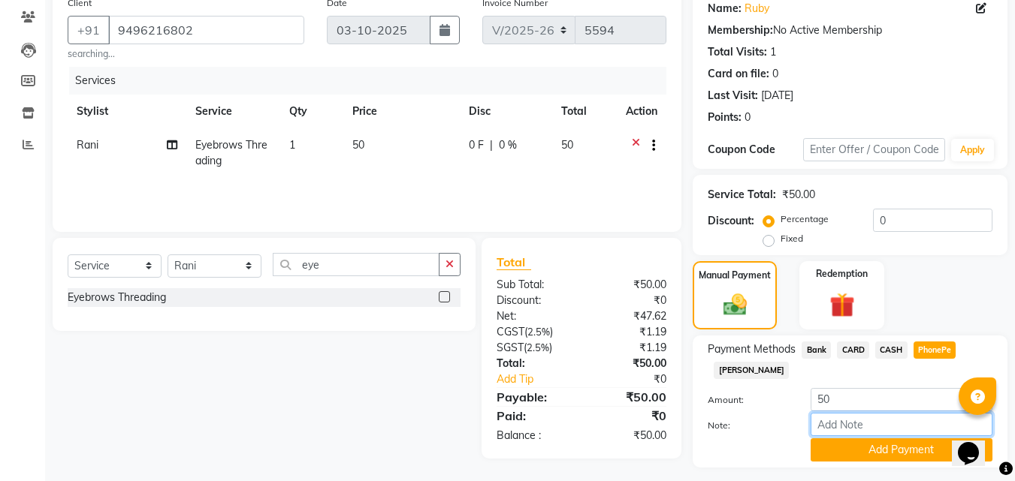
click at [863, 430] on input "Note:" at bounding box center [901, 424] width 182 height 23
type input "[PERSON_NAME]"
click at [896, 450] on button "Add Payment" at bounding box center [901, 450] width 182 height 23
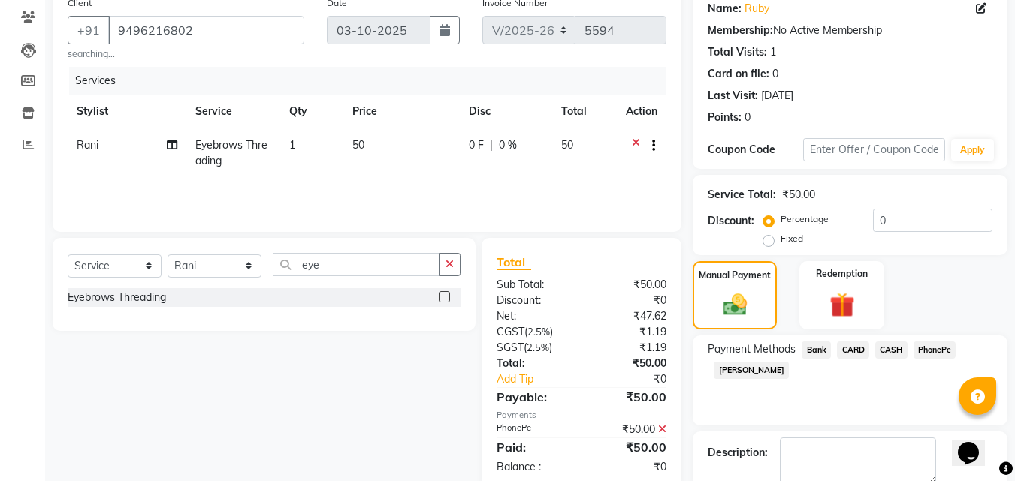
scroll to position [185, 0]
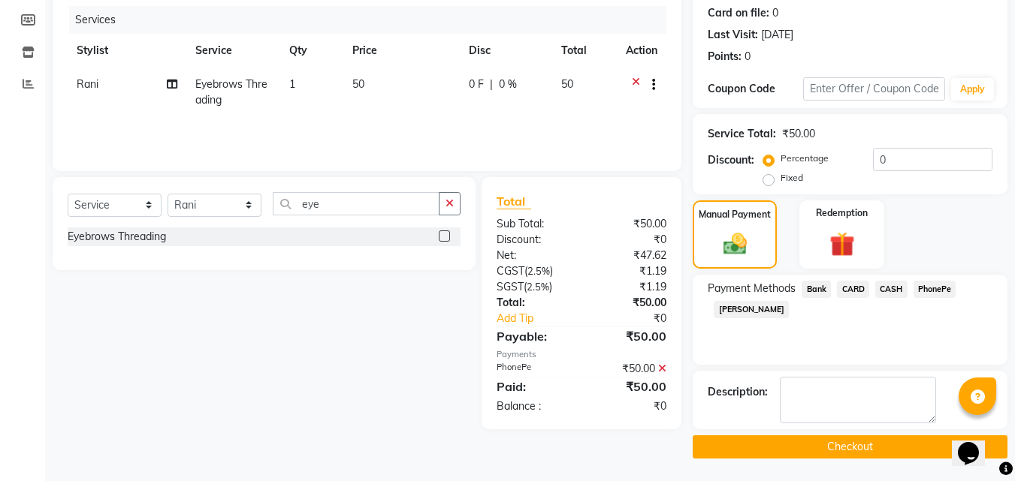
click at [875, 450] on button "Checkout" at bounding box center [850, 447] width 315 height 23
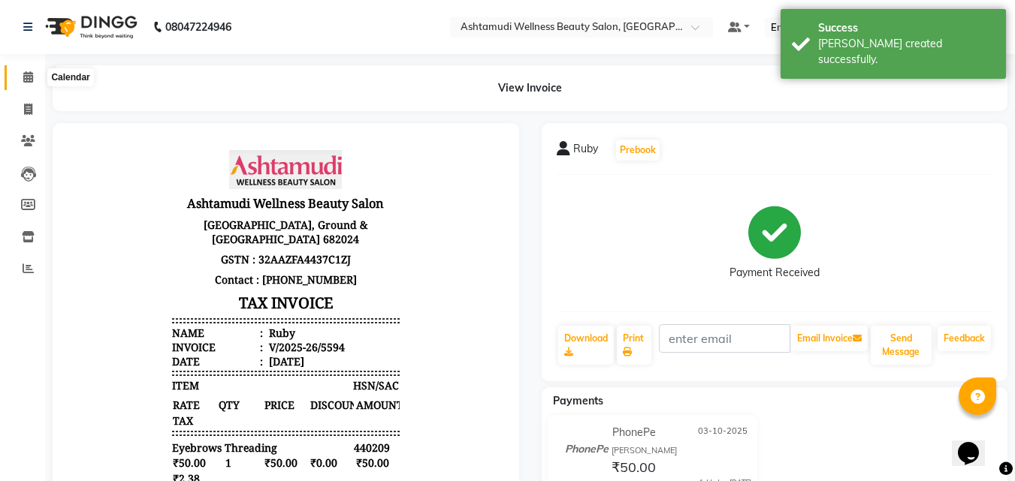
click at [27, 77] on icon at bounding box center [28, 76] width 10 height 11
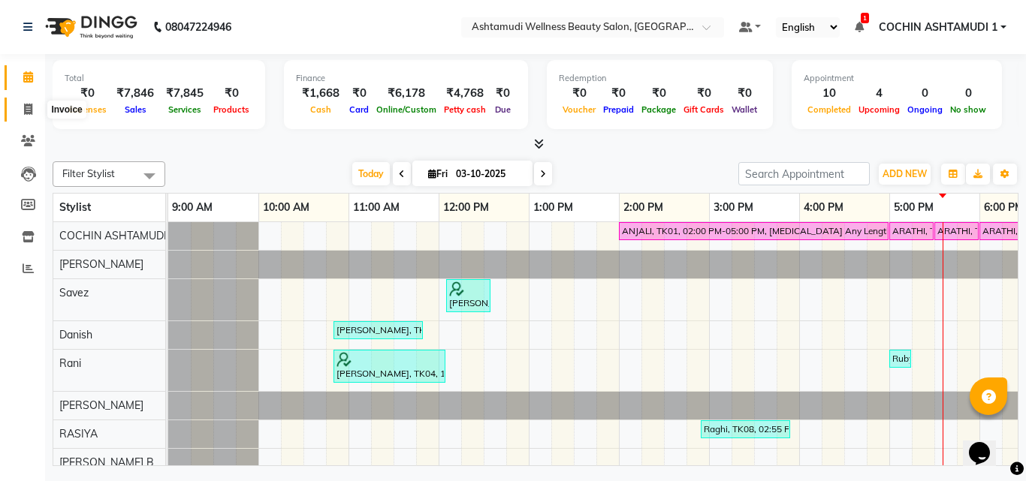
drag, startPoint x: 26, startPoint y: 110, endPoint x: 38, endPoint y: 114, distance: 13.5
click at [26, 110] on icon at bounding box center [28, 109] width 8 height 11
select select "service"
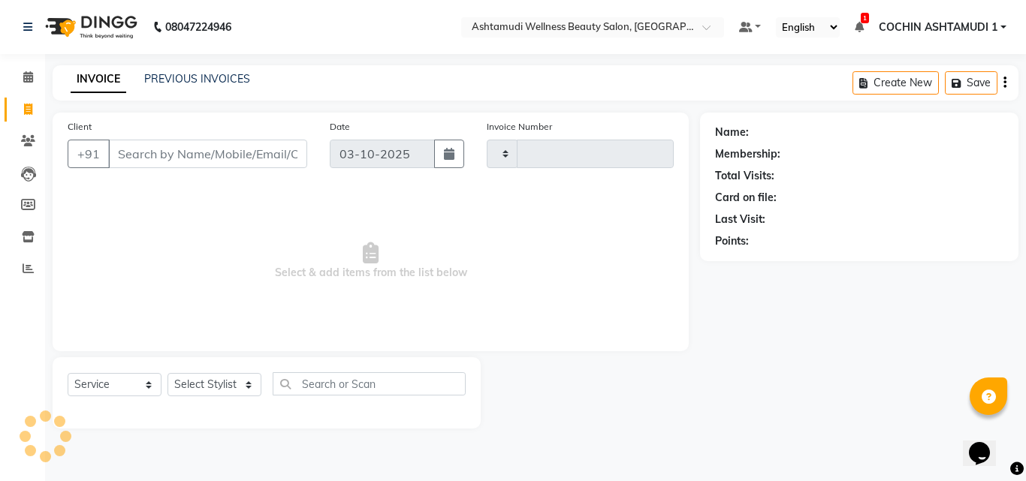
type input "5595"
select select "4632"
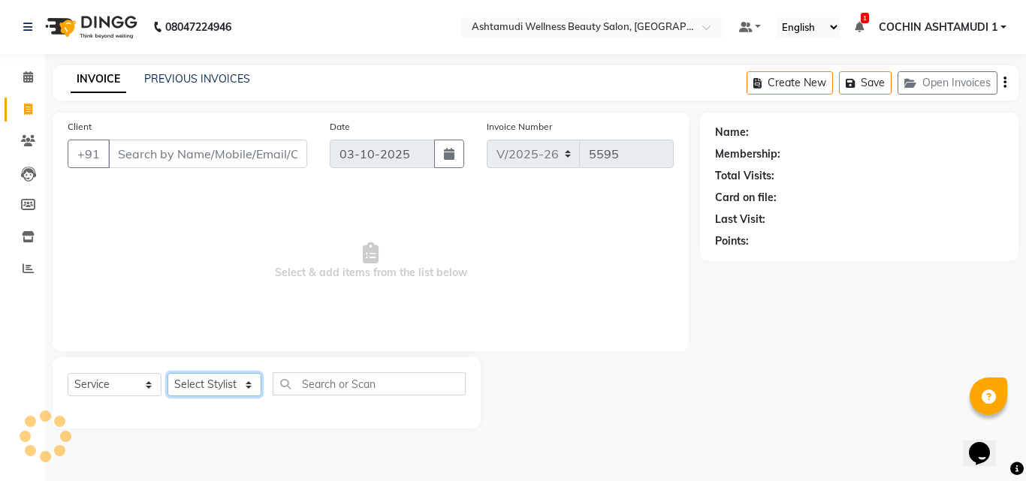
click at [216, 383] on select "Select Stylist" at bounding box center [215, 384] width 94 height 23
select select "88294"
click at [168, 373] on select "Select Stylist [PERSON_NAME](URAJ) [PERSON_NAME] COCHIN ASHTAMUDI Danish Fousiy…" at bounding box center [215, 384] width 94 height 23
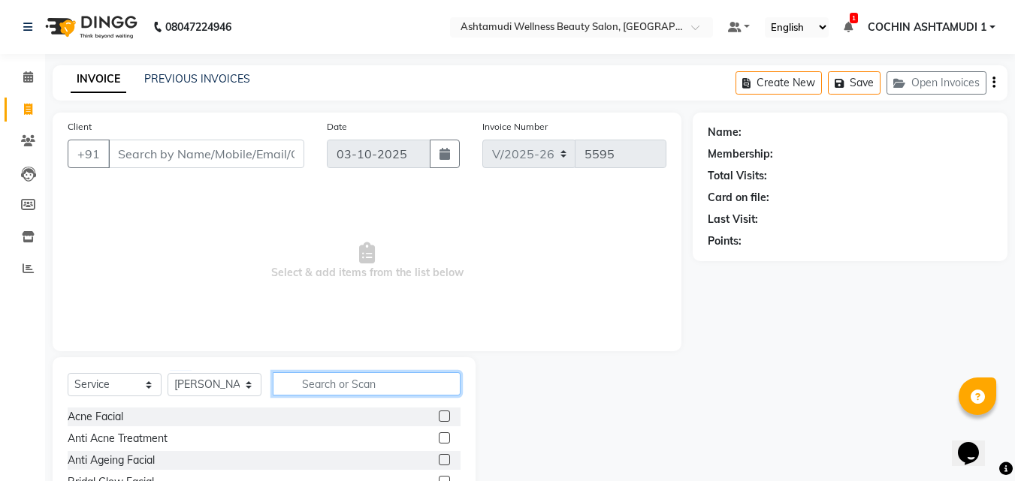
click at [338, 388] on input "text" at bounding box center [367, 384] width 188 height 23
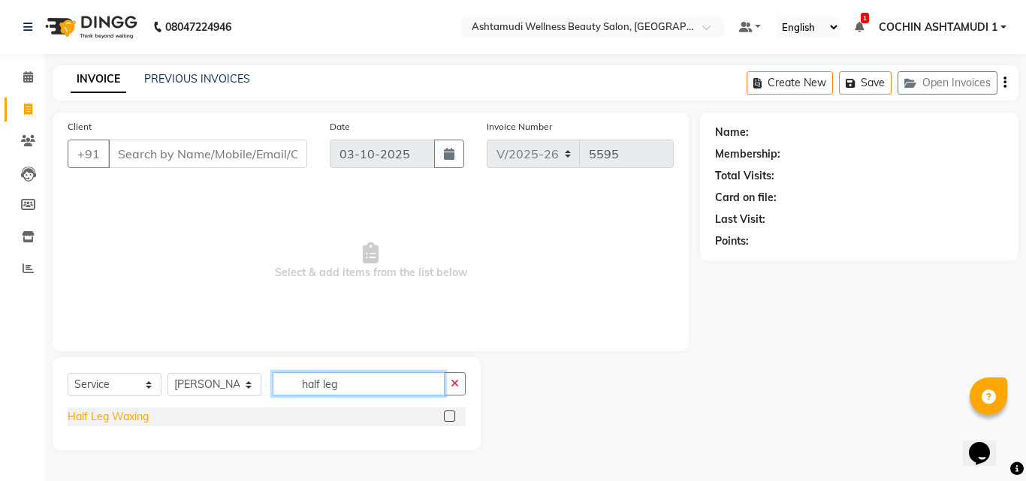
type input "half leg"
click at [119, 417] on div "Half Leg Waxing" at bounding box center [108, 417] width 81 height 16
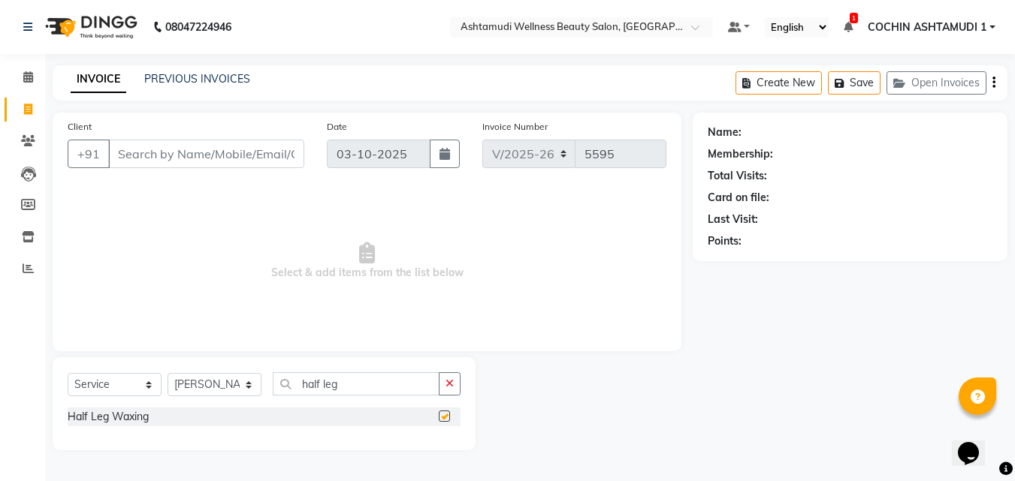
checkbox input "false"
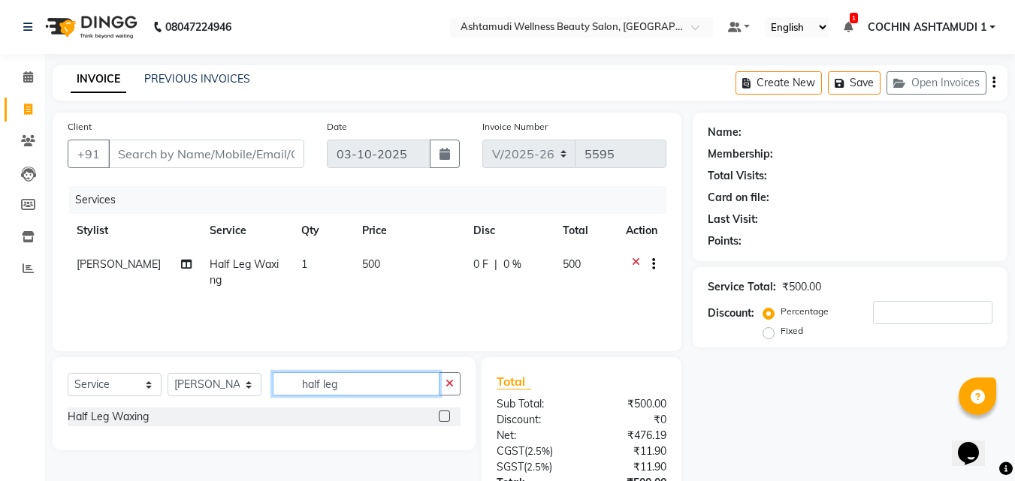
click at [348, 388] on input "half leg" at bounding box center [356, 384] width 167 height 23
type input "h"
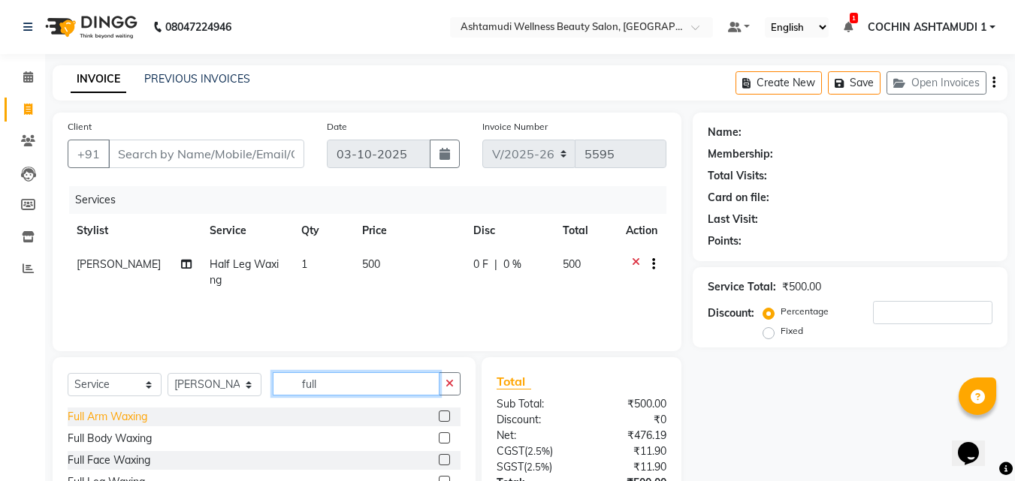
type input "full"
click at [110, 419] on div "Full Arm Waxing" at bounding box center [108, 417] width 80 height 16
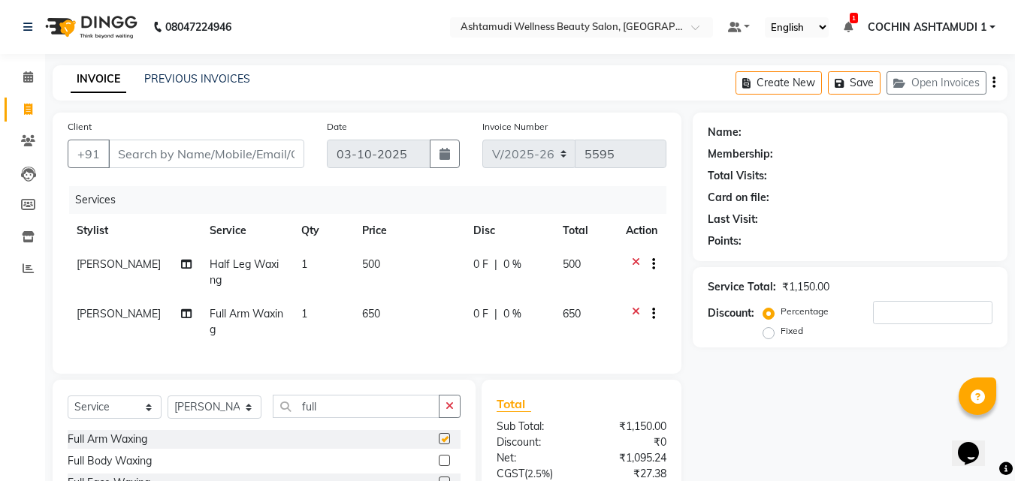
checkbox input "false"
click at [352, 414] on input "full" at bounding box center [356, 406] width 167 height 23
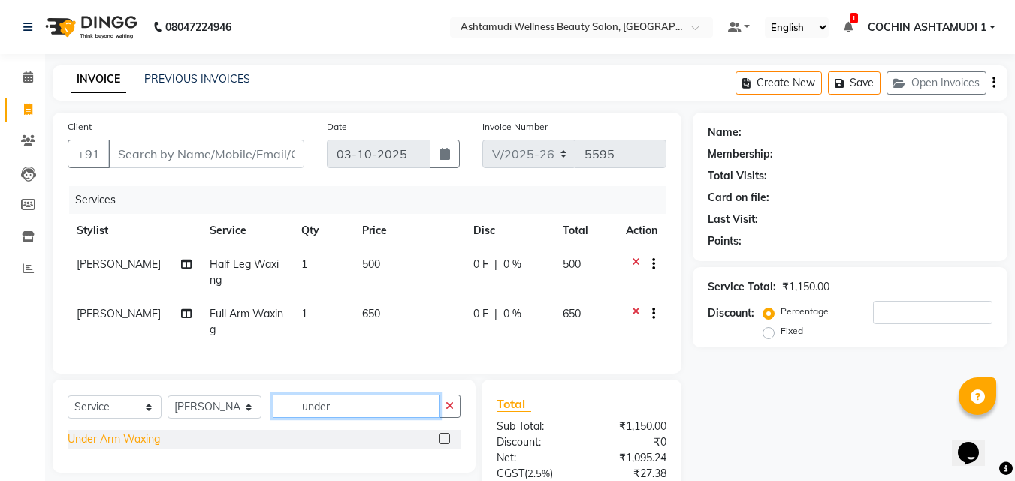
type input "under"
click at [98, 448] on div "Under Arm Waxing" at bounding box center [114, 440] width 92 height 16
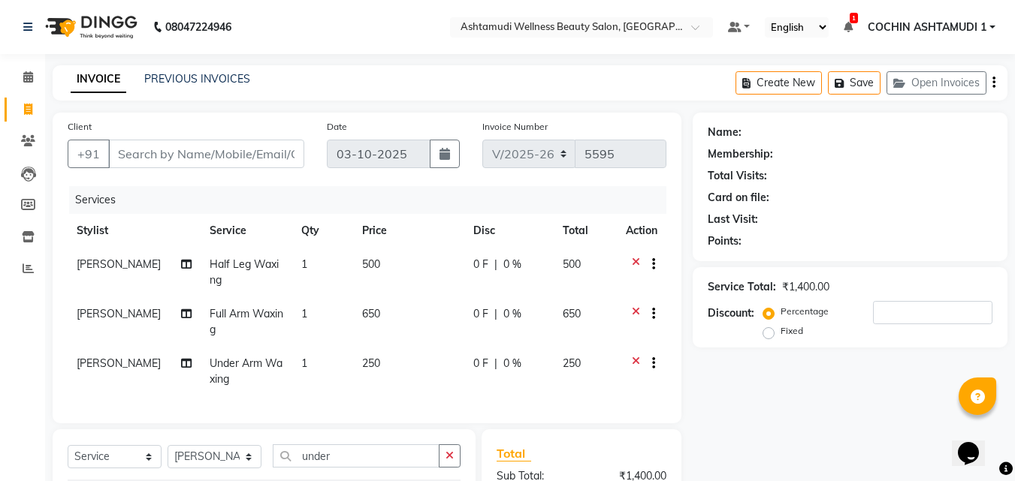
checkbox input "false"
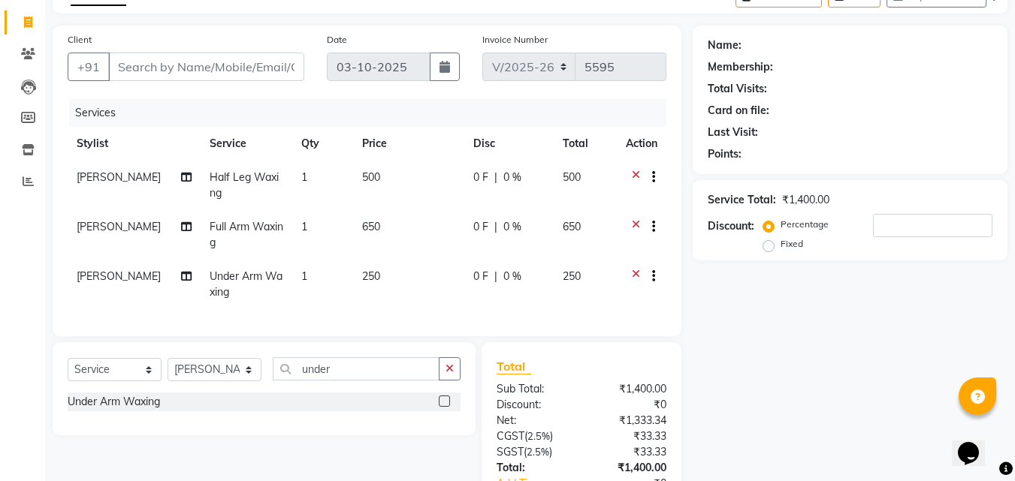
scroll to position [203, 0]
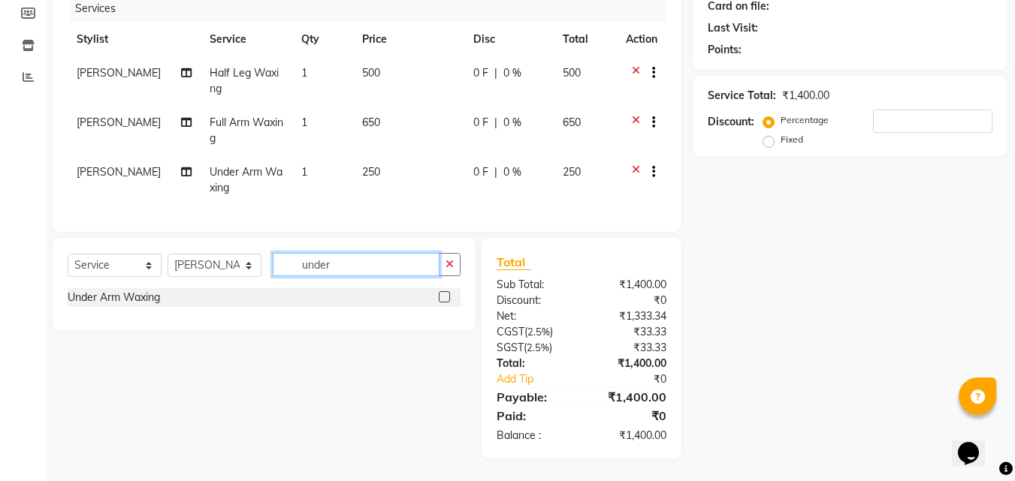
click at [359, 258] on input "under" at bounding box center [356, 264] width 167 height 23
type input "eye"
click at [143, 301] on div "Eyebrows Threading" at bounding box center [117, 298] width 98 height 16
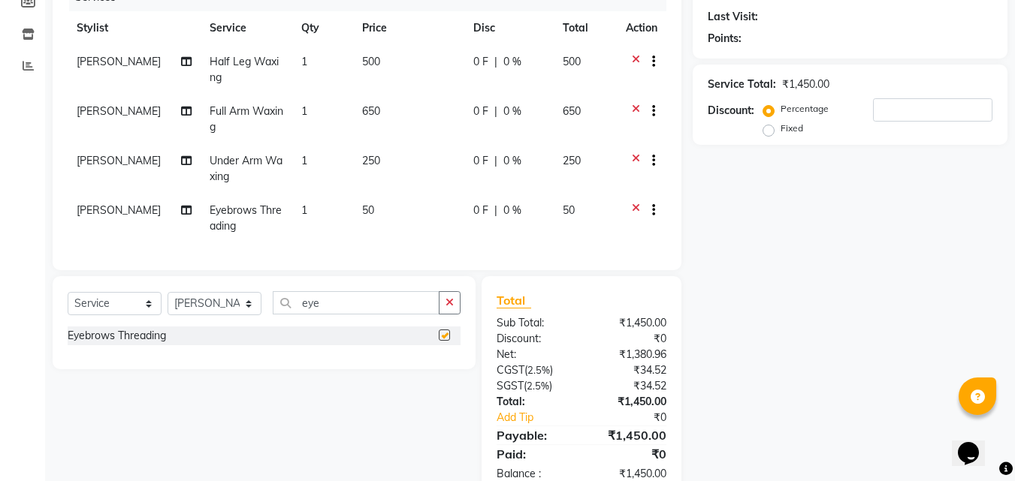
checkbox input "false"
click at [335, 315] on input "eye" at bounding box center [356, 302] width 167 height 23
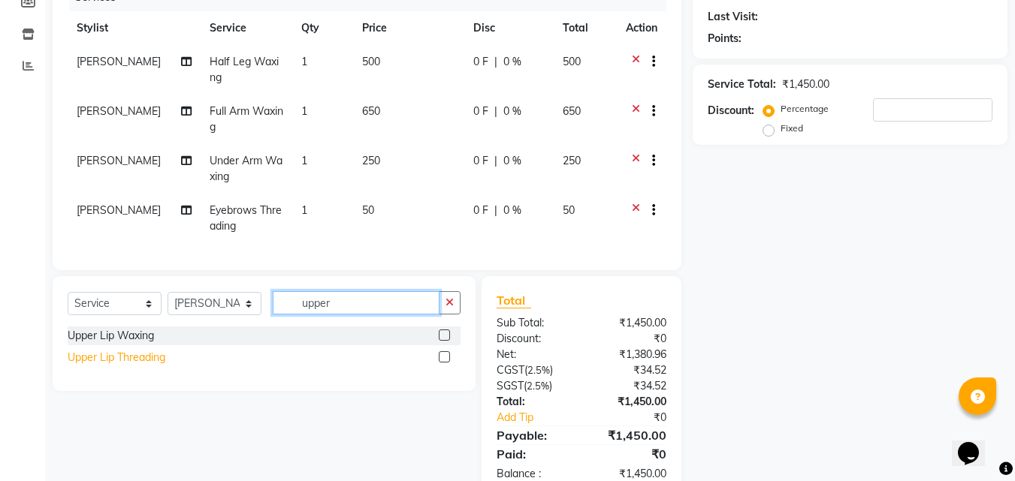
type input "upper"
click at [146, 366] on div "Upper Lip Threading" at bounding box center [117, 358] width 98 height 16
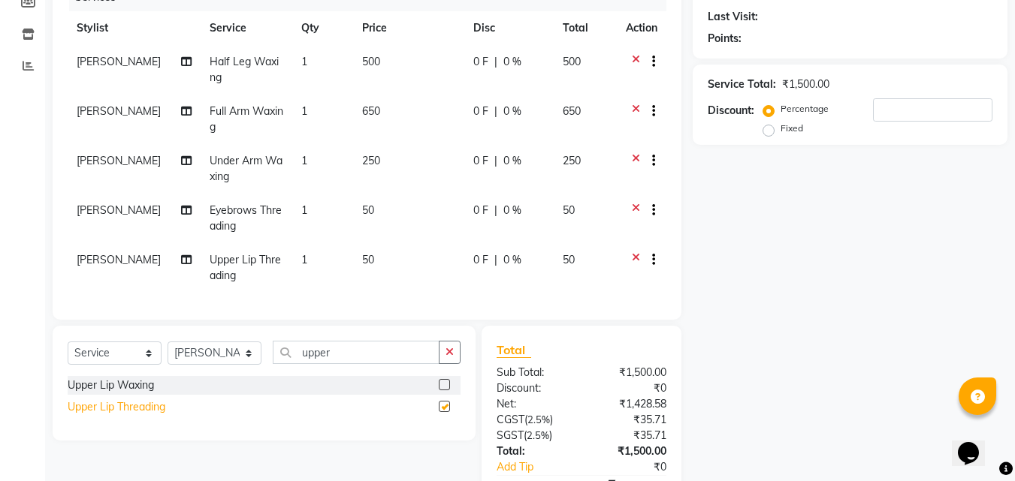
checkbox input "false"
click at [635, 261] on icon at bounding box center [636, 261] width 8 height 19
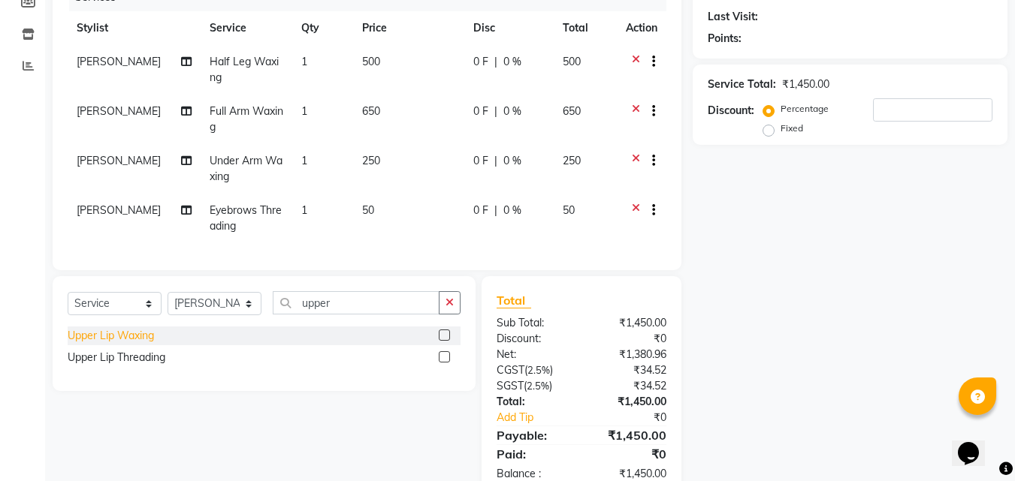
click at [143, 344] on div "Upper Lip Waxing" at bounding box center [111, 336] width 86 height 16
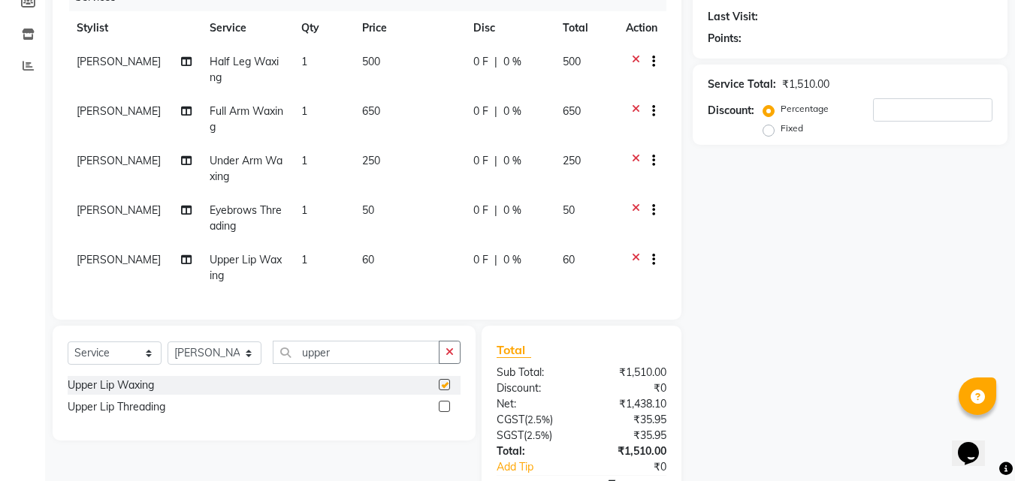
checkbox input "false"
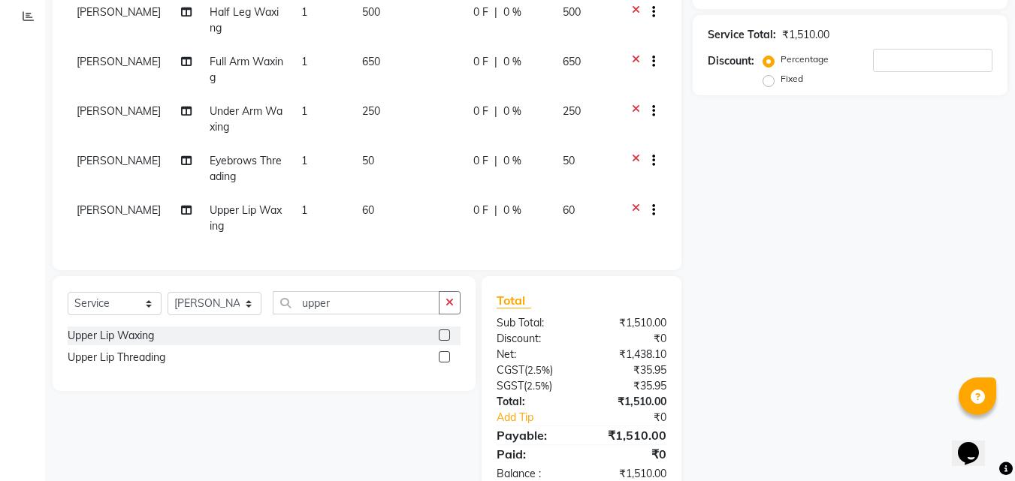
scroll to position [302, 0]
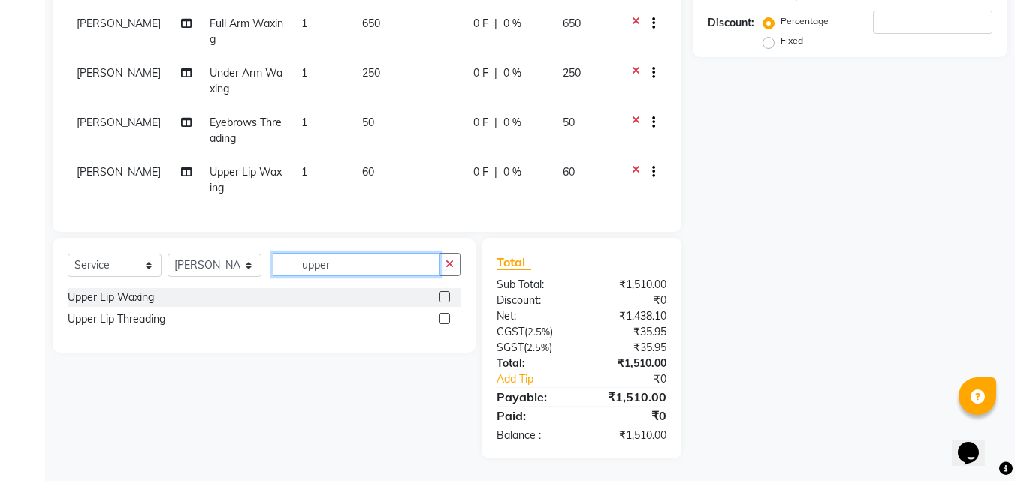
click at [352, 271] on input "upper" at bounding box center [356, 264] width 167 height 23
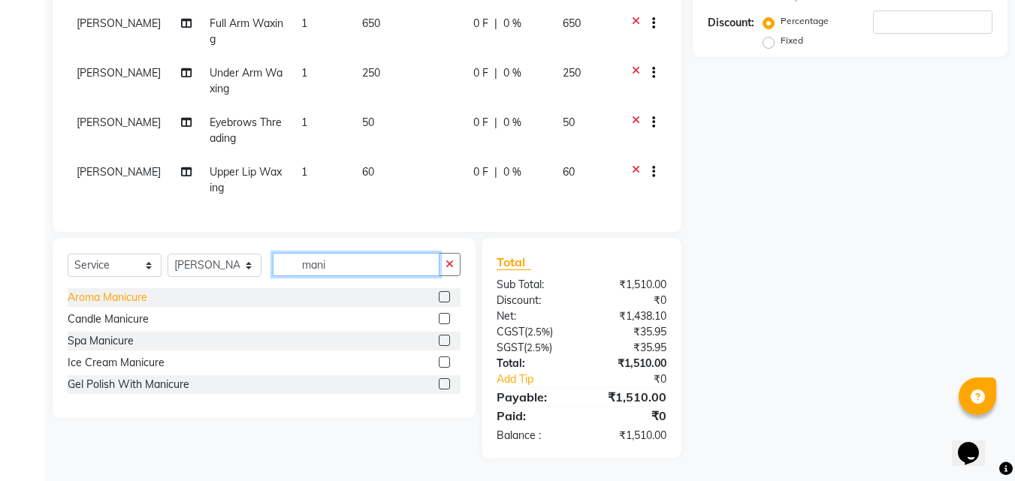
type input "mani"
click at [97, 299] on div "Aroma Manicure" at bounding box center [108, 298] width 80 height 16
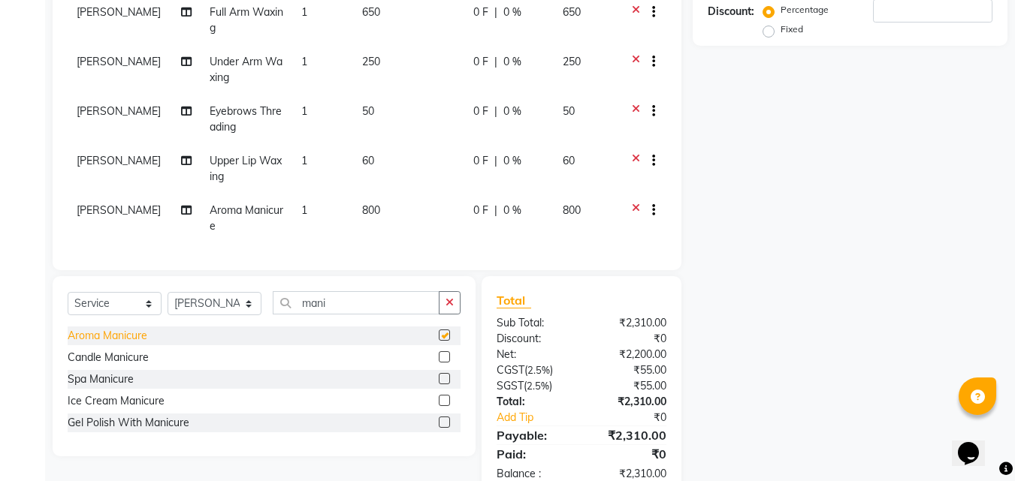
checkbox input "false"
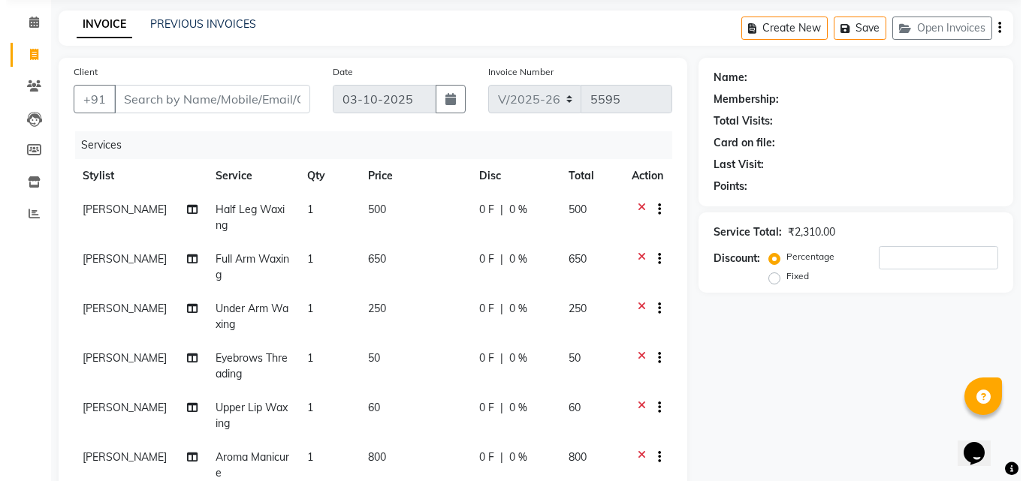
scroll to position [0, 0]
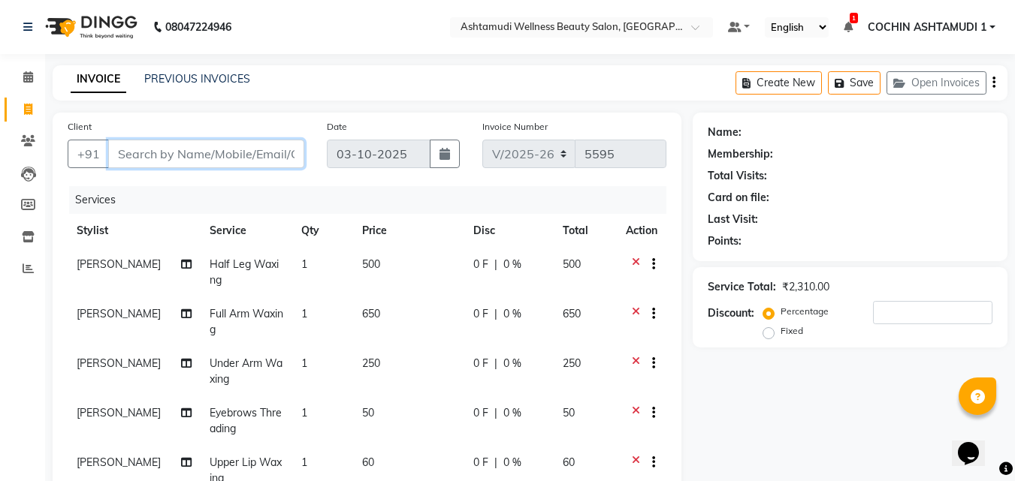
click at [149, 156] on input "Client" at bounding box center [206, 154] width 196 height 29
type input "9"
type input "0"
type input "9019007393"
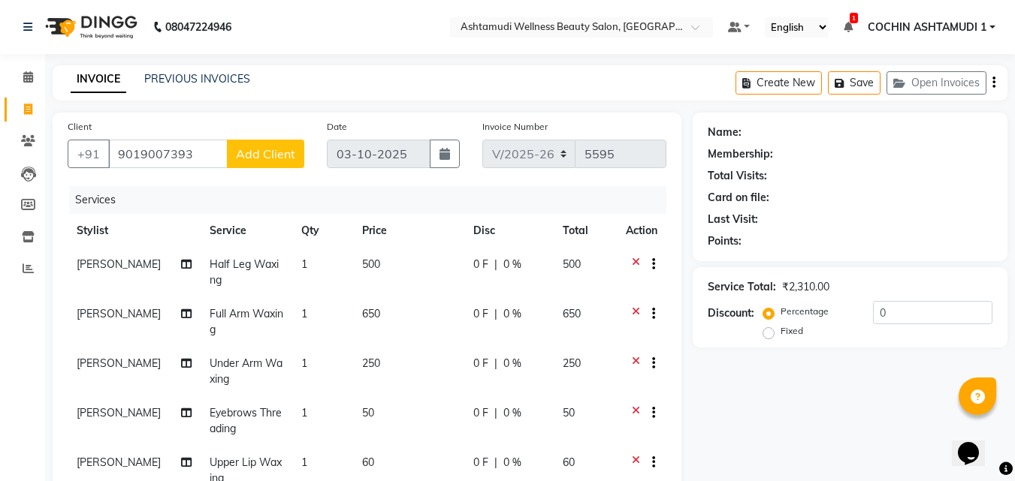
click at [267, 158] on span "Add Client" at bounding box center [265, 153] width 59 height 15
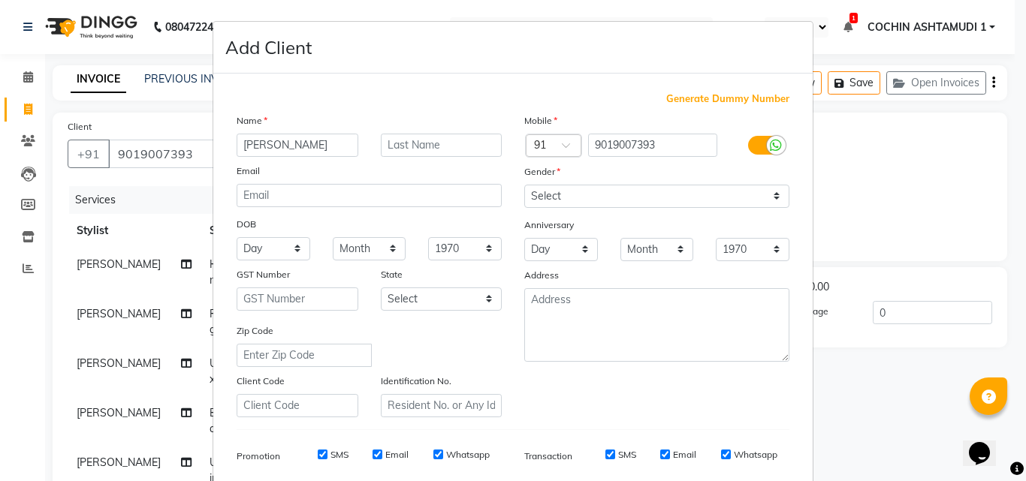
type input "arthi"
drag, startPoint x: 589, startPoint y: 198, endPoint x: 587, endPoint y: 205, distance: 7.8
click at [589, 198] on select "Select Male Female Other Prefer Not To Say" at bounding box center [656, 196] width 265 height 23
select select "female"
click at [524, 185] on select "Select Male Female Other Prefer Not To Say" at bounding box center [656, 196] width 265 height 23
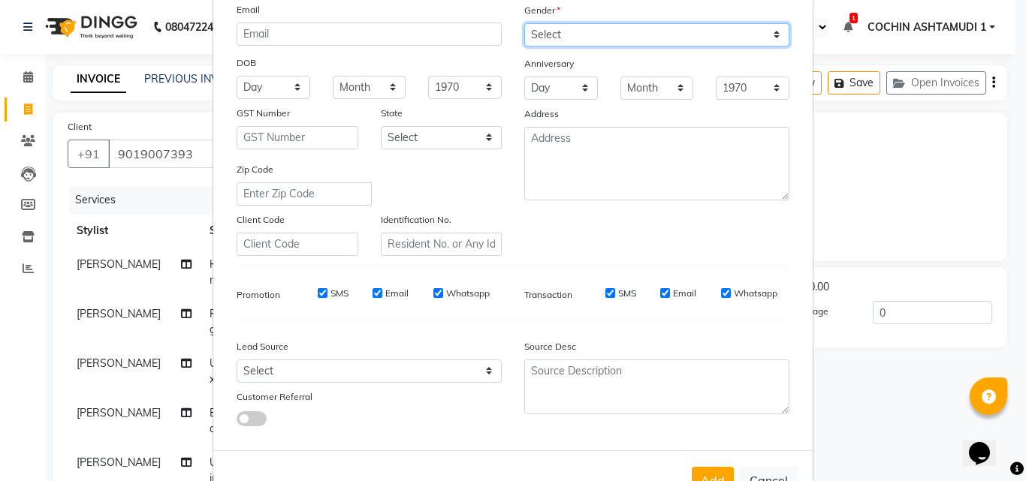
scroll to position [212, 0]
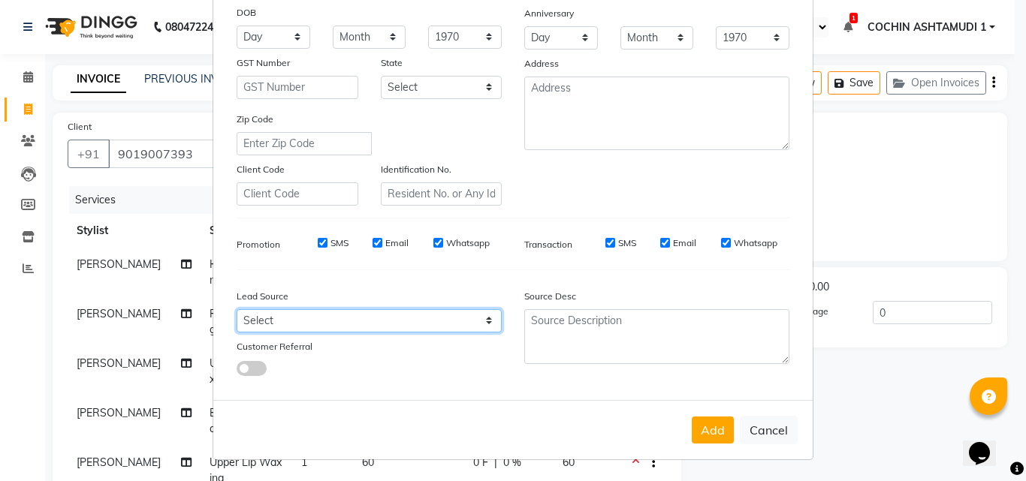
click at [399, 317] on select "Select Walk-in Referral Internet Friend Word of Mouth Advertisement Facebook Ju…" at bounding box center [369, 320] width 265 height 23
select select "31346"
click at [237, 309] on select "Select Walk-in Referral Internet Friend Word of Mouth Advertisement Facebook Ju…" at bounding box center [369, 320] width 265 height 23
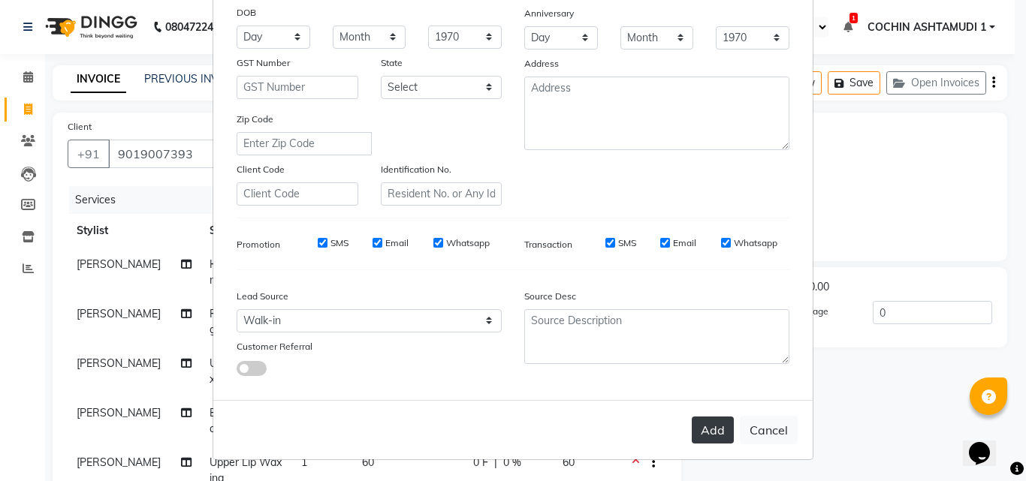
click at [699, 433] on button "Add" at bounding box center [713, 430] width 42 height 27
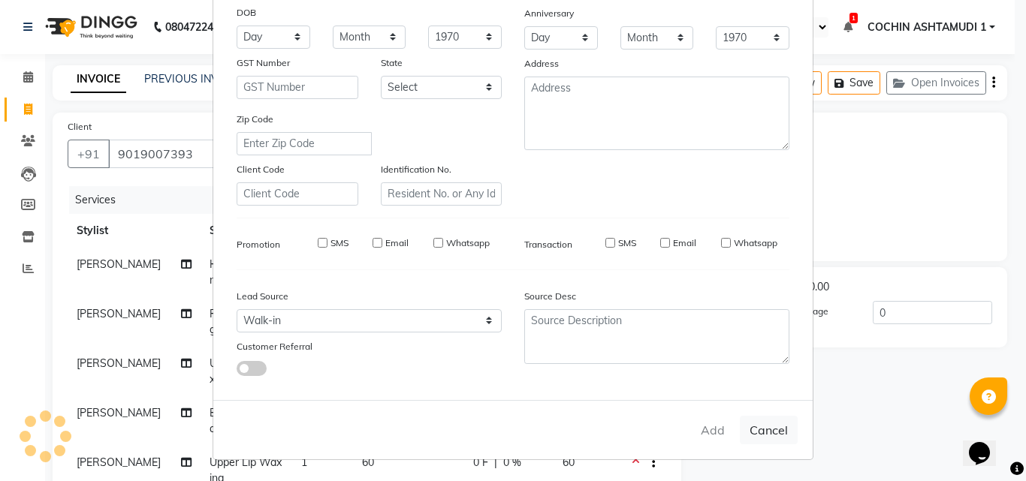
select select
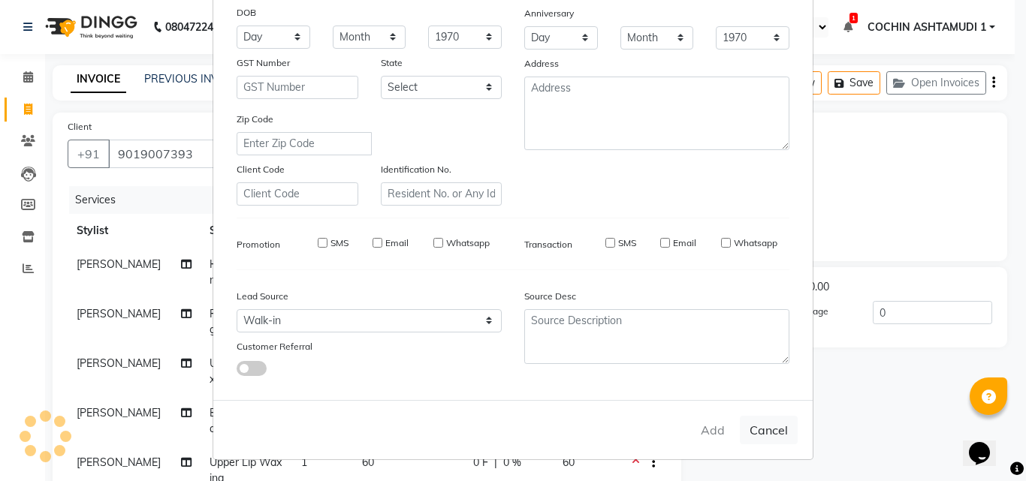
select select
checkbox input "false"
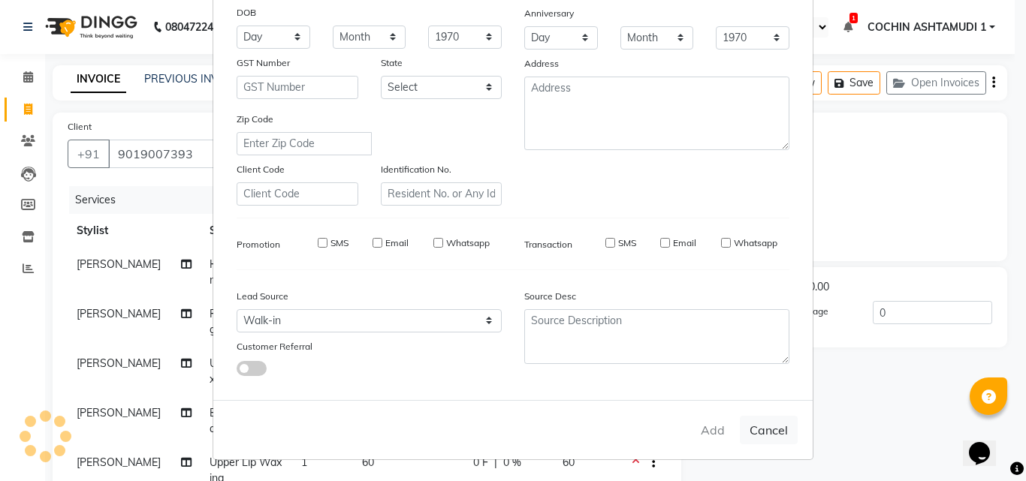
checkbox input "false"
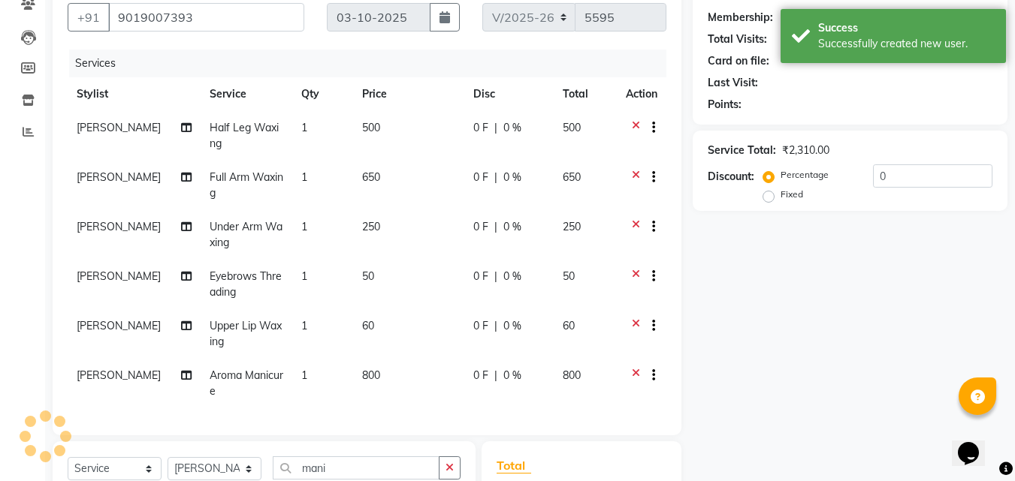
scroll to position [340, 0]
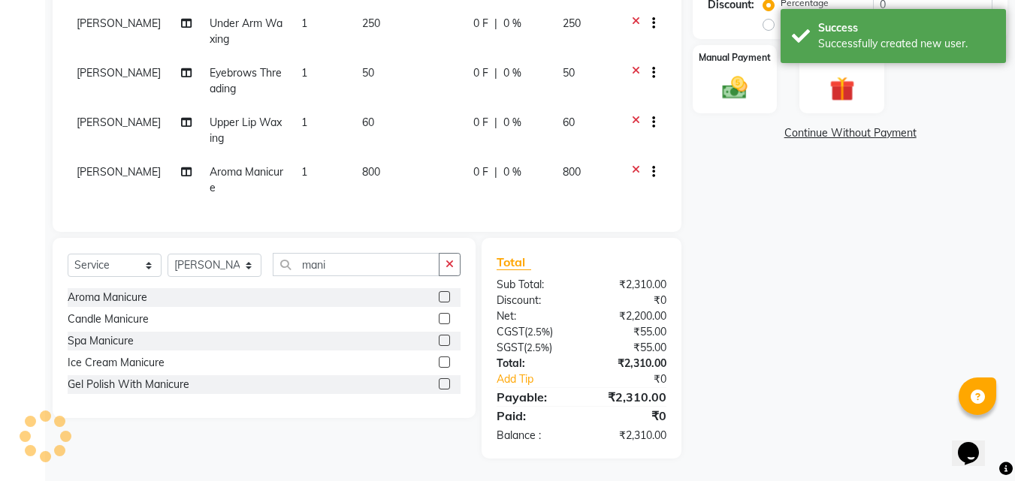
select select "1: Object"
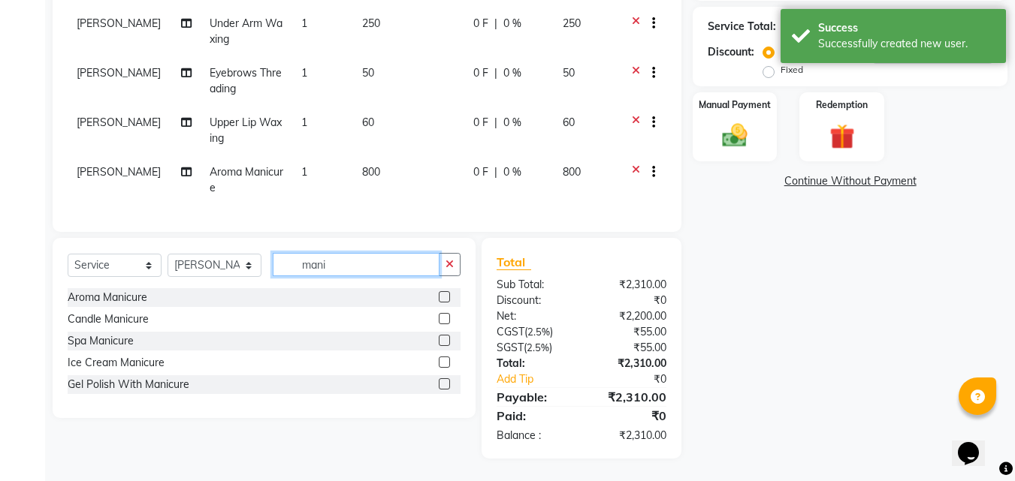
click at [344, 264] on input "mani" at bounding box center [356, 264] width 167 height 23
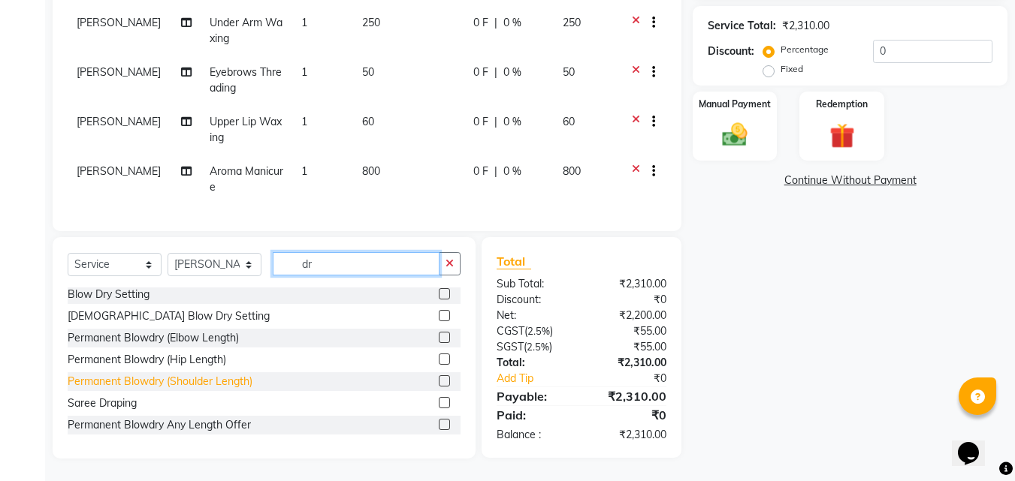
scroll to position [0, 0]
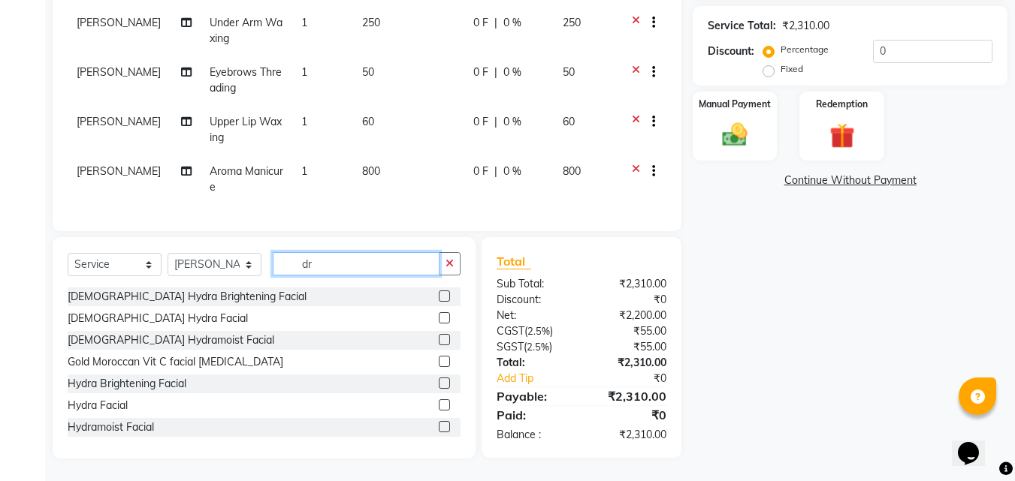
type input "d"
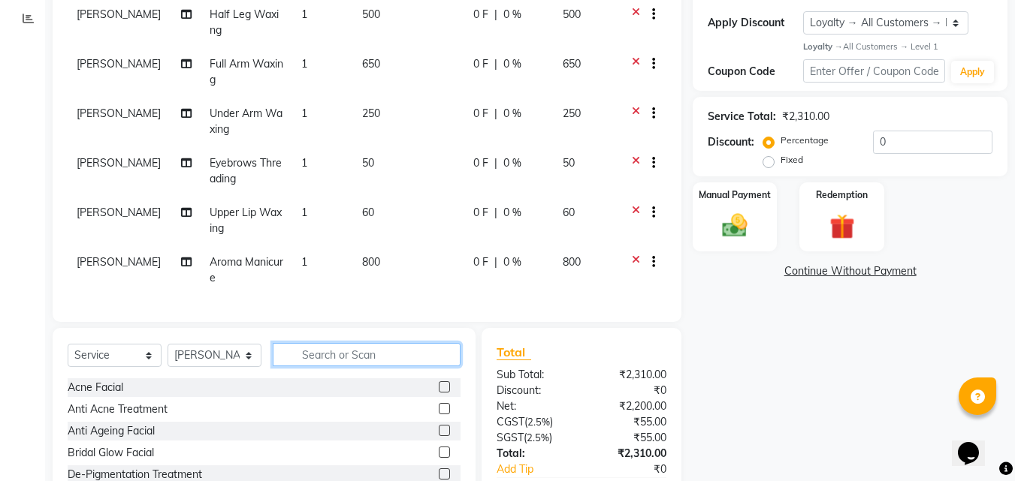
scroll to position [341, 0]
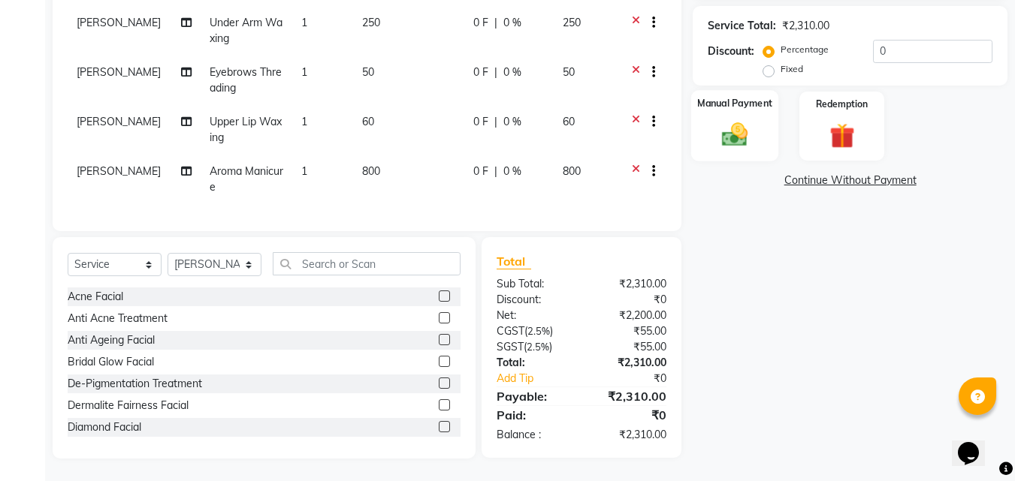
click at [734, 119] on div "Manual Payment" at bounding box center [735, 125] width 88 height 71
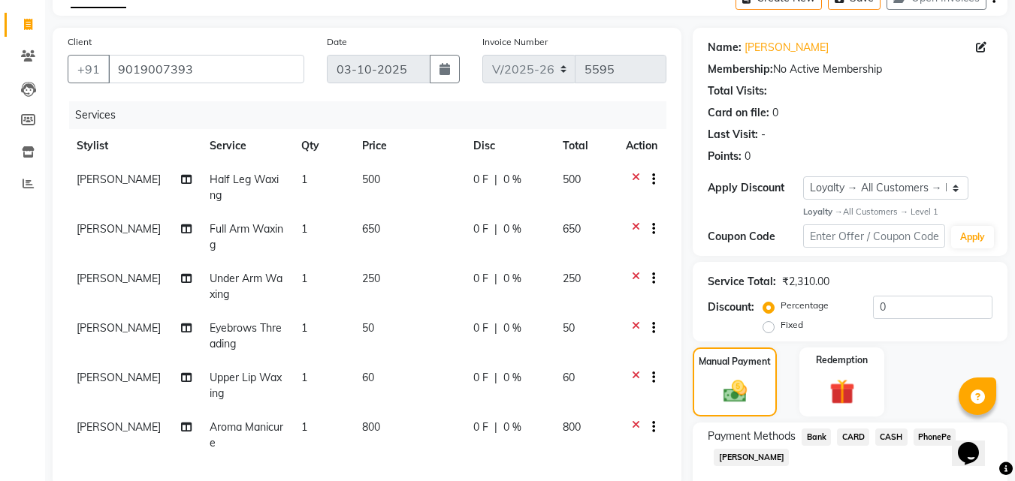
scroll to position [0, 0]
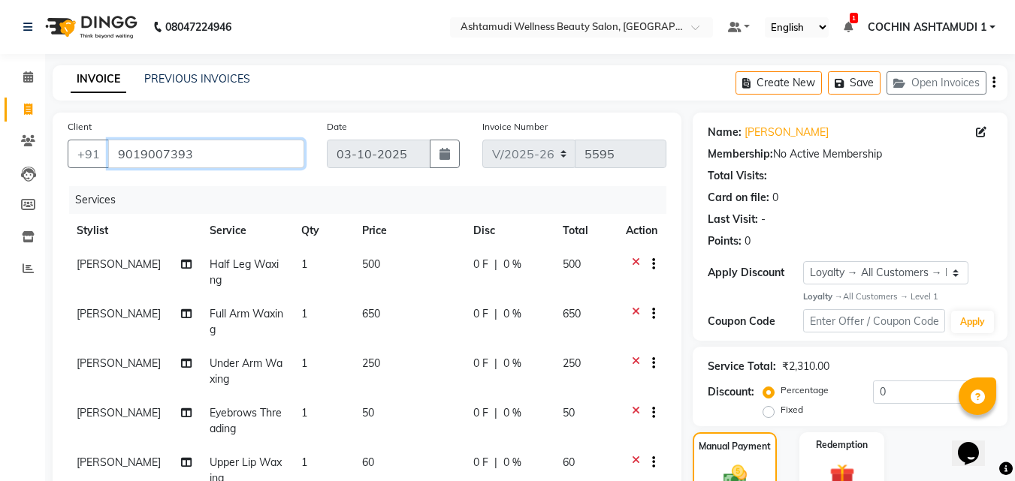
click at [207, 153] on input "9019007393" at bounding box center [206, 154] width 196 height 29
paste input "446475033"
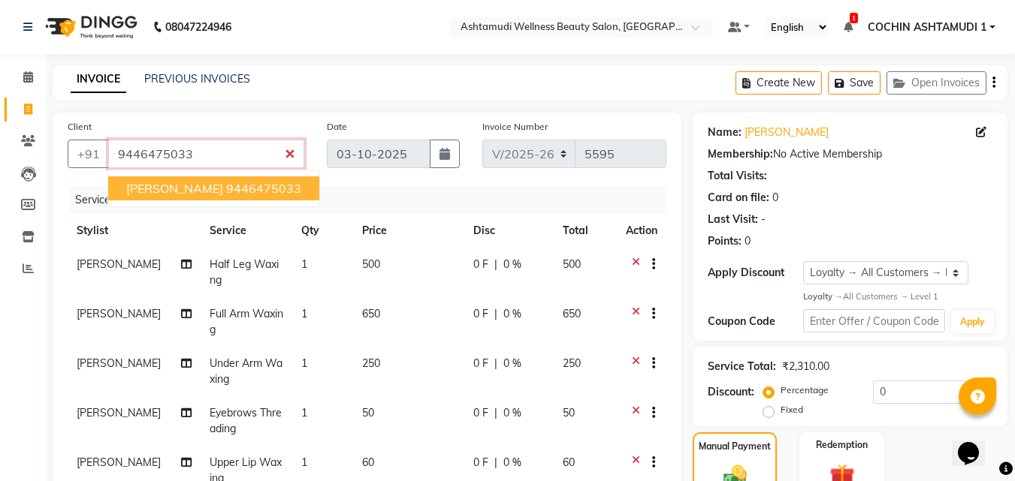
click at [226, 190] on ngb-highlight "9446475033" at bounding box center [263, 188] width 75 height 15
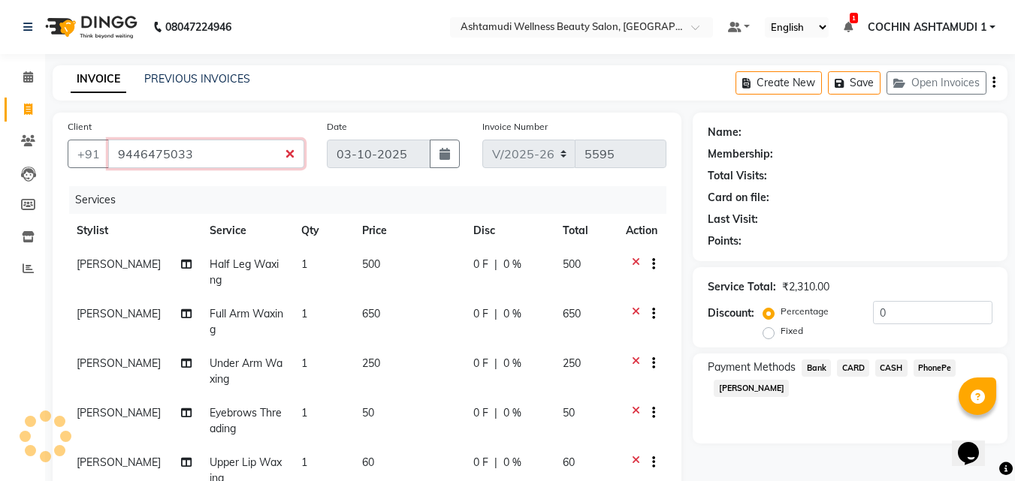
type input "9446475033"
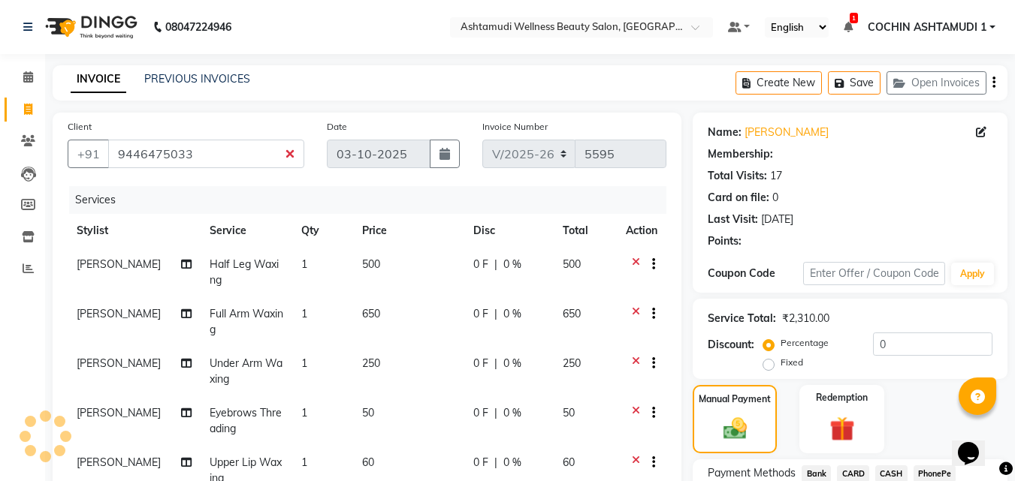
select select "2: Object"
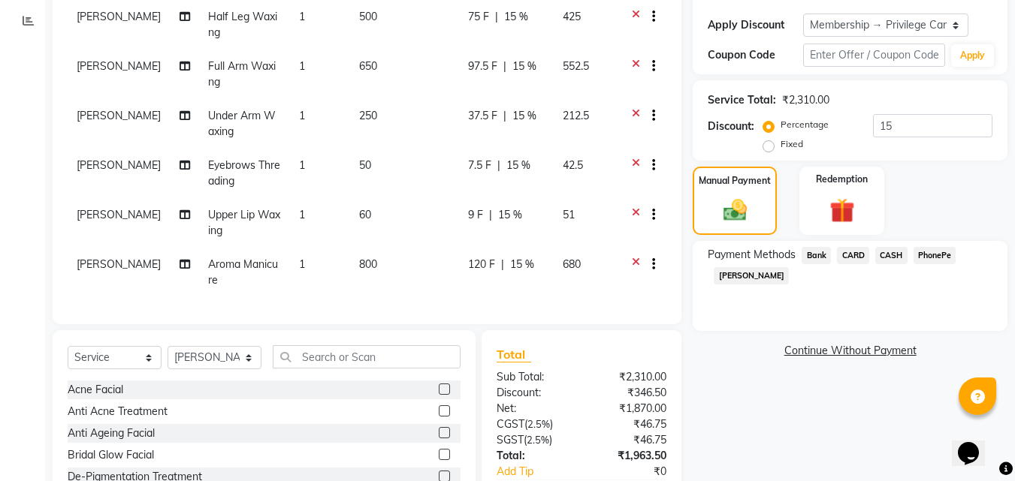
scroll to position [300, 0]
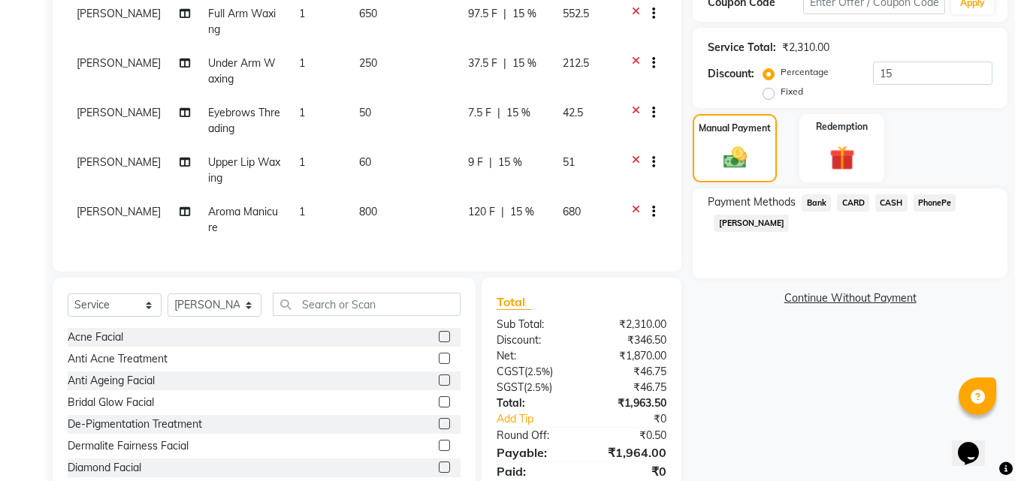
click at [632, 204] on icon at bounding box center [636, 213] width 8 height 19
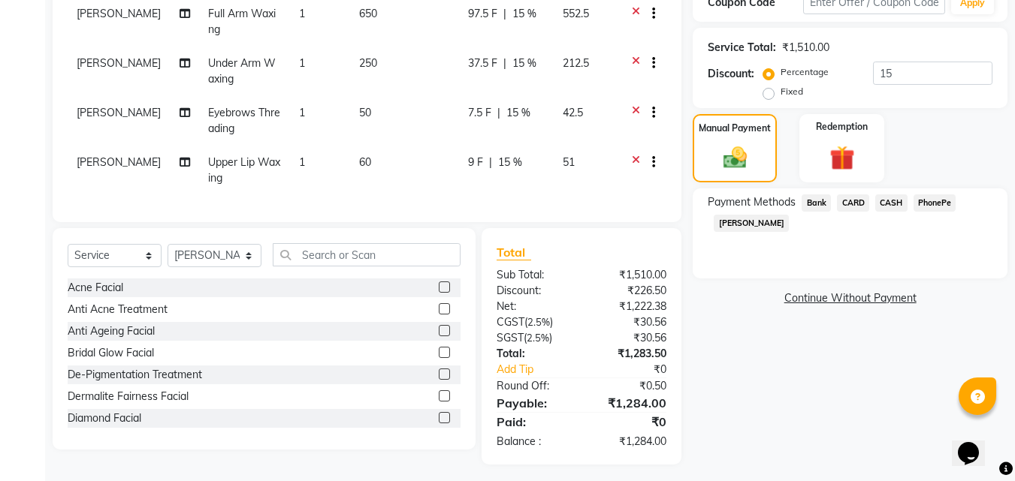
scroll to position [306, 0]
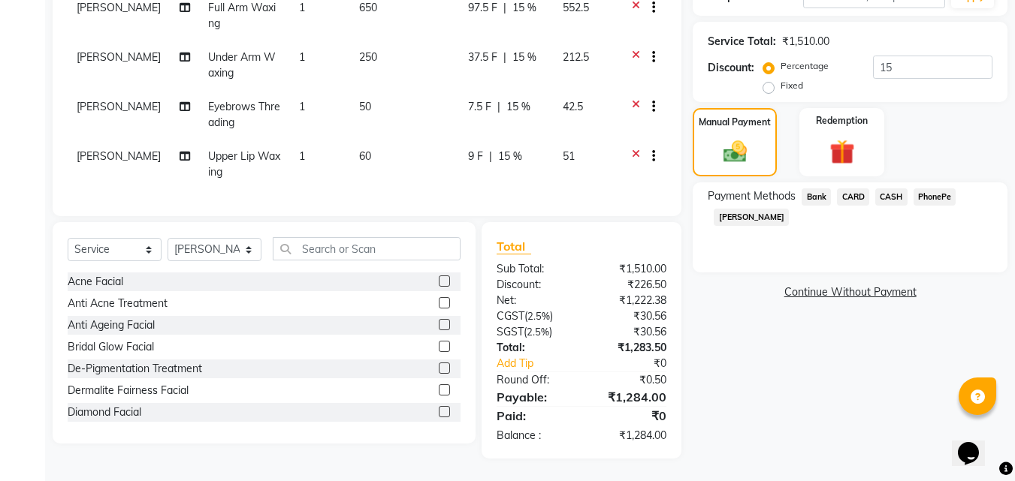
click at [933, 202] on span "PhonePe" at bounding box center [934, 197] width 43 height 17
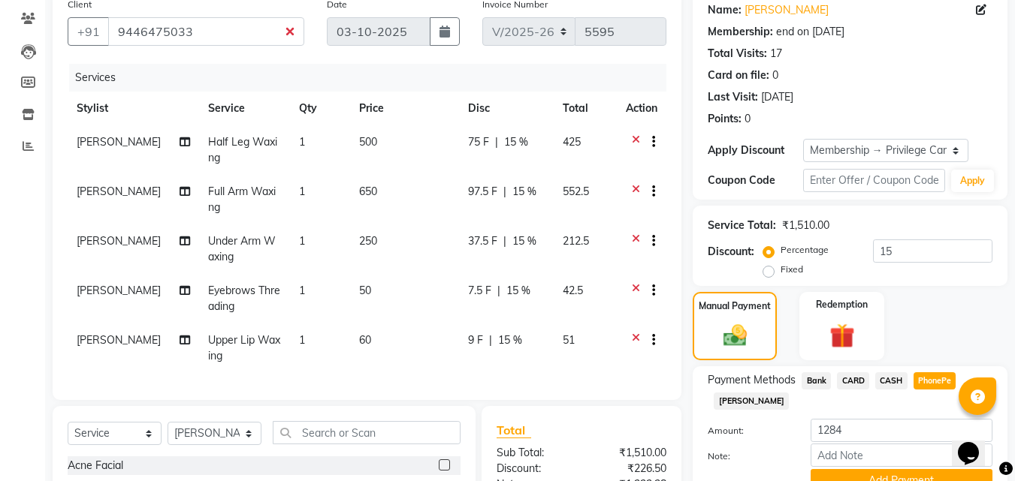
scroll to position [81, 0]
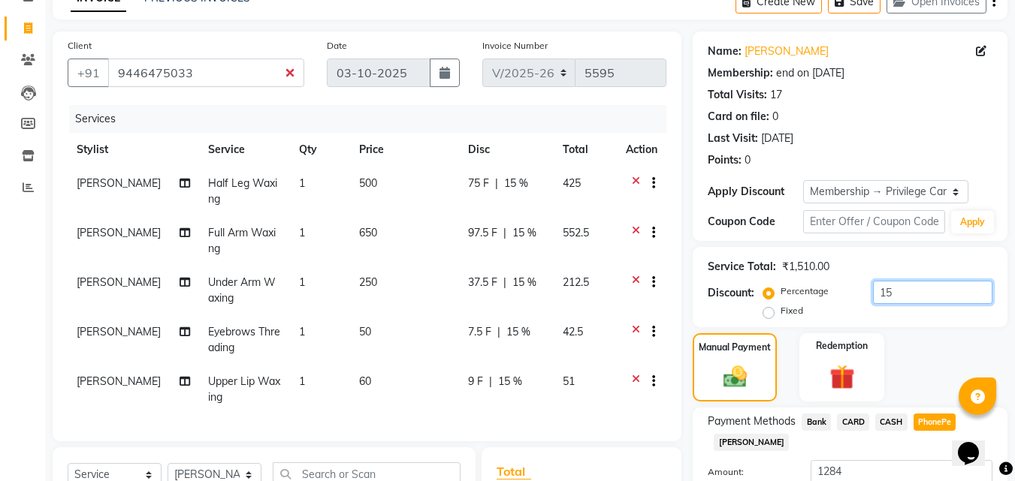
click at [902, 287] on input "15" at bounding box center [932, 292] width 119 height 23
type input "1"
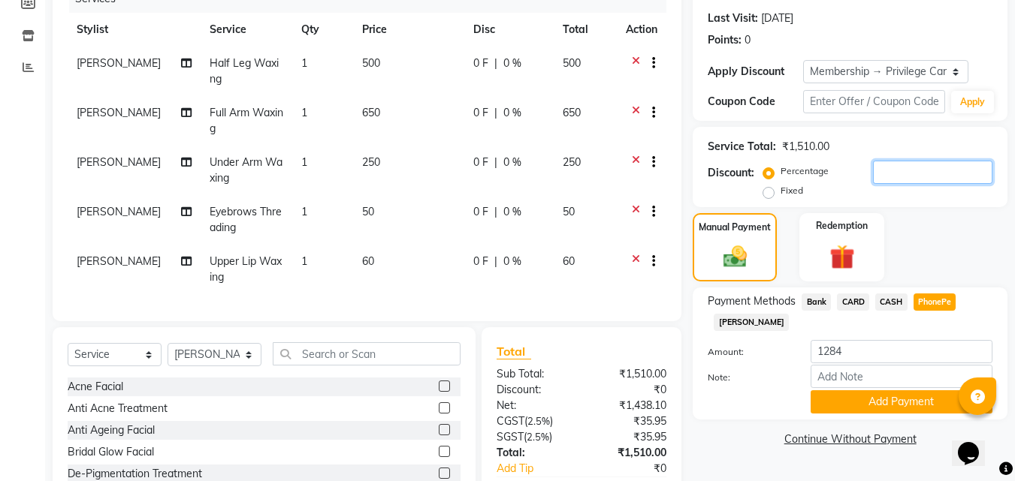
scroll to position [303, 0]
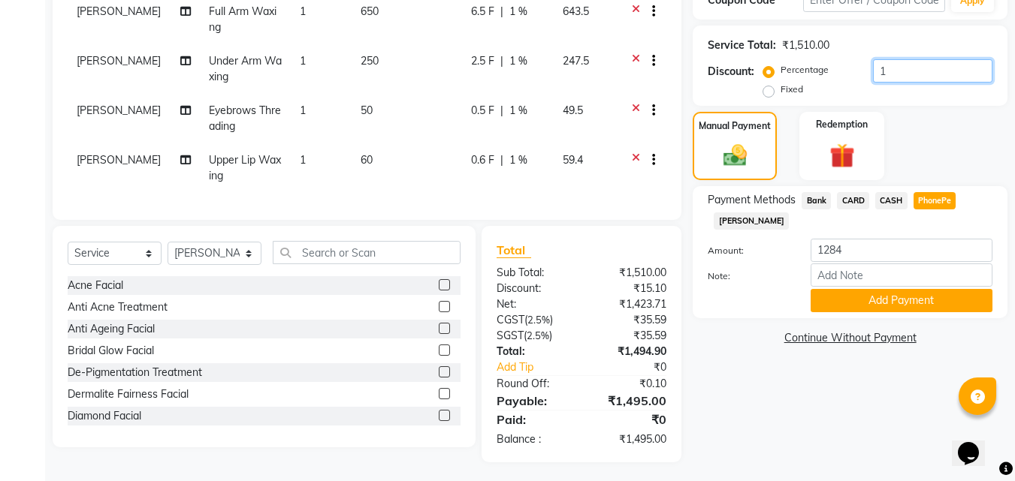
type input "15"
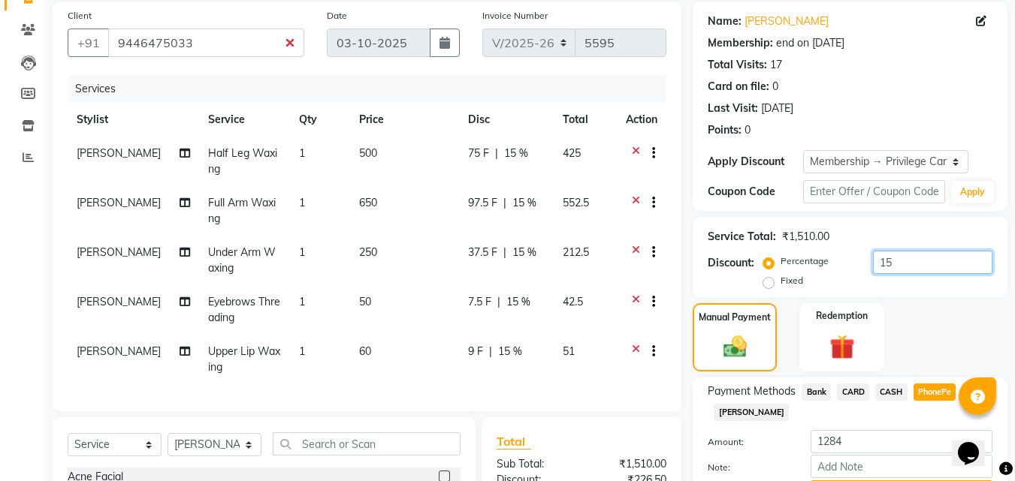
scroll to position [225, 0]
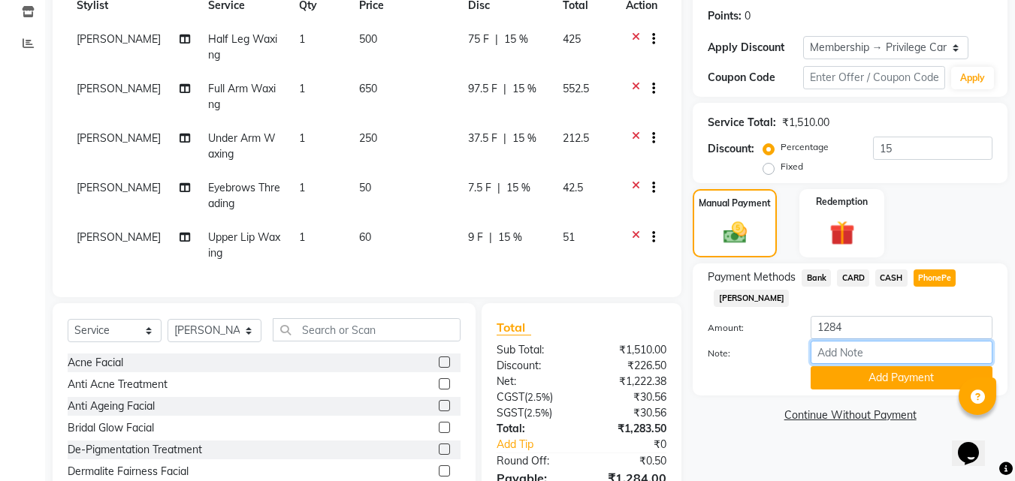
click at [846, 358] on input "Note:" at bounding box center [901, 352] width 182 height 23
type input "Aiswarya"
click at [895, 378] on button "Add Payment" at bounding box center [901, 378] width 182 height 23
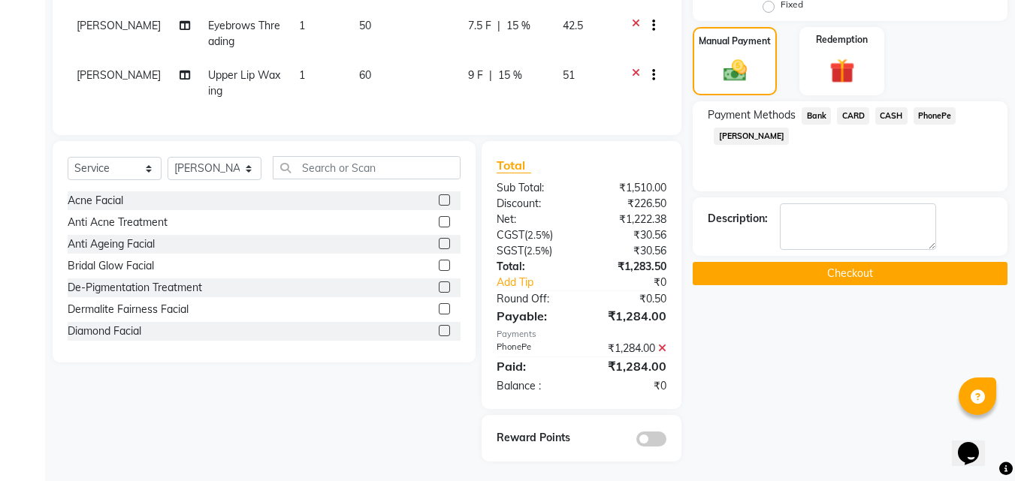
scroll to position [402, 0]
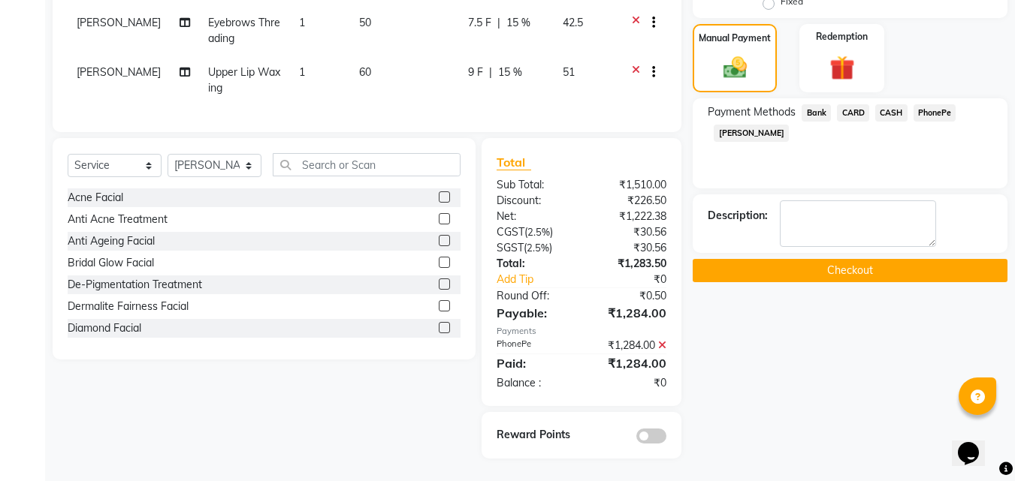
click at [818, 261] on button "Checkout" at bounding box center [850, 270] width 315 height 23
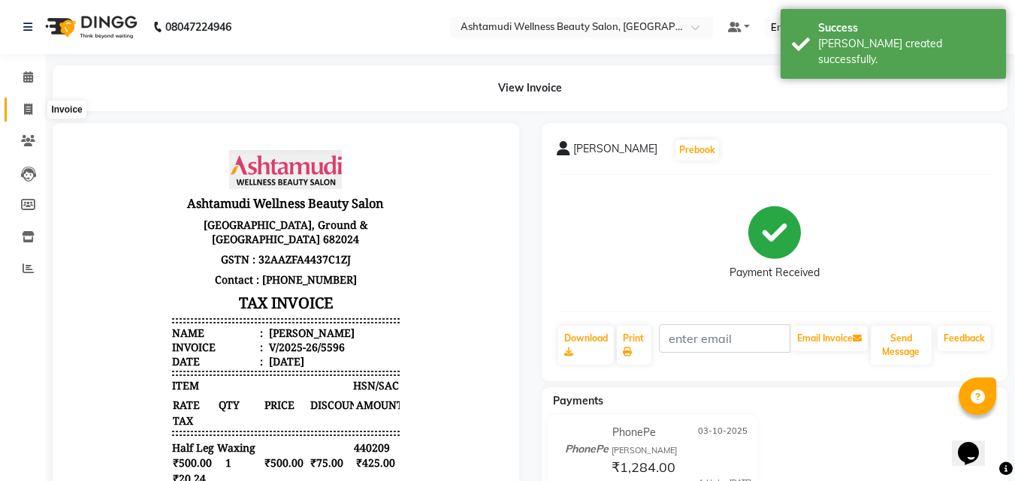
click at [23, 114] on span at bounding box center [28, 109] width 26 height 17
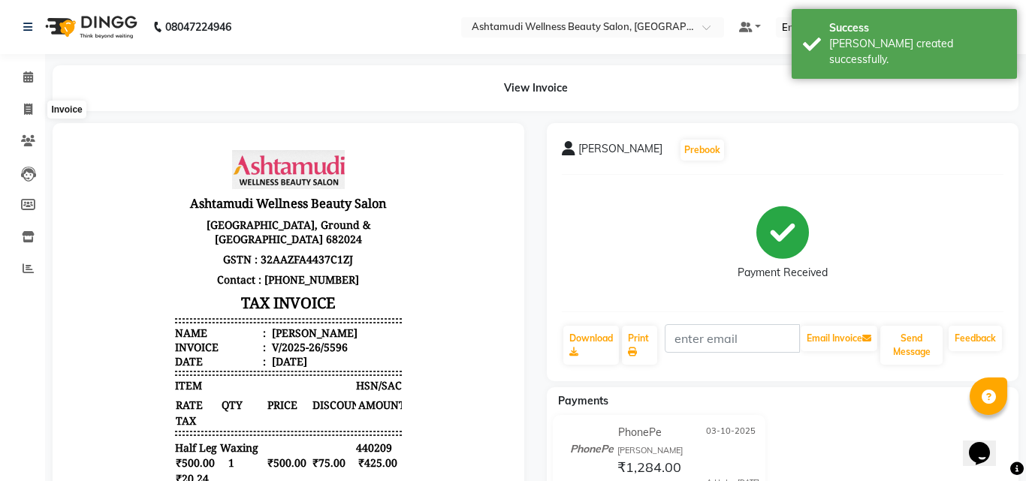
select select "4632"
select select "service"
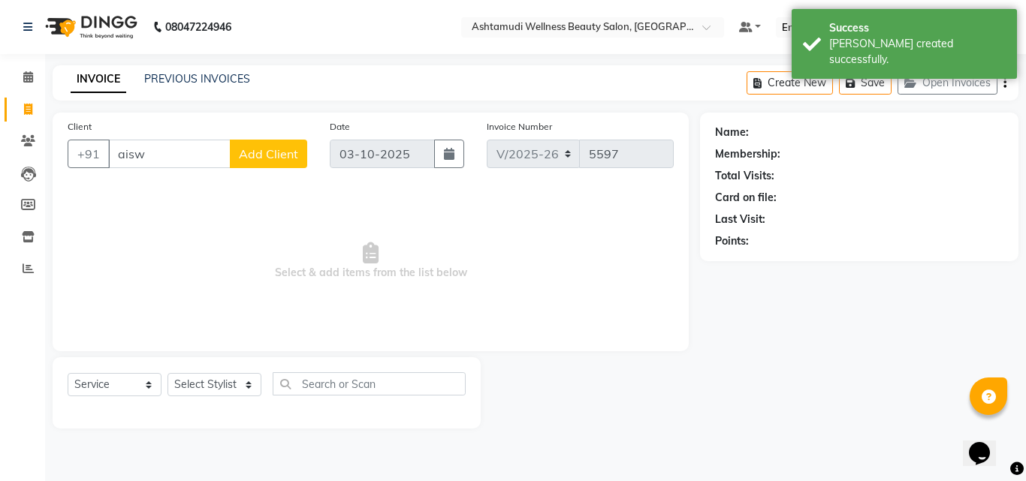
type input "aiswa"
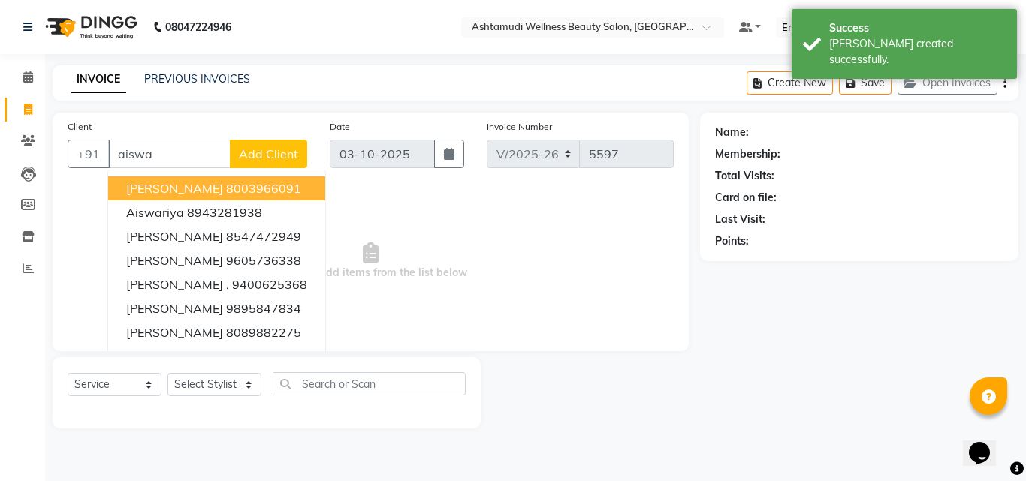
click at [162, 161] on input "aiswa" at bounding box center [169, 154] width 122 height 29
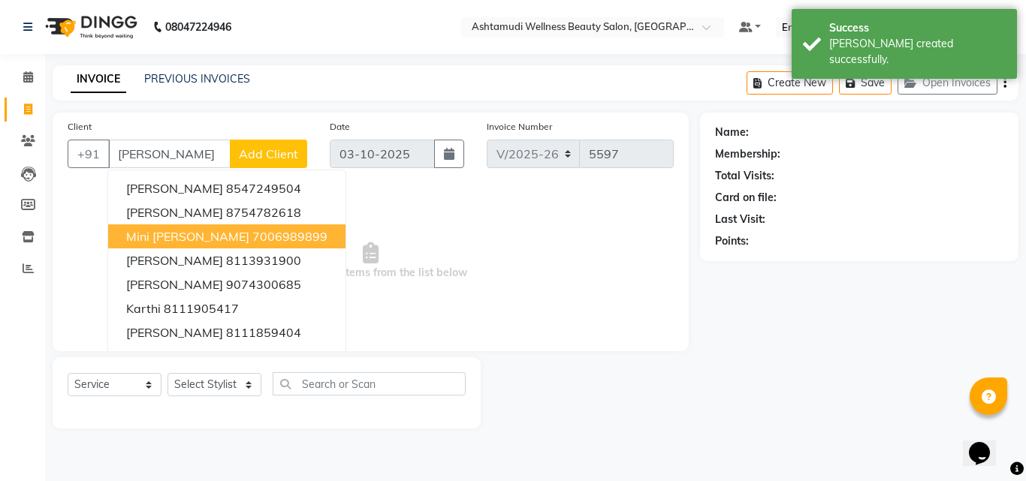
type input "arthi"
click at [428, 240] on span "Select & add items from the list below" at bounding box center [371, 261] width 606 height 150
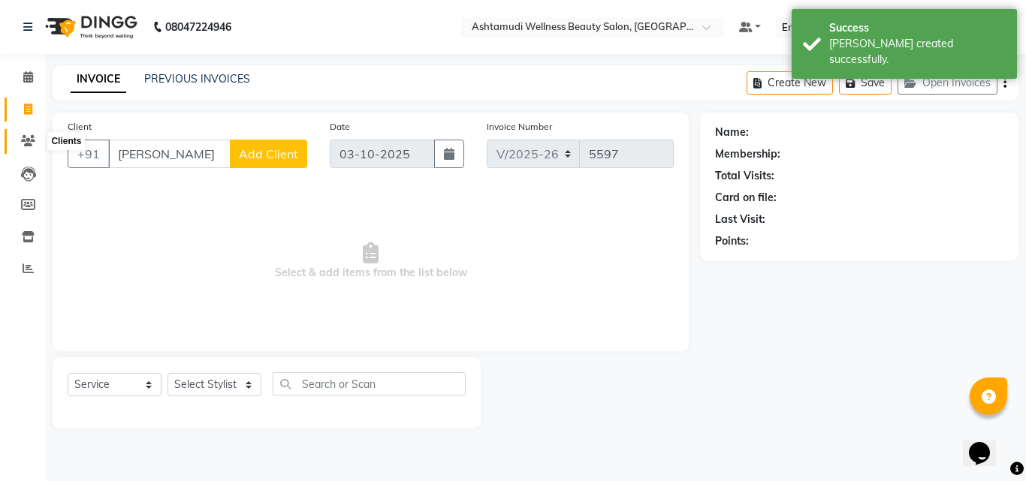
click at [22, 142] on icon at bounding box center [28, 140] width 14 height 11
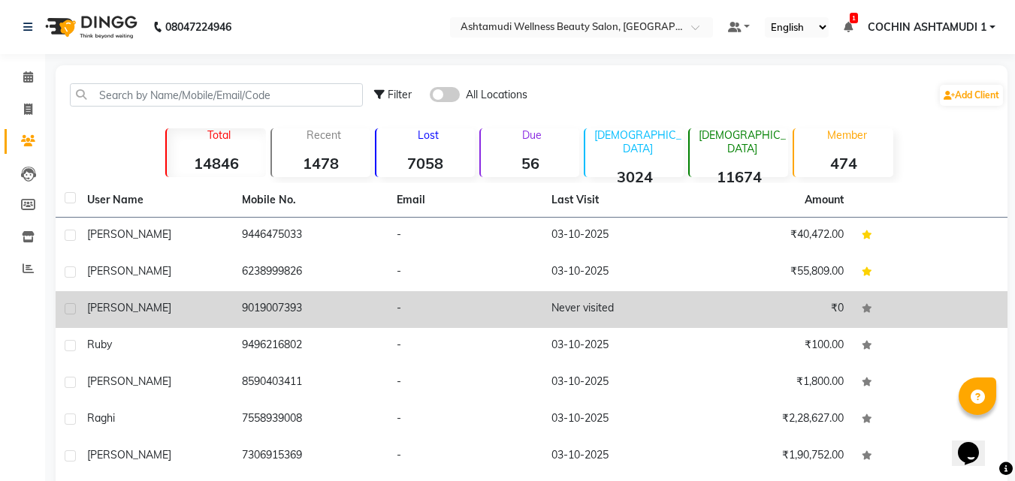
copy td "9019007393"
drag, startPoint x: 240, startPoint y: 306, endPoint x: 330, endPoint y: 315, distance: 90.5
click at [330, 315] on td "9019007393" at bounding box center [310, 309] width 155 height 37
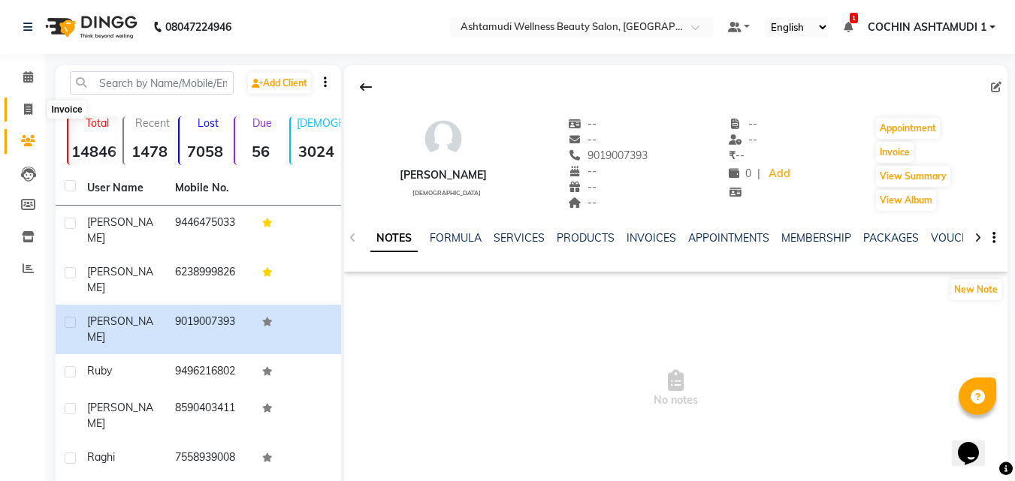
click at [26, 107] on icon at bounding box center [28, 109] width 8 height 11
select select "service"
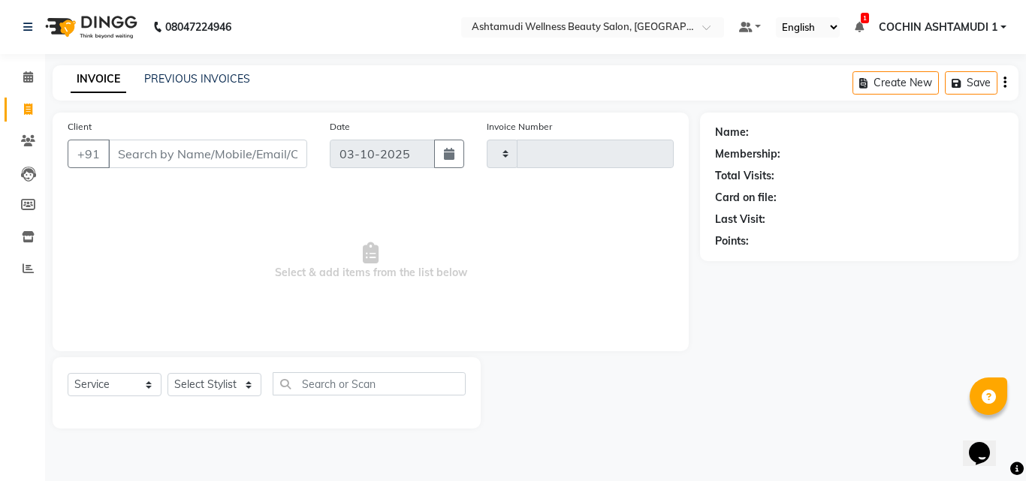
type input "5597"
select select "4632"
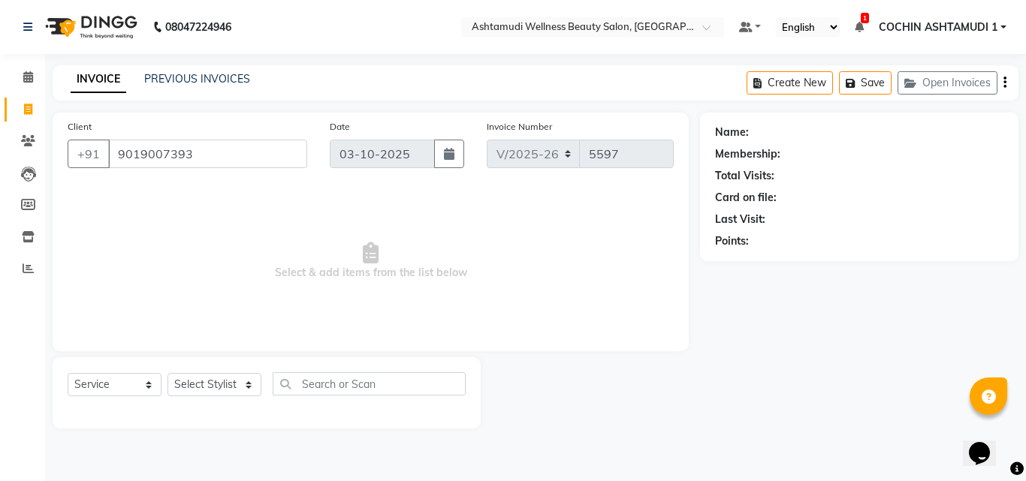
type input "9019007393"
select select "1: Object"
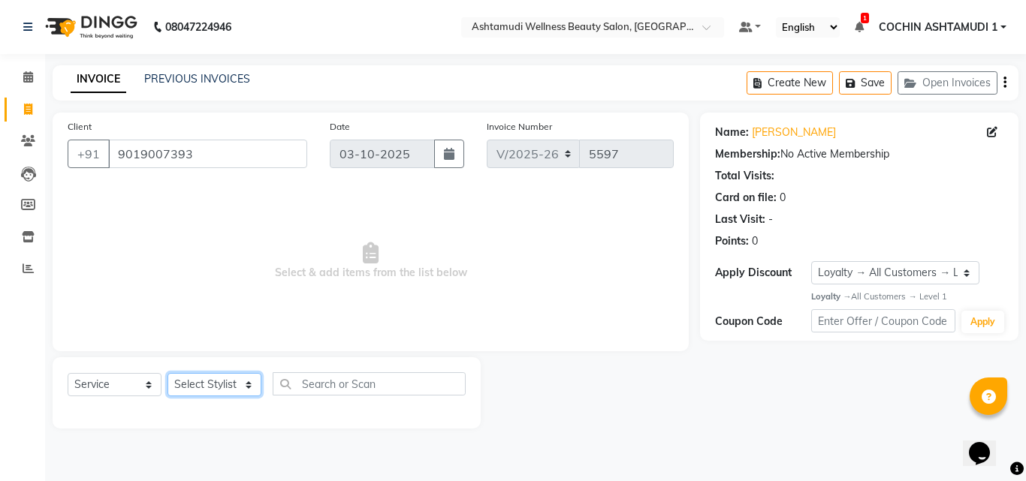
click at [219, 382] on select "Select Stylist [PERSON_NAME](URAJ) [PERSON_NAME] COCHIN ASHTAMUDI Danish Fousiy…" at bounding box center [215, 384] width 94 height 23
select select "88294"
click at [168, 373] on select "Select Stylist [PERSON_NAME](URAJ) [PERSON_NAME] COCHIN ASHTAMUDI Danish Fousiy…" at bounding box center [215, 384] width 94 height 23
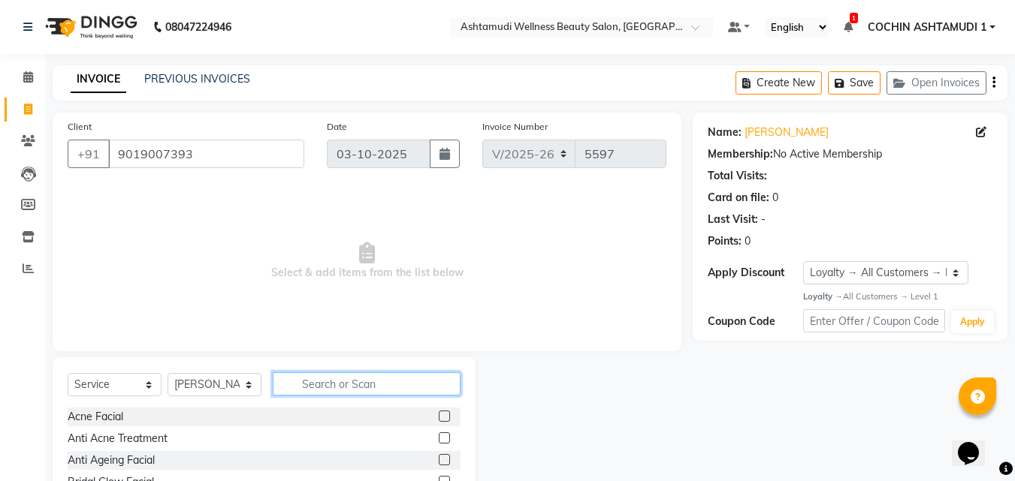
click at [319, 385] on input "text" at bounding box center [367, 384] width 188 height 23
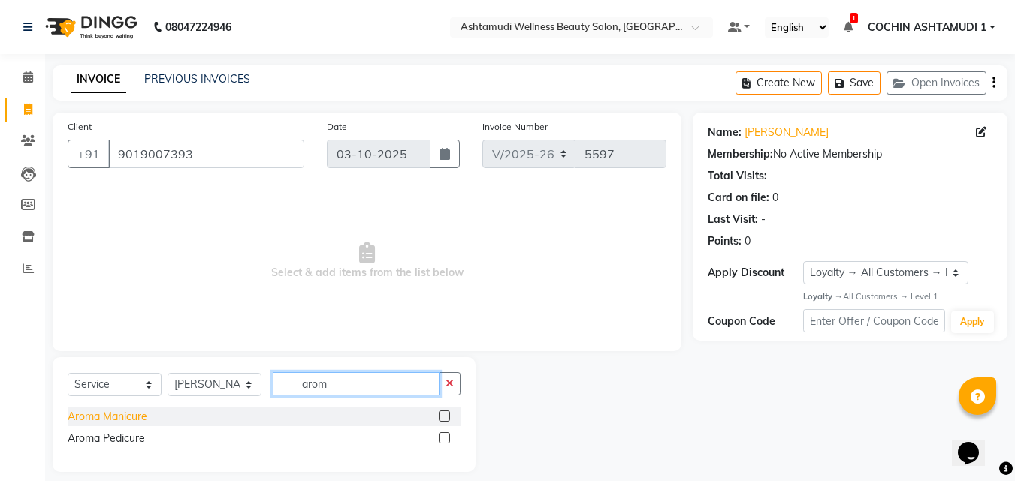
type input "arom"
click at [134, 414] on div "Aroma Manicure" at bounding box center [108, 417] width 80 height 16
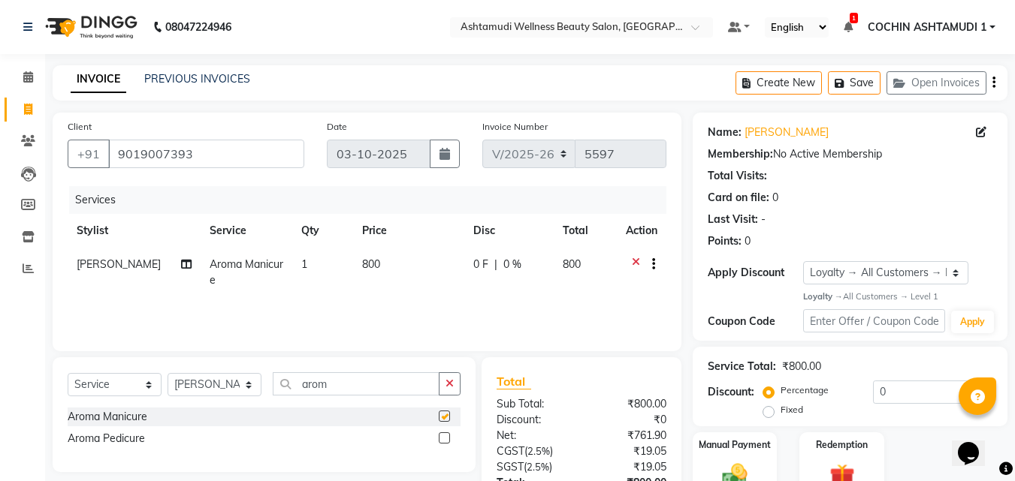
checkbox input "false"
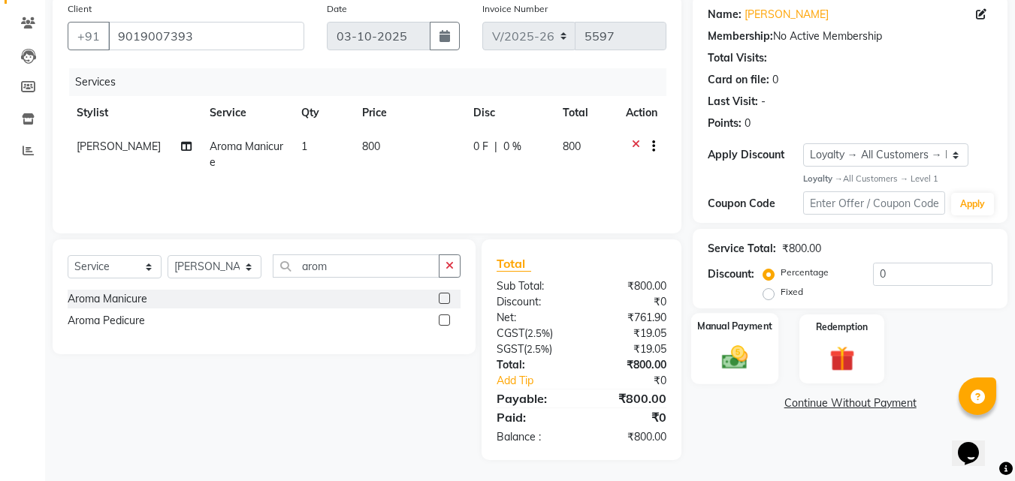
scroll to position [119, 0]
click at [739, 346] on img at bounding box center [735, 357] width 42 height 30
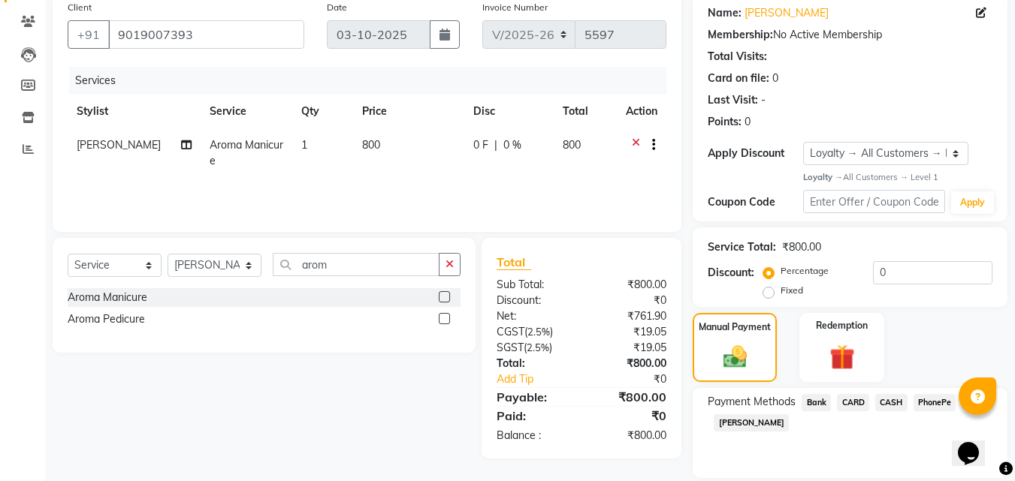
click at [925, 400] on span "PhonePe" at bounding box center [934, 402] width 43 height 17
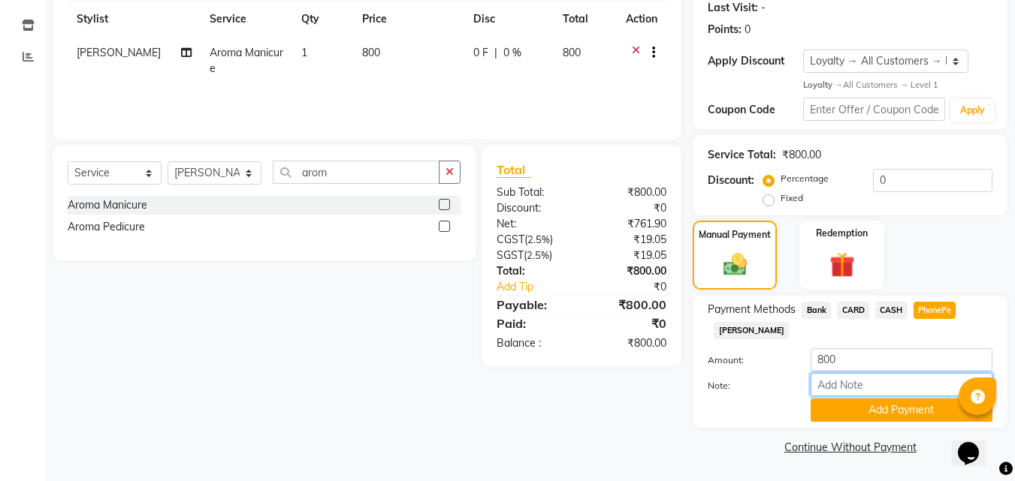
click at [888, 391] on input "Note:" at bounding box center [901, 384] width 182 height 23
type input "[PERSON_NAME]"
click at [886, 412] on button "Add Payment" at bounding box center [901, 410] width 182 height 23
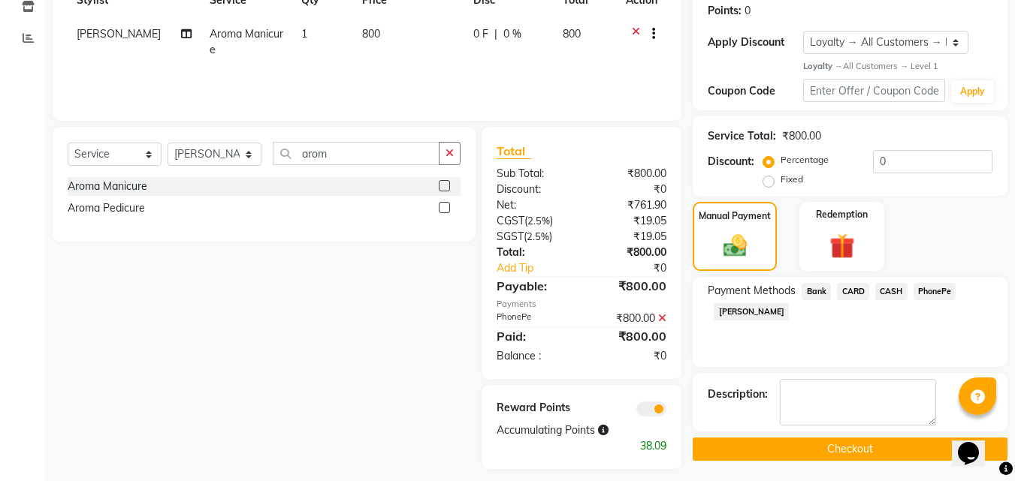
scroll to position [241, 0]
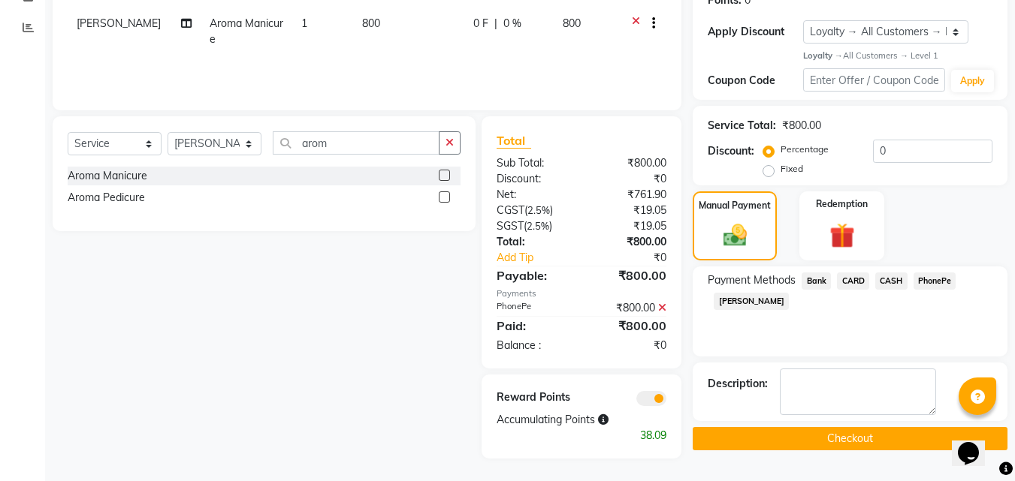
click at [841, 434] on button "Checkout" at bounding box center [850, 438] width 315 height 23
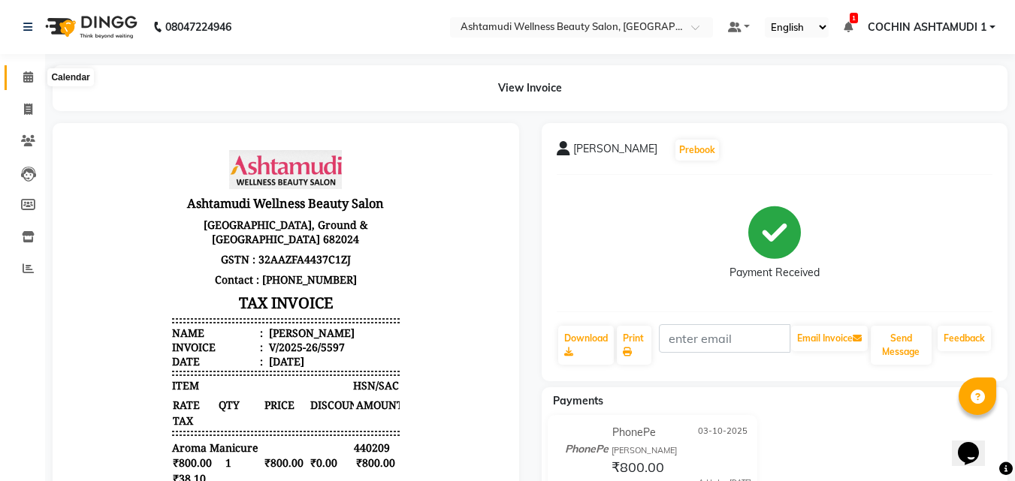
click at [20, 74] on span at bounding box center [28, 77] width 26 height 17
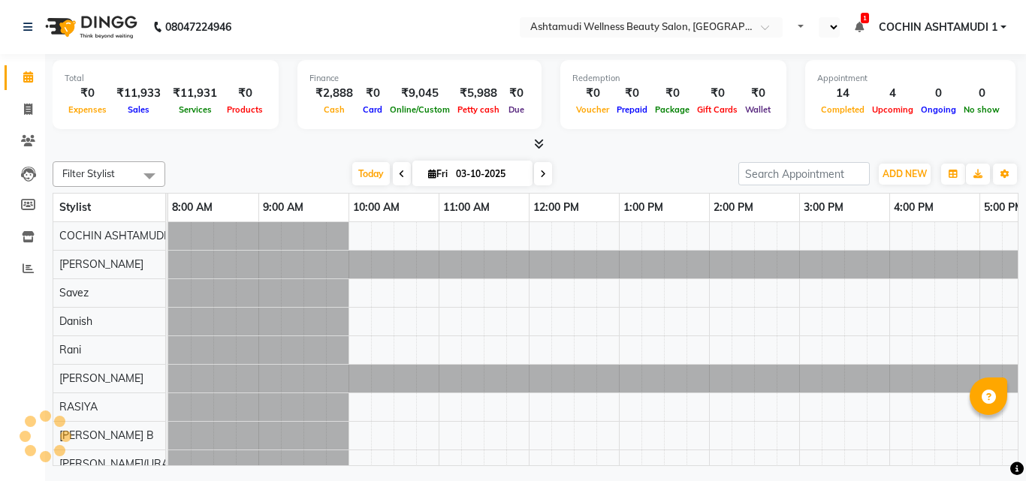
select select "en"
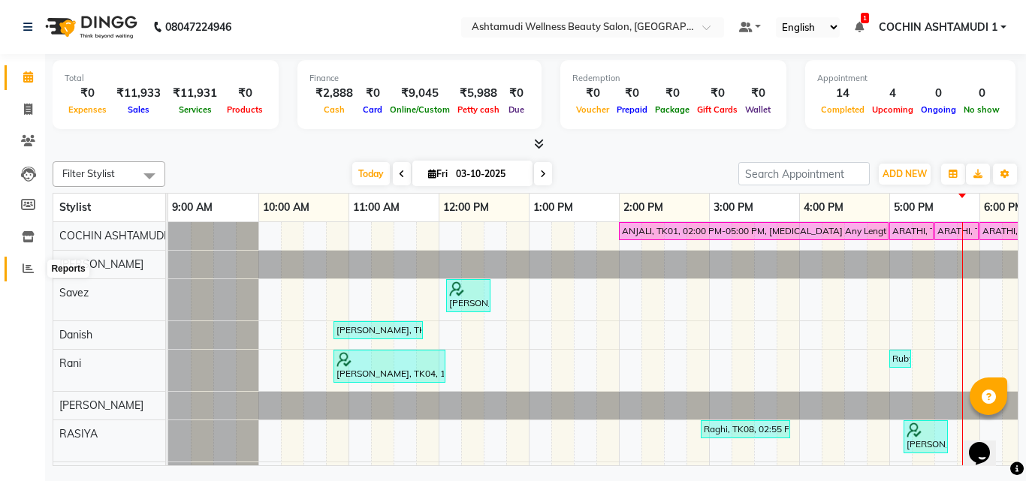
click at [26, 270] on icon at bounding box center [28, 268] width 11 height 11
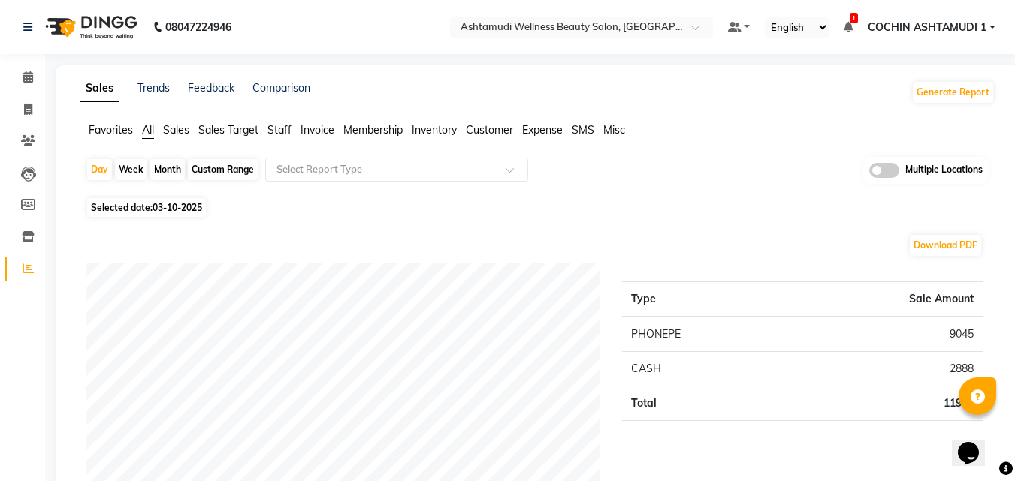
click at [315, 130] on span "Invoice" at bounding box center [317, 130] width 34 height 14
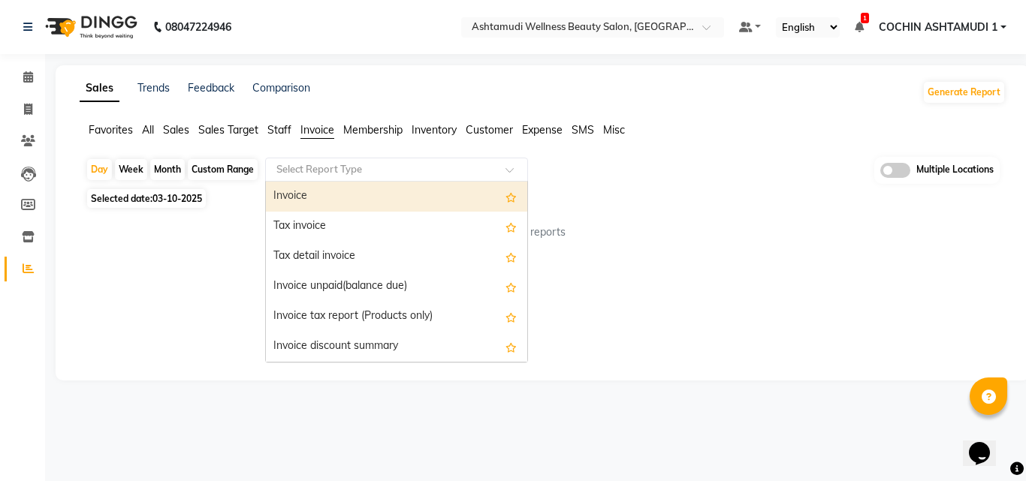
click at [340, 163] on input "text" at bounding box center [381, 169] width 216 height 15
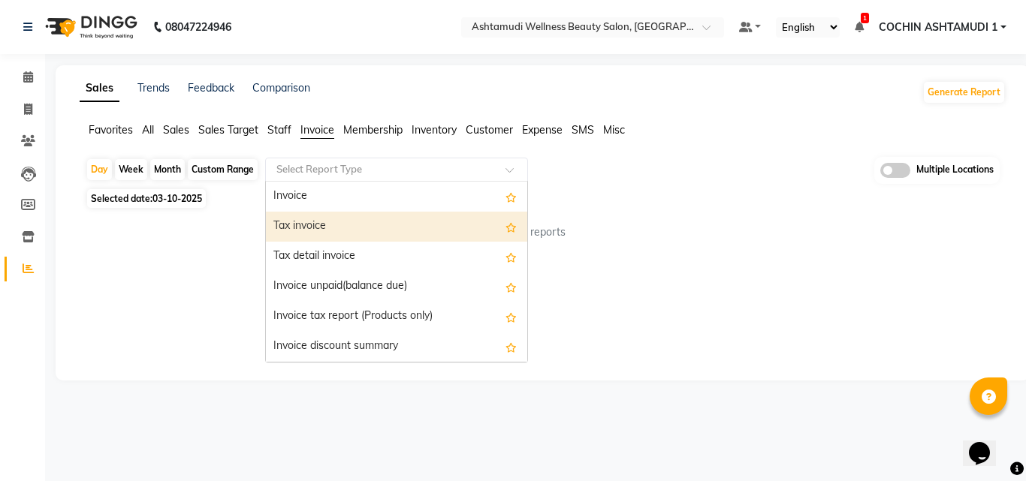
click at [339, 223] on div "Tax invoice" at bounding box center [396, 227] width 261 height 30
select select "full_report"
select select "csv"
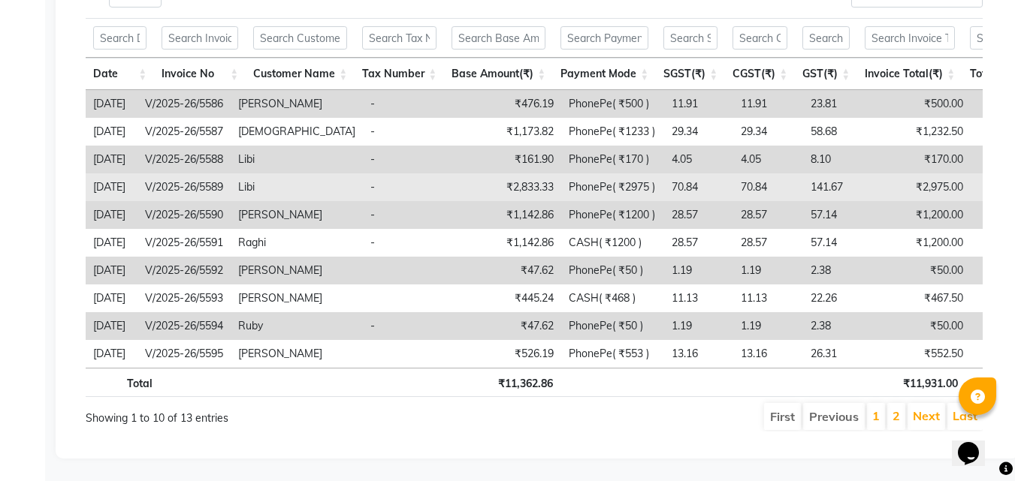
scroll to position [231, 0]
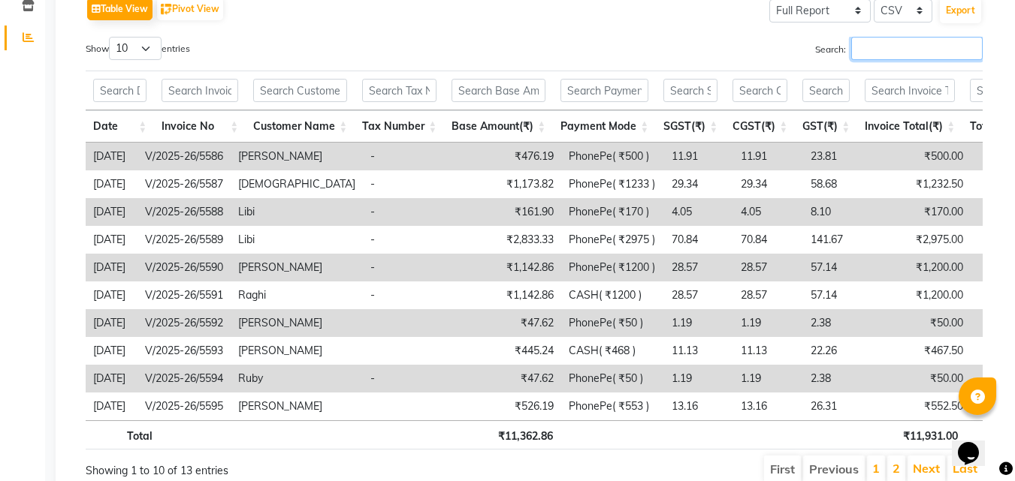
click at [886, 54] on input "Search:" at bounding box center [916, 48] width 131 height 23
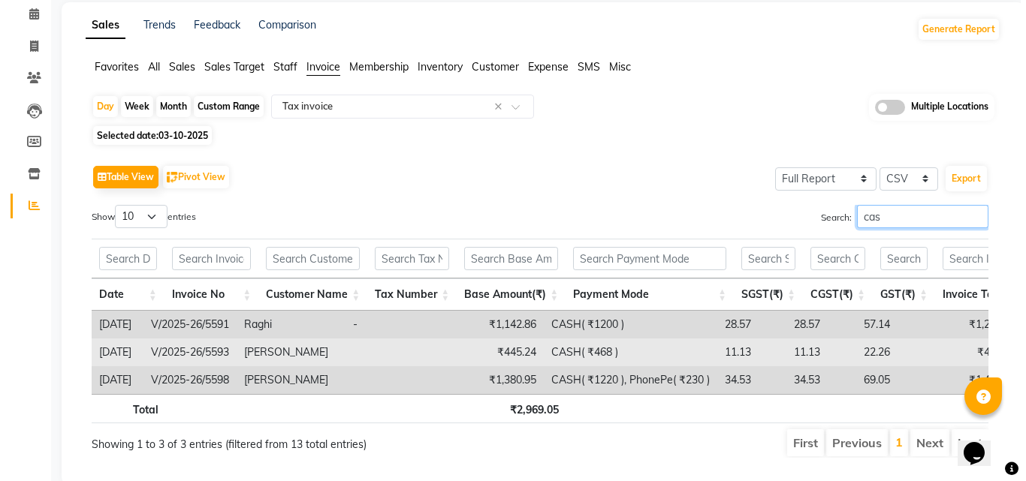
scroll to position [0, 0]
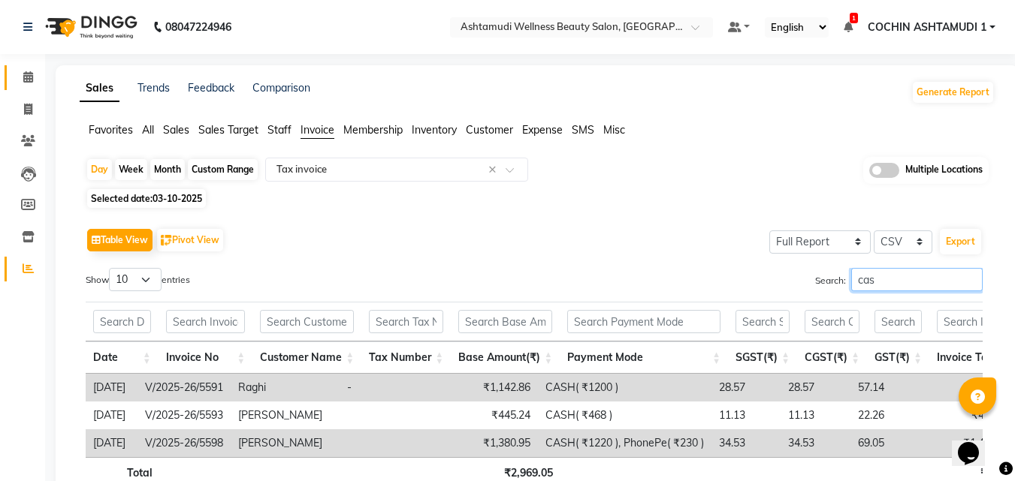
type input "cas"
click at [24, 68] on link "Calendar" at bounding box center [23, 77] width 36 height 25
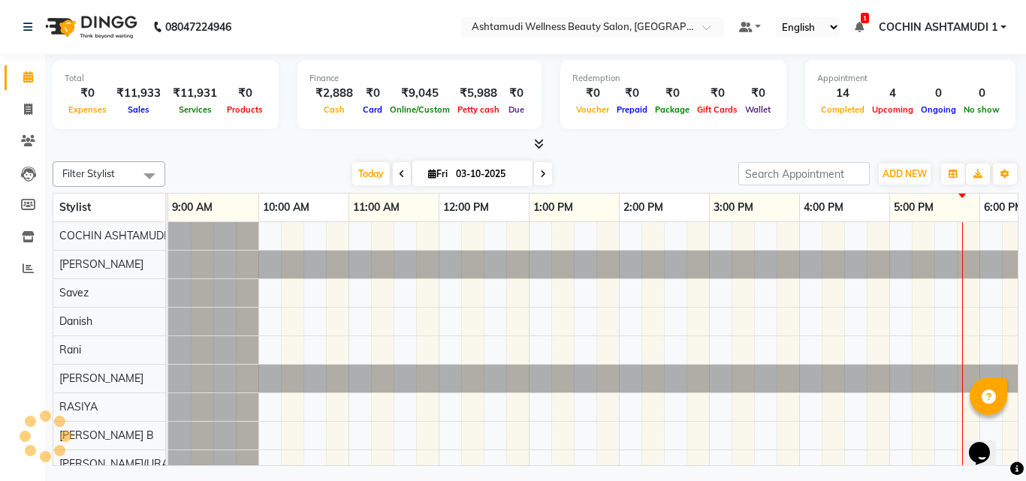
scroll to position [0, 232]
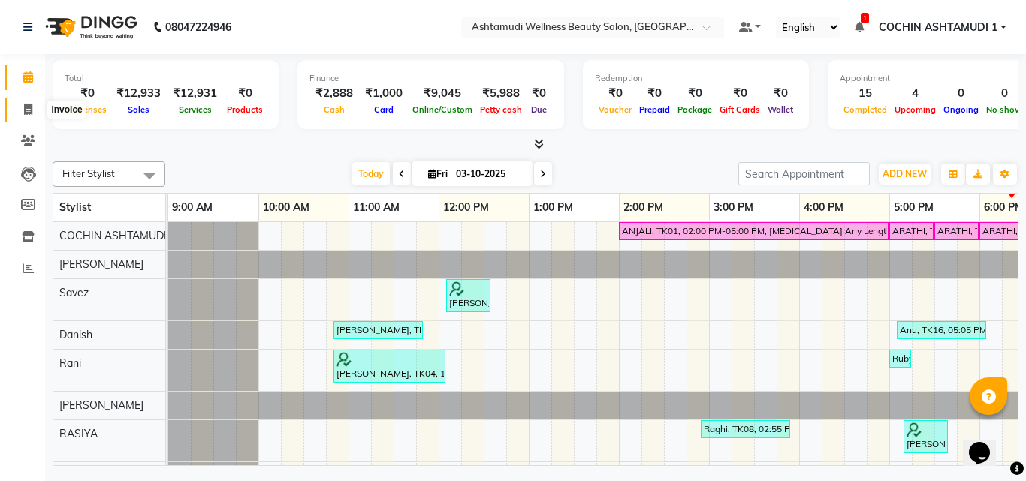
click at [26, 116] on span at bounding box center [28, 109] width 26 height 17
select select "service"
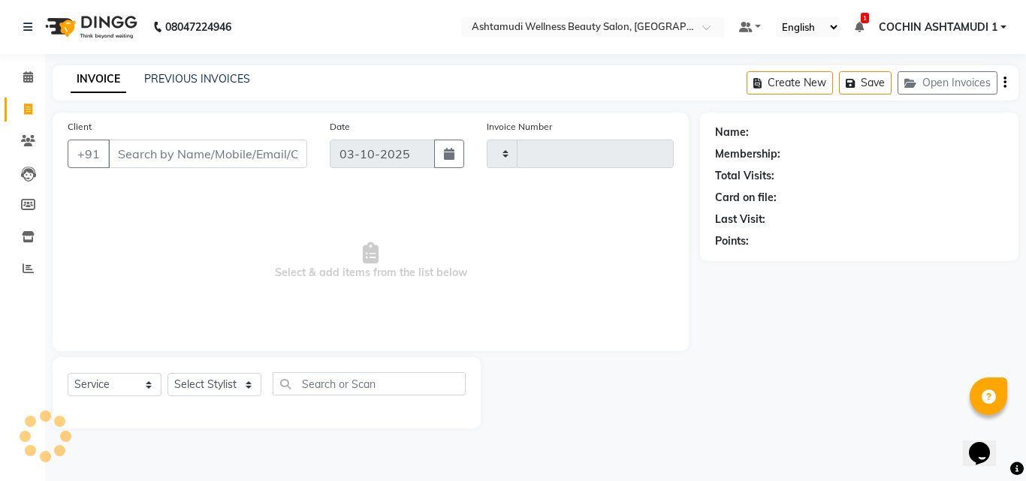
type input "5600"
select select "4632"
click at [134, 148] on input "Client" at bounding box center [207, 154] width 199 height 29
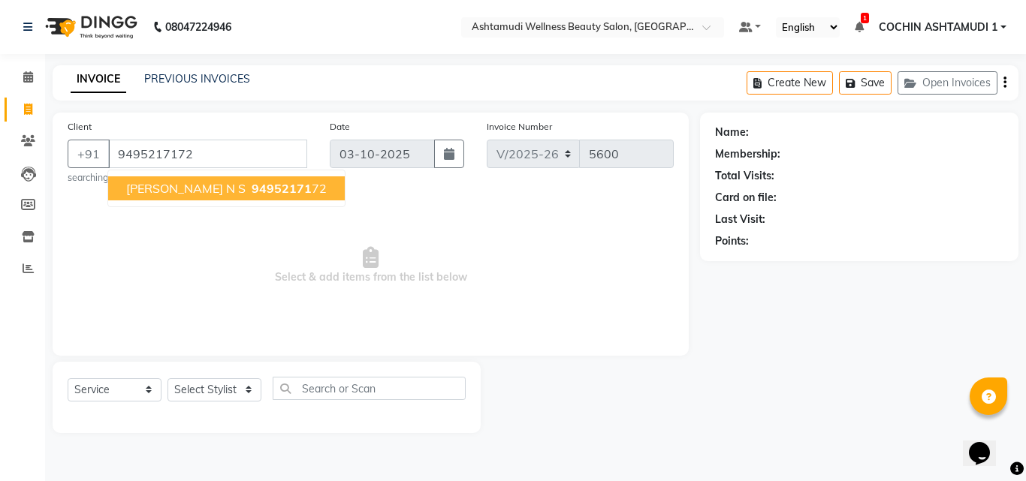
type input "9495217172"
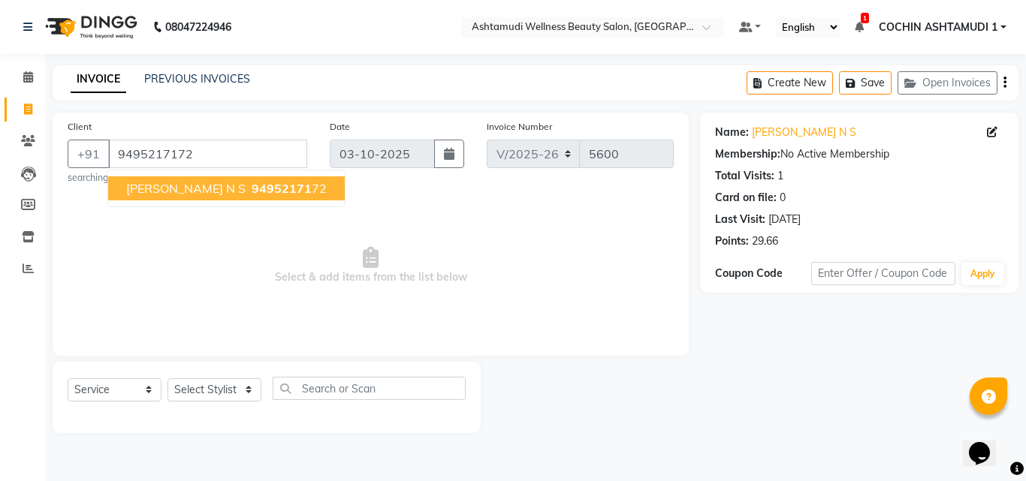
click at [160, 186] on span "Jophy N S" at bounding box center [185, 188] width 119 height 15
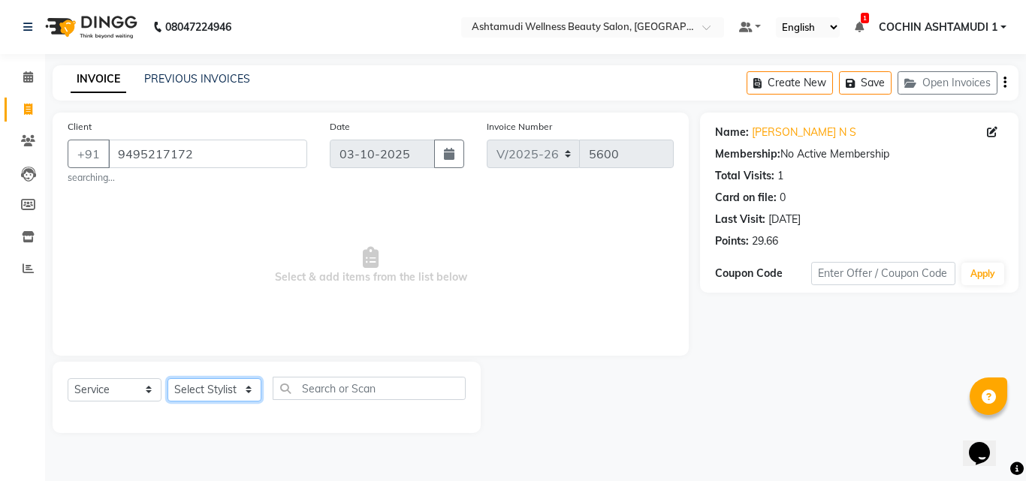
click at [214, 391] on select "Select Stylist [PERSON_NAME](URAJ) [PERSON_NAME] COCHIN ASHTAMUDI Danish Fousiy…" at bounding box center [215, 390] width 94 height 23
select select "91339"
click at [168, 379] on select "Select Stylist [PERSON_NAME](URAJ) [PERSON_NAME] COCHIN ASHTAMUDI Danish Fousiy…" at bounding box center [215, 390] width 94 height 23
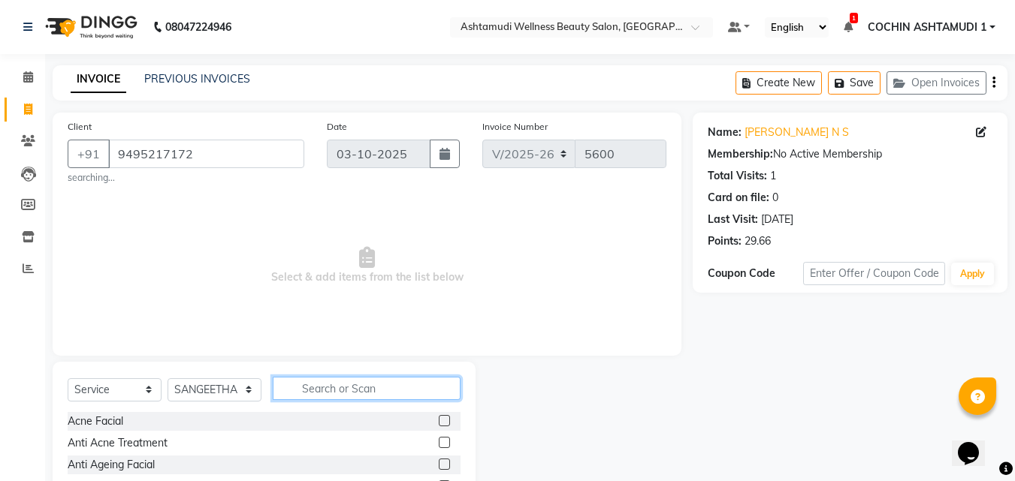
click at [341, 388] on input "text" at bounding box center [367, 388] width 188 height 23
type input "s"
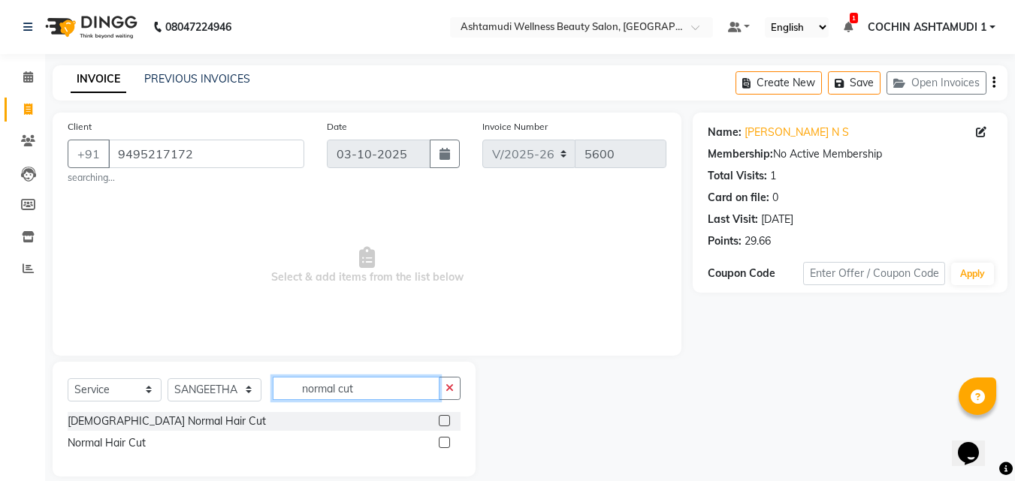
type input "normal cut"
click at [442, 445] on label at bounding box center [444, 442] width 11 height 11
click at [442, 445] on input "checkbox" at bounding box center [444, 444] width 10 height 10
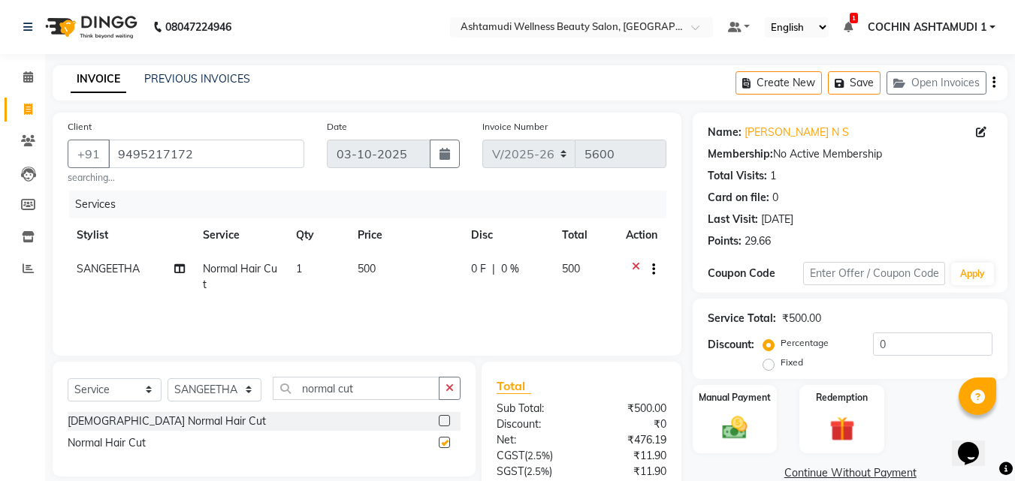
checkbox input "false"
click at [353, 393] on input "normal cut" at bounding box center [356, 388] width 167 height 23
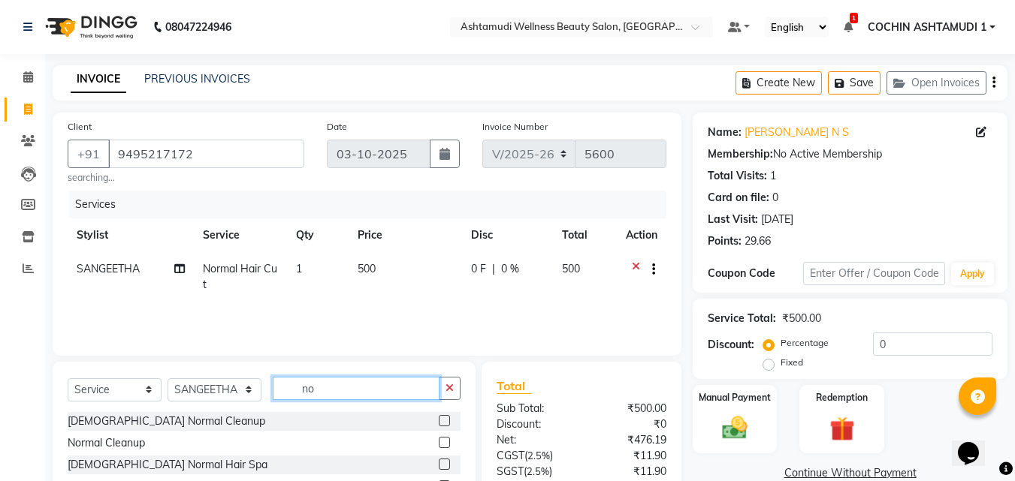
type input "n"
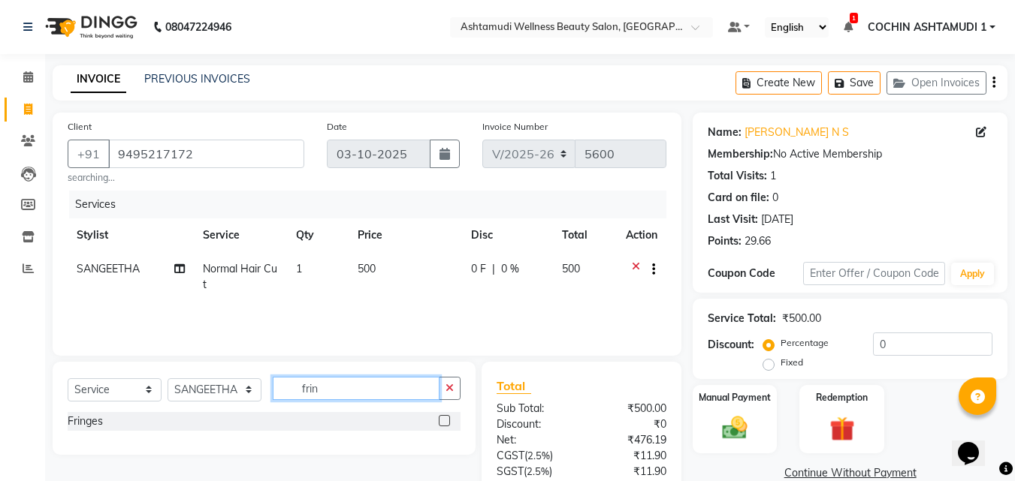
type input "frin"
click at [442, 424] on label at bounding box center [444, 420] width 11 height 11
click at [442, 424] on input "checkbox" at bounding box center [444, 422] width 10 height 10
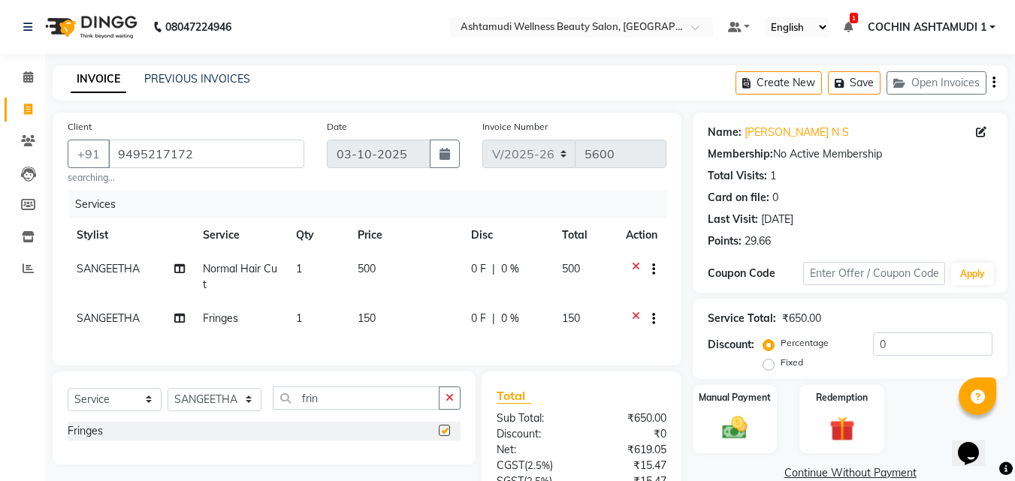
checkbox input "false"
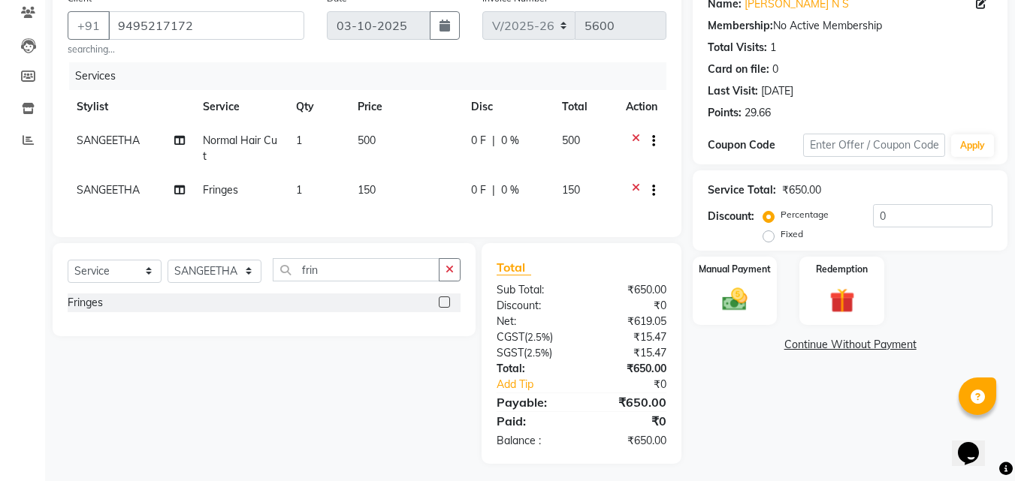
scroll to position [145, 0]
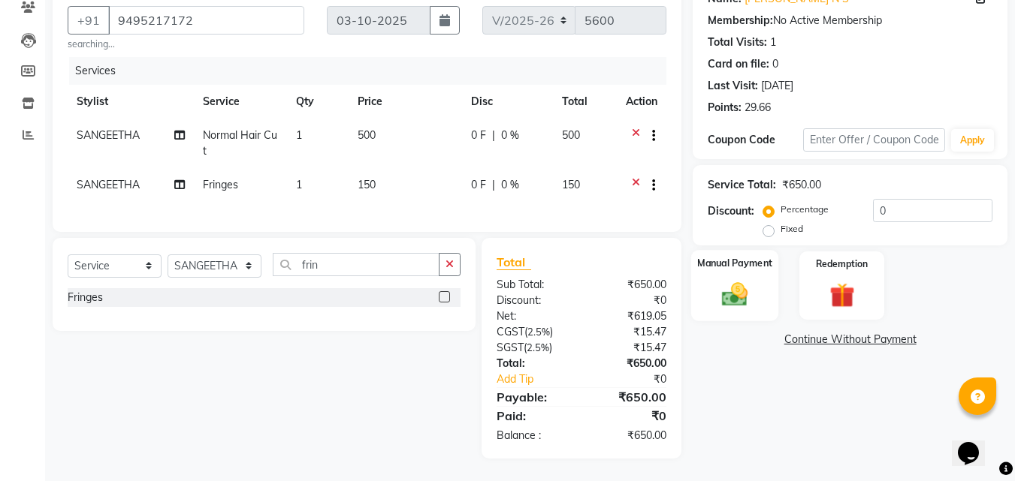
click at [729, 281] on img at bounding box center [735, 294] width 42 height 30
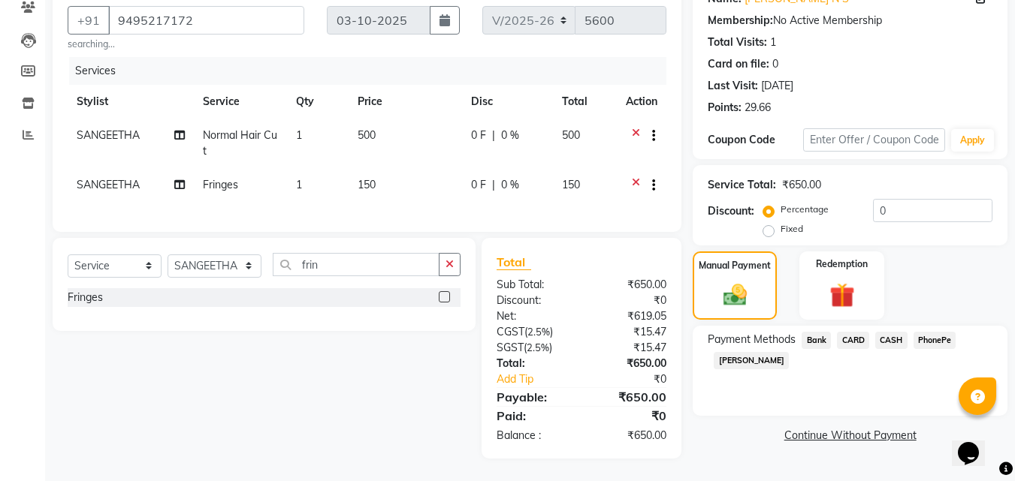
click at [936, 332] on span "PhonePe" at bounding box center [934, 340] width 43 height 17
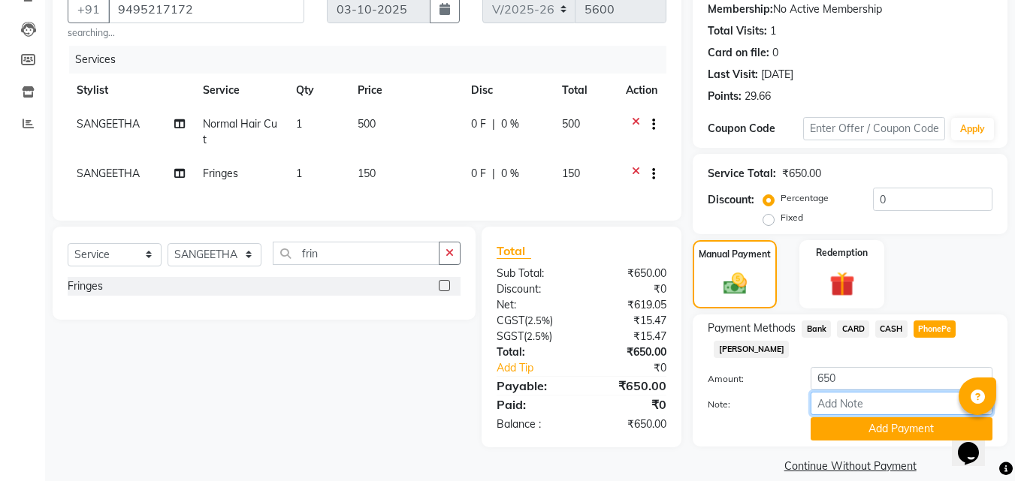
click at [822, 406] on input "Note:" at bounding box center [901, 403] width 182 height 23
type input "RAGHI"
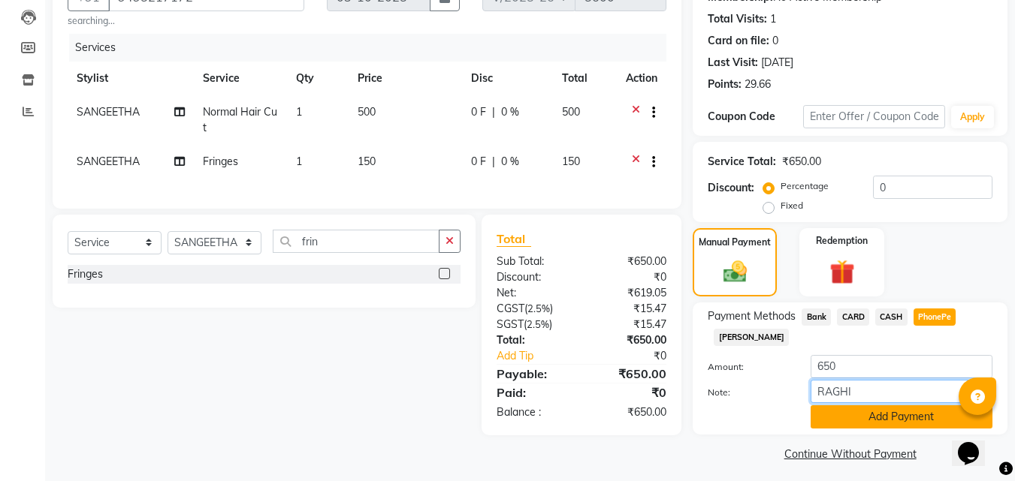
scroll to position [164, 0]
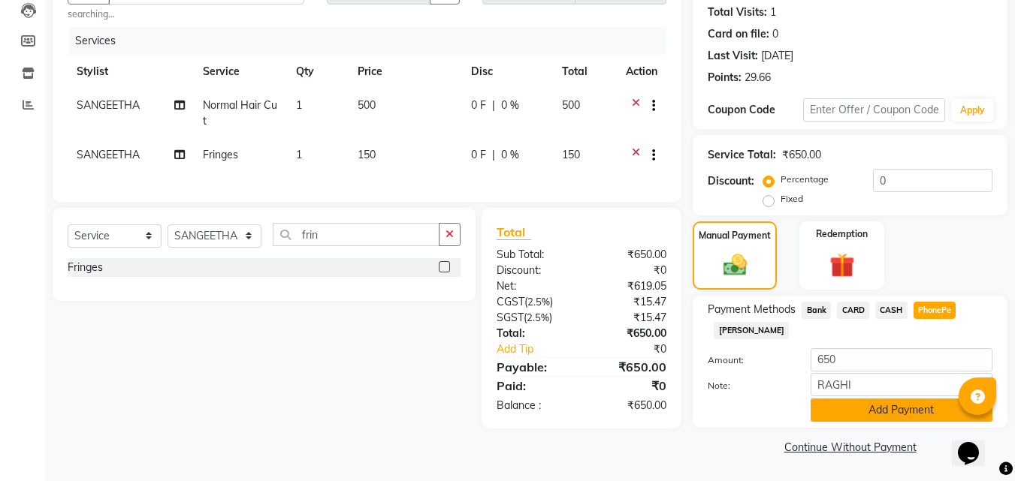
click at [847, 415] on button "Add Payment" at bounding box center [901, 410] width 182 height 23
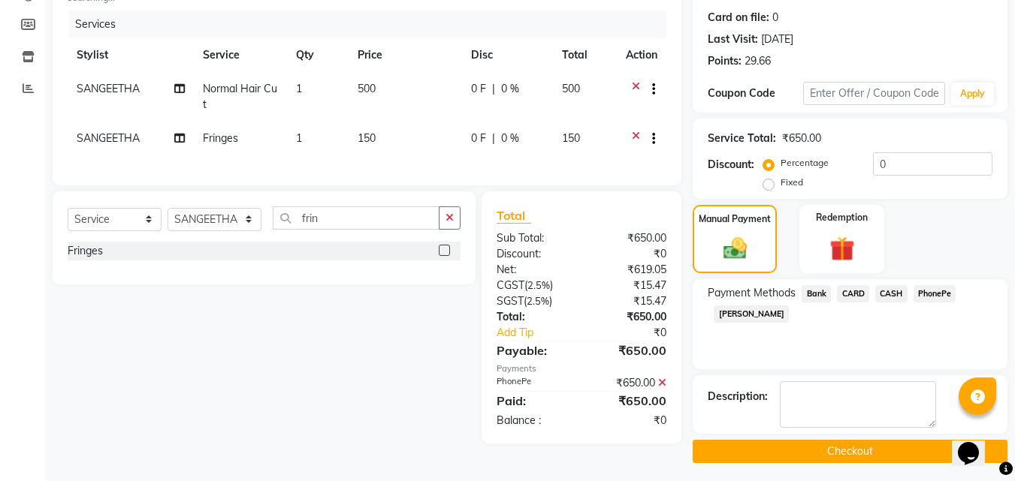
scroll to position [185, 0]
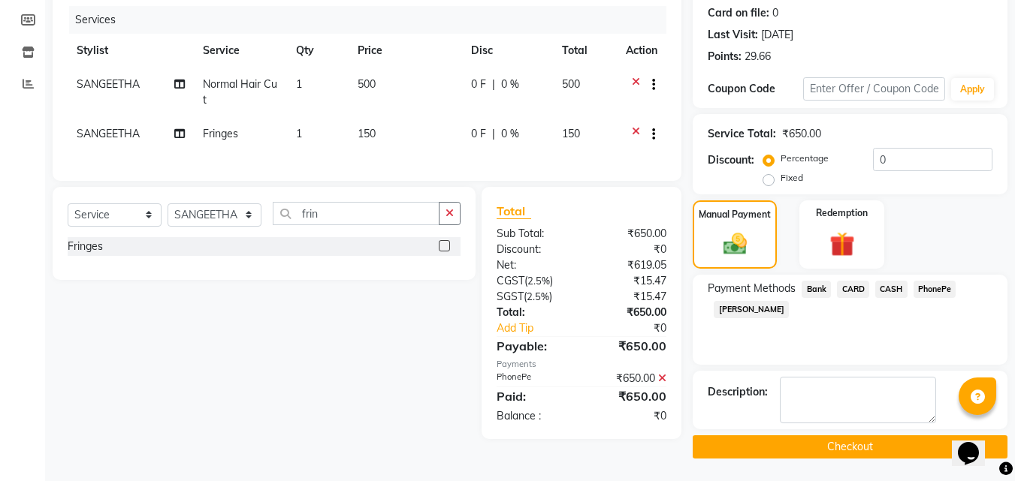
click at [759, 450] on button "Checkout" at bounding box center [850, 447] width 315 height 23
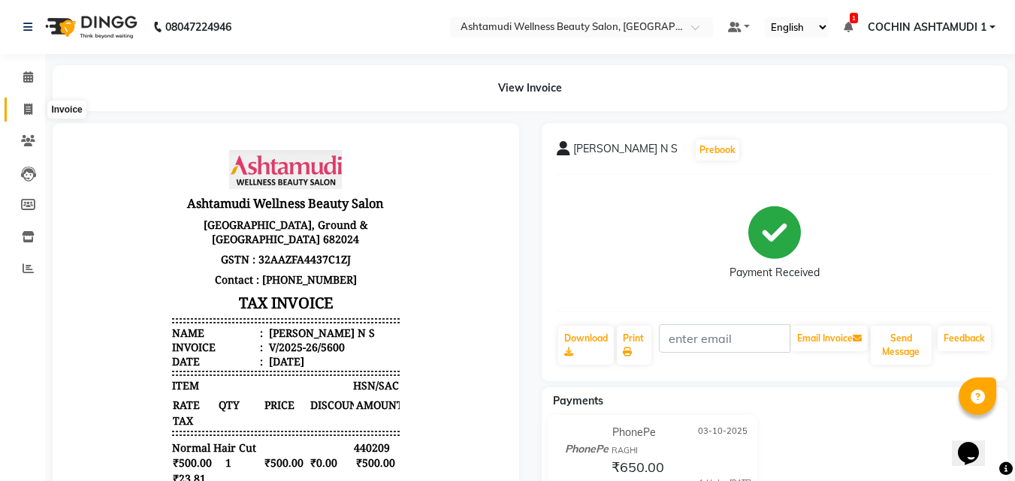
click at [27, 113] on icon at bounding box center [28, 109] width 8 height 11
select select "service"
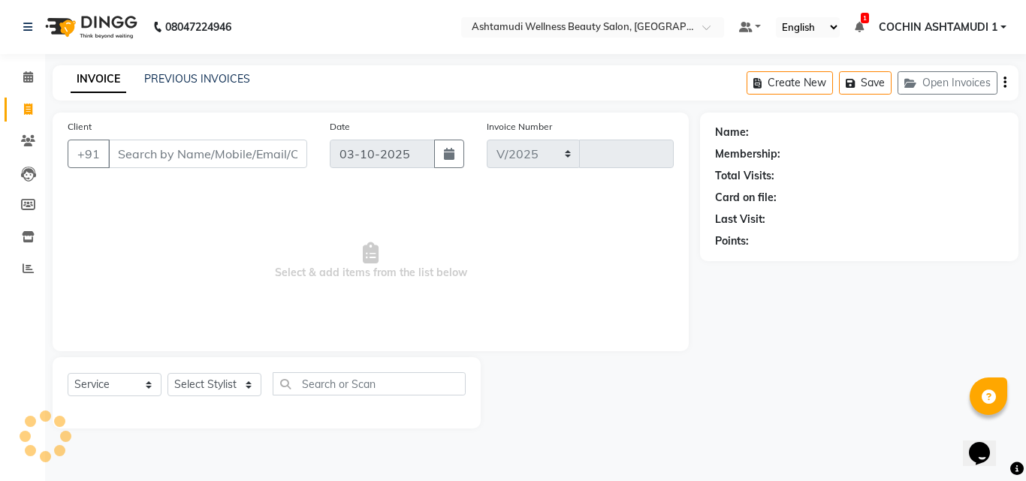
select select "4632"
type input "5601"
click at [208, 155] on input "Client" at bounding box center [207, 154] width 199 height 29
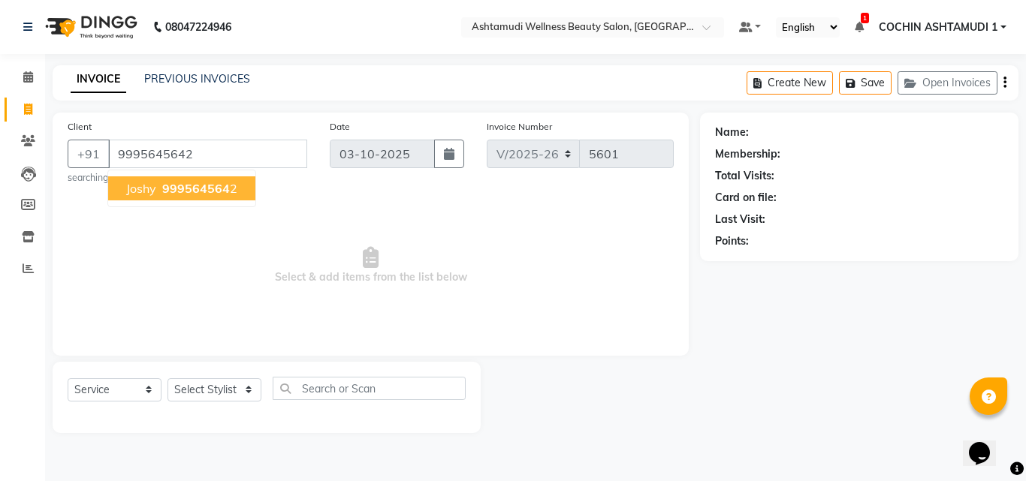
type input "9995645642"
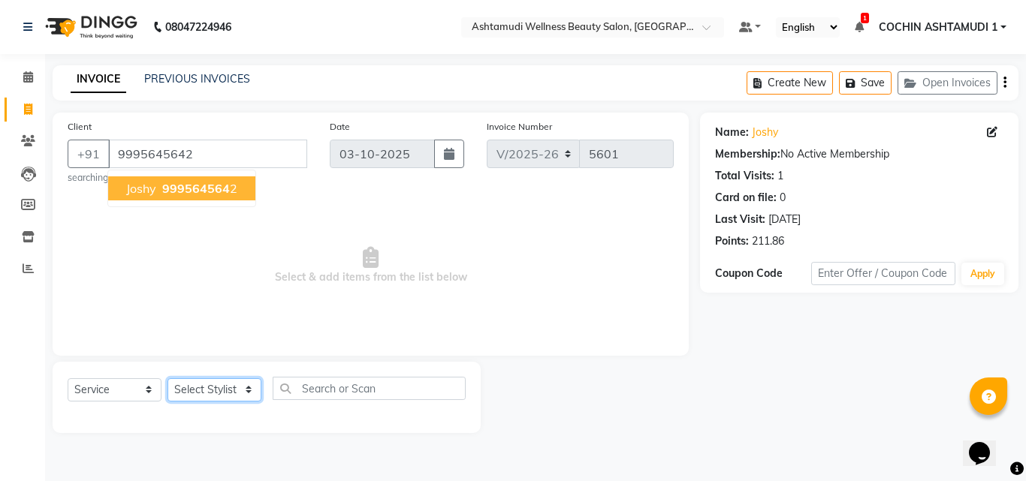
click at [183, 391] on select "Select Stylist [PERSON_NAME](URAJ) [PERSON_NAME] COCHIN ASHTAMUDI Danish Fousiy…" at bounding box center [215, 390] width 94 height 23
select select "80731"
click at [168, 379] on select "Select Stylist [PERSON_NAME](URAJ) [PERSON_NAME] COCHIN ASHTAMUDI Danish Fousiy…" at bounding box center [215, 390] width 94 height 23
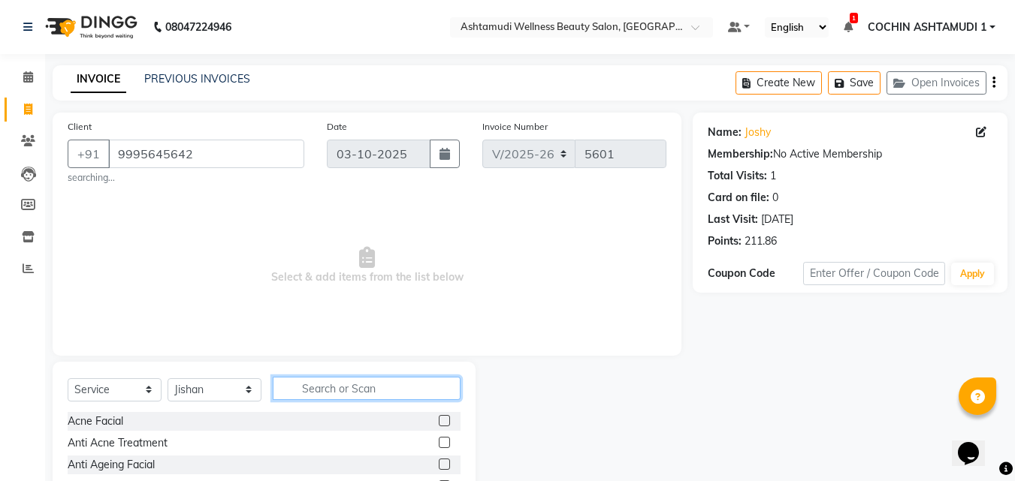
click at [349, 382] on input "text" at bounding box center [367, 388] width 188 height 23
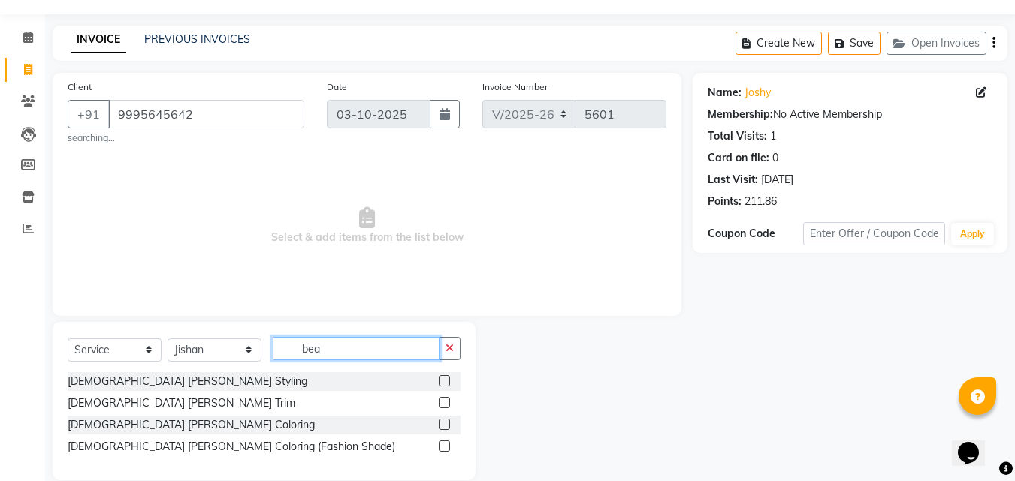
scroll to position [62, 0]
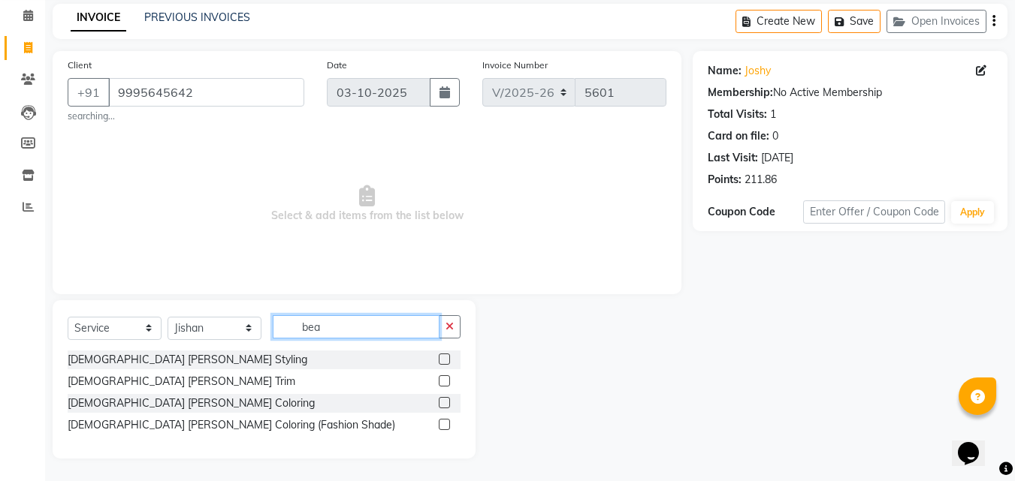
type input "bea"
click at [444, 384] on label at bounding box center [444, 381] width 11 height 11
click at [444, 384] on input "checkbox" at bounding box center [444, 382] width 10 height 10
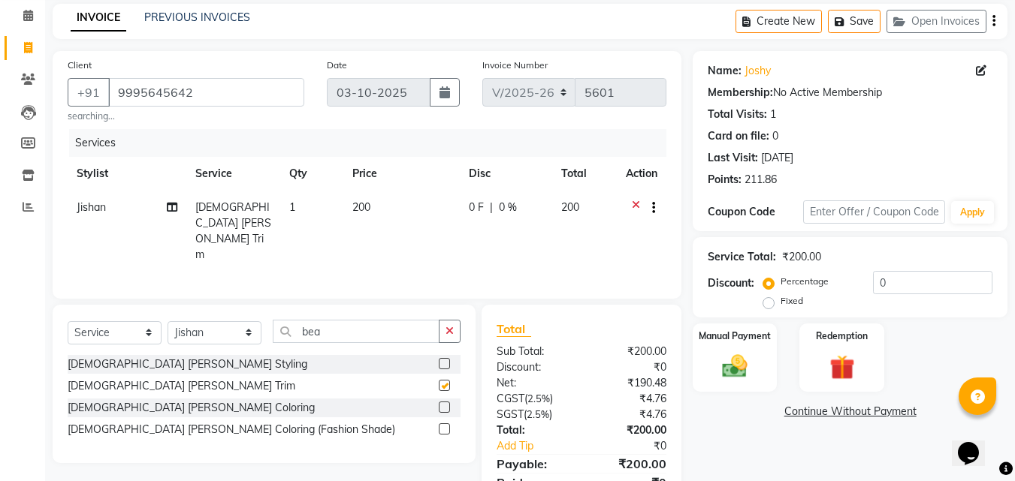
checkbox input "false"
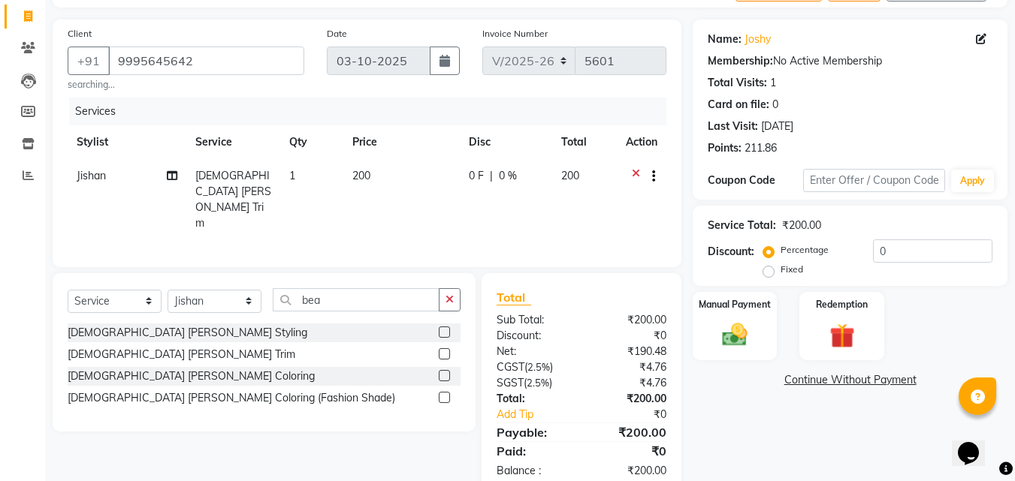
scroll to position [124, 0]
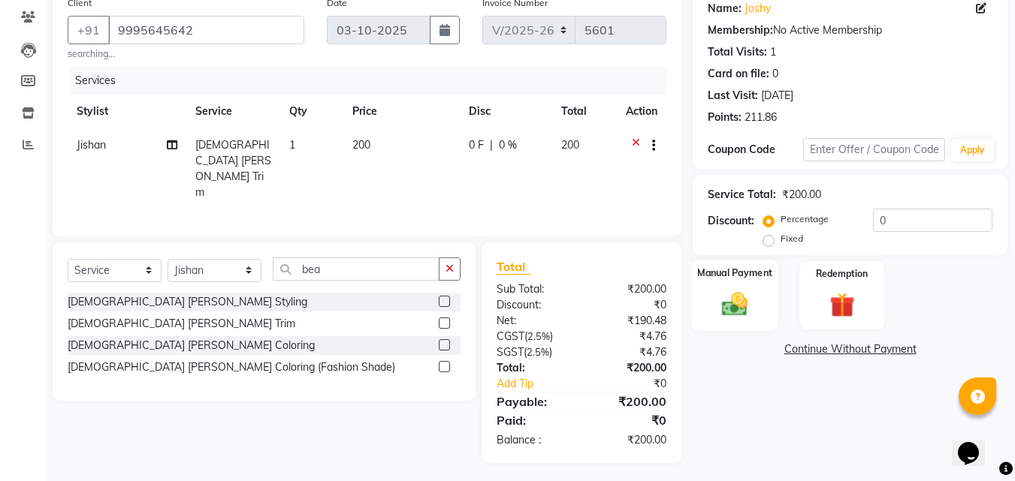
click at [732, 318] on img at bounding box center [735, 304] width 42 height 30
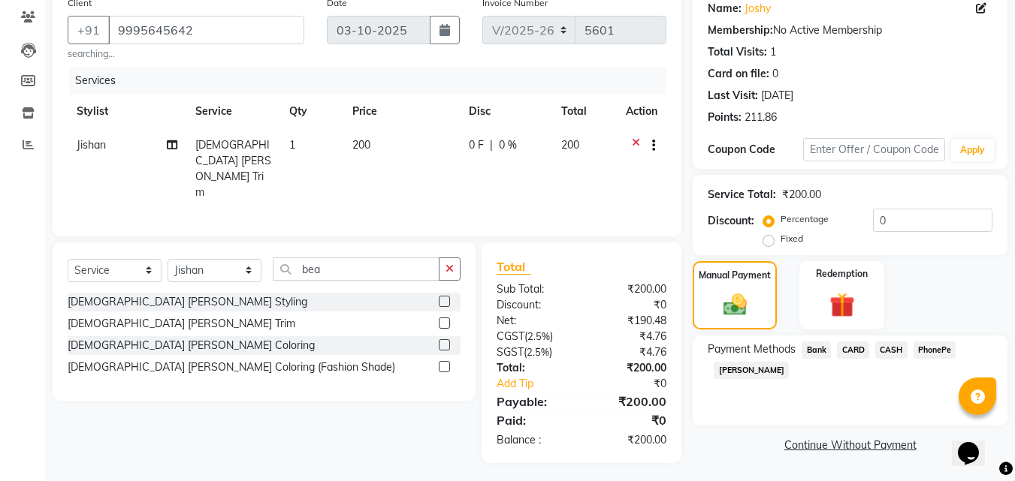
click at [846, 346] on span "CARD" at bounding box center [853, 350] width 32 height 17
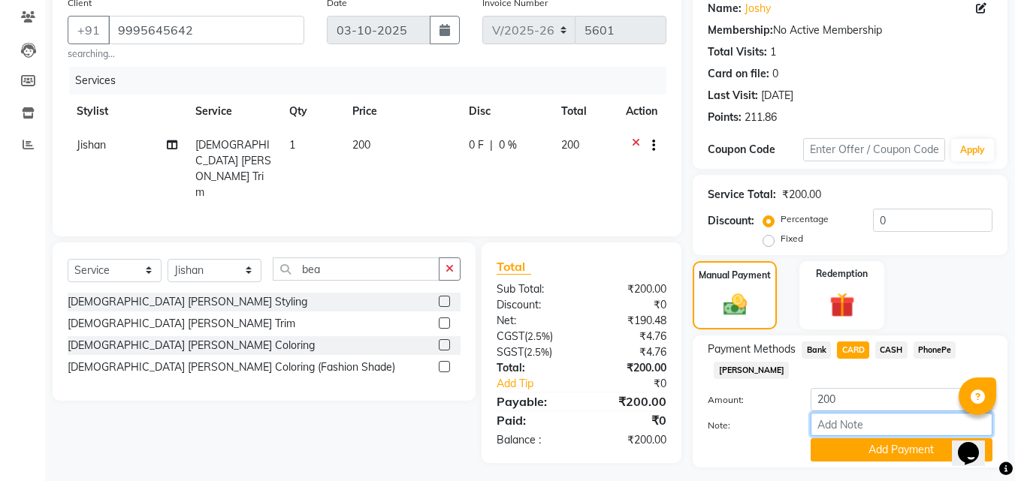
click at [840, 429] on input "Note:" at bounding box center [901, 424] width 182 height 23
type input "RAGHI"
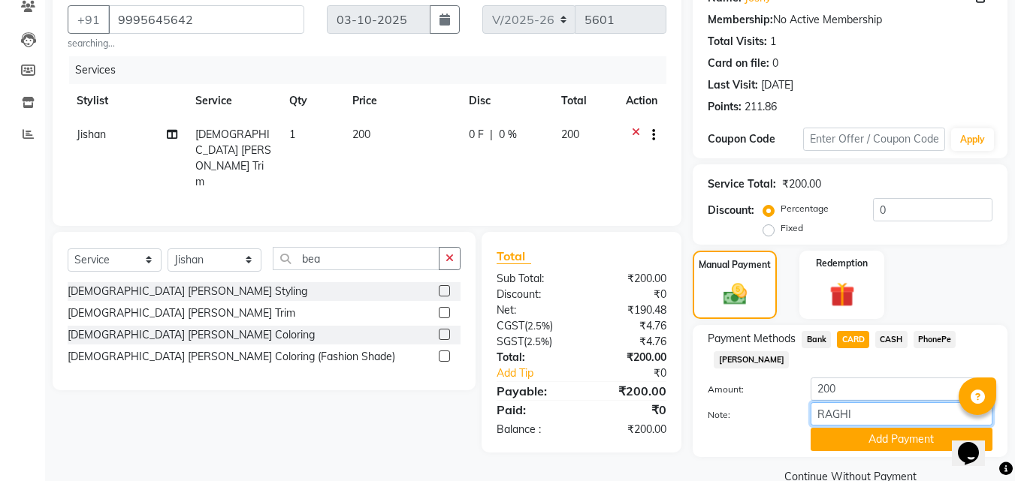
scroll to position [164, 0]
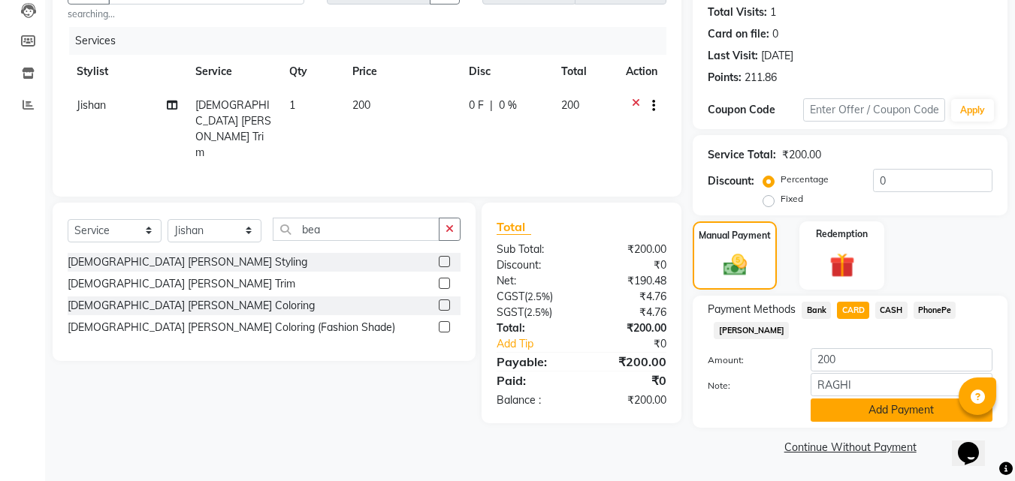
click at [861, 407] on button "Add Payment" at bounding box center [901, 410] width 182 height 23
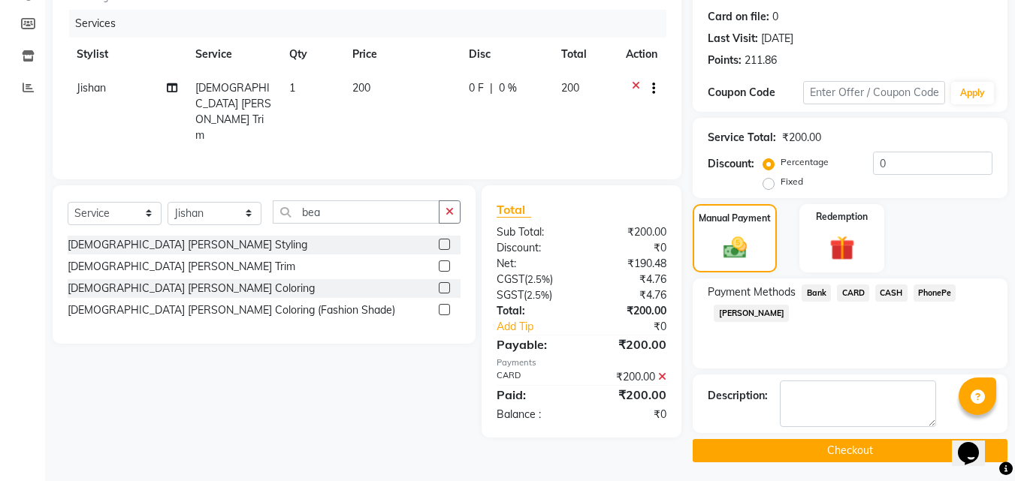
scroll to position [185, 0]
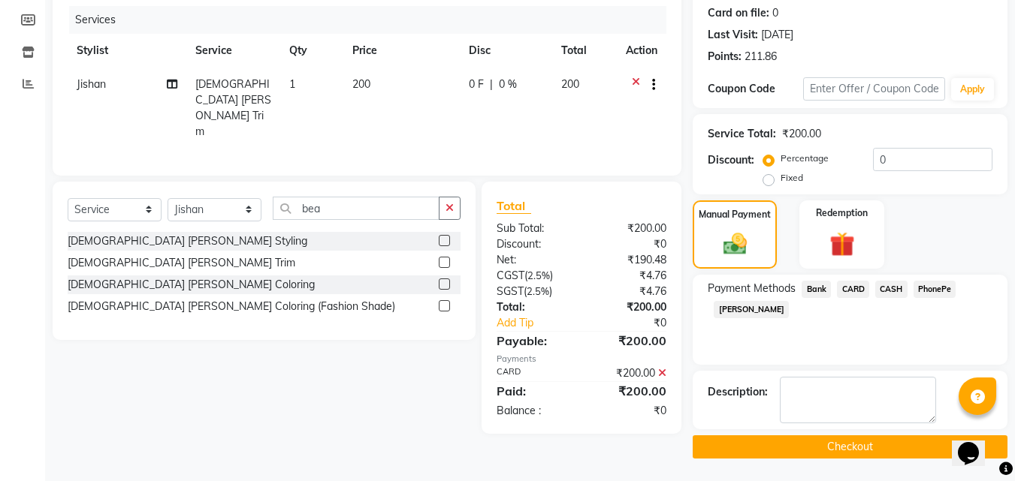
click at [777, 445] on button "Checkout" at bounding box center [850, 447] width 315 height 23
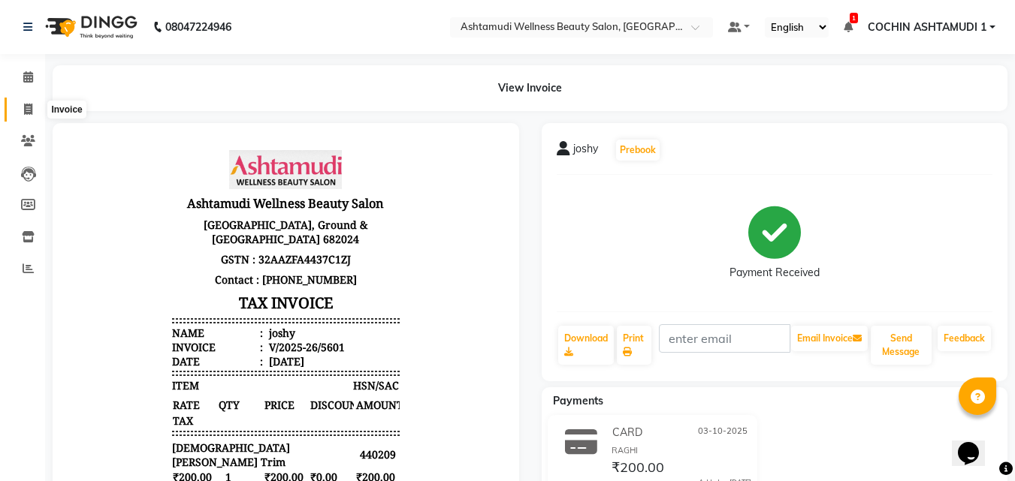
click at [28, 101] on span at bounding box center [28, 109] width 26 height 17
select select "service"
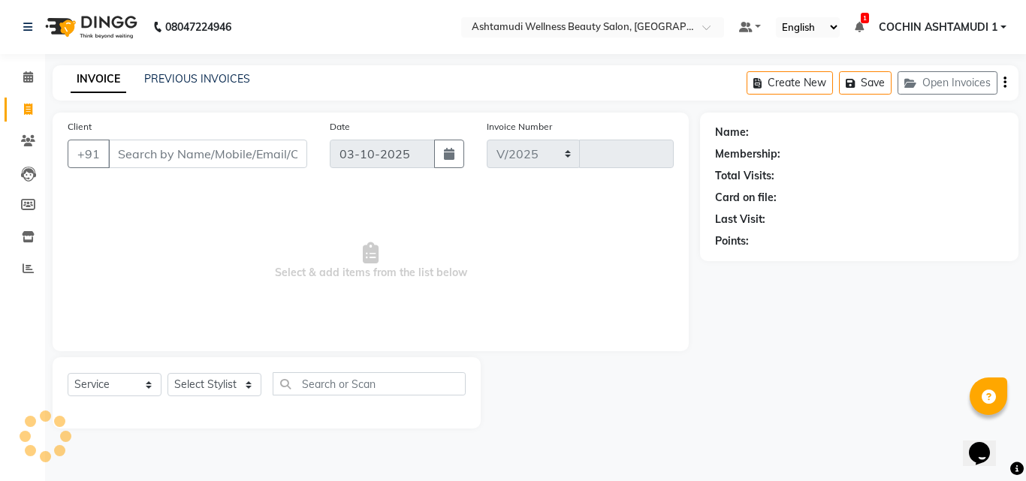
select select "4632"
type input "5602"
click at [26, 67] on link "Calendar" at bounding box center [23, 77] width 36 height 25
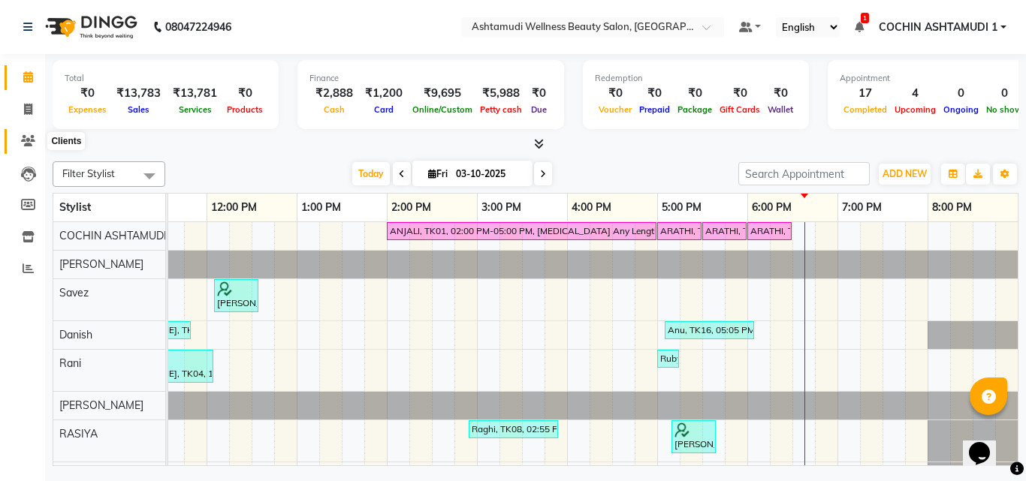
click at [33, 134] on span at bounding box center [28, 141] width 26 height 17
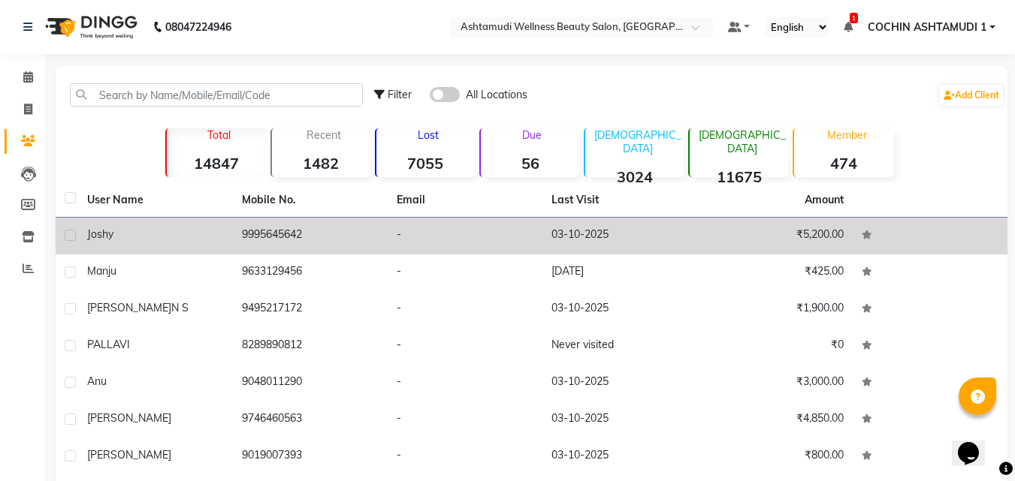
click at [97, 236] on span "joshy" at bounding box center [100, 235] width 26 height 14
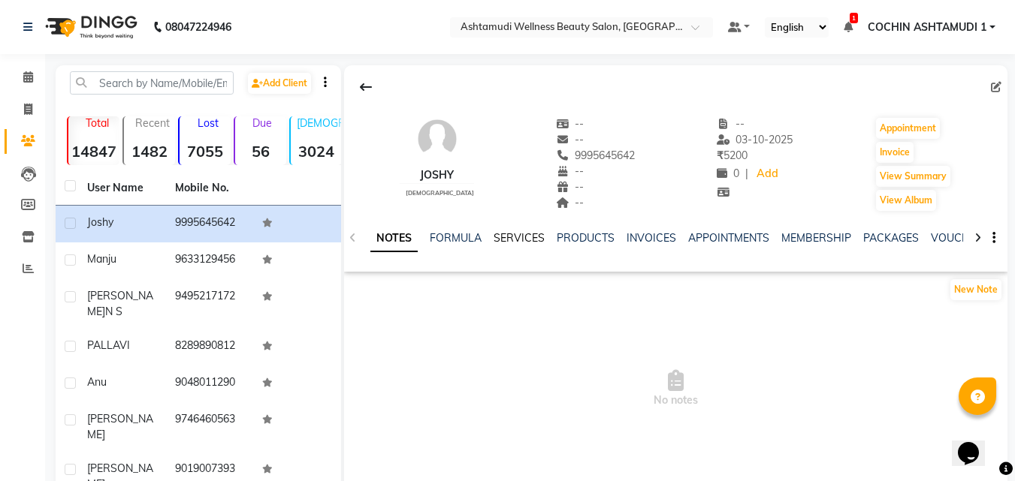
click at [503, 243] on link "SERVICES" at bounding box center [519, 238] width 51 height 14
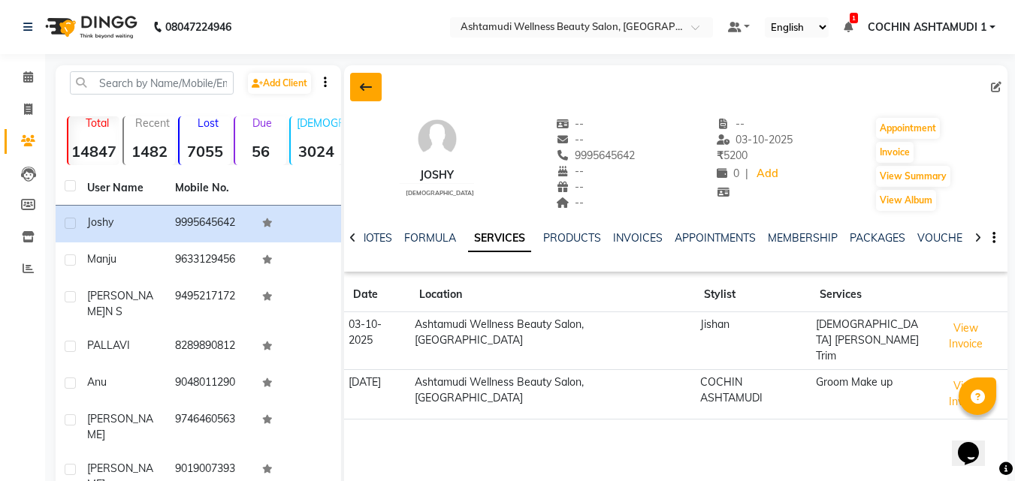
click at [356, 89] on button at bounding box center [366, 87] width 32 height 29
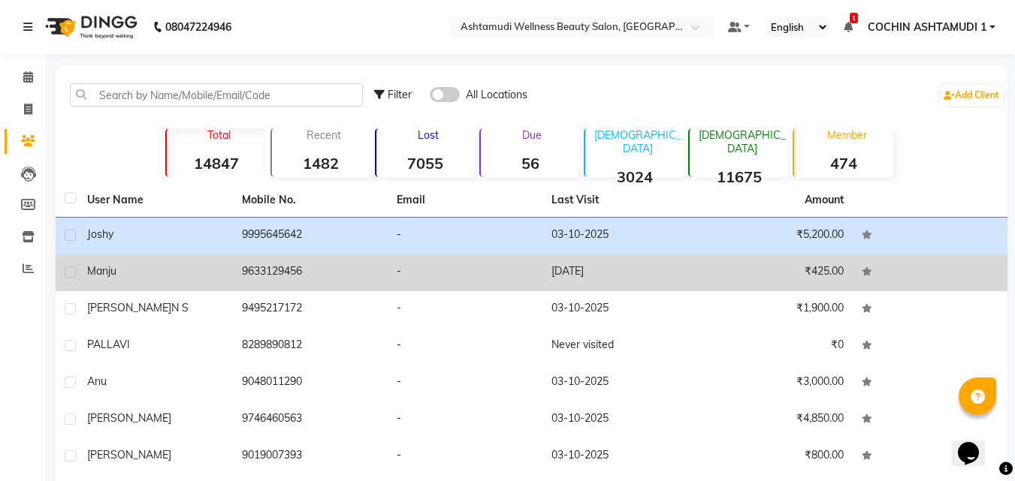
click at [89, 267] on span "Manju" at bounding box center [101, 271] width 29 height 14
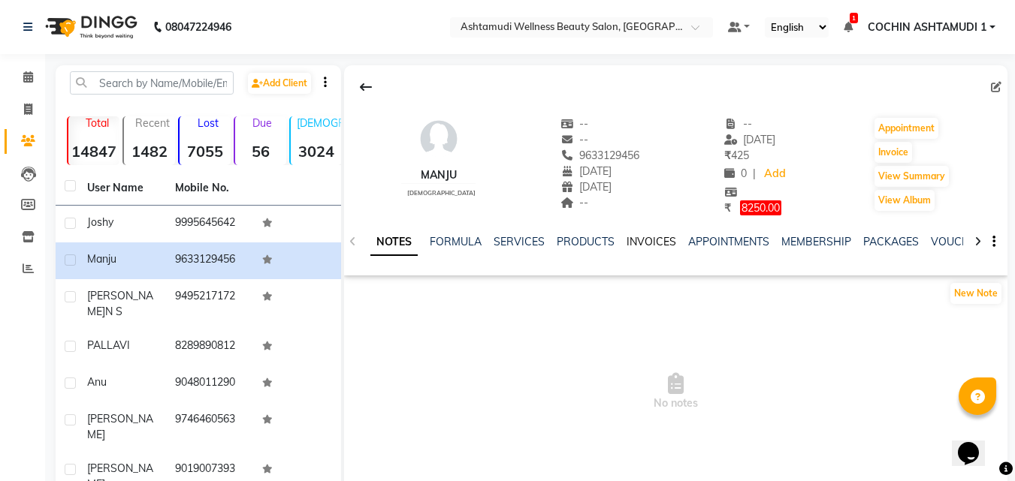
click at [660, 239] on link "INVOICES" at bounding box center [651, 242] width 50 height 14
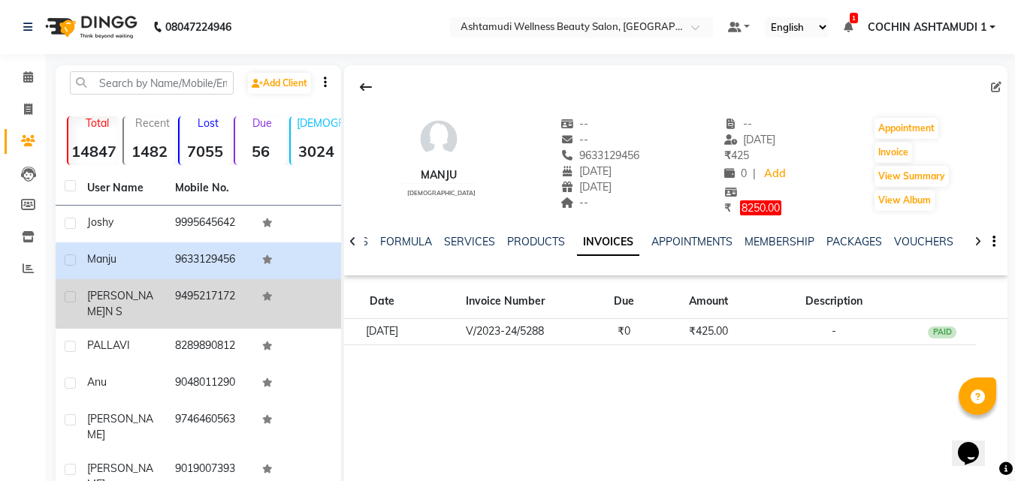
click at [98, 294] on span "Jophy" at bounding box center [120, 303] width 66 height 29
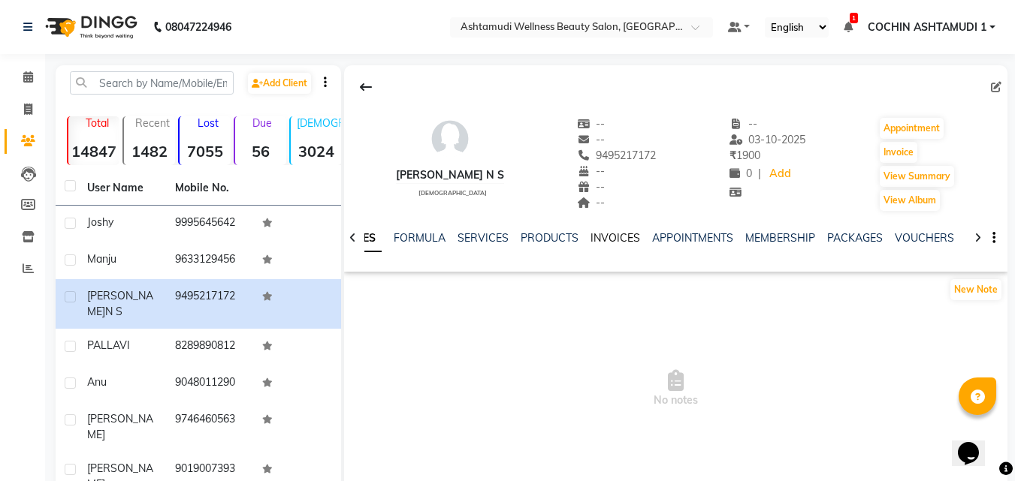
click at [606, 241] on link "INVOICES" at bounding box center [615, 238] width 50 height 14
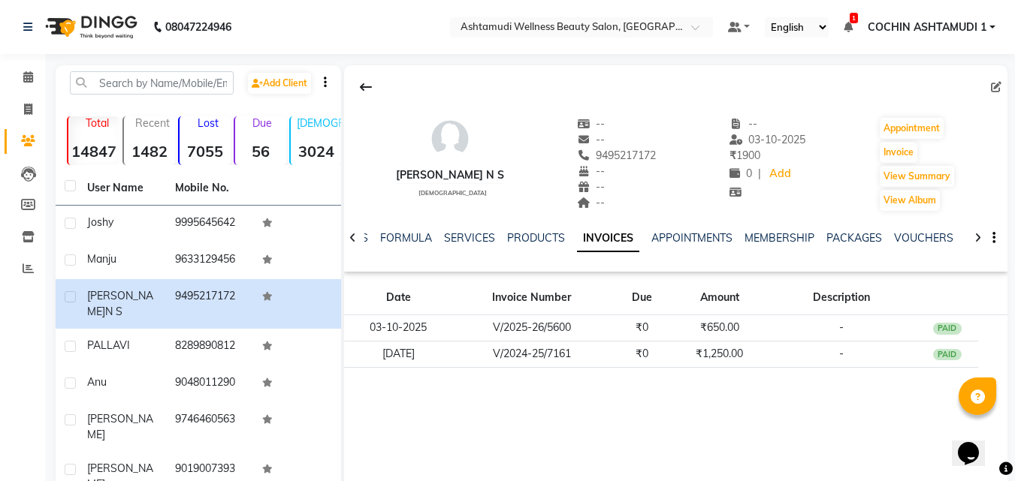
click at [457, 248] on div "NOTES FORMULA SERVICES PRODUCTS INVOICES APPOINTMENTS MEMBERSHIP PACKAGES VOUCH…" at bounding box center [657, 245] width 575 height 28
click at [462, 243] on link "SERVICES" at bounding box center [469, 238] width 51 height 14
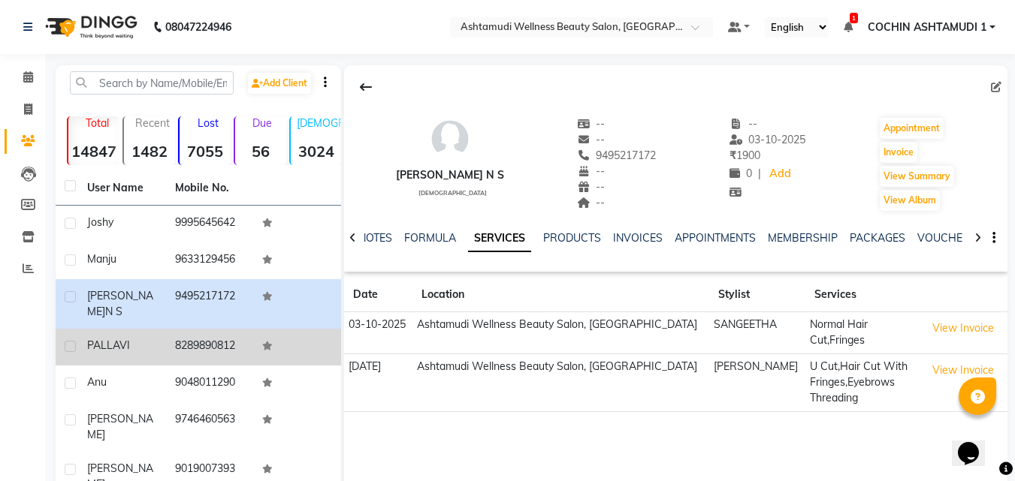
click at [125, 339] on span "PALLAVI" at bounding box center [108, 346] width 43 height 14
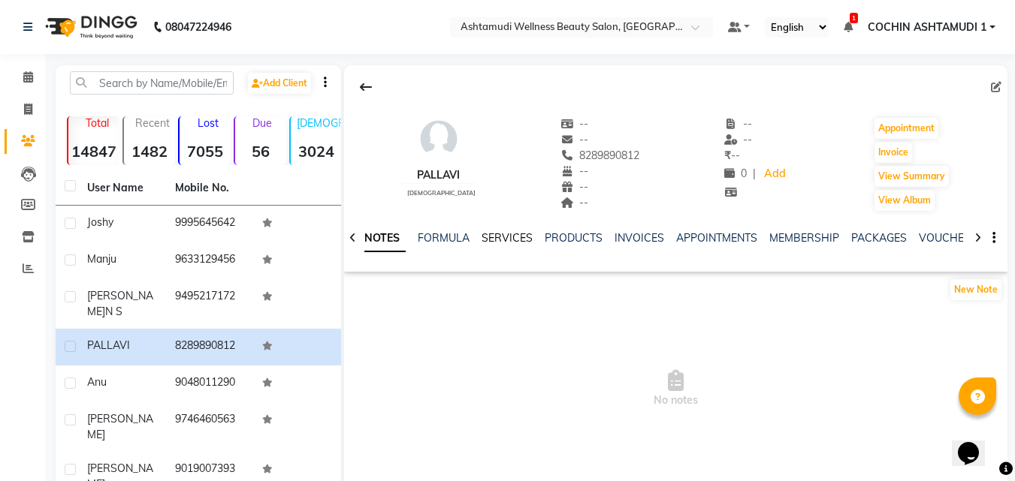
click at [496, 238] on link "SERVICES" at bounding box center [506, 238] width 51 height 14
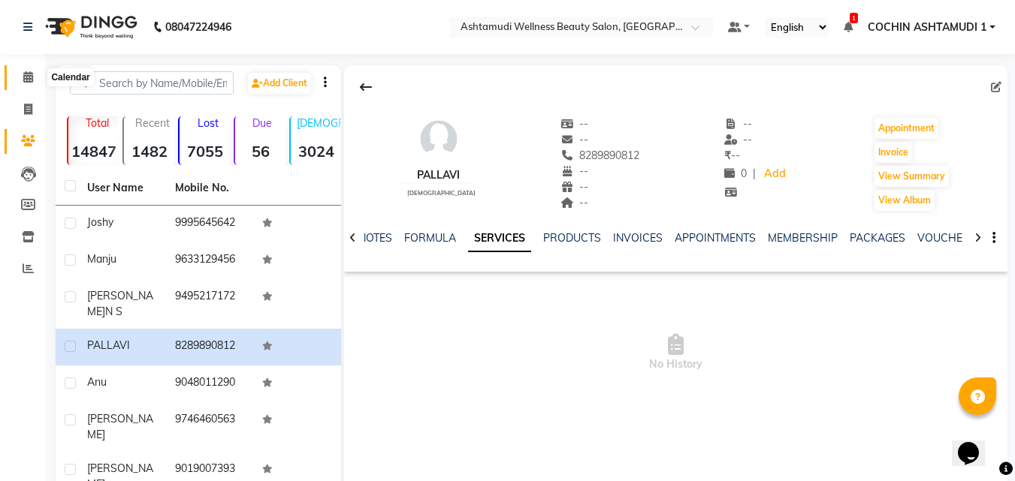
click at [31, 78] on icon at bounding box center [28, 76] width 10 height 11
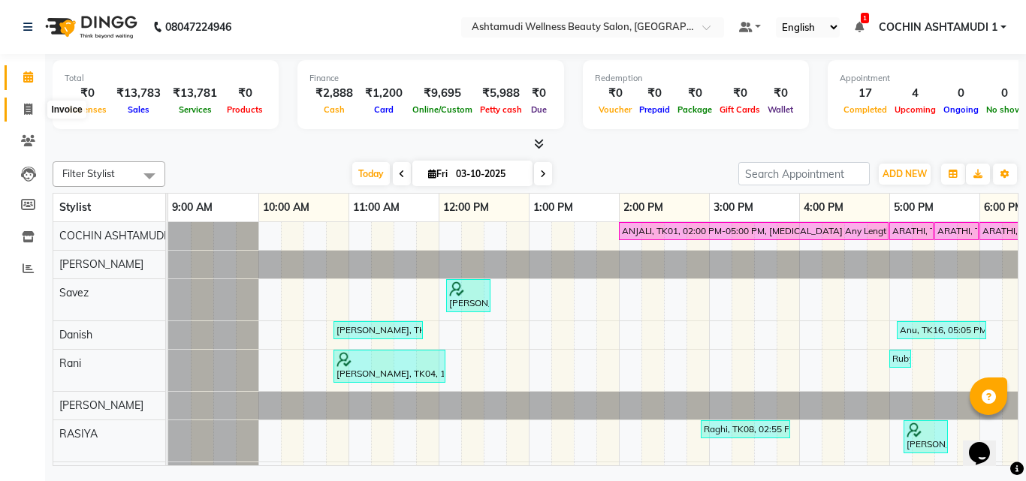
click at [27, 109] on icon at bounding box center [28, 109] width 8 height 11
select select "service"
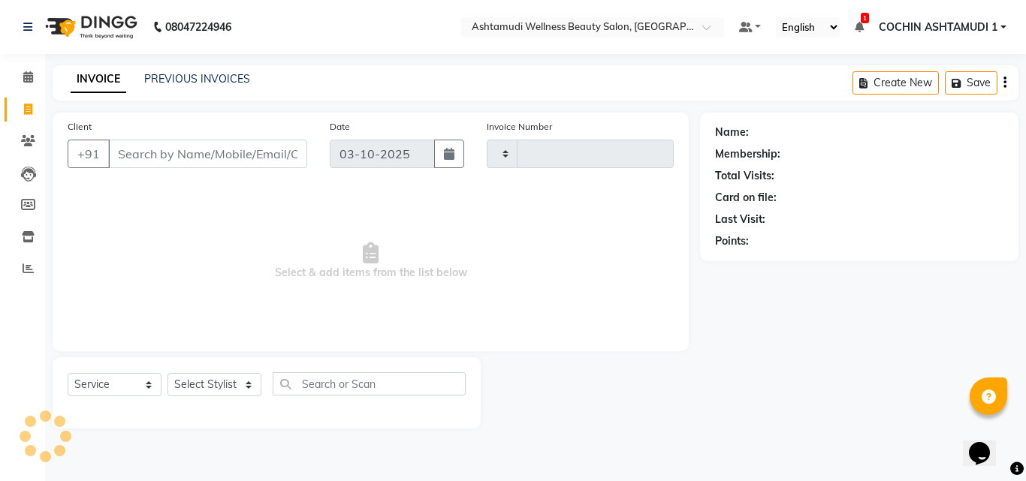
type input "5602"
select select "4632"
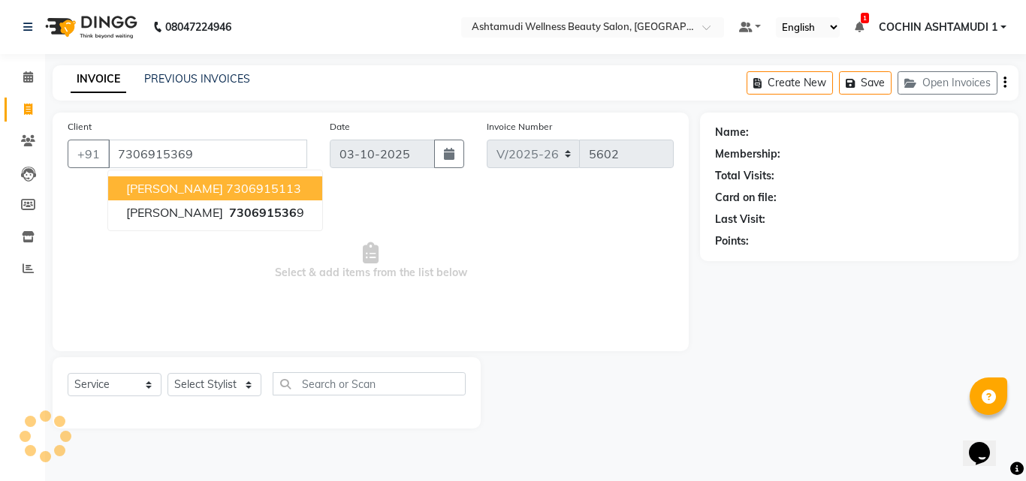
type input "7306915369"
select select "1: Object"
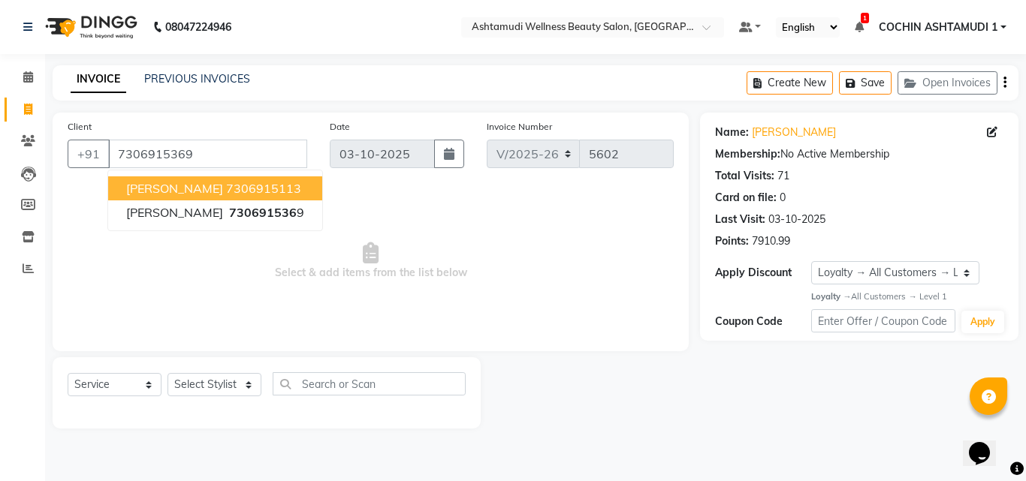
click at [226, 186] on ngb-highlight "7306915113" at bounding box center [263, 188] width 75 height 15
type input "7306915113"
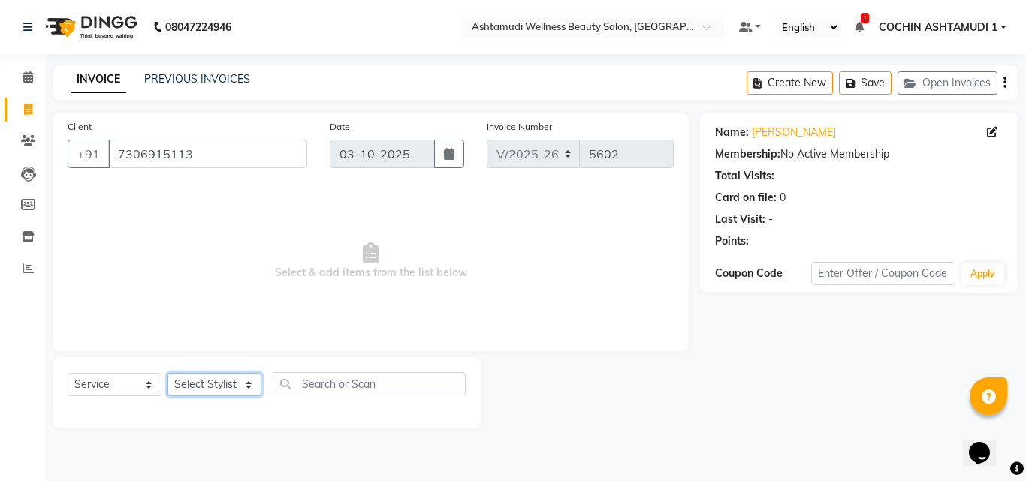
click at [220, 391] on select "Select Stylist [PERSON_NAME](URAJ) [PERSON_NAME] COCHIN ASHTAMUDI Danish Fousiy…" at bounding box center [215, 384] width 94 height 23
select select "88228"
click at [168, 373] on select "Select Stylist [PERSON_NAME](URAJ) [PERSON_NAME] COCHIN ASHTAMUDI Danish Fousiy…" at bounding box center [215, 384] width 94 height 23
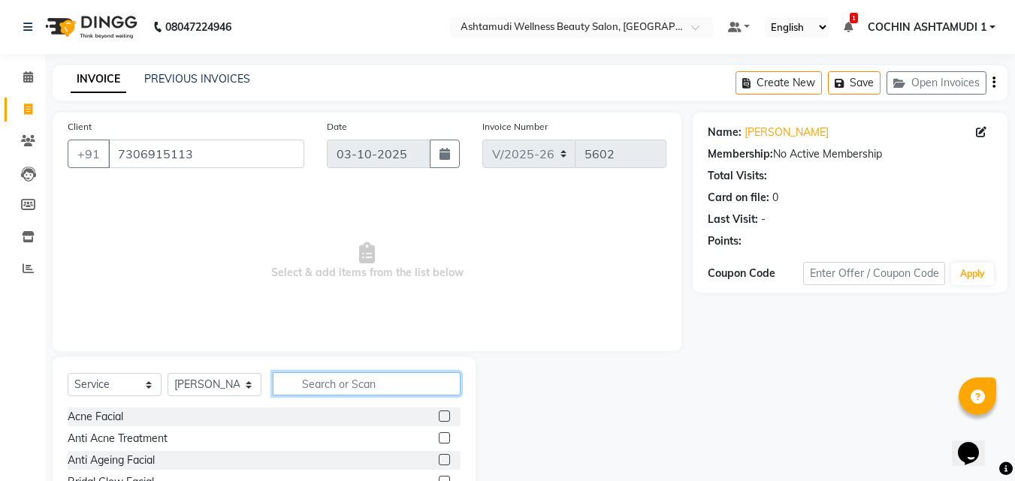
drag, startPoint x: 309, startPoint y: 391, endPoint x: 305, endPoint y: 401, distance: 10.8
click at [305, 401] on div "Select Service Product Membership Package Voucher Prepaid Gift Card Select Styl…" at bounding box center [264, 390] width 393 height 35
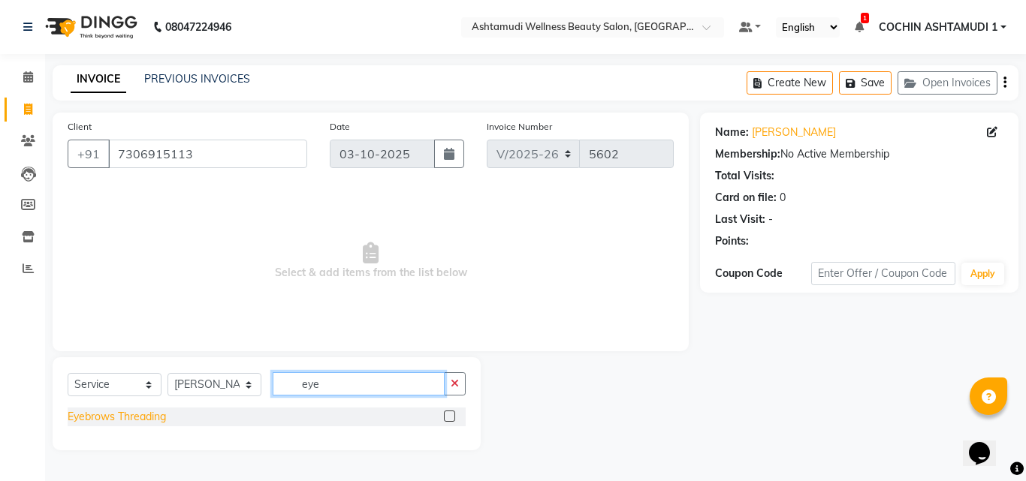
type input "eye"
drag, startPoint x: 89, startPoint y: 416, endPoint x: 95, endPoint y: 412, distance: 7.7
click at [95, 412] on div "Eyebrows Threading" at bounding box center [117, 417] width 98 height 16
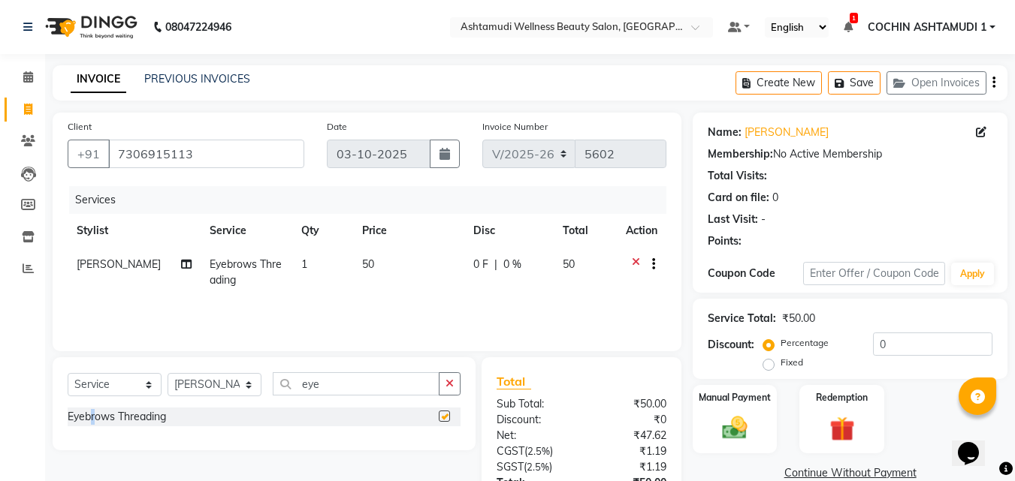
checkbox input "false"
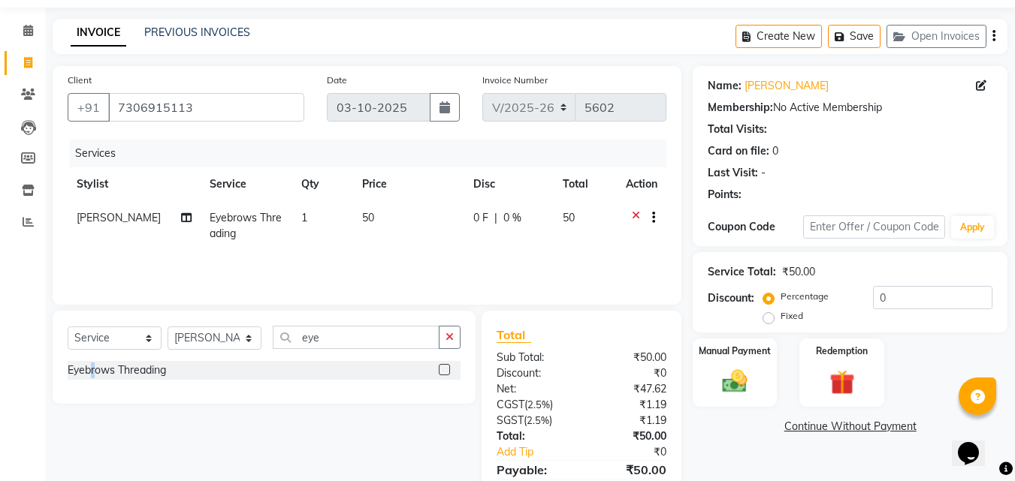
scroll to position [119, 0]
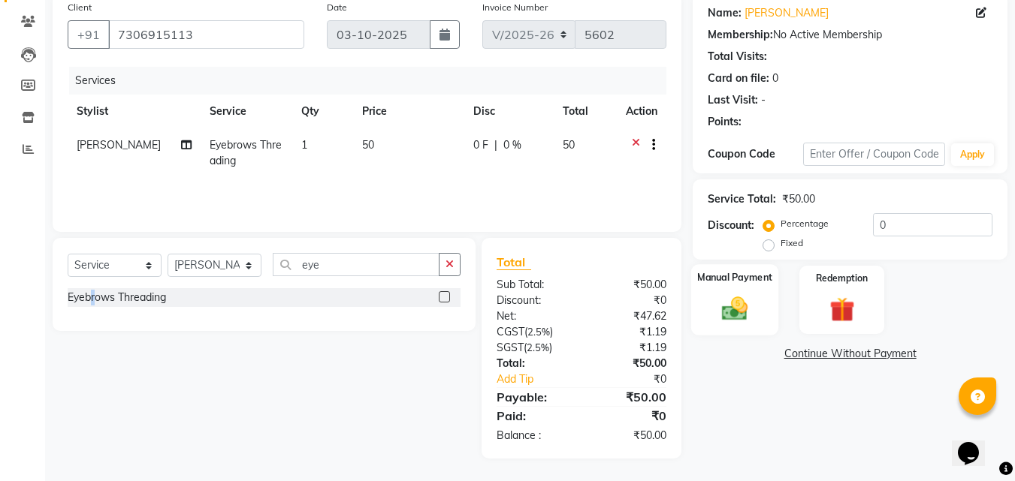
click at [734, 311] on img at bounding box center [735, 309] width 42 height 30
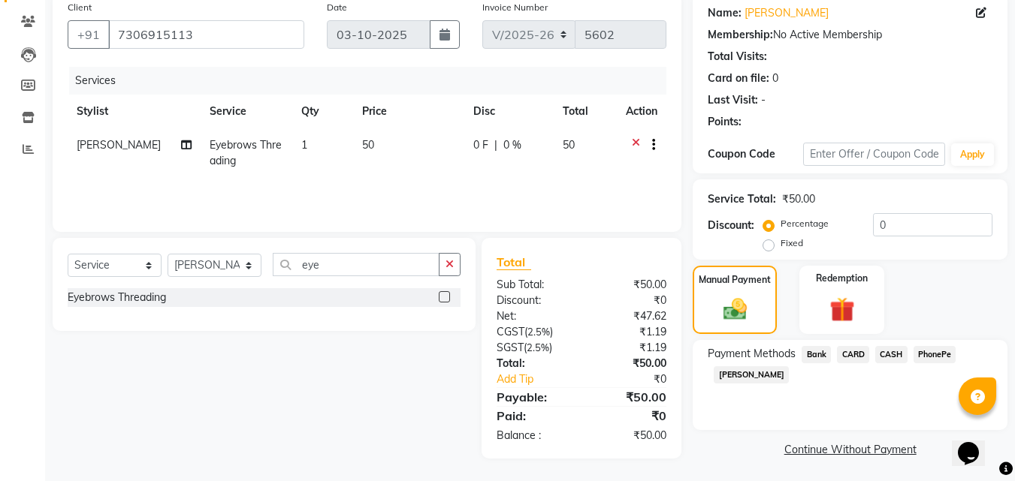
click at [929, 350] on span "PhonePe" at bounding box center [934, 354] width 43 height 17
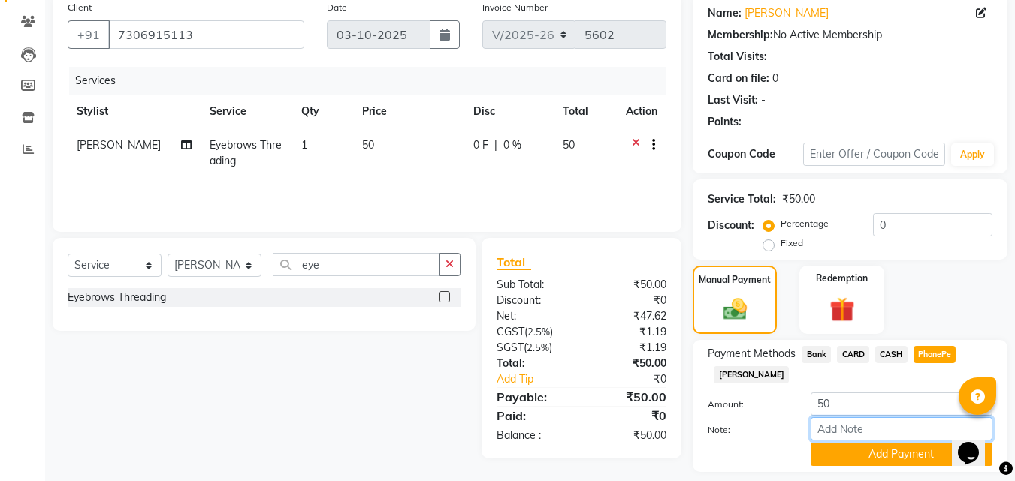
click at [843, 426] on input "Note:" at bounding box center [901, 429] width 182 height 23
type input "[PERSON_NAME]"
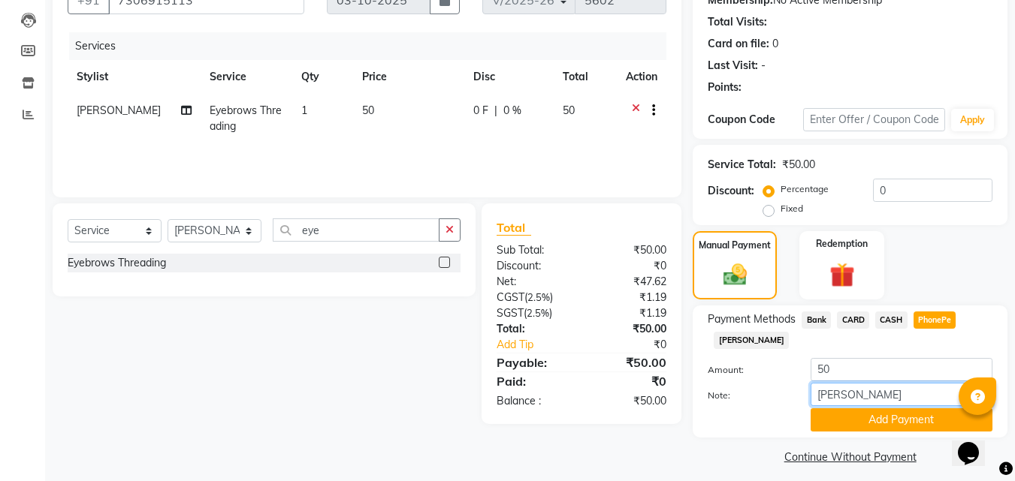
scroll to position [164, 0]
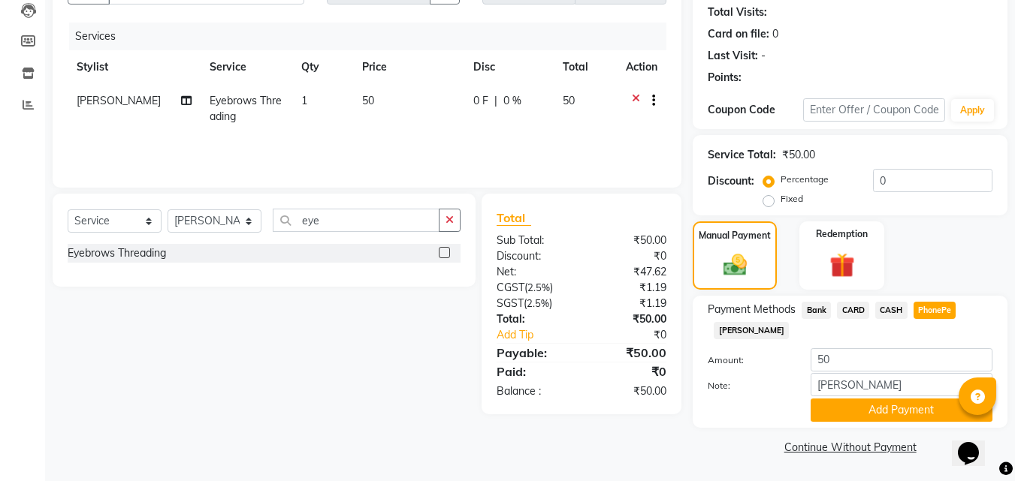
click at [892, 315] on span "CASH" at bounding box center [891, 310] width 32 height 17
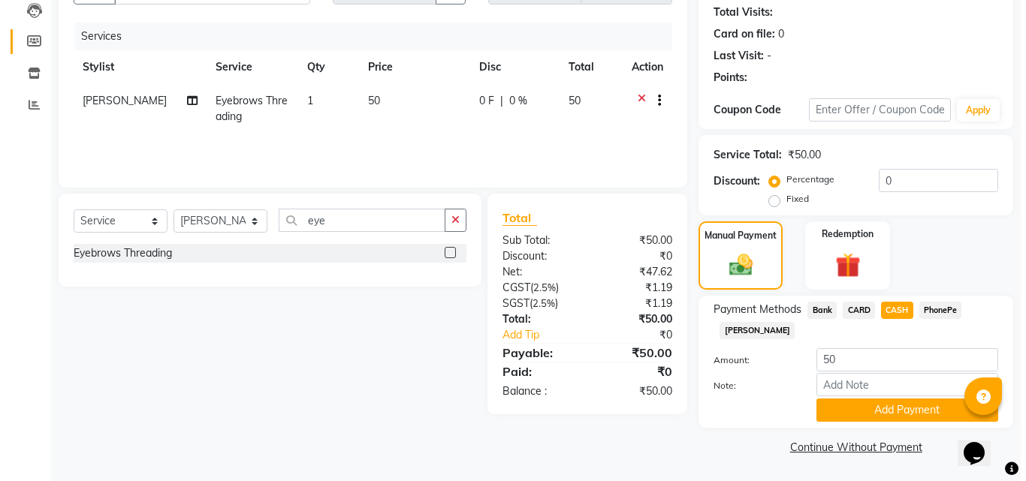
scroll to position [0, 0]
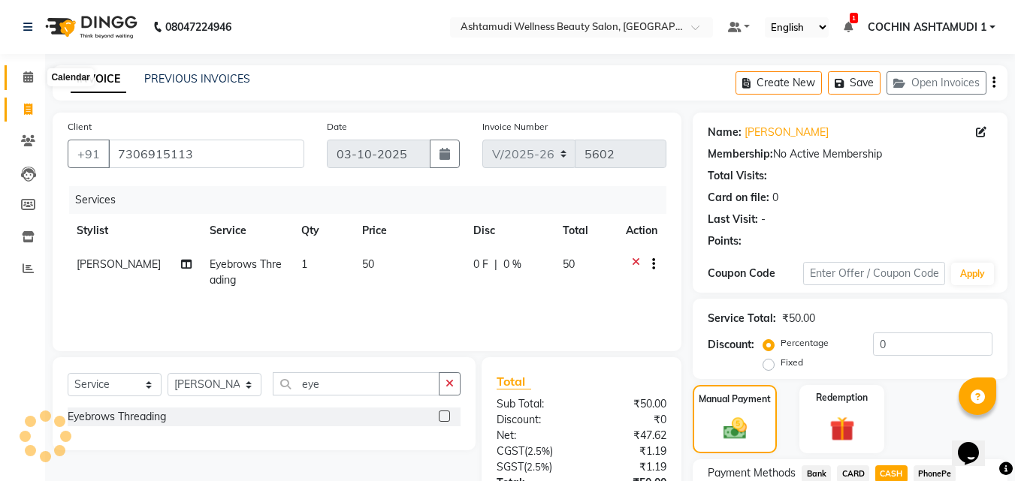
click at [33, 80] on icon at bounding box center [28, 76] width 10 height 11
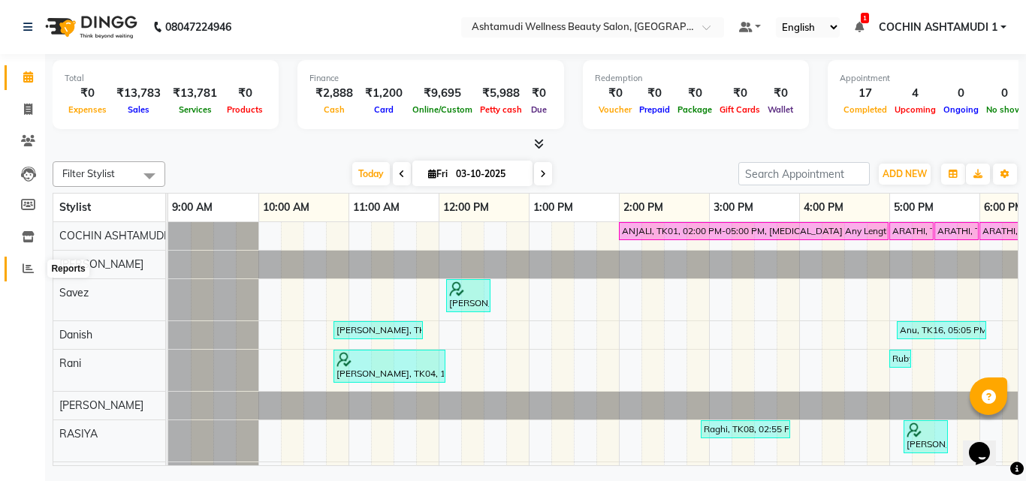
click at [28, 266] on icon at bounding box center [28, 268] width 11 height 11
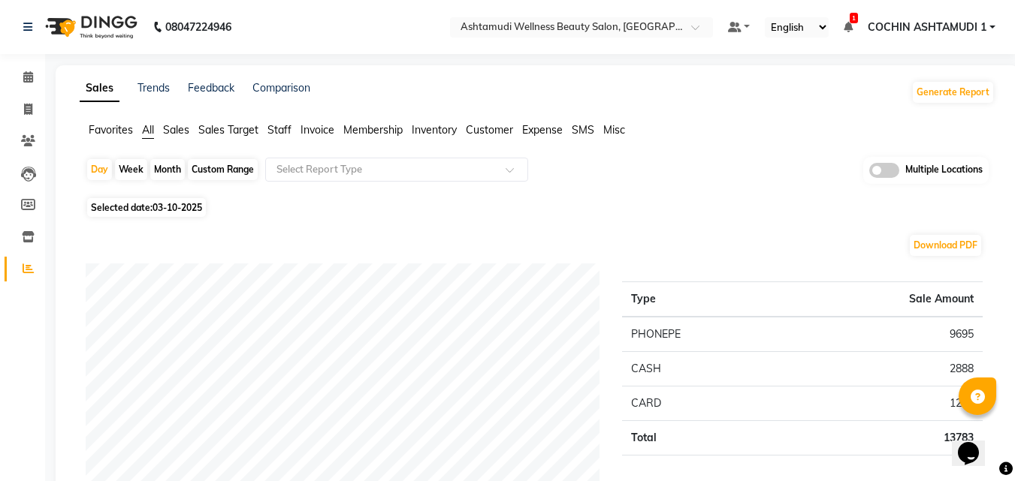
click at [288, 131] on span "Staff" at bounding box center [279, 130] width 24 height 14
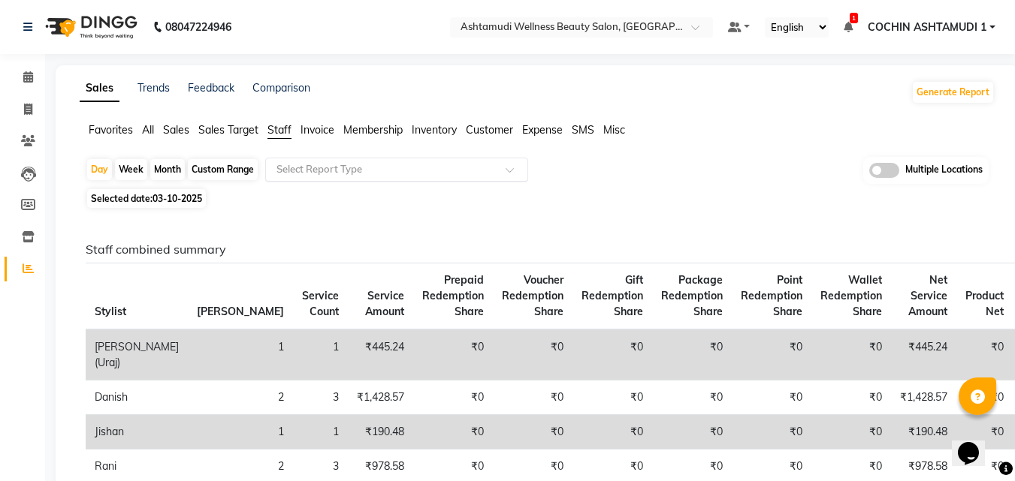
click at [301, 180] on ng-select "Select Report Type" at bounding box center [396, 170] width 263 height 24
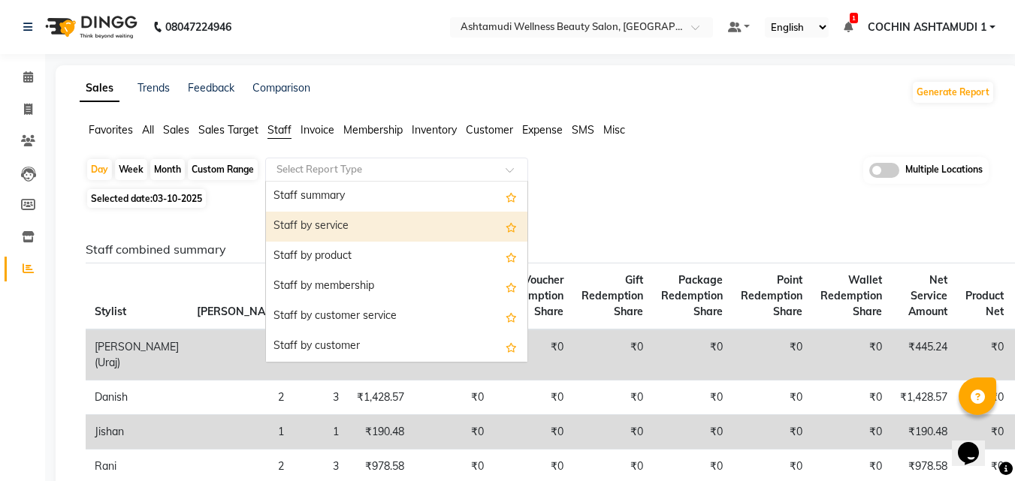
click at [307, 234] on div "Staff by service" at bounding box center [396, 227] width 261 height 30
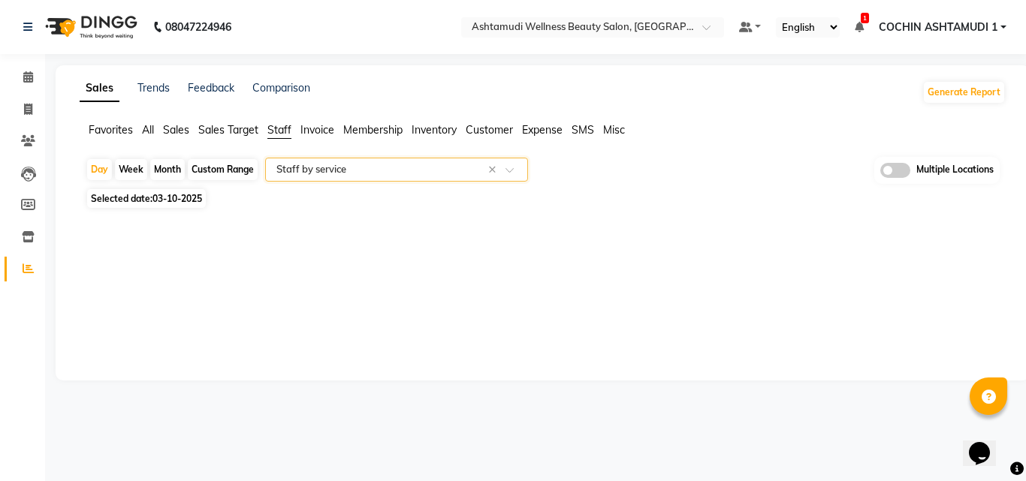
select select "full_report"
select select "csv"
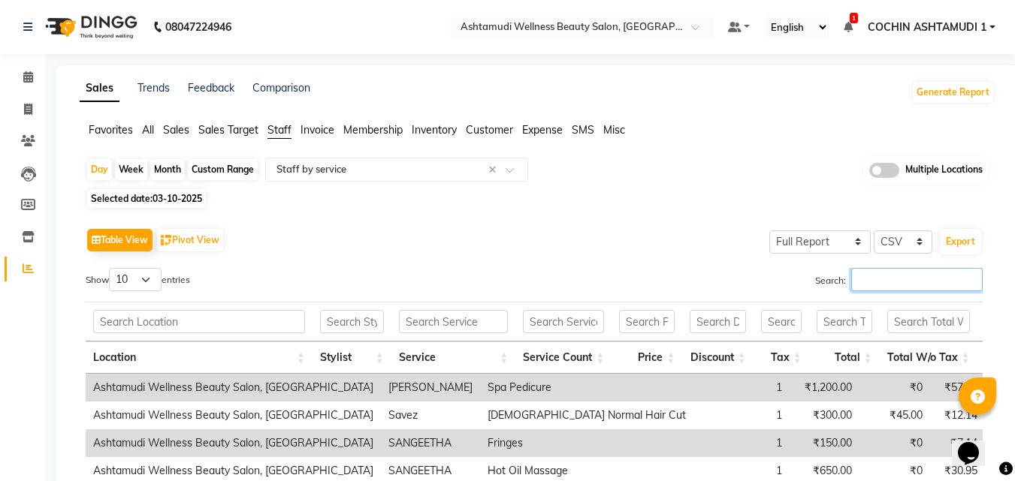
click at [883, 273] on input "Search:" at bounding box center [916, 279] width 131 height 23
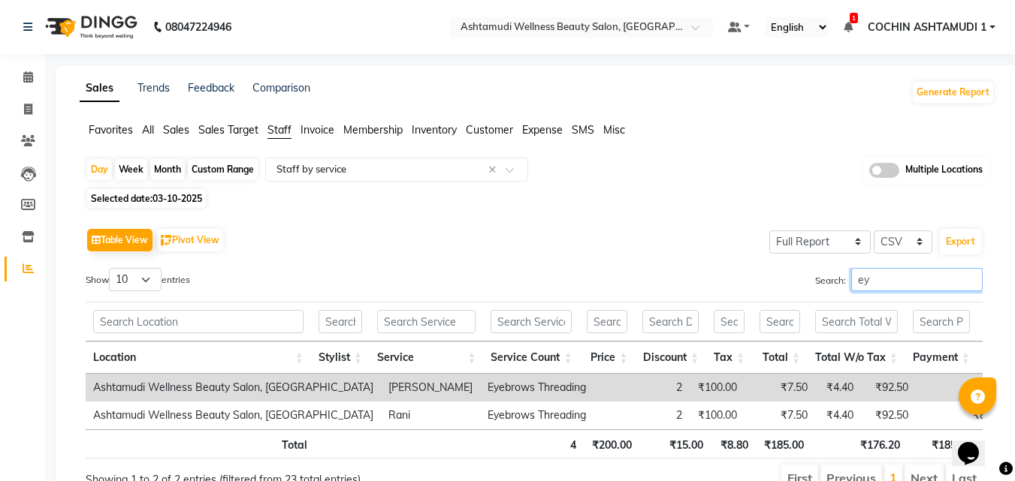
type input "eye"
click at [882, 273] on input "eye" at bounding box center [916, 279] width 131 height 23
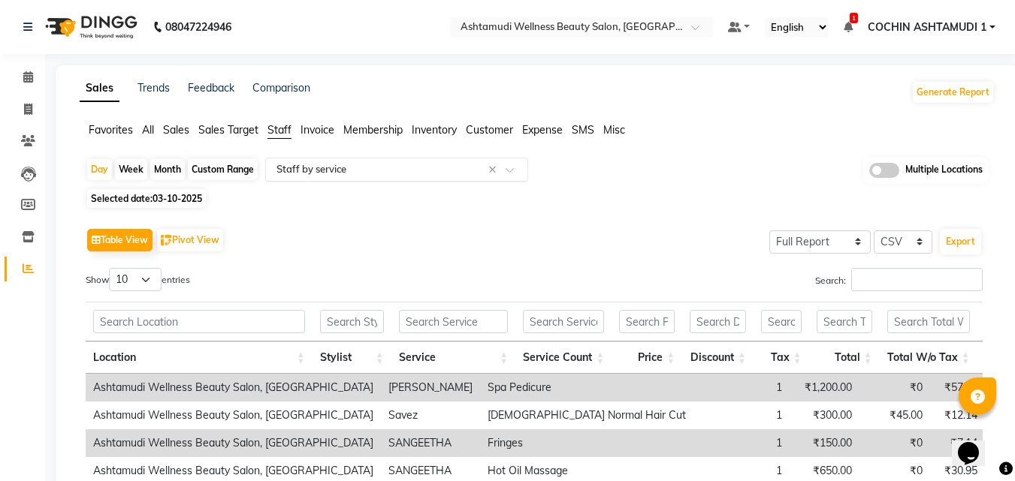
click at [327, 175] on input "text" at bounding box center [381, 169] width 216 height 15
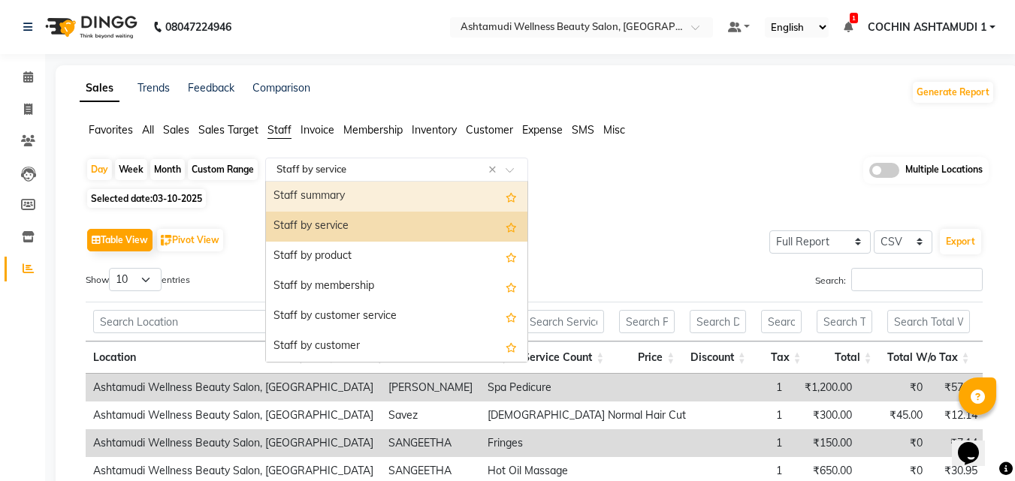
click at [324, 201] on div "Staff summary" at bounding box center [396, 197] width 261 height 30
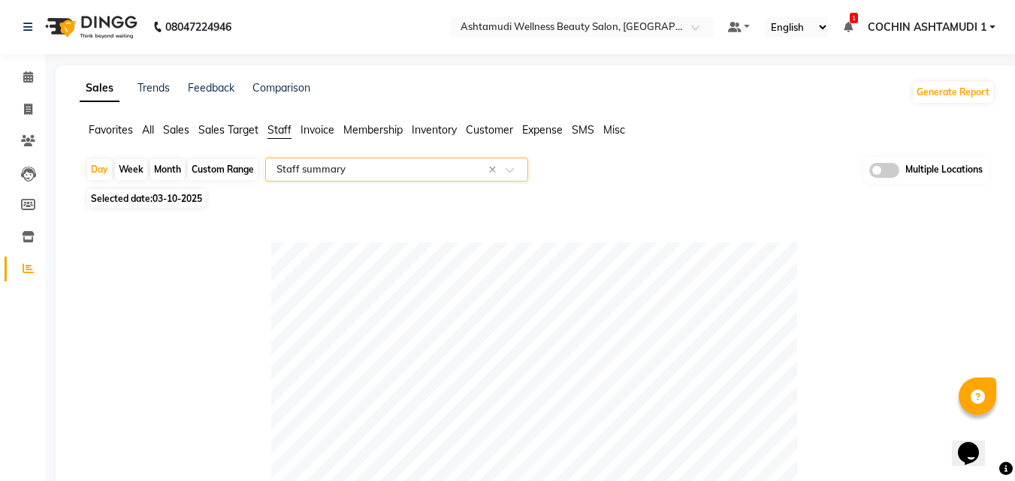
click at [227, 164] on div "Custom Range" at bounding box center [223, 169] width 70 height 21
select select "10"
select select "2025"
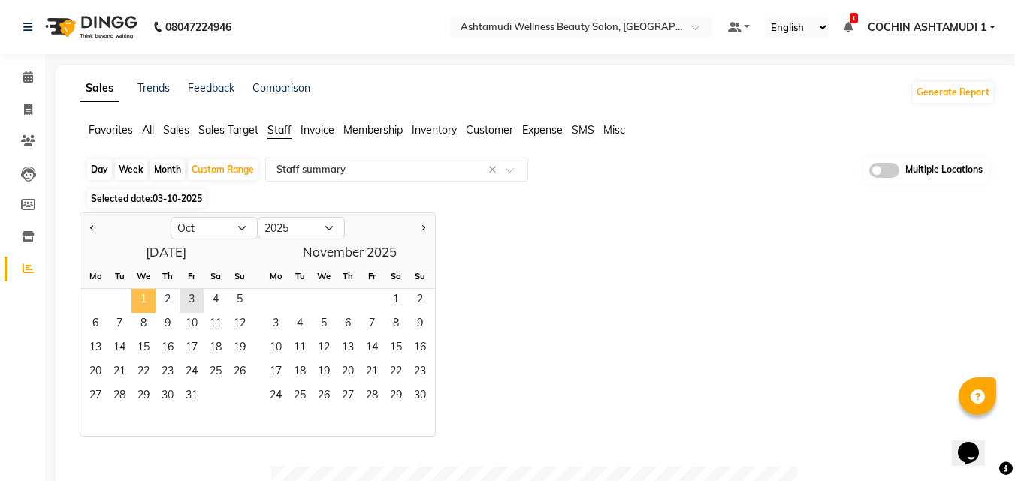
click at [144, 305] on span "1" at bounding box center [143, 301] width 24 height 24
click at [203, 305] on span "3" at bounding box center [192, 301] width 24 height 24
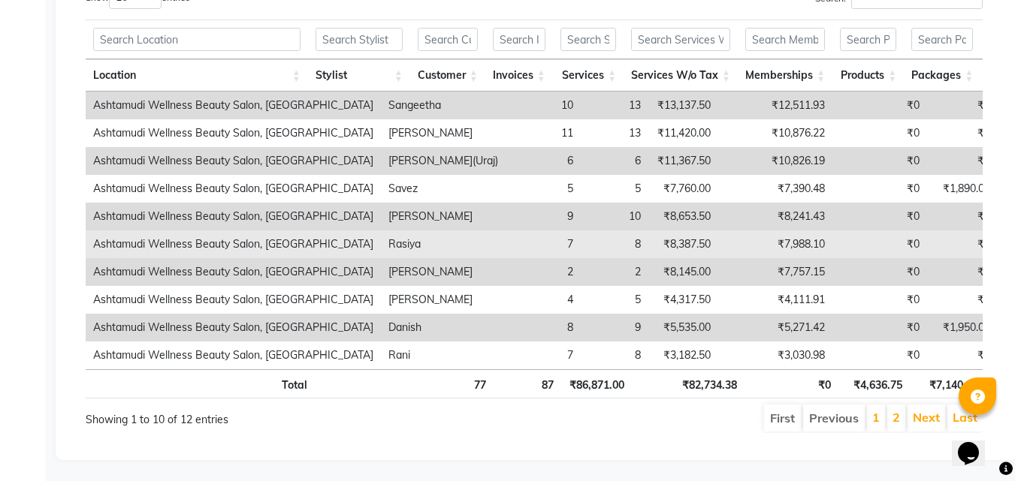
scroll to position [850, 0]
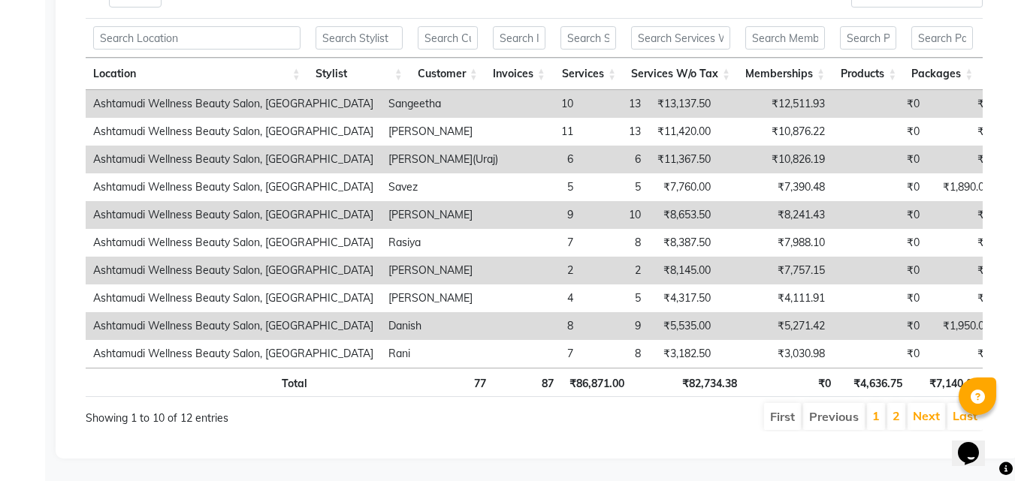
click at [924, 415] on li "Next" at bounding box center [926, 416] width 38 height 27
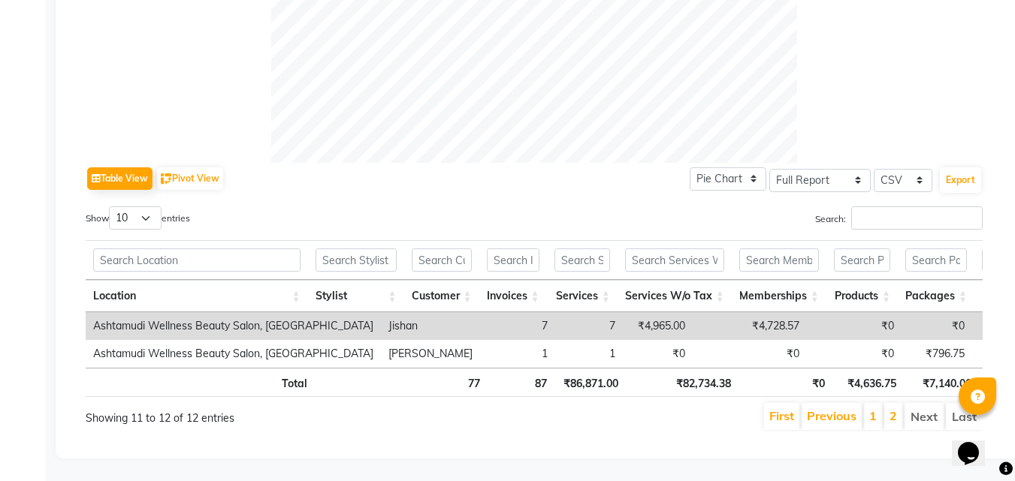
scroll to position [628, 0]
click at [877, 409] on link "1" at bounding box center [873, 416] width 8 height 15
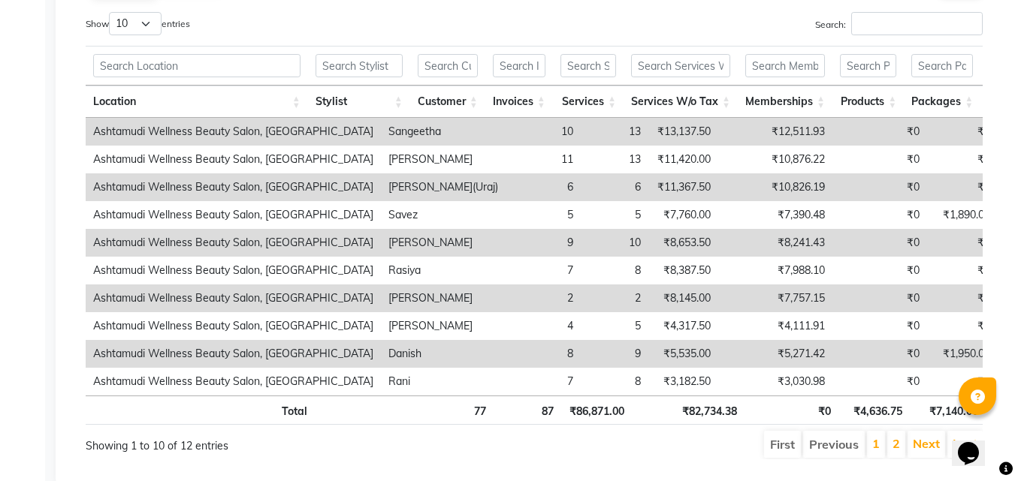
scroll to position [850, 0]
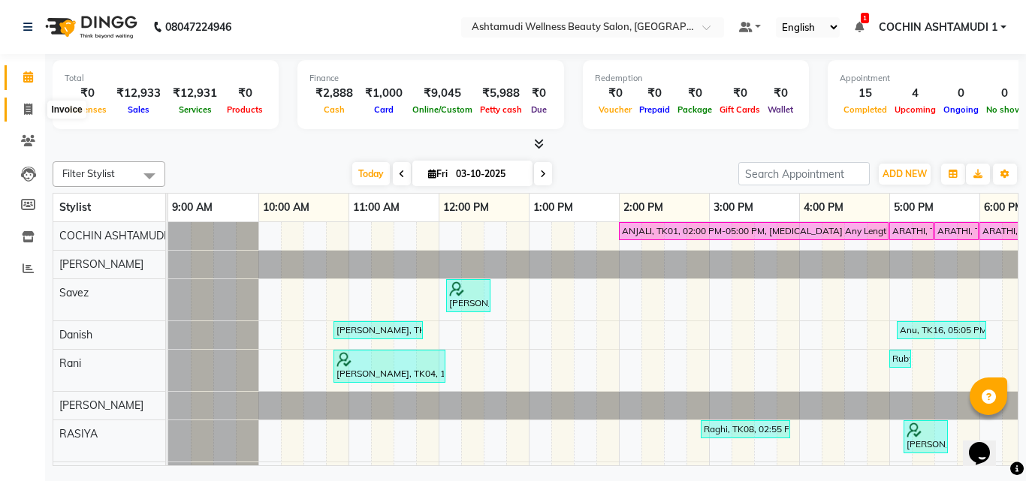
click at [27, 104] on icon at bounding box center [28, 109] width 8 height 11
select select "service"
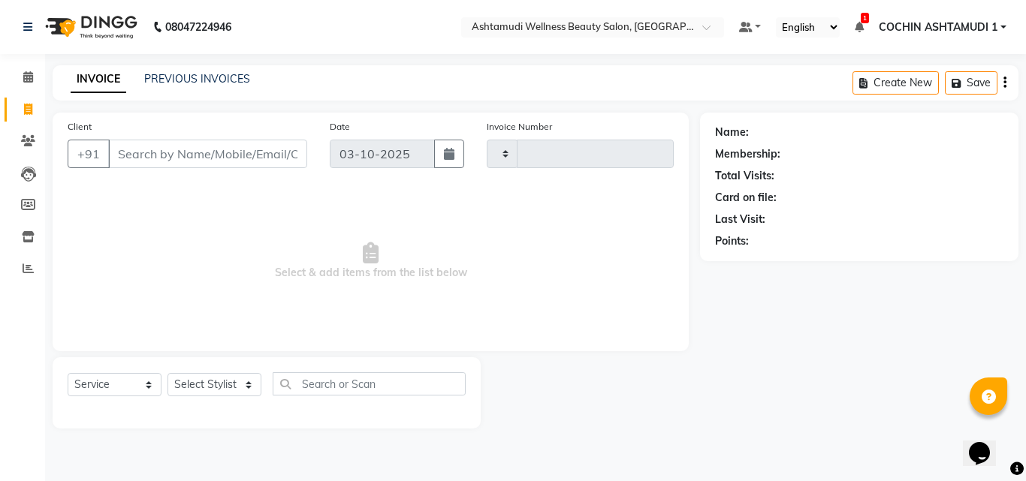
type input "5602"
select select "4632"
click at [128, 161] on input "Client" at bounding box center [207, 154] width 199 height 29
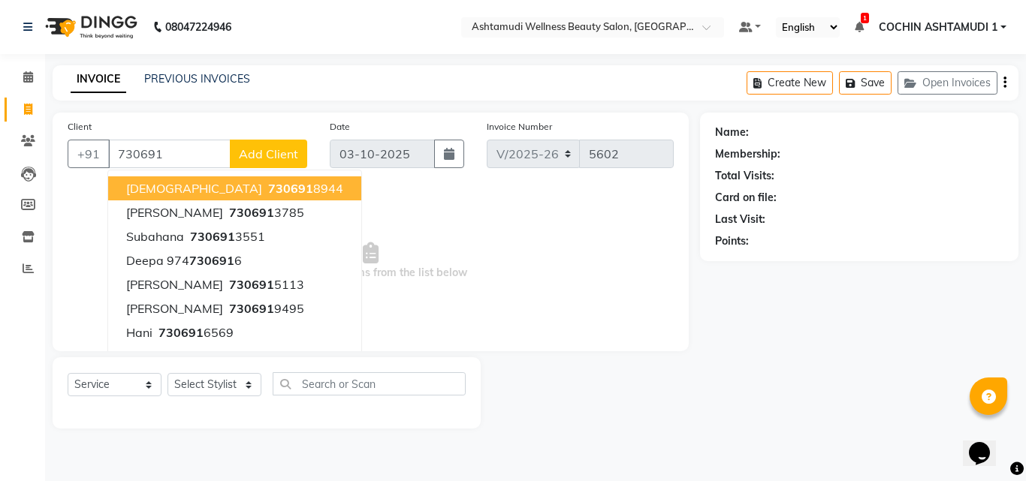
click at [268, 195] on span "730691" at bounding box center [290, 188] width 45 height 15
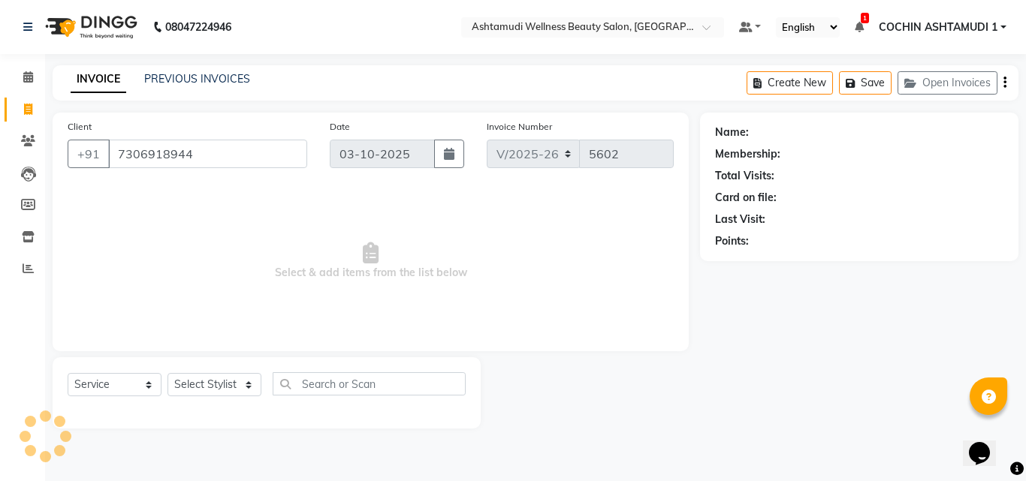
type input "7306918944"
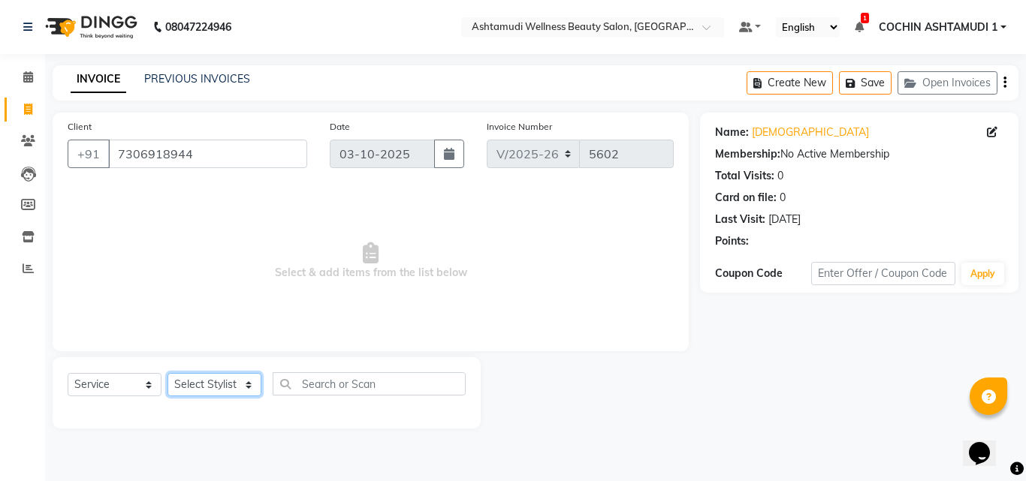
click at [212, 388] on select "Select Stylist [PERSON_NAME](URAJ) [PERSON_NAME] COCHIN ASHTAMUDI Danish Fousiy…" at bounding box center [215, 384] width 94 height 23
select select "88294"
click at [168, 373] on select "Select Stylist [PERSON_NAME](URAJ) [PERSON_NAME] COCHIN ASHTAMUDI Danish Fousiy…" at bounding box center [215, 384] width 94 height 23
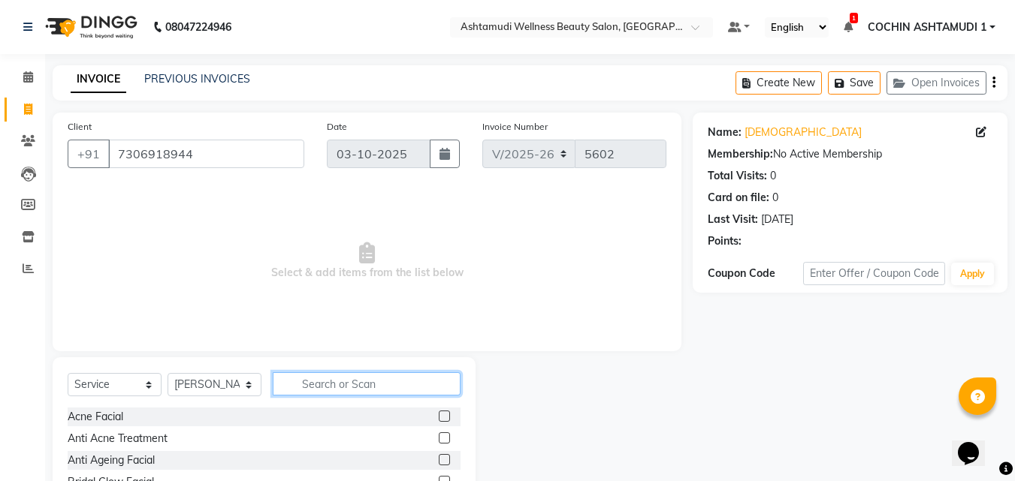
click at [311, 381] on input "text" at bounding box center [367, 384] width 188 height 23
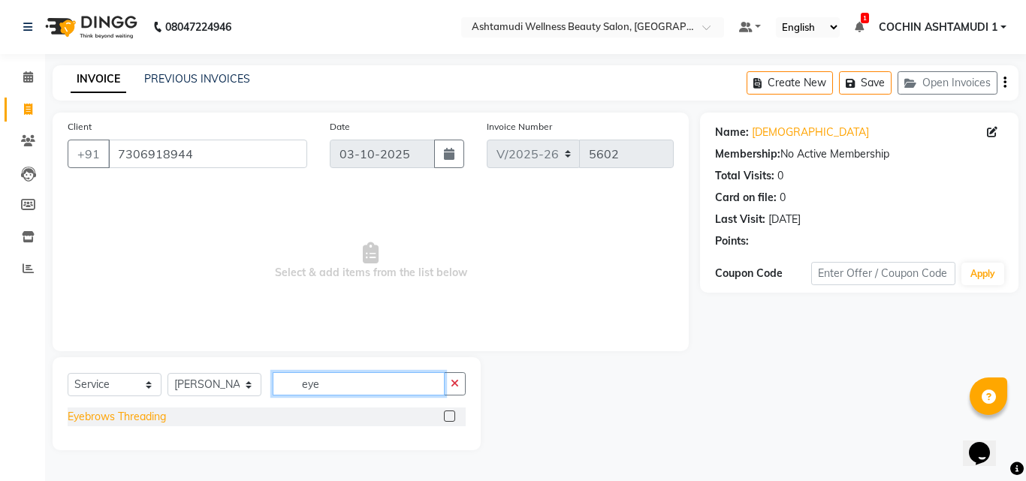
type input "eye"
click at [130, 417] on div "Eyebrows Threading" at bounding box center [117, 417] width 98 height 16
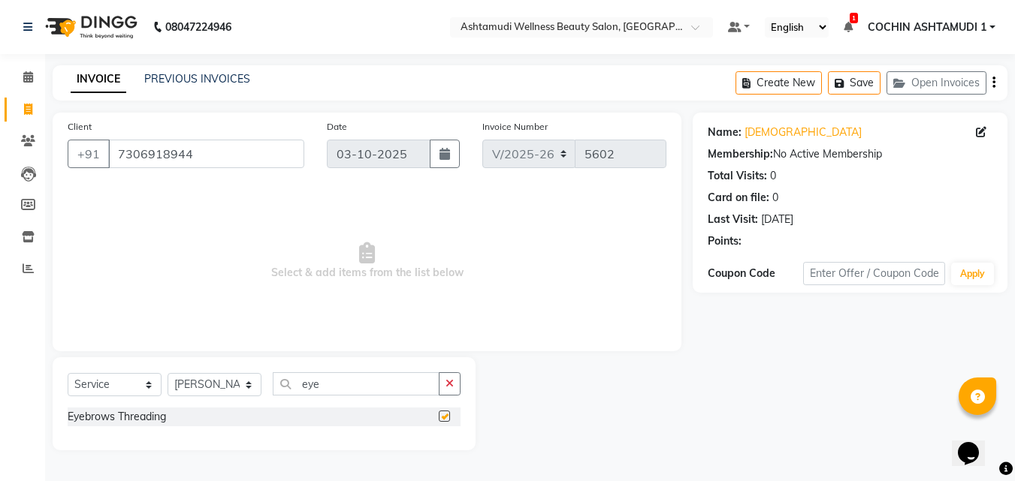
checkbox input "false"
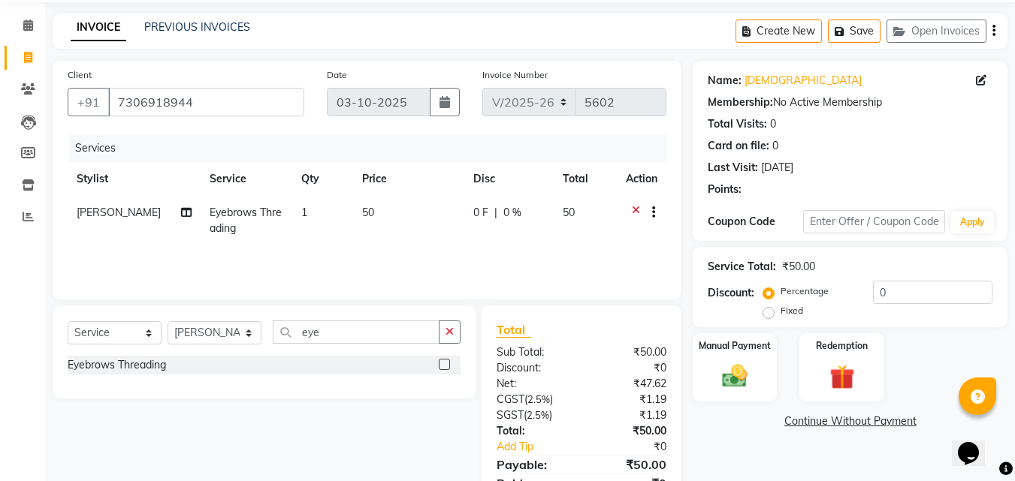
scroll to position [119, 0]
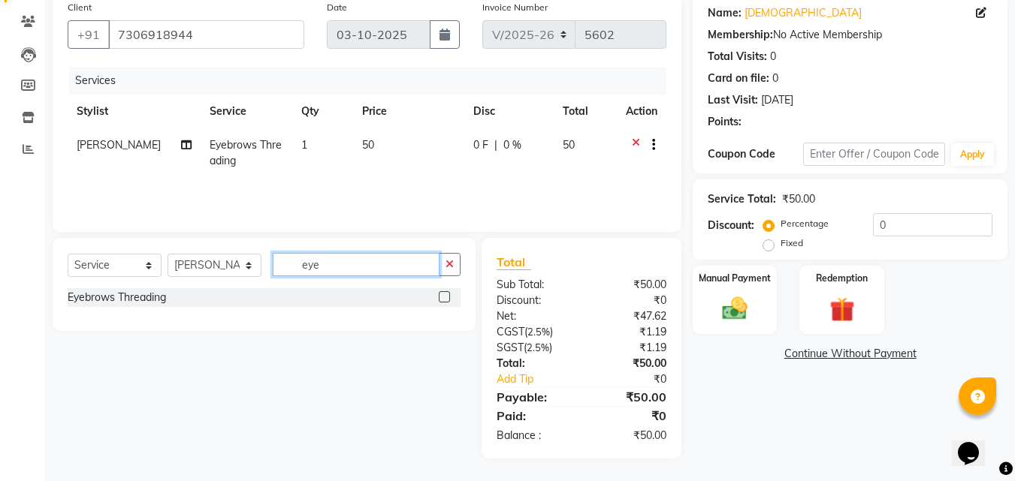
click at [364, 270] on input "eye" at bounding box center [356, 264] width 167 height 23
type input "upp"
drag, startPoint x: 120, startPoint y: 318, endPoint x: 131, endPoint y: 318, distance: 10.5
click at [120, 320] on div "Upper Lip Threading" at bounding box center [117, 320] width 98 height 16
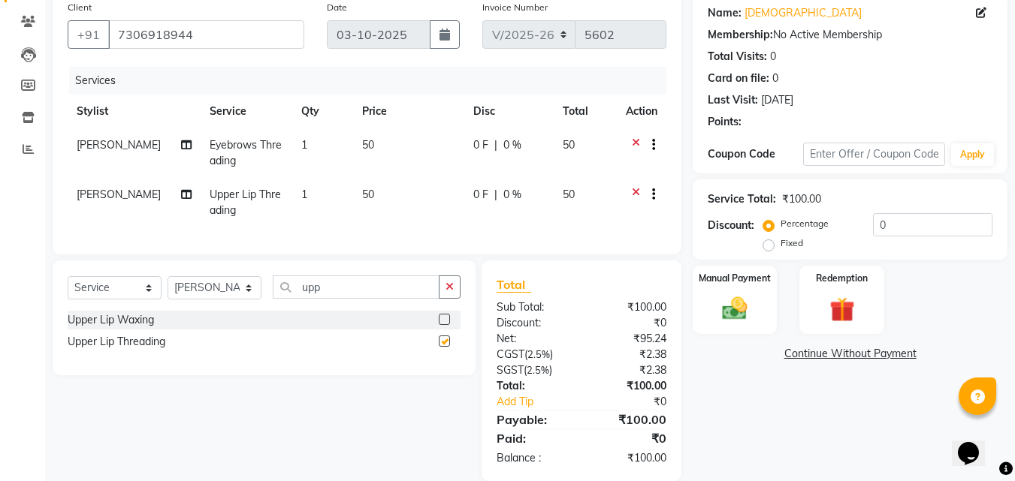
checkbox input "false"
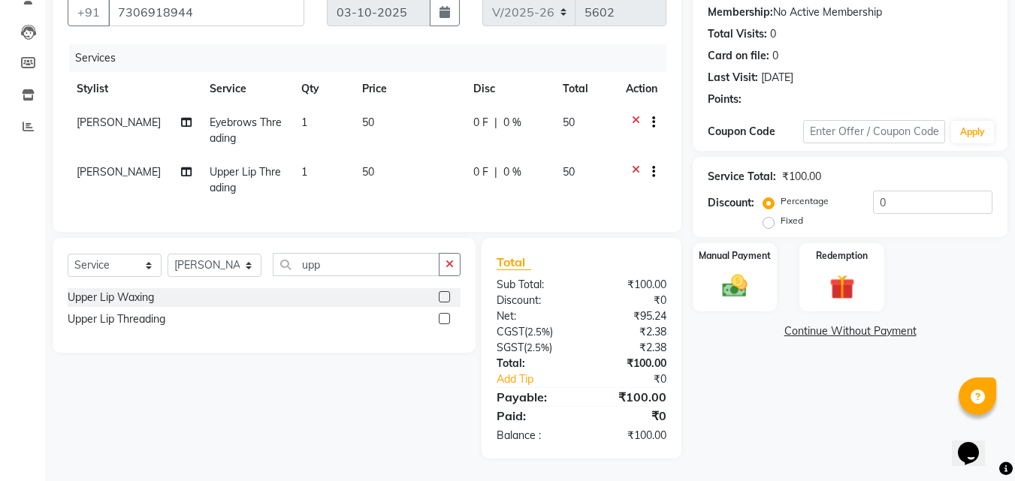
scroll to position [153, 0]
click at [738, 271] on img at bounding box center [735, 286] width 42 height 30
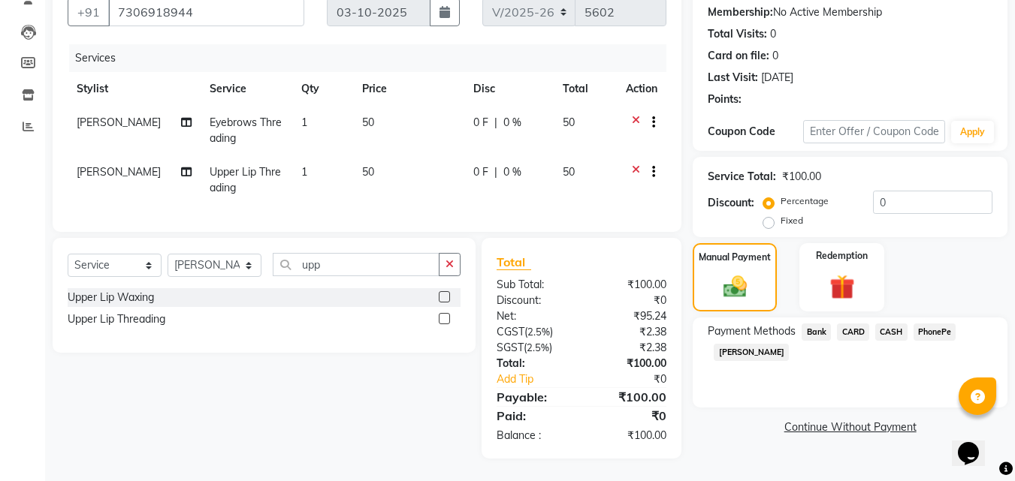
click at [940, 324] on span "PhonePe" at bounding box center [934, 332] width 43 height 17
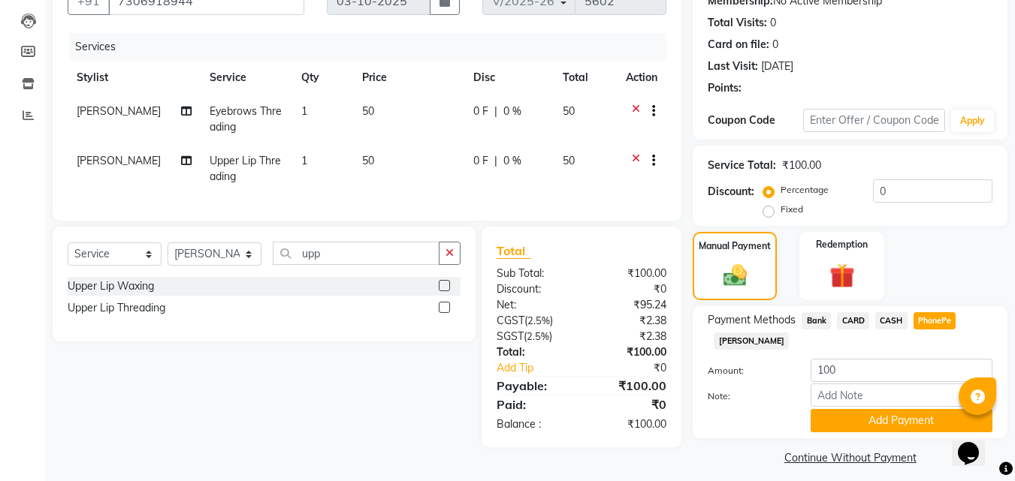
click at [841, 383] on div "Amount: 100" at bounding box center [849, 372] width 307 height 26
click at [879, 401] on input "Note:" at bounding box center [901, 395] width 182 height 23
type input "[PERSON_NAME]"
click at [893, 413] on button "Add Payment" at bounding box center [901, 420] width 182 height 23
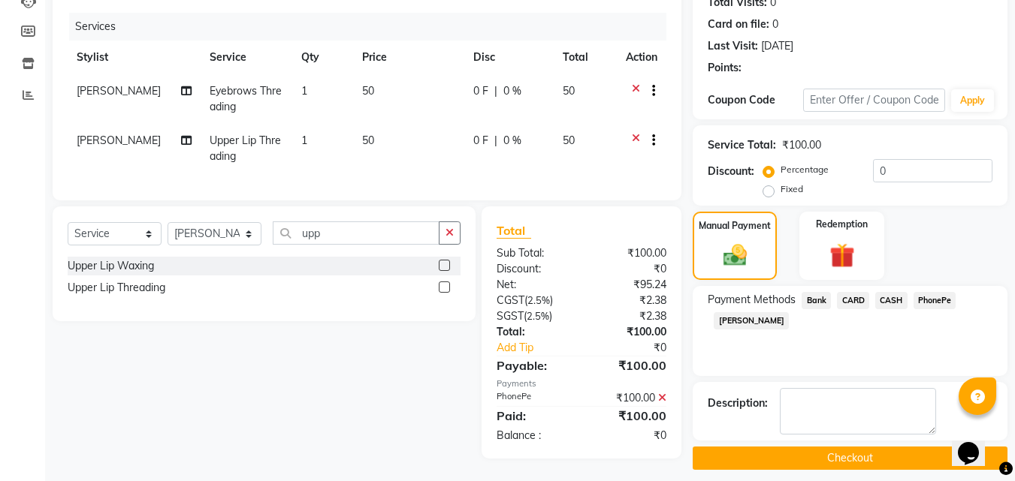
scroll to position [185, 0]
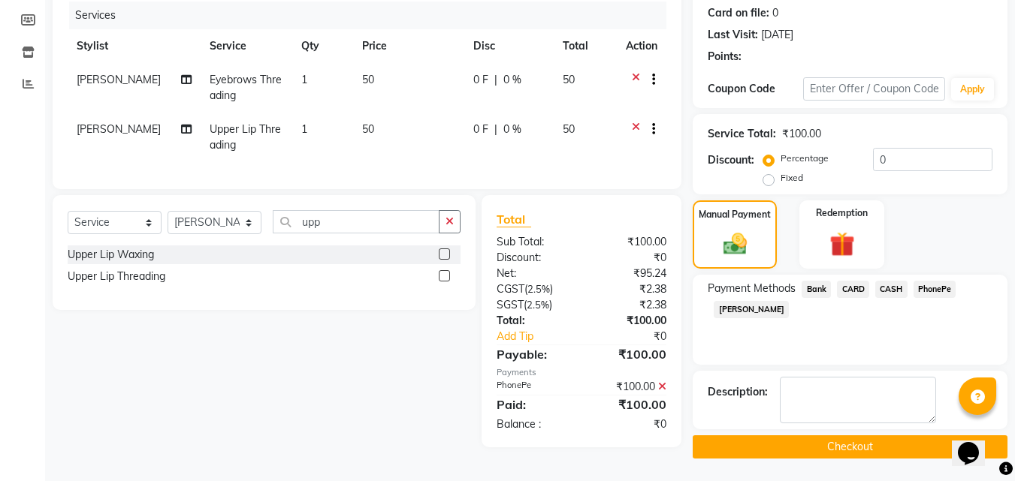
click at [133, 349] on div "Select Service Product Membership Package Voucher Prepaid Gift Card Select Styl…" at bounding box center [258, 321] width 434 height 252
click at [887, 439] on button "Checkout" at bounding box center [850, 447] width 315 height 23
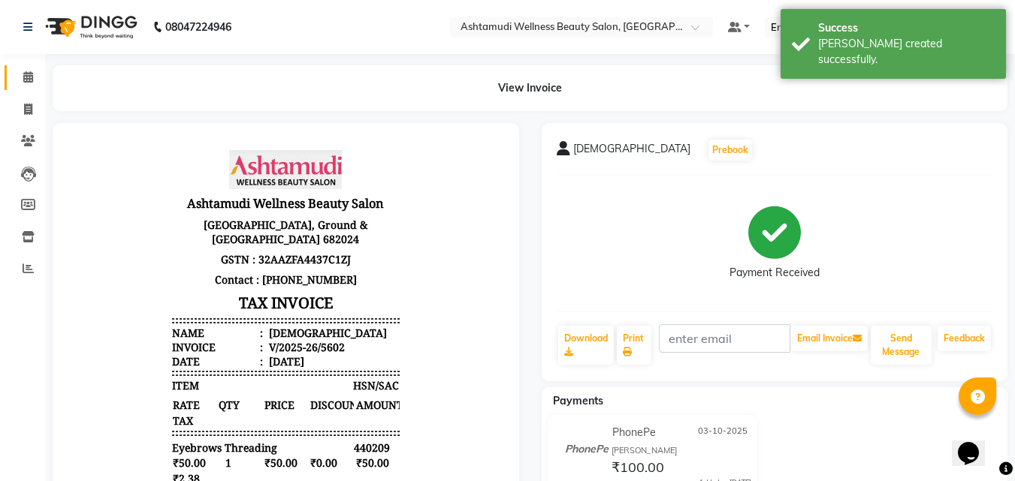
click at [43, 76] on div "View Invoice" at bounding box center [529, 88] width 977 height 46
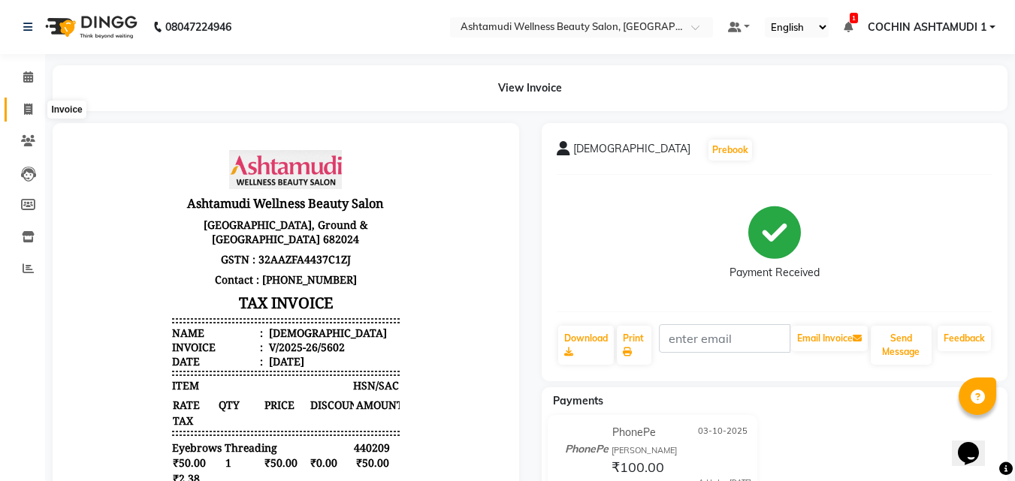
click at [30, 113] on icon at bounding box center [28, 109] width 8 height 11
select select "service"
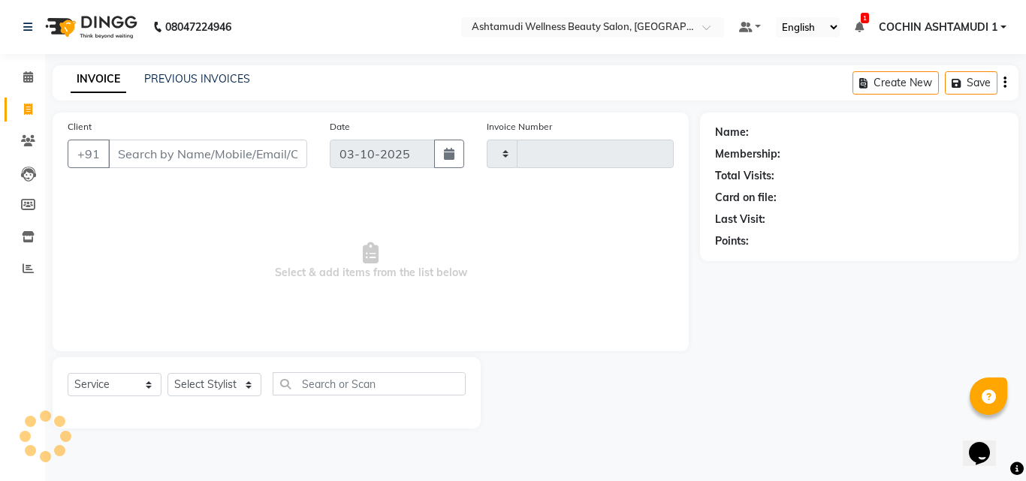
type input "5603"
select select "4632"
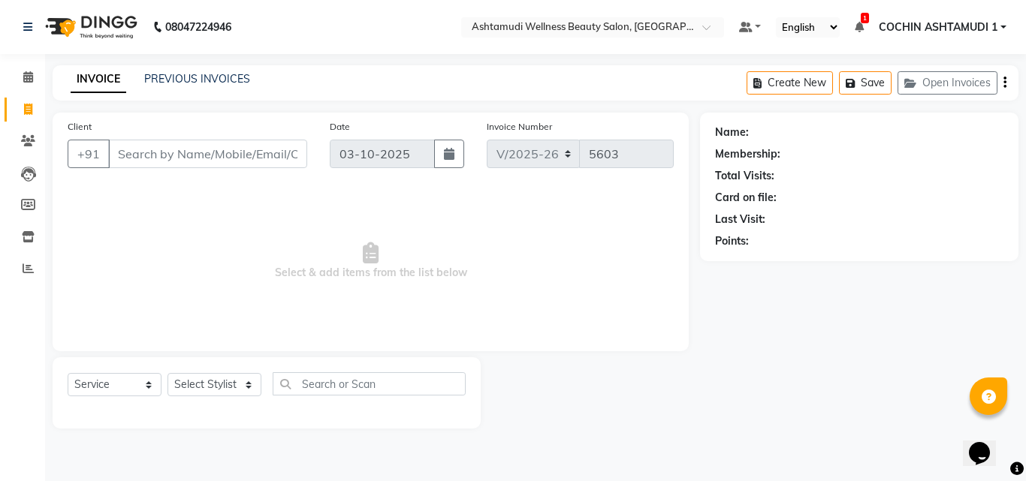
click at [183, 151] on input "Client" at bounding box center [207, 154] width 199 height 29
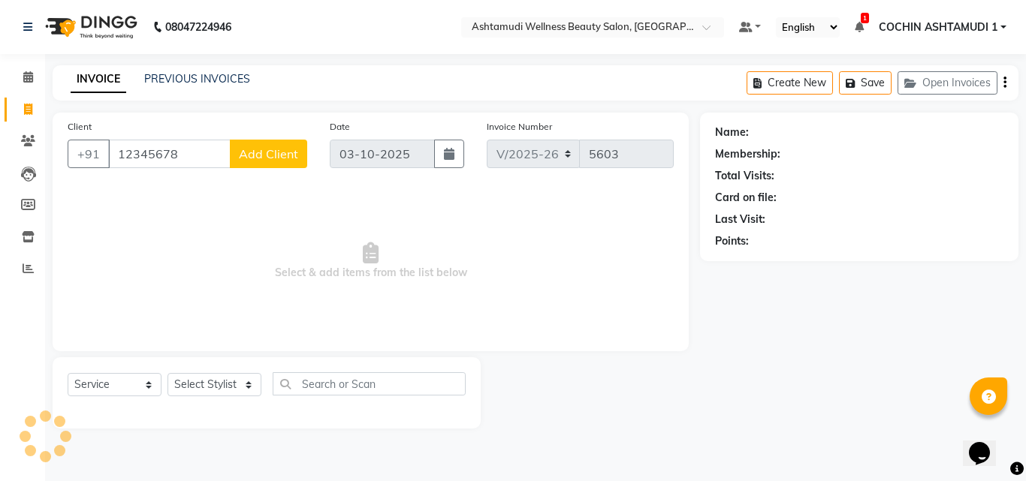
type input "12345678"
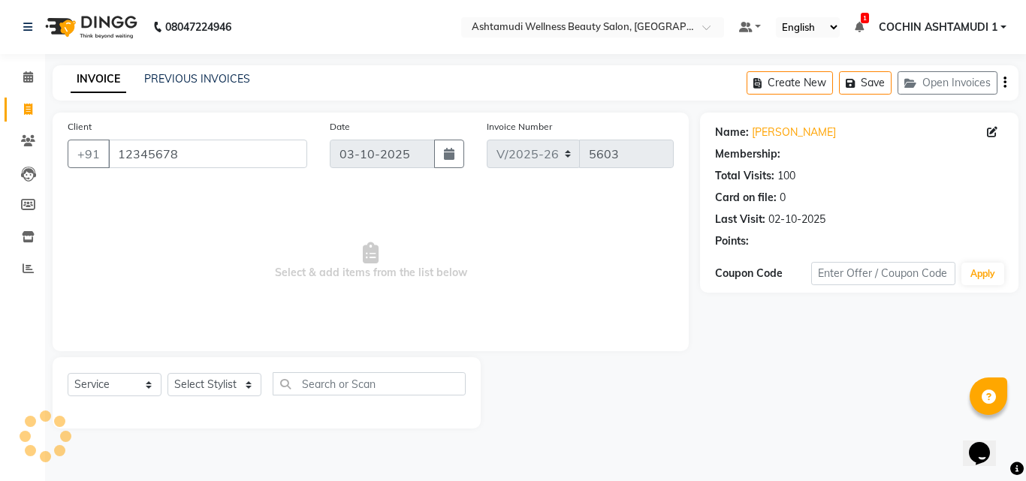
select select "1: Object"
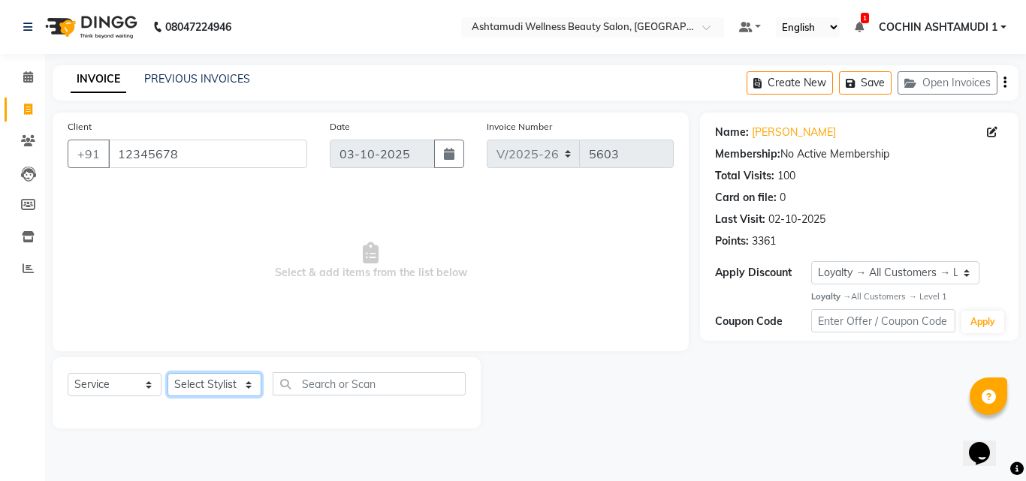
click at [183, 375] on select "Select Stylist [PERSON_NAME](URAJ) [PERSON_NAME] COCHIN ASHTAMUDI Danish Fousiy…" at bounding box center [215, 384] width 94 height 23
select select "44402"
click at [168, 373] on select "Select Stylist [PERSON_NAME](URAJ) [PERSON_NAME] COCHIN ASHTAMUDI Danish Fousiy…" at bounding box center [215, 384] width 94 height 23
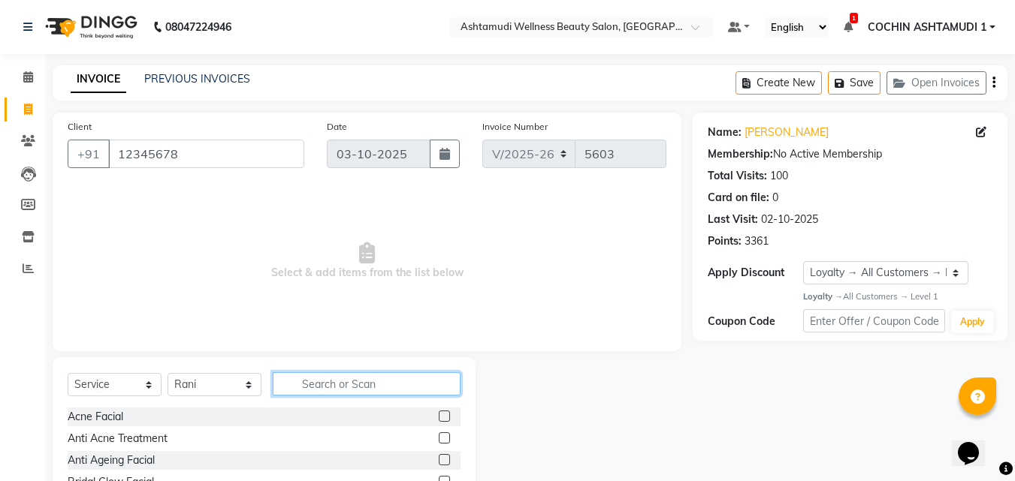
click at [362, 395] on input "text" at bounding box center [367, 384] width 188 height 23
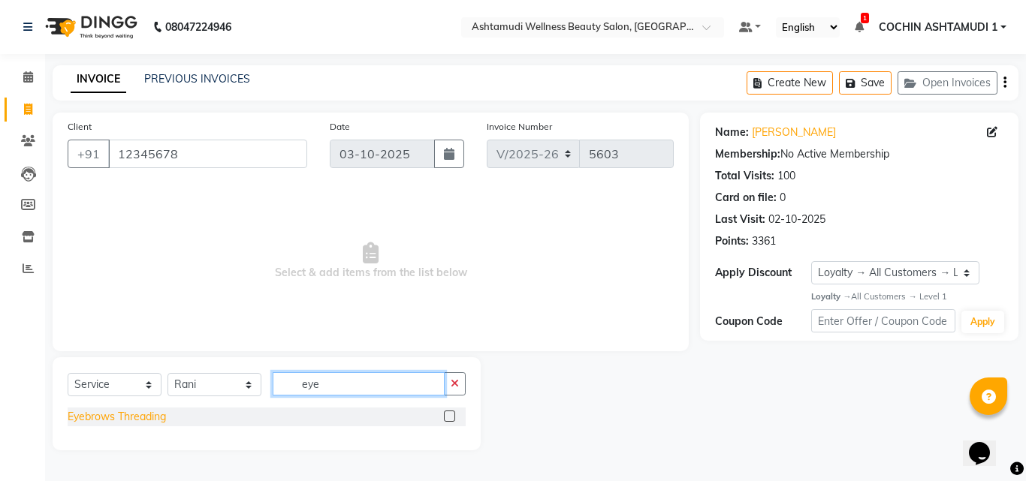
type input "eye"
click at [152, 414] on div "Eyebrows Threading" at bounding box center [117, 417] width 98 height 16
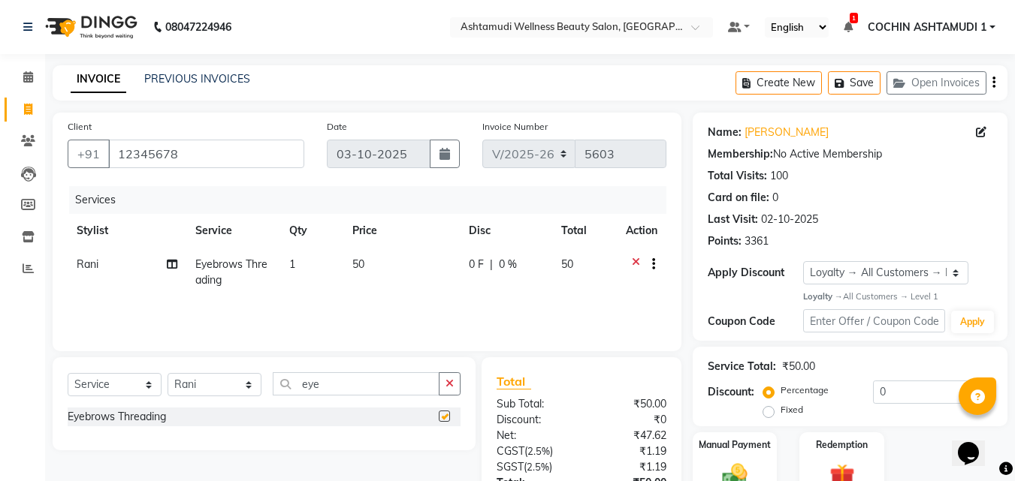
checkbox input "false"
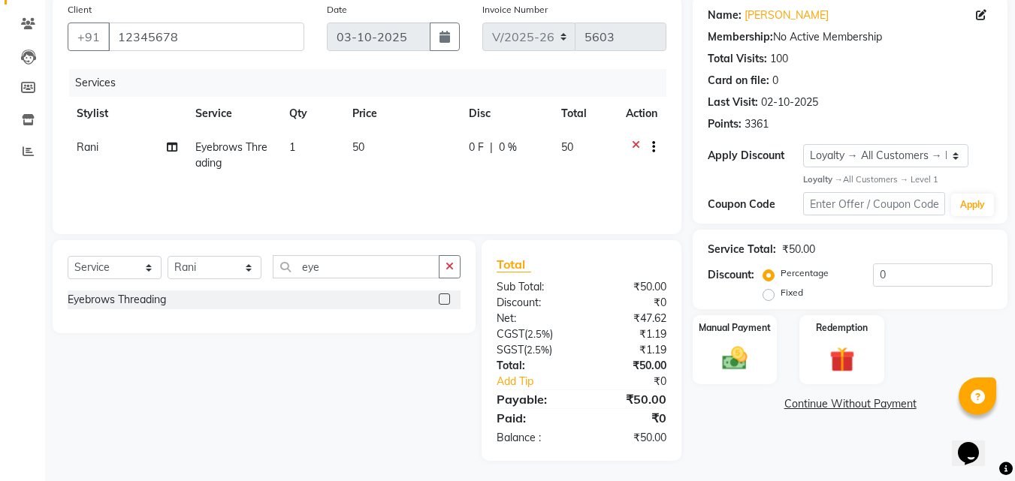
scroll to position [119, 0]
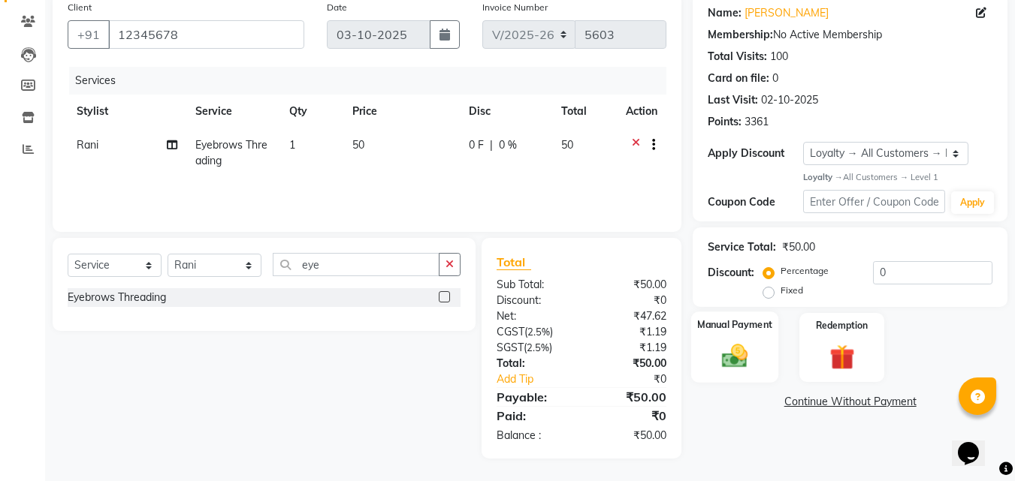
click at [735, 342] on img at bounding box center [735, 357] width 42 height 30
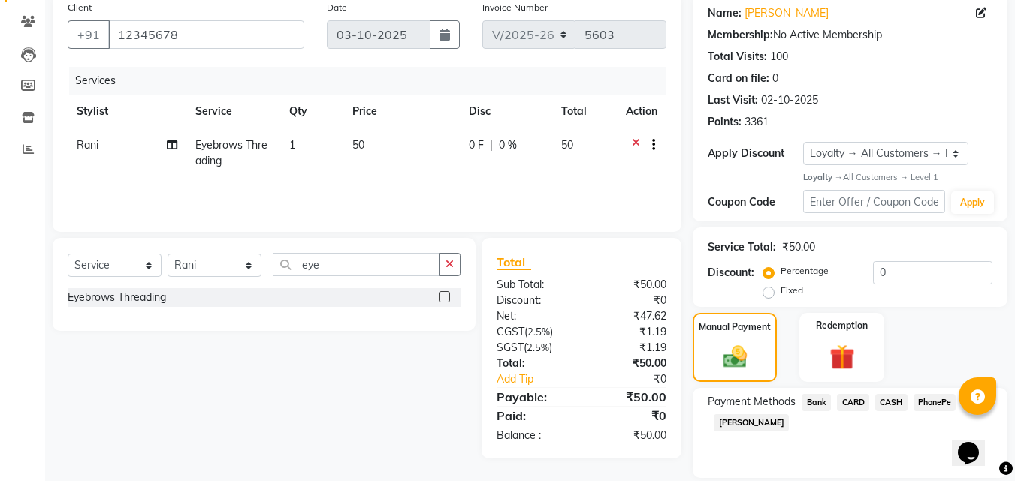
click at [919, 400] on span "PhonePe" at bounding box center [934, 402] width 43 height 17
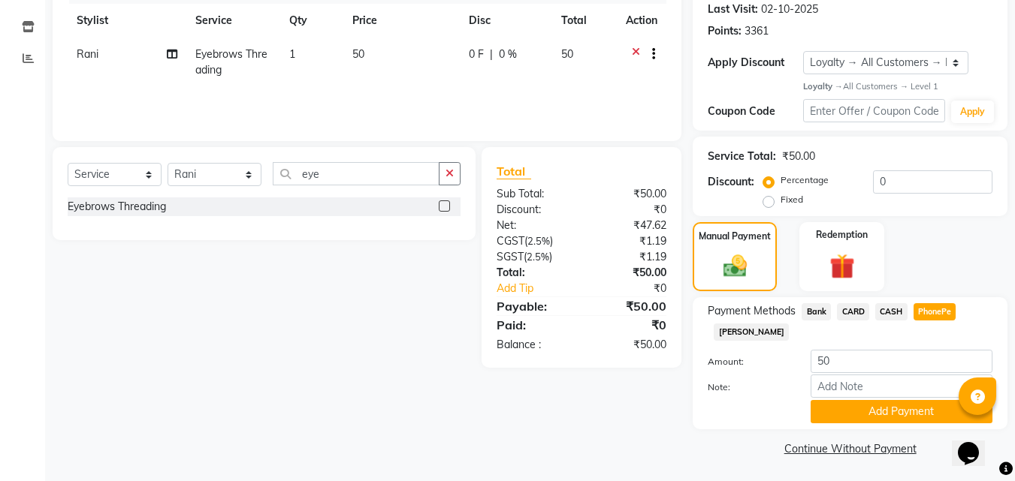
scroll to position [212, 0]
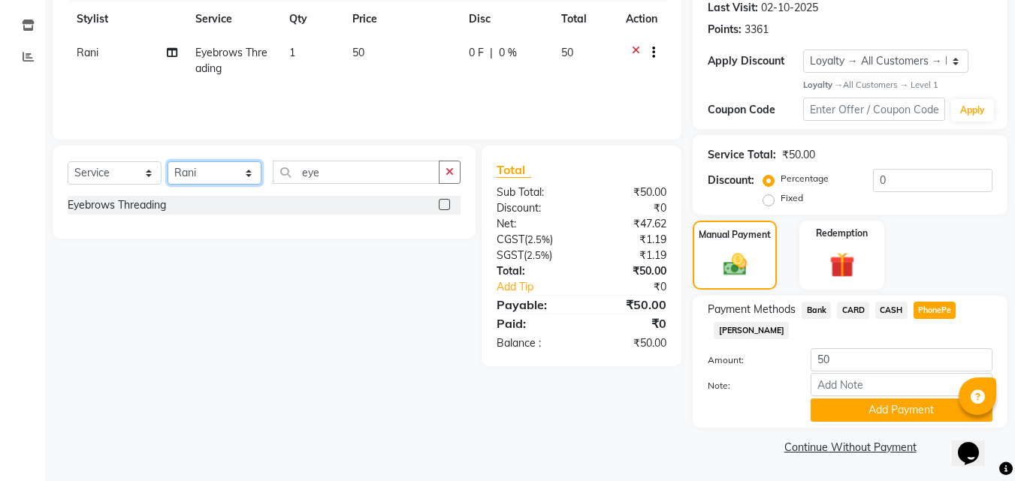
click at [202, 180] on select "Select Stylist [PERSON_NAME](URAJ) [PERSON_NAME] COCHIN ASHTAMUDI Danish Fousiy…" at bounding box center [215, 172] width 94 height 23
select select "88283"
click at [168, 161] on select "Select Stylist [PERSON_NAME](URAJ) [PERSON_NAME] COCHIN ASHTAMUDI Danish Fousiy…" at bounding box center [215, 172] width 94 height 23
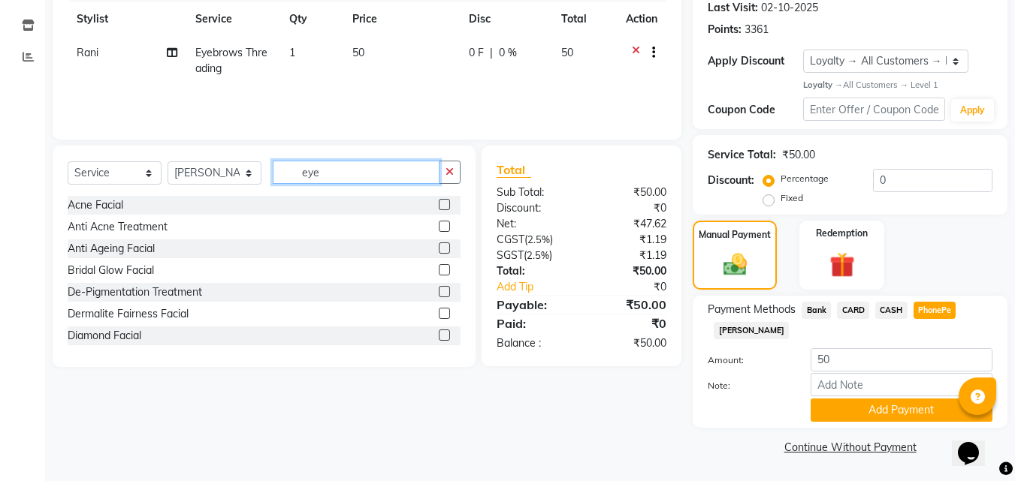
click at [358, 174] on input "eye" at bounding box center [356, 172] width 167 height 23
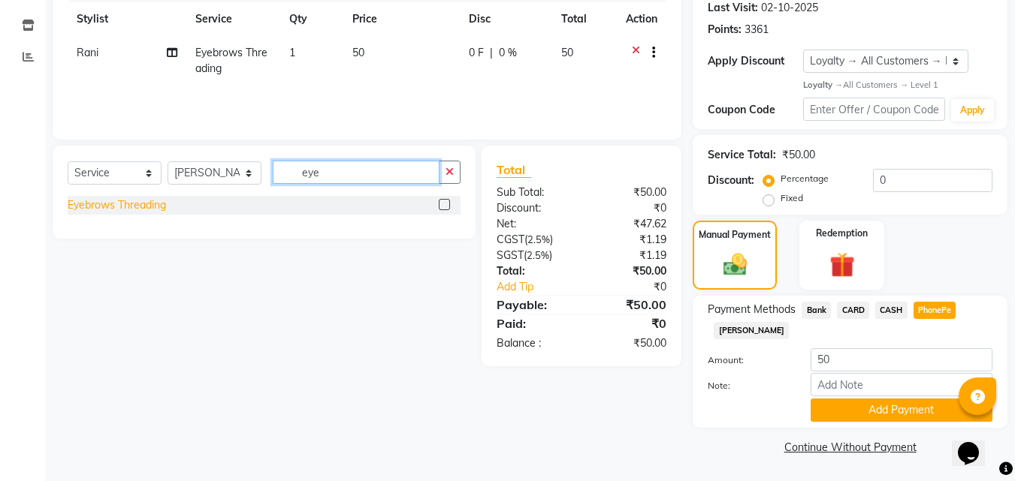
type input "eye"
click at [104, 208] on div "Eyebrows Threading" at bounding box center [117, 206] width 98 height 16
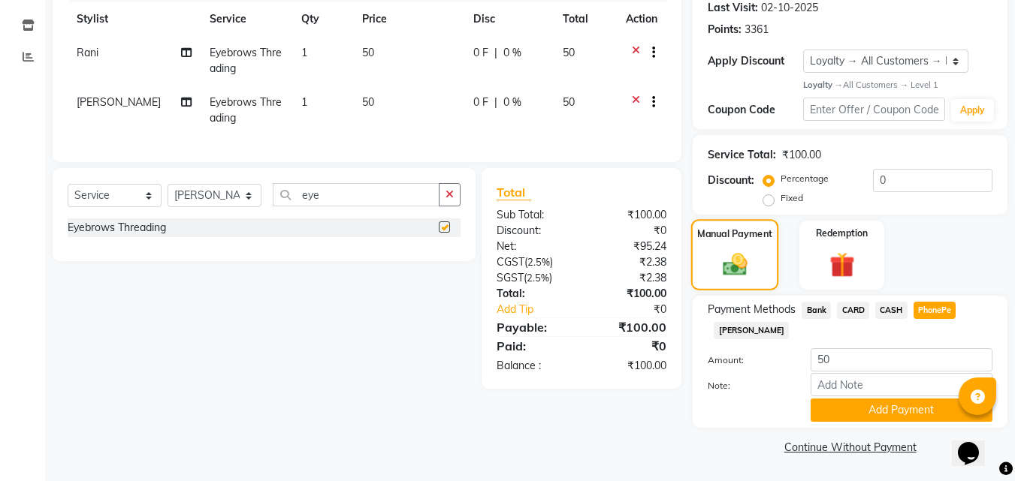
checkbox input "false"
click at [886, 313] on span "CASH" at bounding box center [891, 310] width 32 height 17
type input "100"
click at [958, 313] on div "Payment Methods Bank CARD CASH PhonePe [PERSON_NAME]" at bounding box center [850, 322] width 285 height 41
click at [941, 313] on span "PhonePe" at bounding box center [934, 310] width 43 height 17
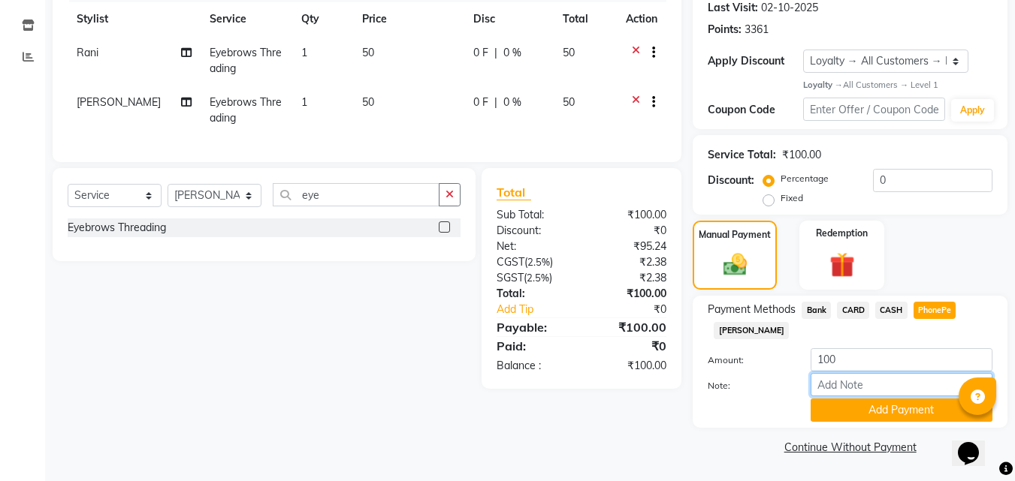
click at [859, 378] on input "Note:" at bounding box center [901, 384] width 182 height 23
type input "[PERSON_NAME]"
click at [871, 421] on button "Add Payment" at bounding box center [901, 410] width 182 height 23
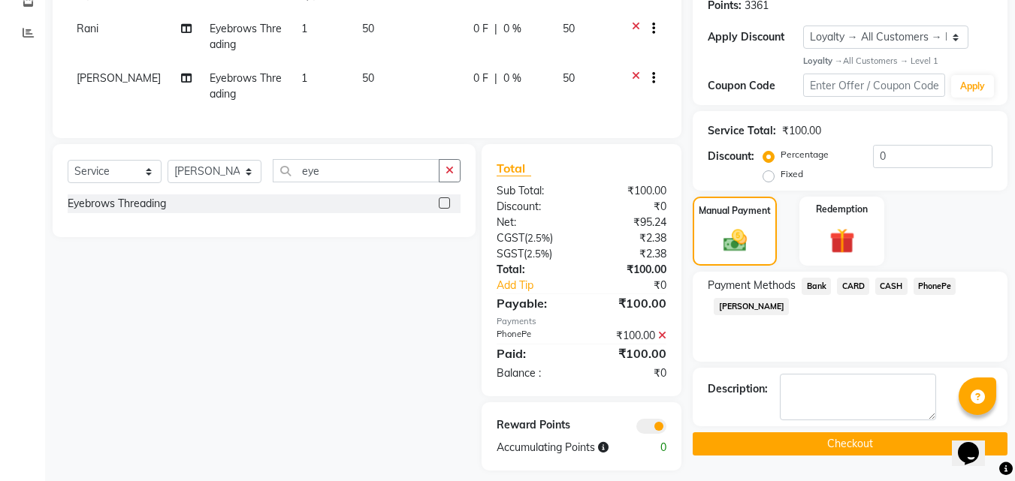
scroll to position [259, 0]
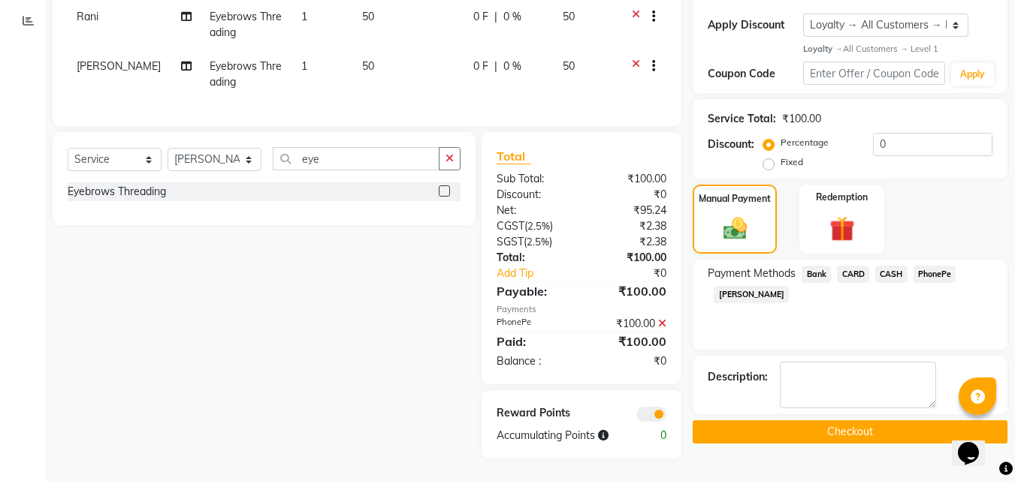
click at [857, 422] on button "Checkout" at bounding box center [850, 432] width 315 height 23
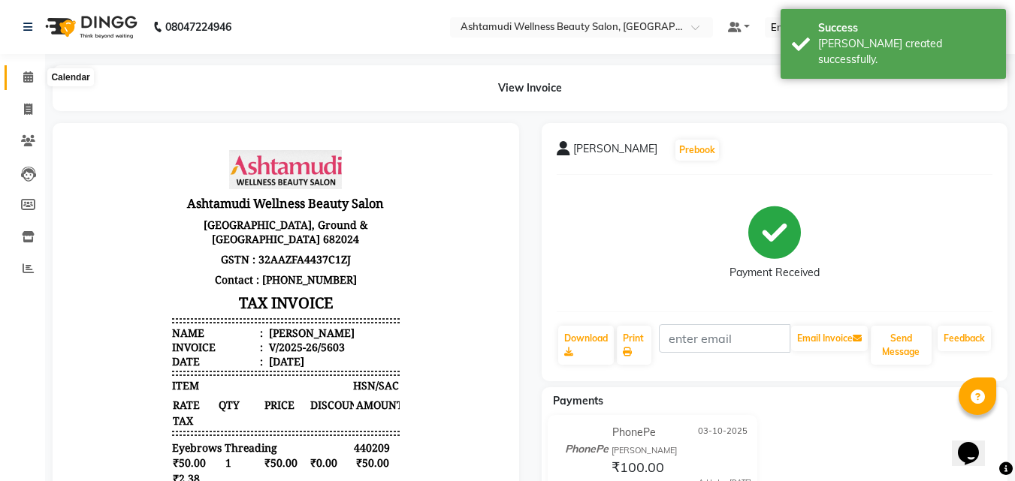
click at [31, 80] on icon at bounding box center [28, 76] width 10 height 11
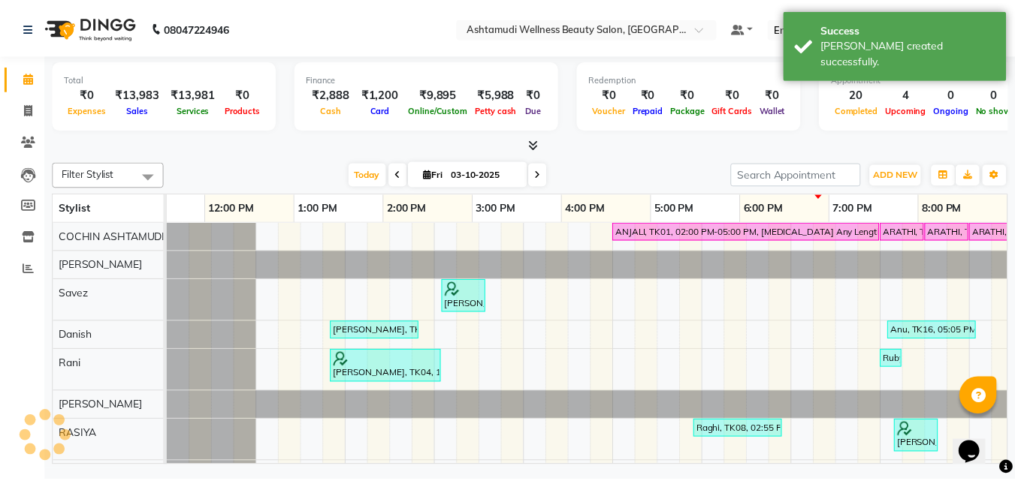
scroll to position [0, 232]
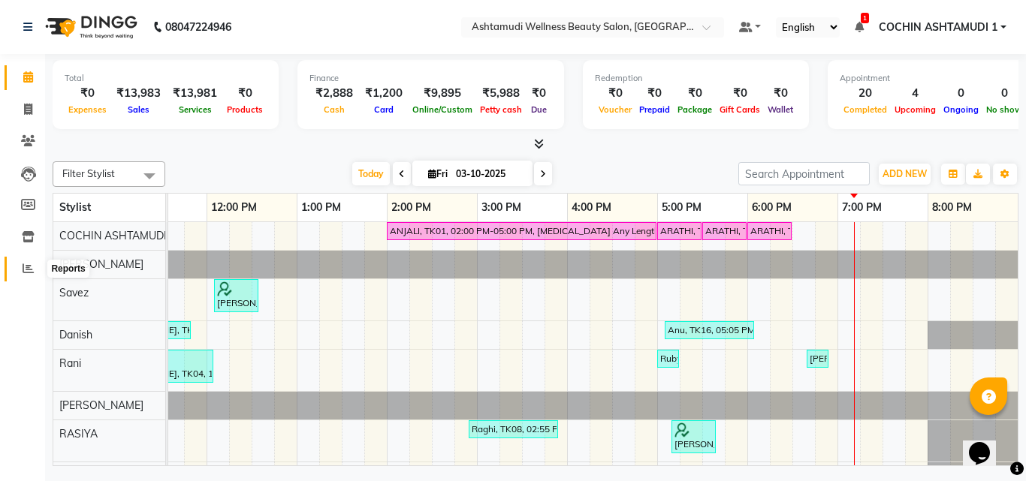
click at [27, 267] on icon at bounding box center [28, 268] width 11 height 11
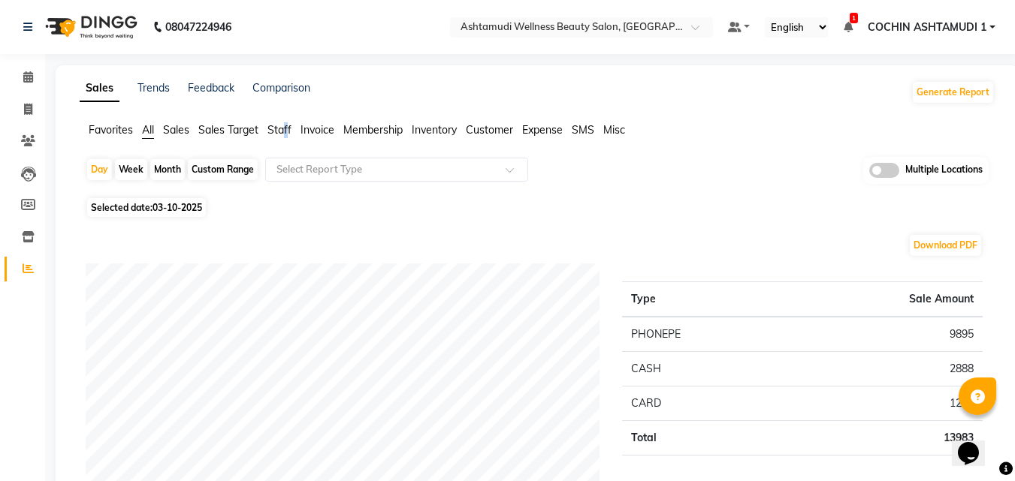
click at [289, 127] on span "Staff" at bounding box center [279, 130] width 24 height 14
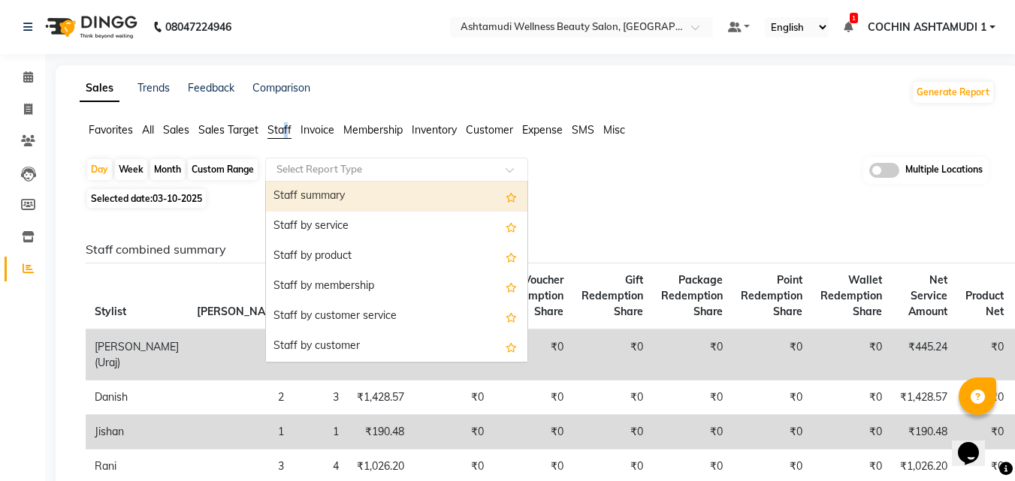
click at [299, 172] on input "text" at bounding box center [381, 169] width 216 height 15
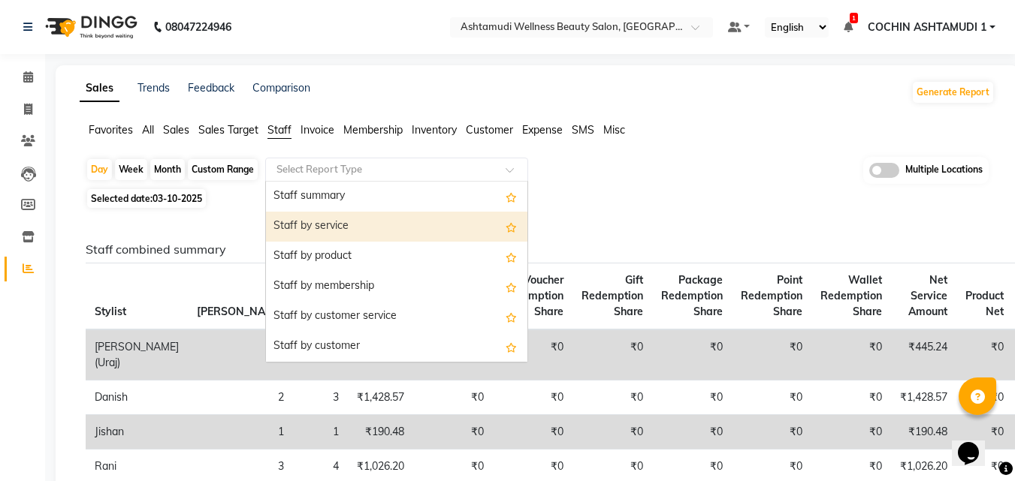
click at [318, 226] on div "Staff by service" at bounding box center [396, 227] width 261 height 30
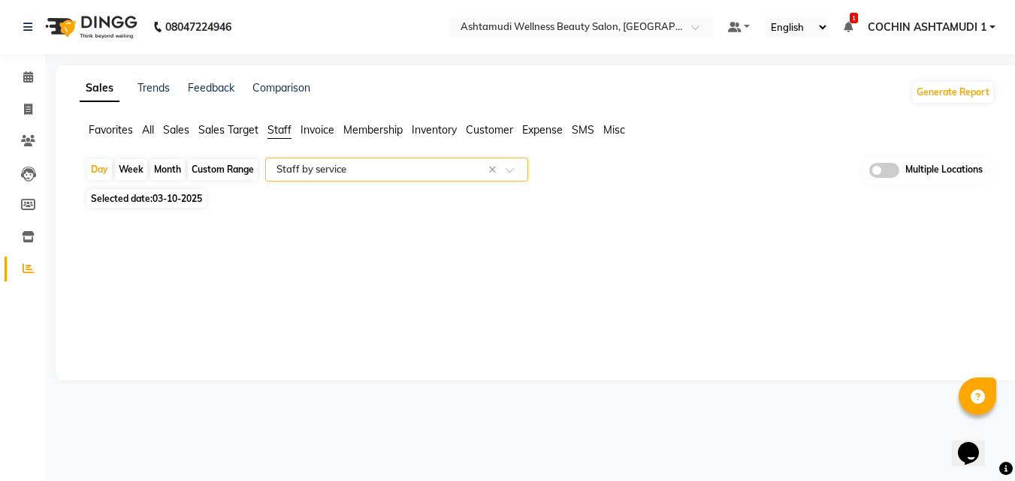
select select "full_report"
select select "csv"
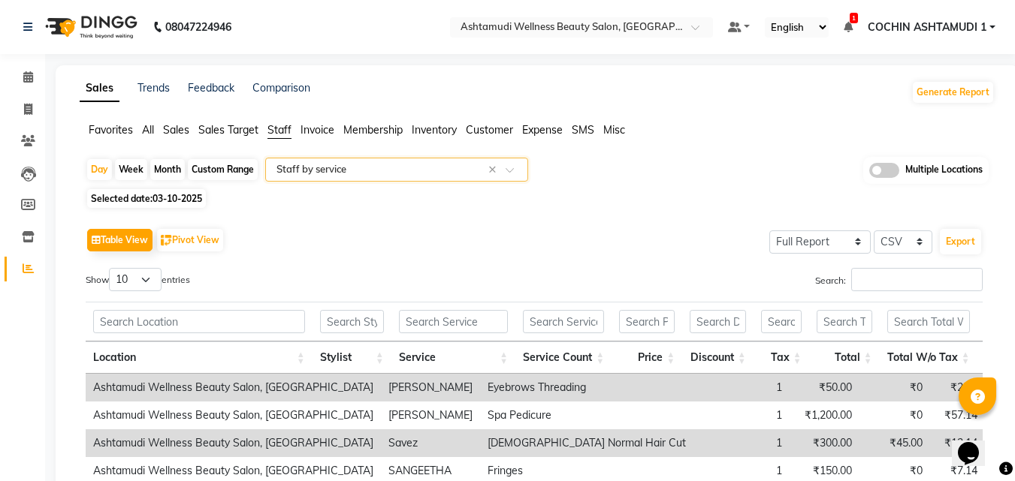
click at [127, 198] on span "Selected date: 03-10-2025" at bounding box center [146, 198] width 119 height 19
select select "10"
select select "2025"
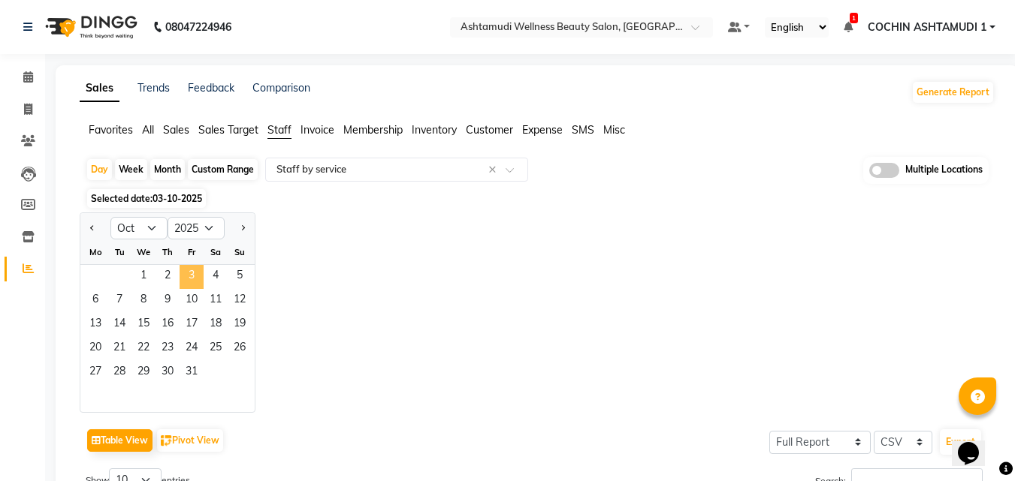
click at [201, 267] on span "3" at bounding box center [192, 277] width 24 height 24
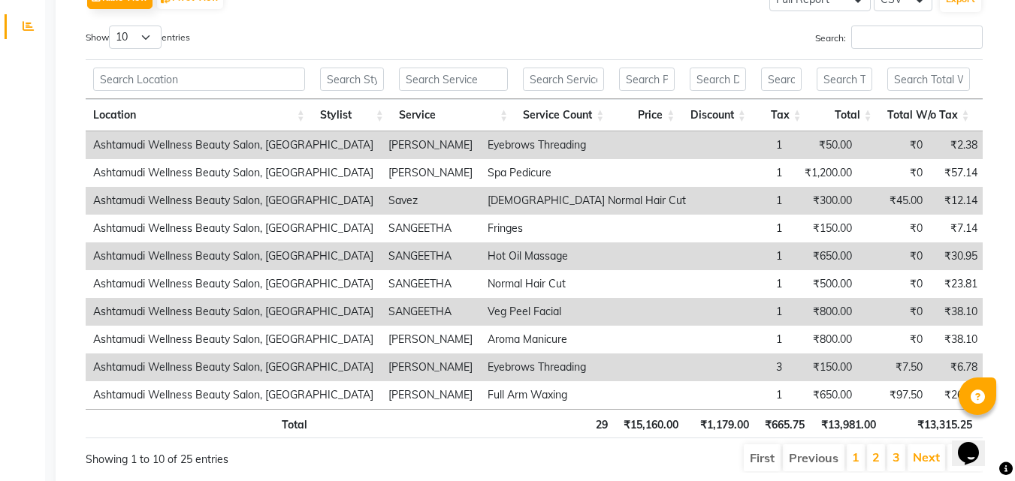
scroll to position [75, 0]
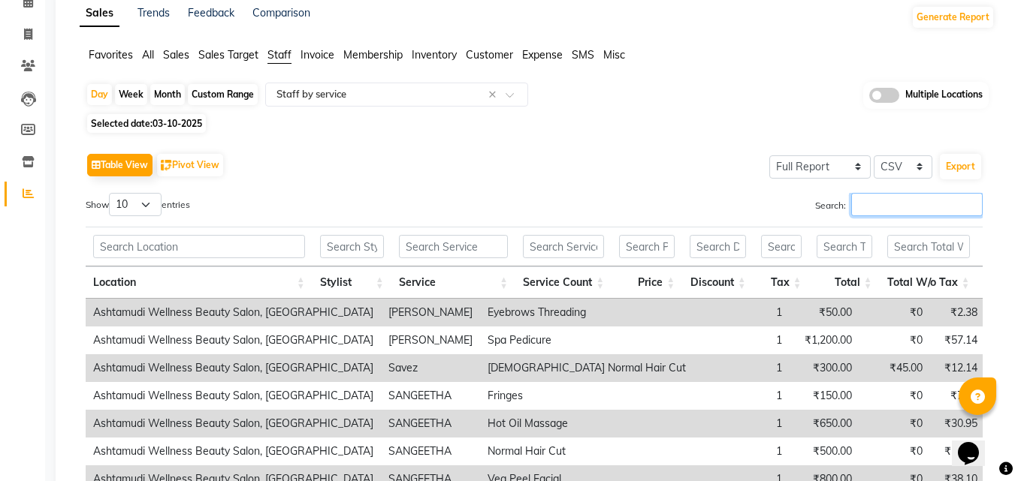
click at [871, 200] on input "Search:" at bounding box center [916, 204] width 131 height 23
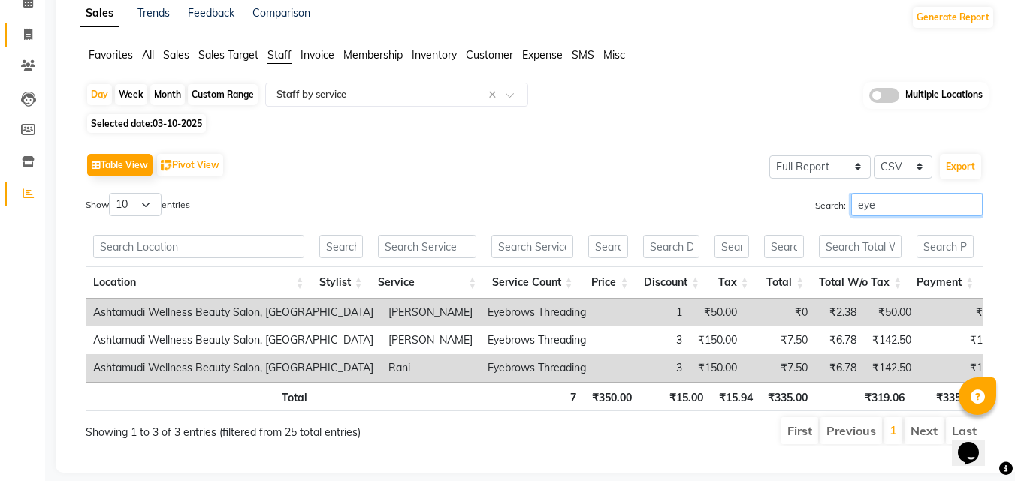
type input "eye"
click at [34, 23] on link "Invoice" at bounding box center [23, 35] width 36 height 25
select select "service"
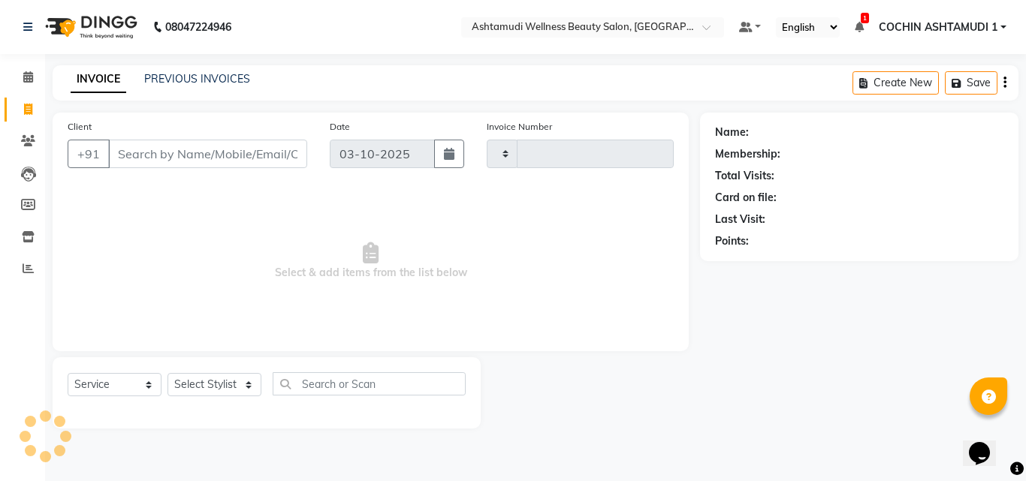
type input "5604"
select select "4632"
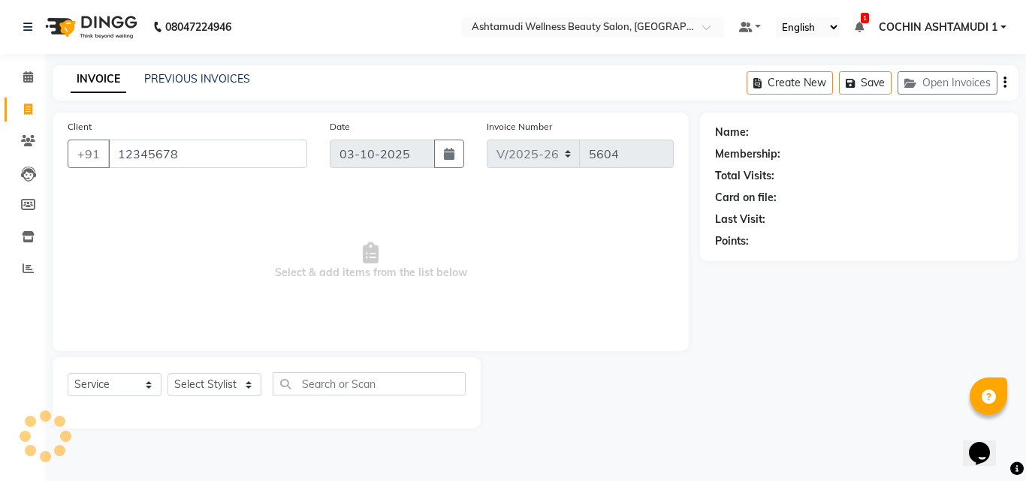
type input "12345678"
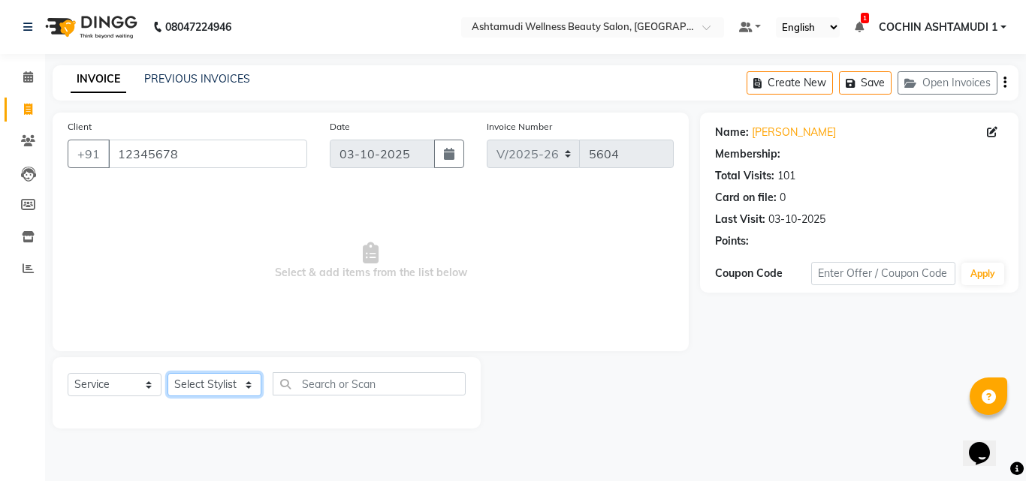
click at [216, 392] on select "Select Stylist [PERSON_NAME](URAJ) [PERSON_NAME] COCHIN ASHTAMUDI Danish Fousiy…" at bounding box center [215, 384] width 94 height 23
select select "1: Object"
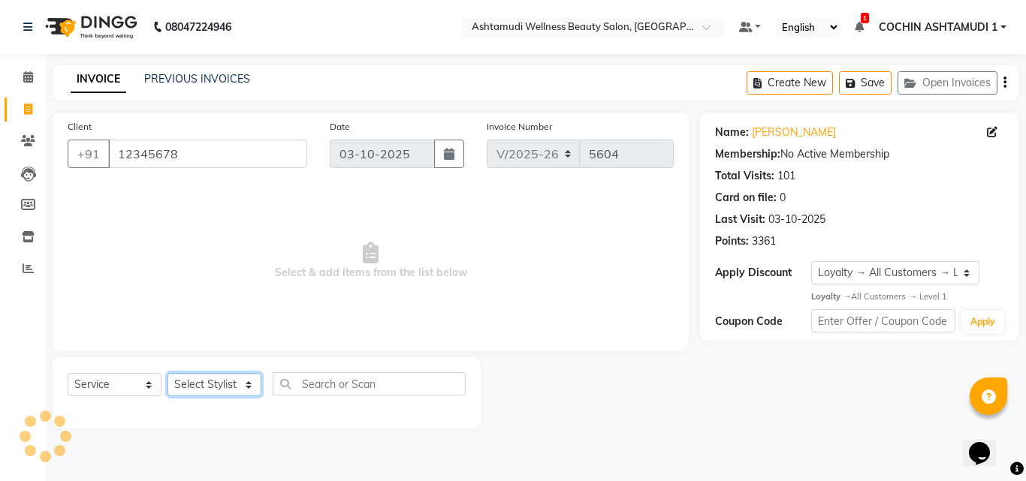
select select "88228"
click at [168, 373] on select "Select Stylist [PERSON_NAME](URAJ) [PERSON_NAME] COCHIN ASHTAMUDI Danish Fousiy…" at bounding box center [215, 384] width 94 height 23
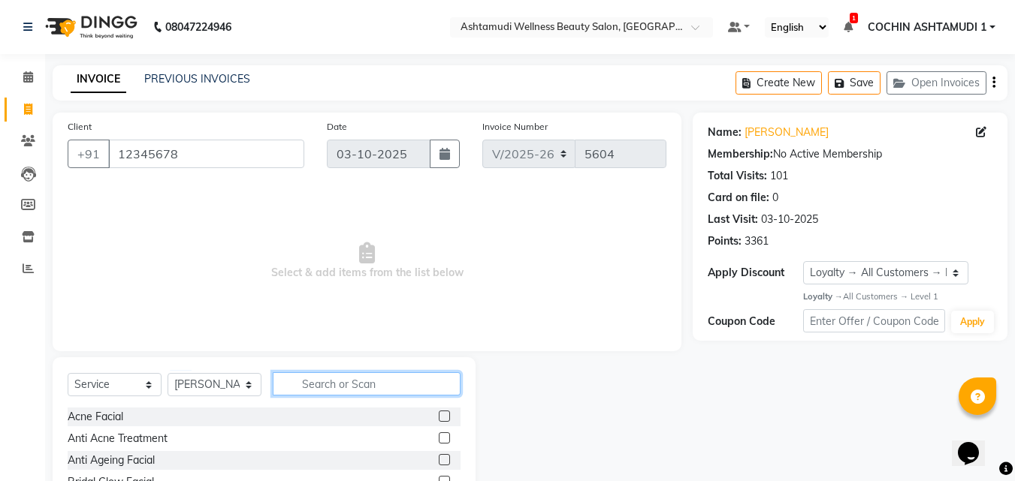
click at [349, 390] on input "text" at bounding box center [367, 384] width 188 height 23
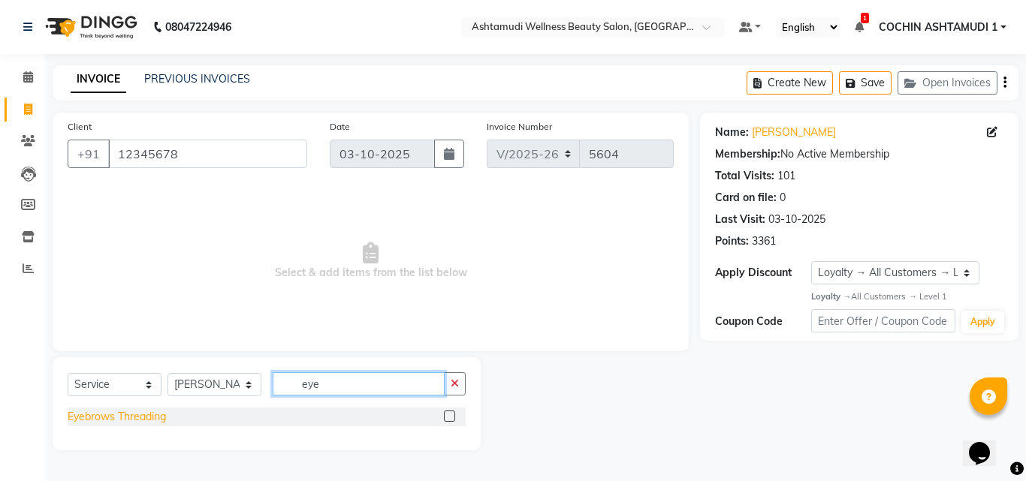
type input "eye"
click at [117, 420] on div "Eyebrows Threading" at bounding box center [117, 417] width 98 height 16
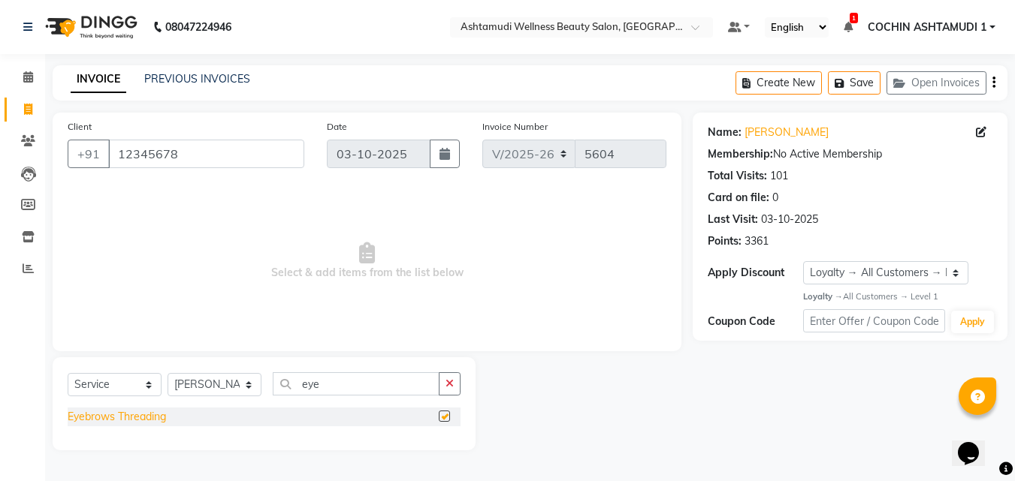
checkbox input "false"
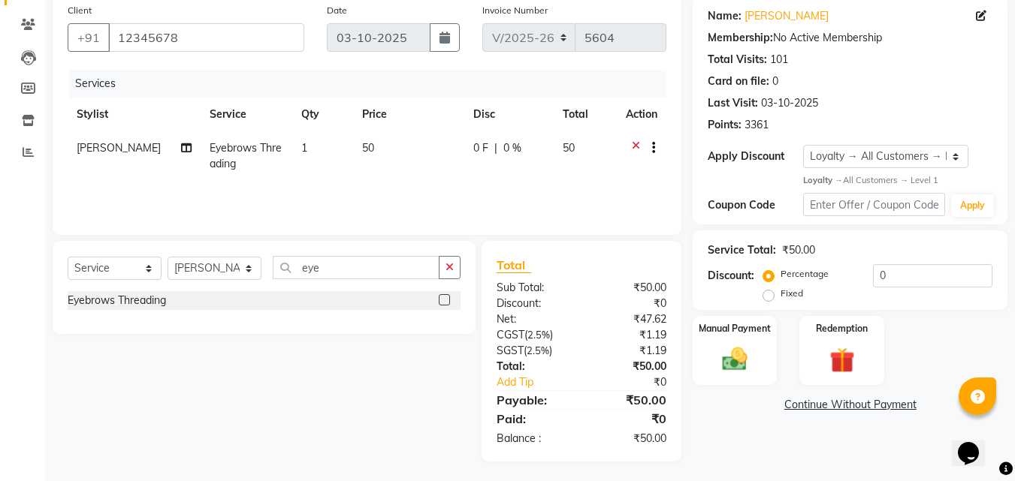
scroll to position [119, 0]
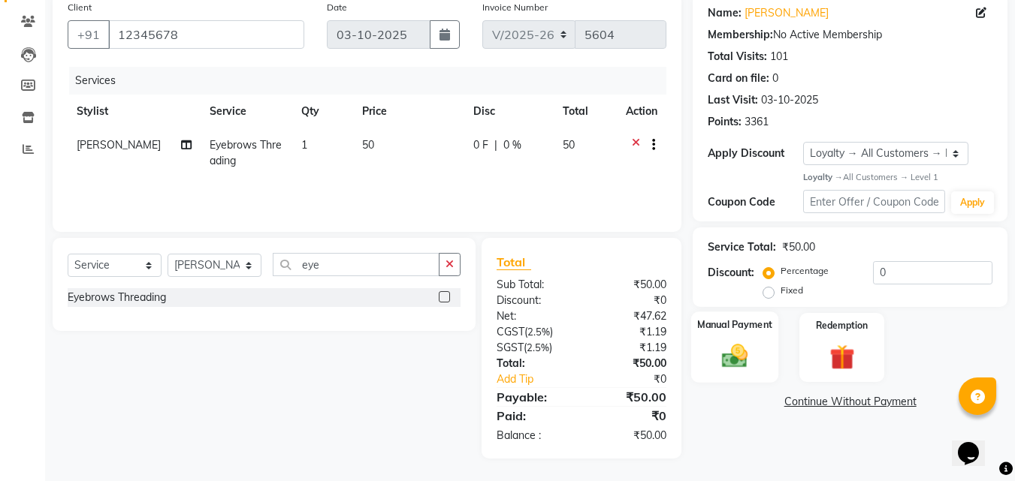
click at [748, 362] on img at bounding box center [735, 357] width 42 height 30
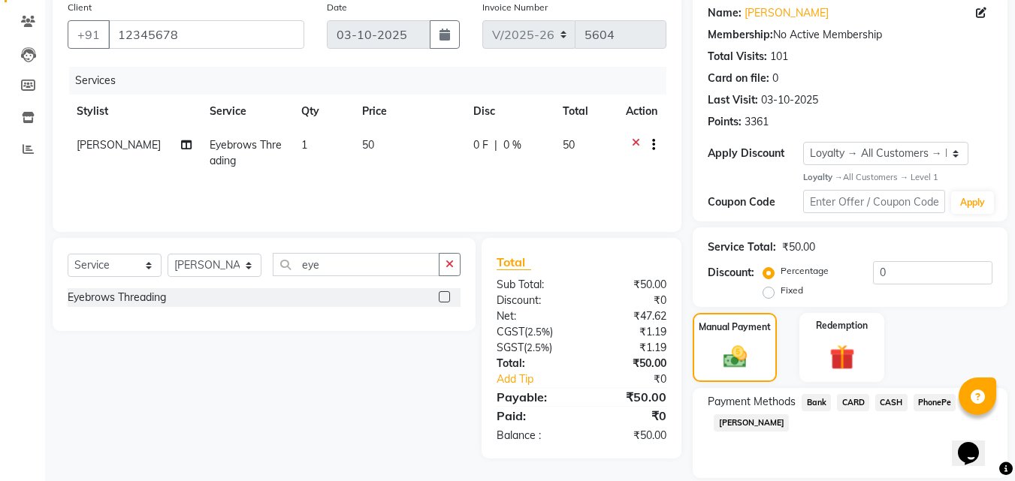
click at [931, 400] on span "PhonePe" at bounding box center [934, 402] width 43 height 17
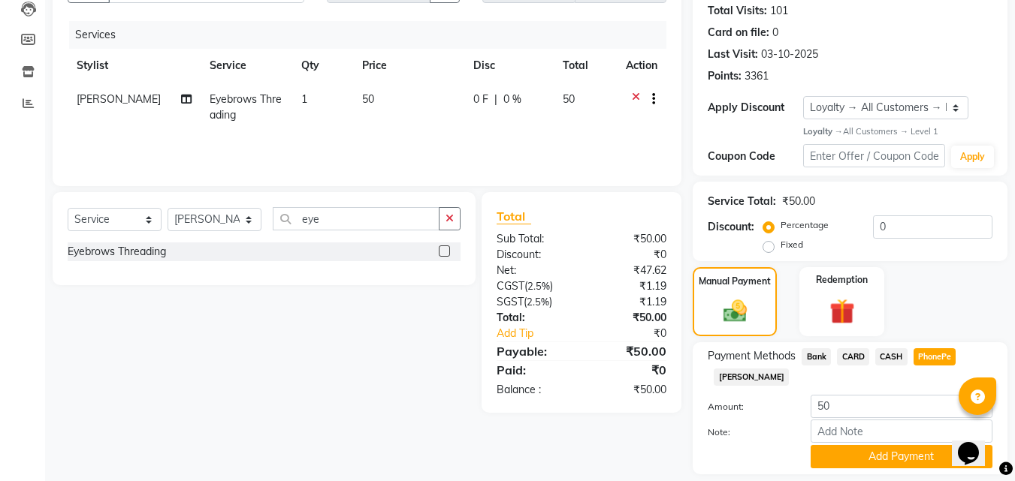
scroll to position [212, 0]
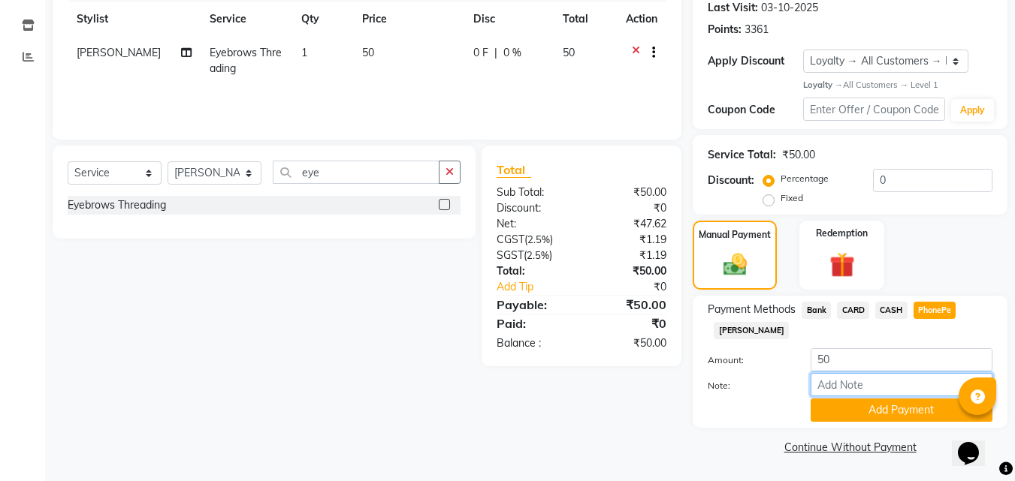
drag, startPoint x: 853, startPoint y: 389, endPoint x: 859, endPoint y: 363, distance: 27.0
click at [853, 389] on input "Note:" at bounding box center [901, 384] width 182 height 23
type input "RAGHI"
click at [837, 406] on button "Add Payment" at bounding box center [901, 410] width 182 height 23
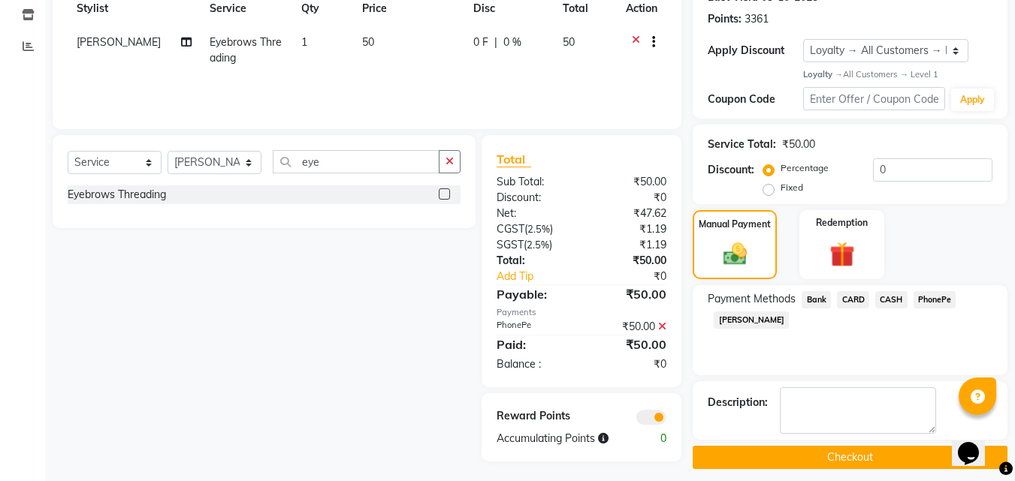
scroll to position [233, 0]
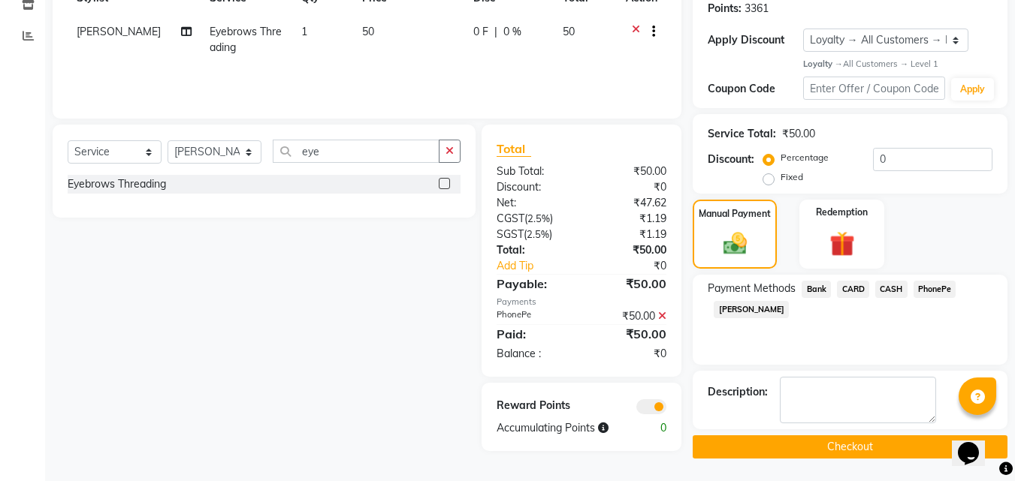
click at [734, 436] on button "Checkout" at bounding box center [850, 447] width 315 height 23
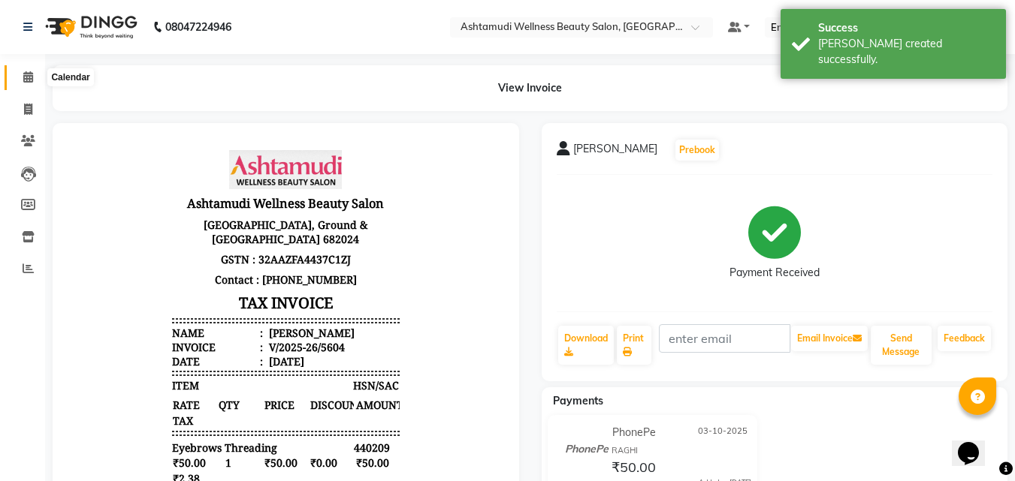
click at [32, 77] on icon at bounding box center [28, 76] width 10 height 11
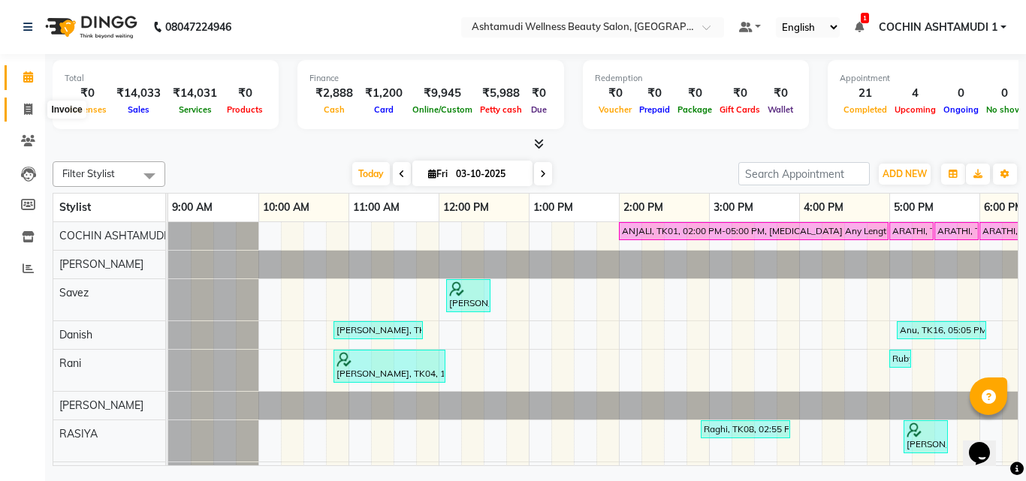
click at [32, 110] on icon at bounding box center [28, 109] width 8 height 11
select select "service"
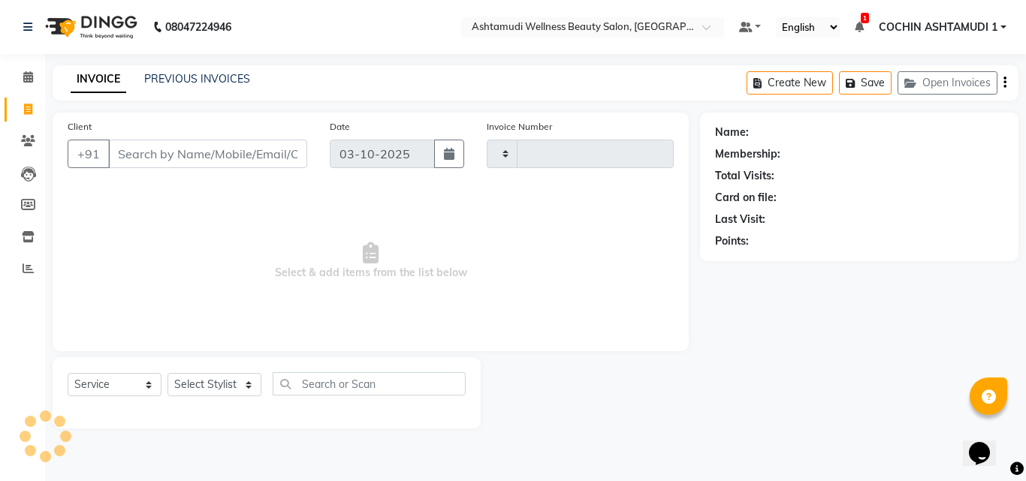
type input "5605"
select select "4632"
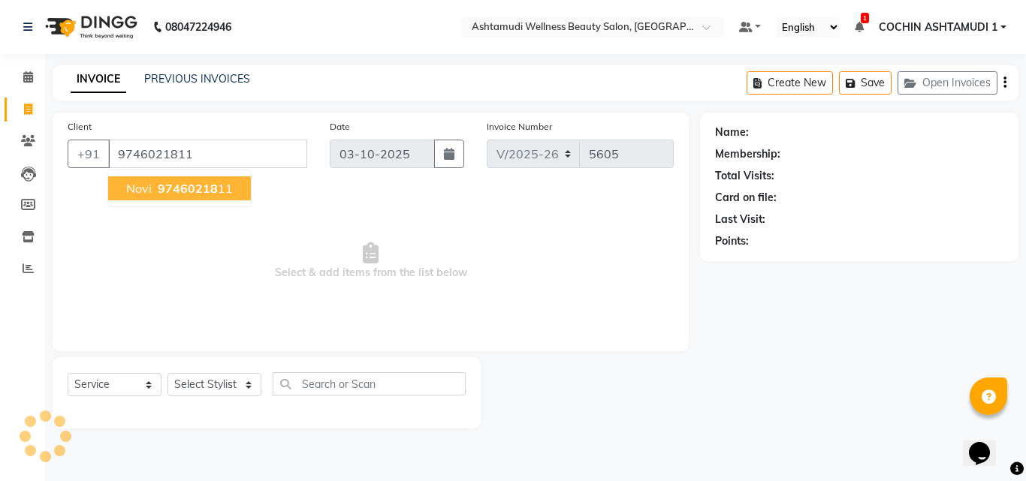
type input "9746021811"
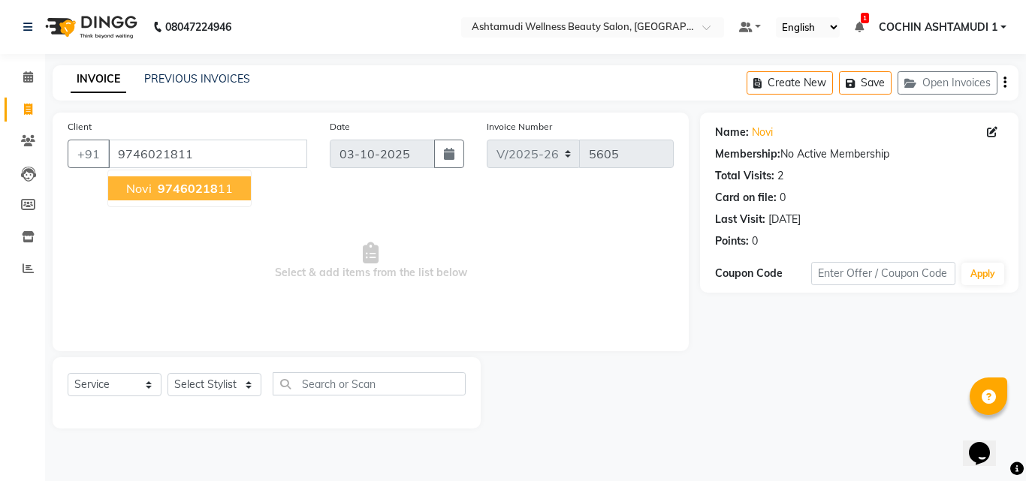
click at [318, 213] on span "Select & add items from the list below" at bounding box center [371, 261] width 606 height 150
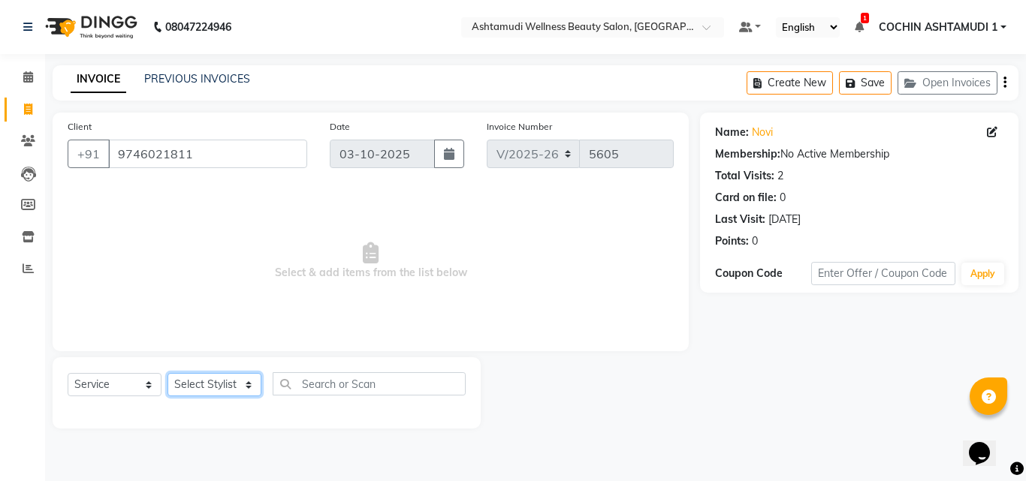
click at [199, 383] on select "Select Stylist [PERSON_NAME](URAJ) [PERSON_NAME] COCHIN ASHTAMUDI Danish Fousiy…" at bounding box center [215, 384] width 94 height 23
select select "88283"
click at [168, 373] on select "Select Stylist [PERSON_NAME](URAJ) [PERSON_NAME] COCHIN ASHTAMUDI Danish Fousiy…" at bounding box center [215, 384] width 94 height 23
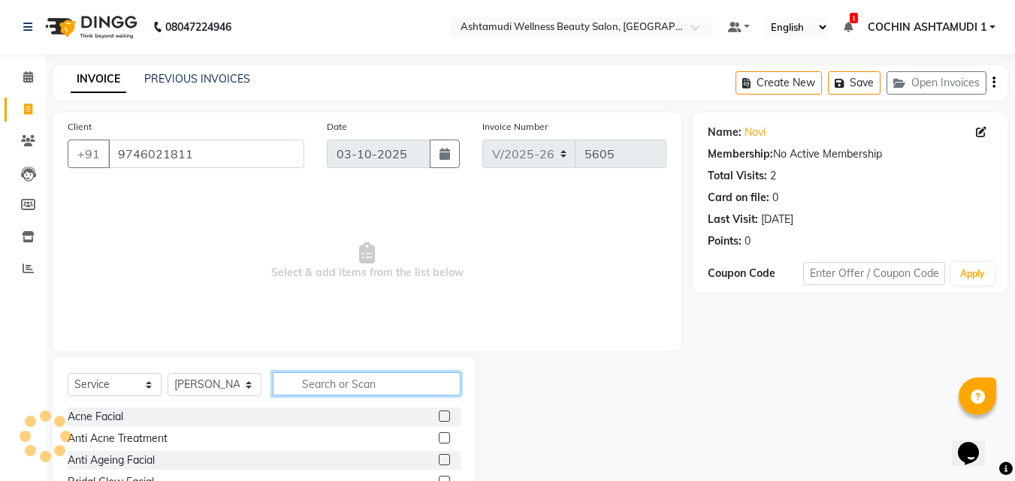
click at [343, 385] on input "text" at bounding box center [367, 384] width 188 height 23
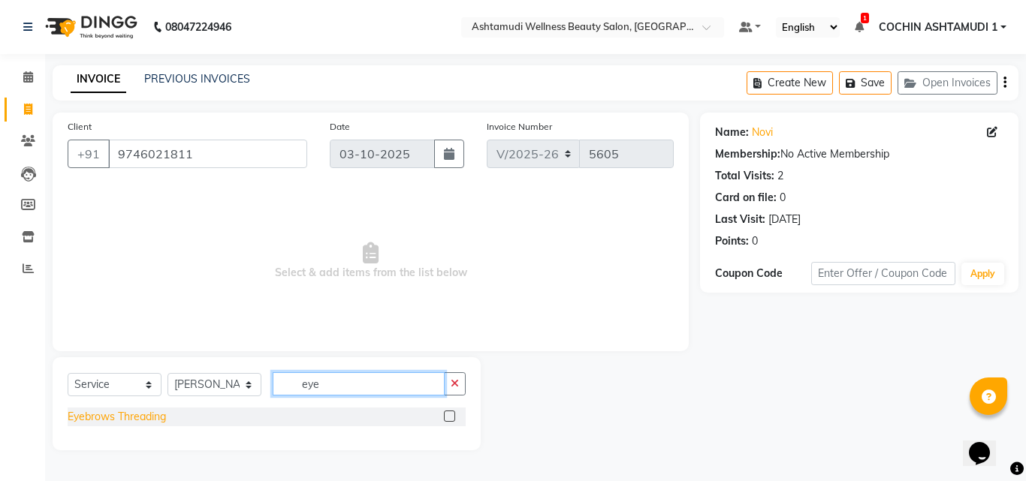
type input "eye"
click at [125, 421] on div "Eyebrows Threading" at bounding box center [117, 417] width 98 height 16
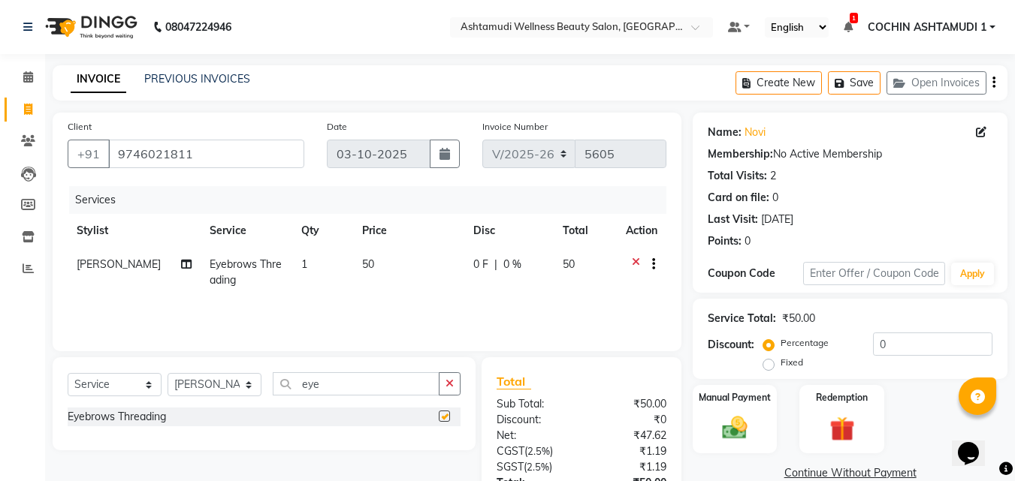
checkbox input "false"
click at [331, 389] on input "eye" at bounding box center [356, 384] width 167 height 23
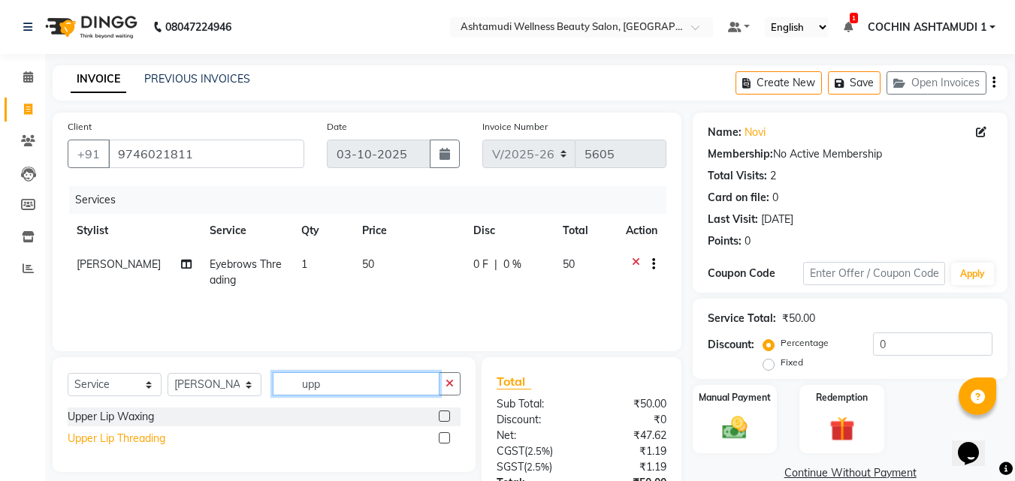
type input "upp"
click at [101, 438] on div "Upper Lip Threading" at bounding box center [117, 439] width 98 height 16
checkbox input "false"
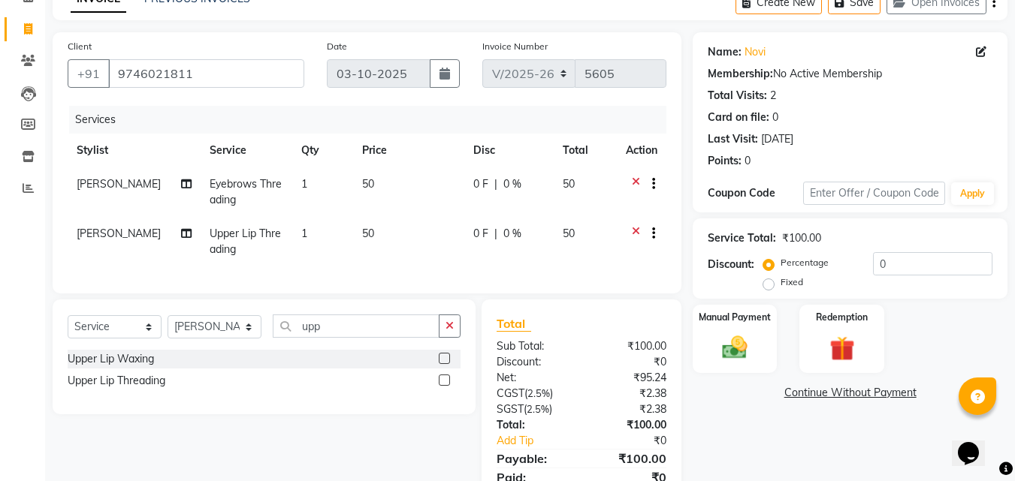
scroll to position [153, 0]
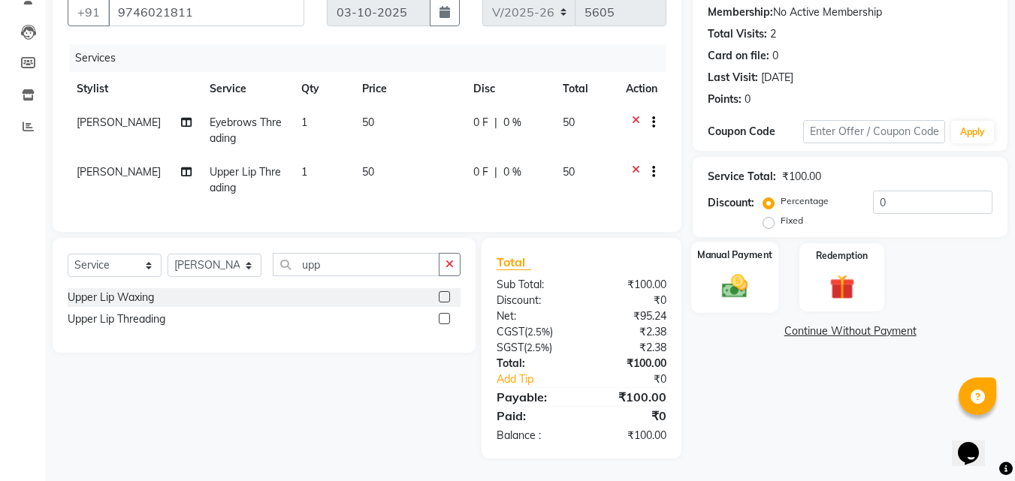
click at [720, 250] on label "Manual Payment" at bounding box center [734, 255] width 75 height 14
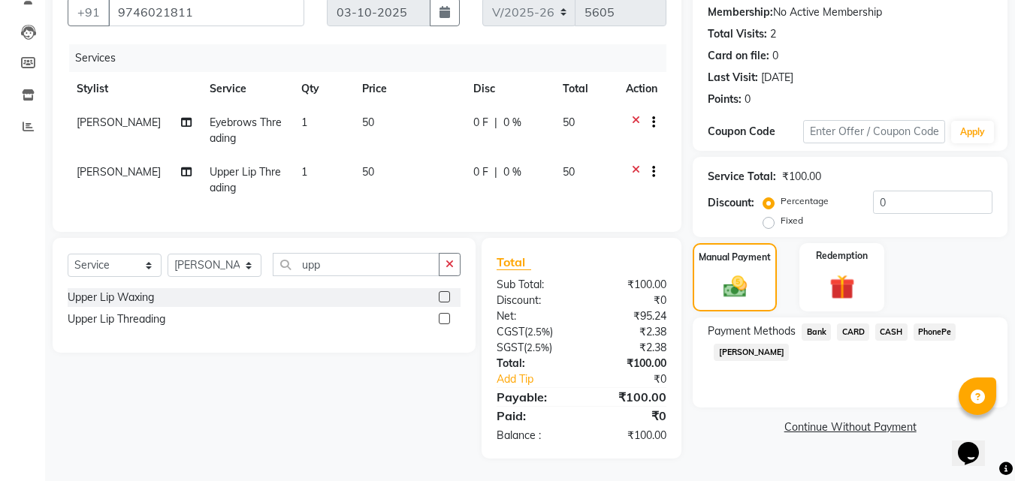
click at [934, 324] on span "PhonePe" at bounding box center [934, 332] width 43 height 17
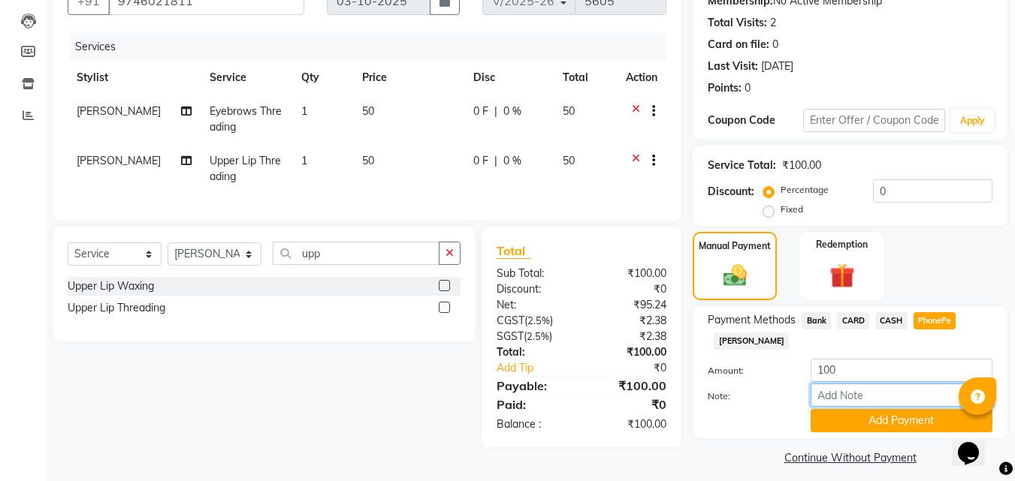
click at [860, 391] on input "Note:" at bounding box center [901, 395] width 182 height 23
type input "[PERSON_NAME]"
click at [877, 430] on button "Add Payment" at bounding box center [901, 420] width 182 height 23
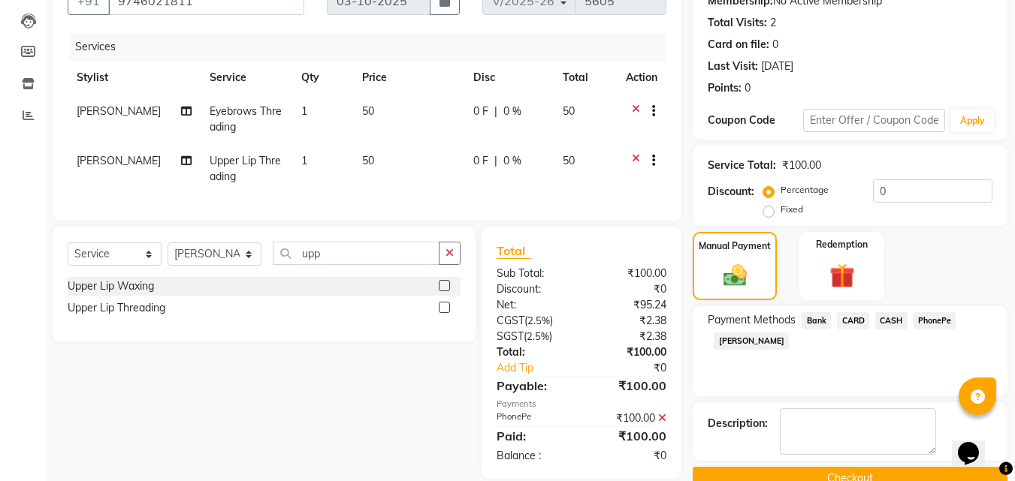
scroll to position [185, 0]
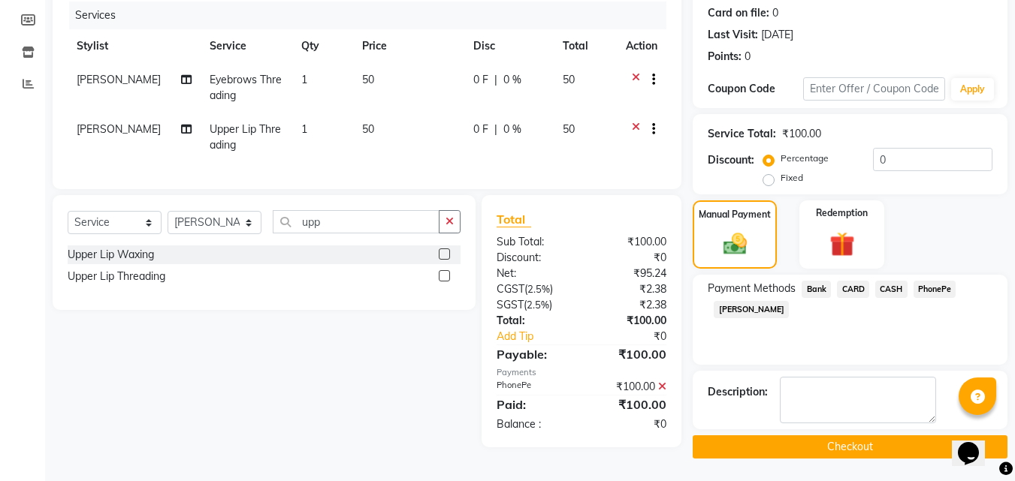
click at [858, 449] on button "Checkout" at bounding box center [850, 447] width 315 height 23
